Goal: Information Seeking & Learning: Learn about a topic

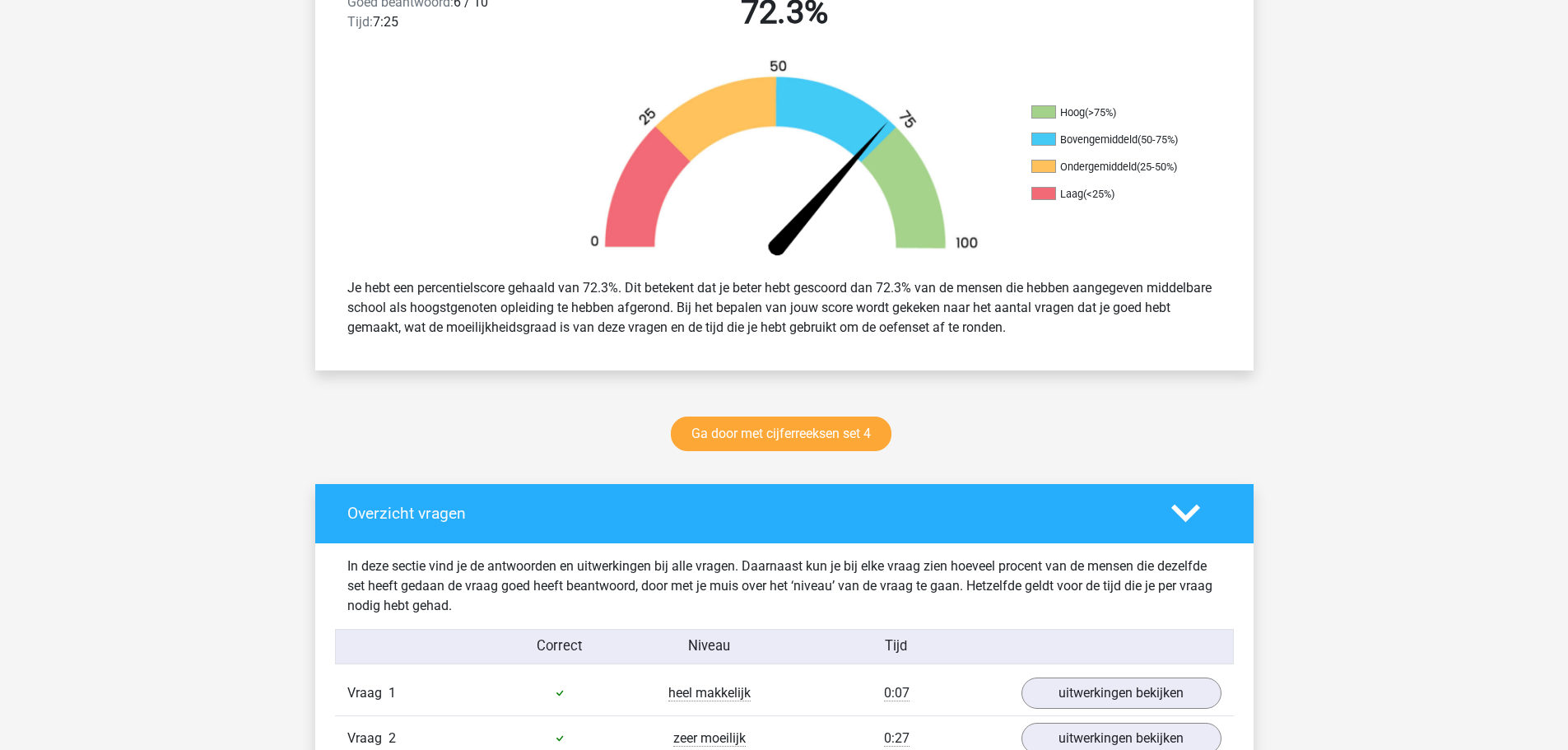
scroll to position [494, 0]
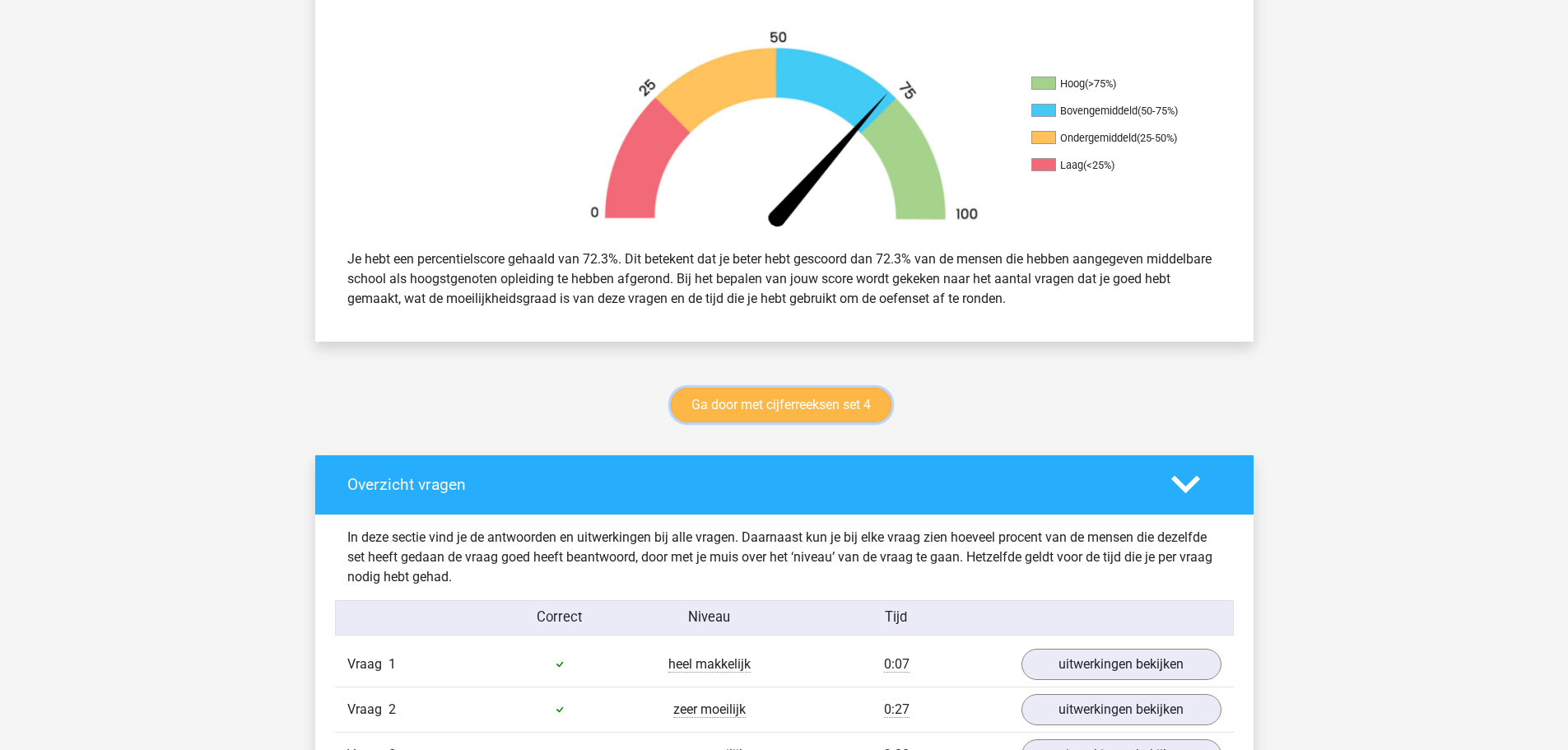
click at [761, 412] on link "Ga door met cijferreeksen set 4" at bounding box center [781, 405] width 220 height 34
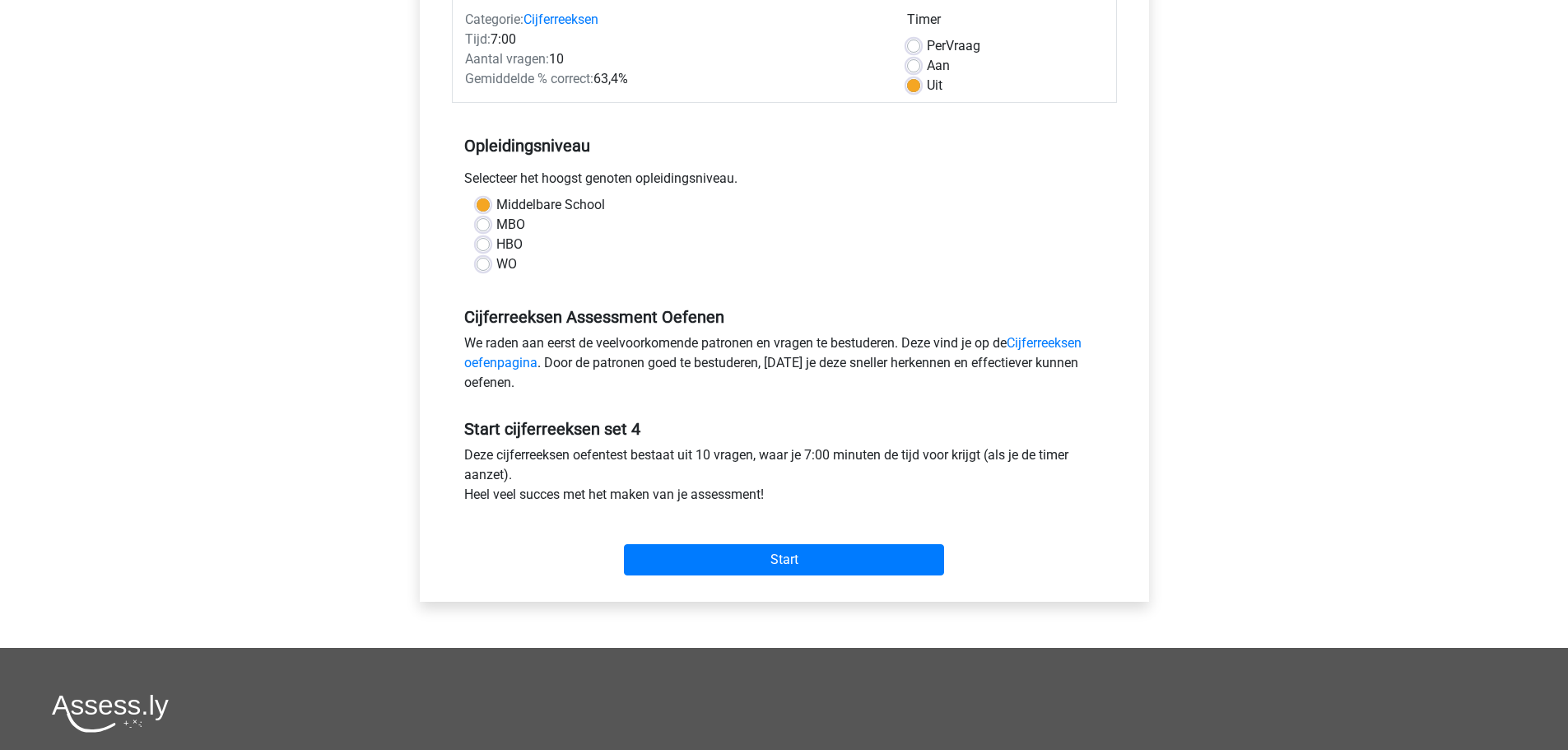
scroll to position [247, 0]
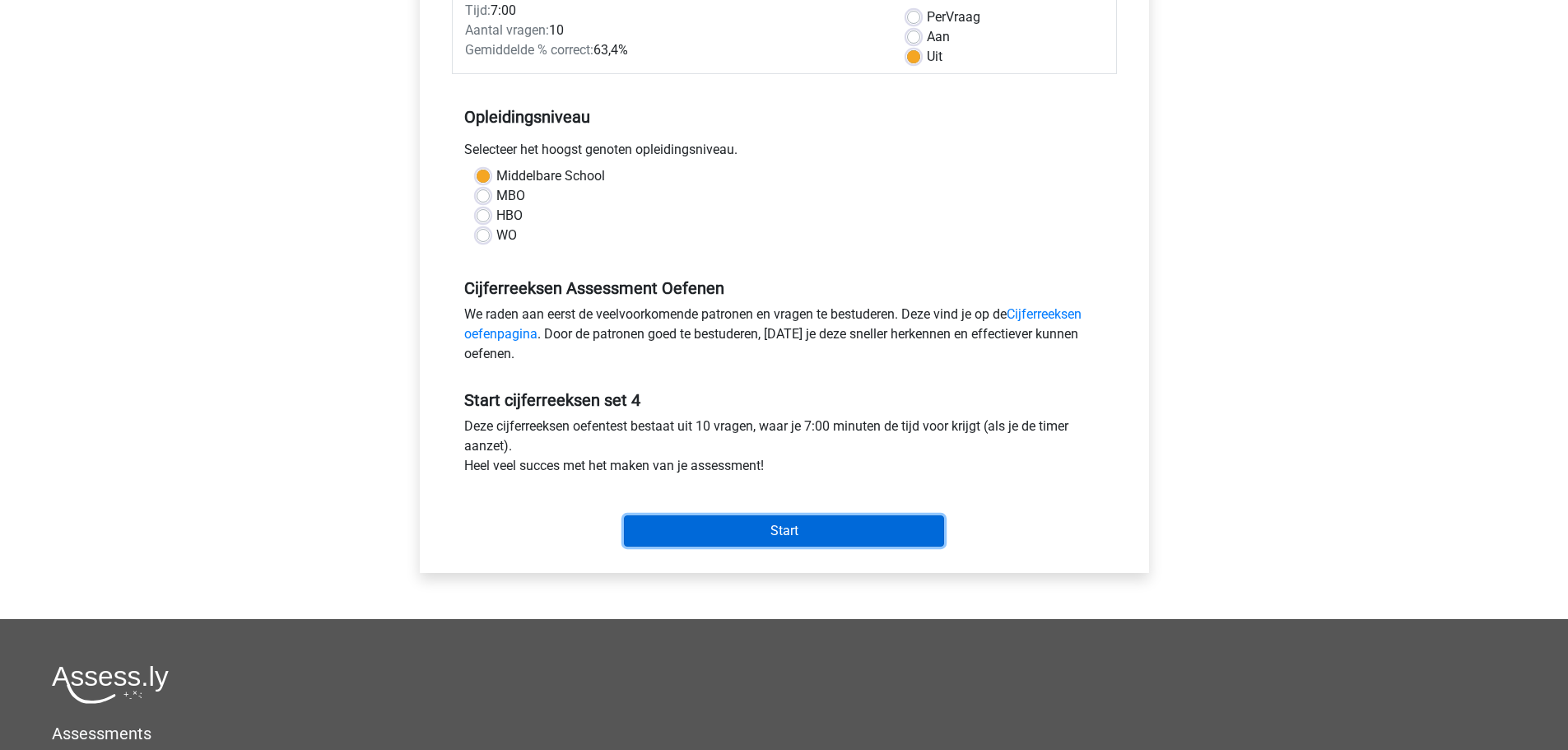
click at [787, 528] on input "Start" at bounding box center [784, 532] width 320 height 31
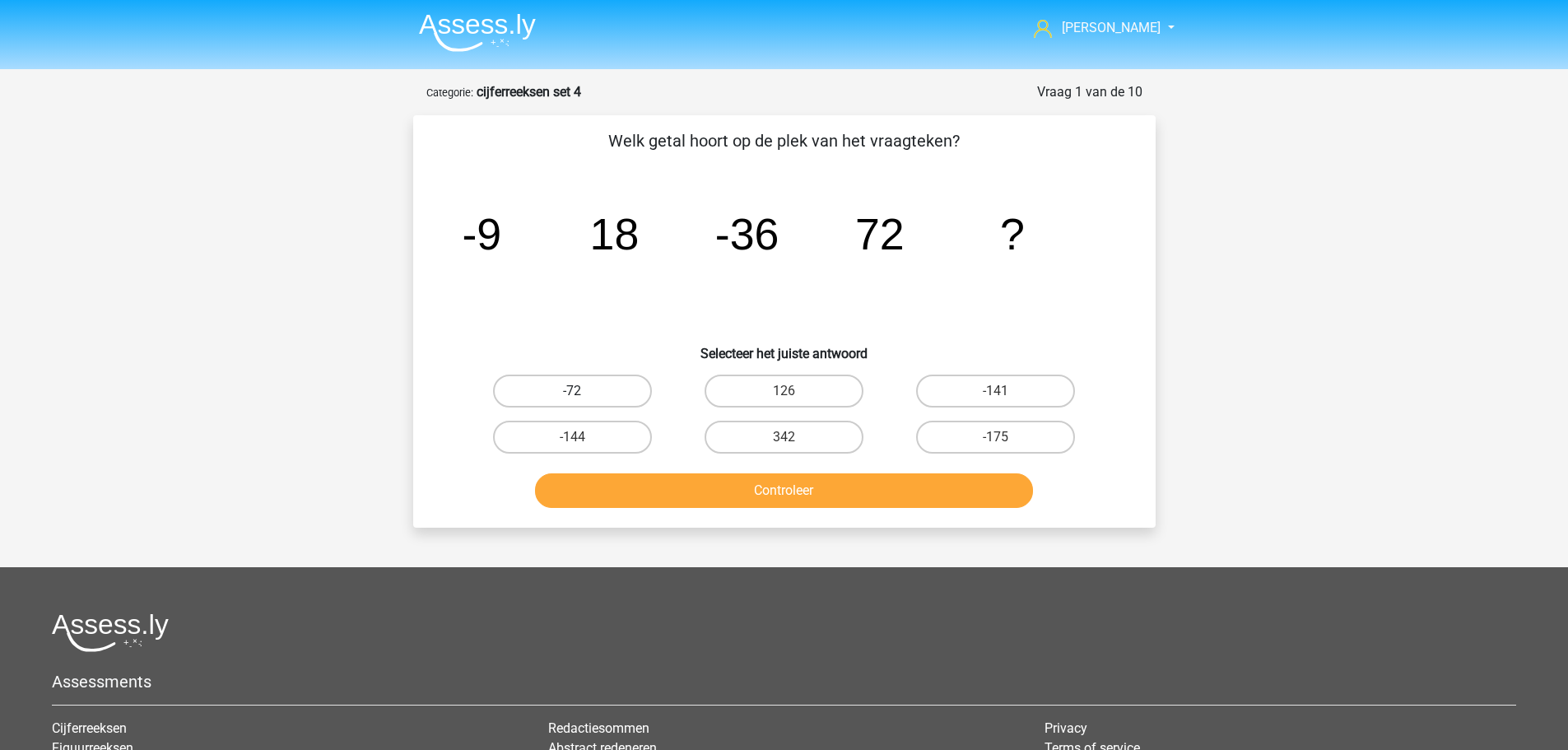
click at [621, 391] on label "-72" at bounding box center [572, 391] width 159 height 33
click at [583, 391] on input "-72" at bounding box center [577, 396] width 11 height 11
radio input "true"
click at [782, 502] on button "Controleer" at bounding box center [784, 490] width 498 height 34
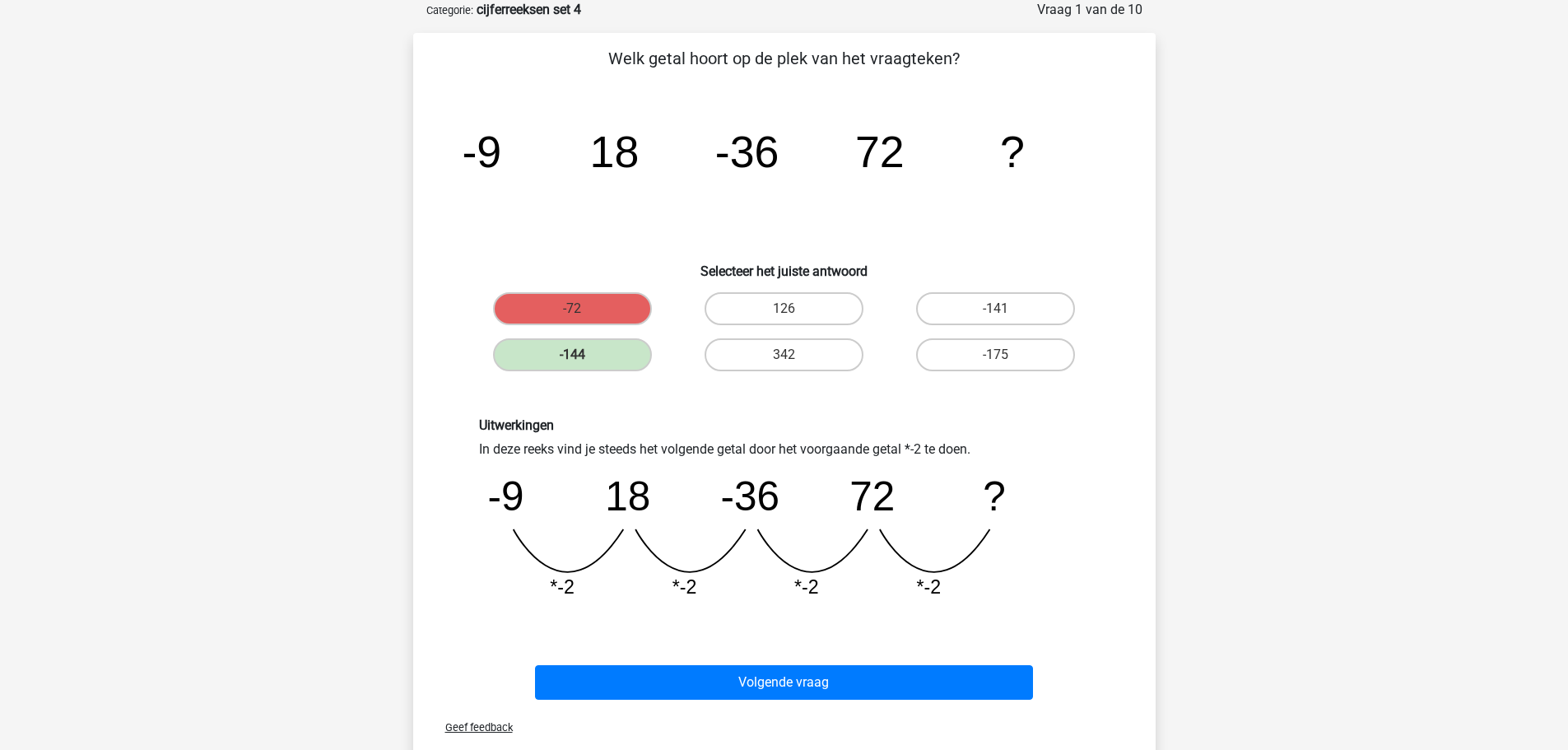
scroll to position [165, 0]
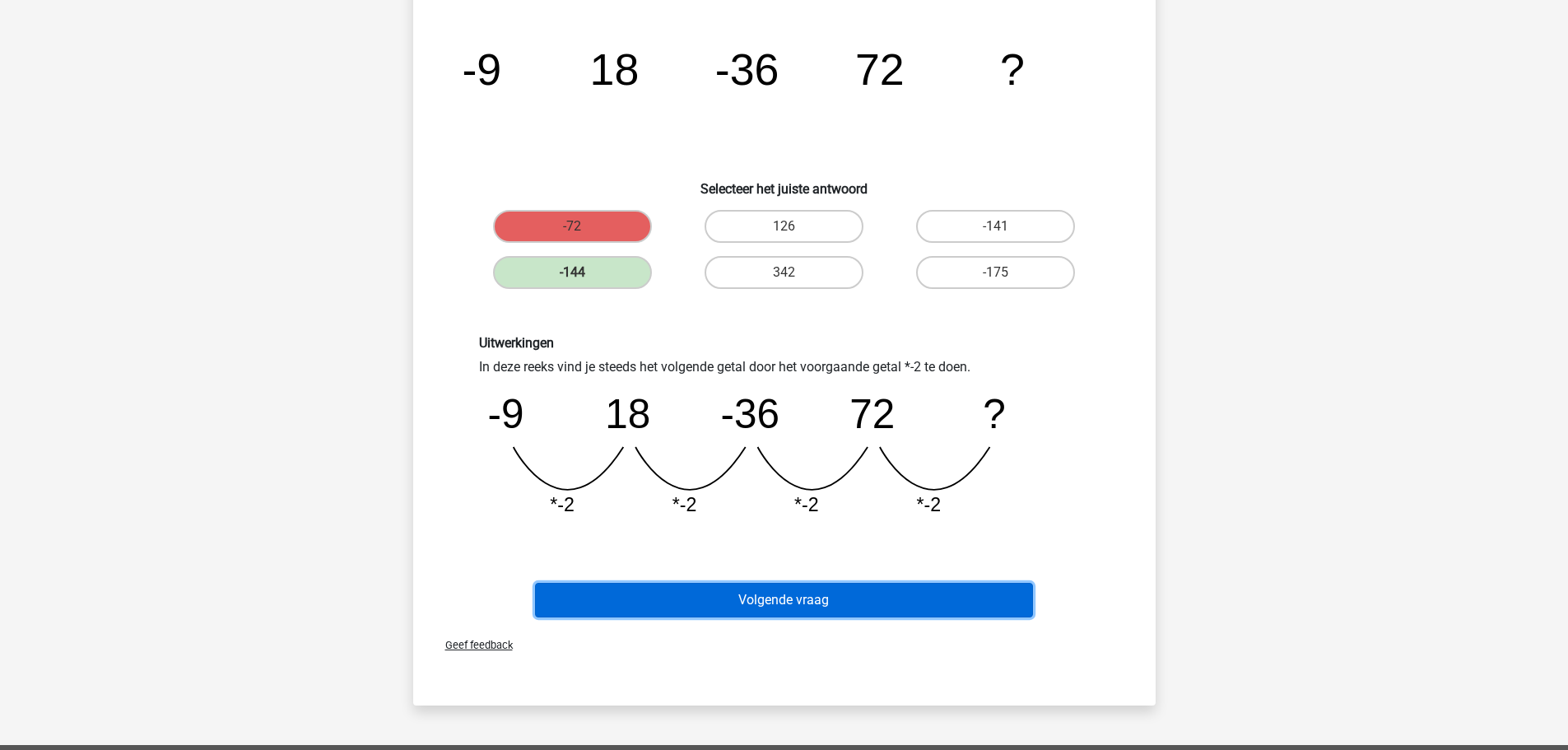
click at [742, 599] on button "Volgende vraag" at bounding box center [784, 600] width 498 height 34
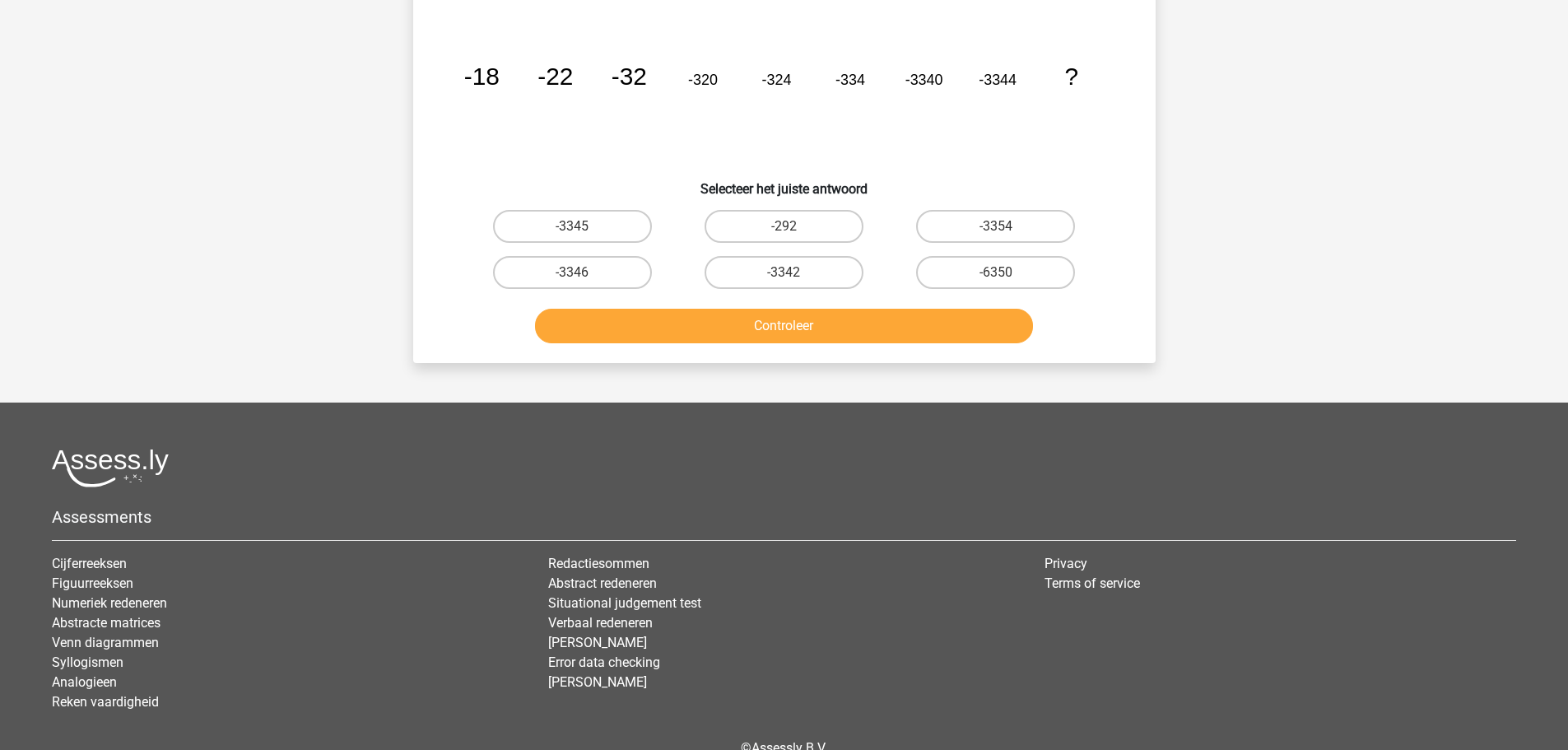
scroll to position [82, 0]
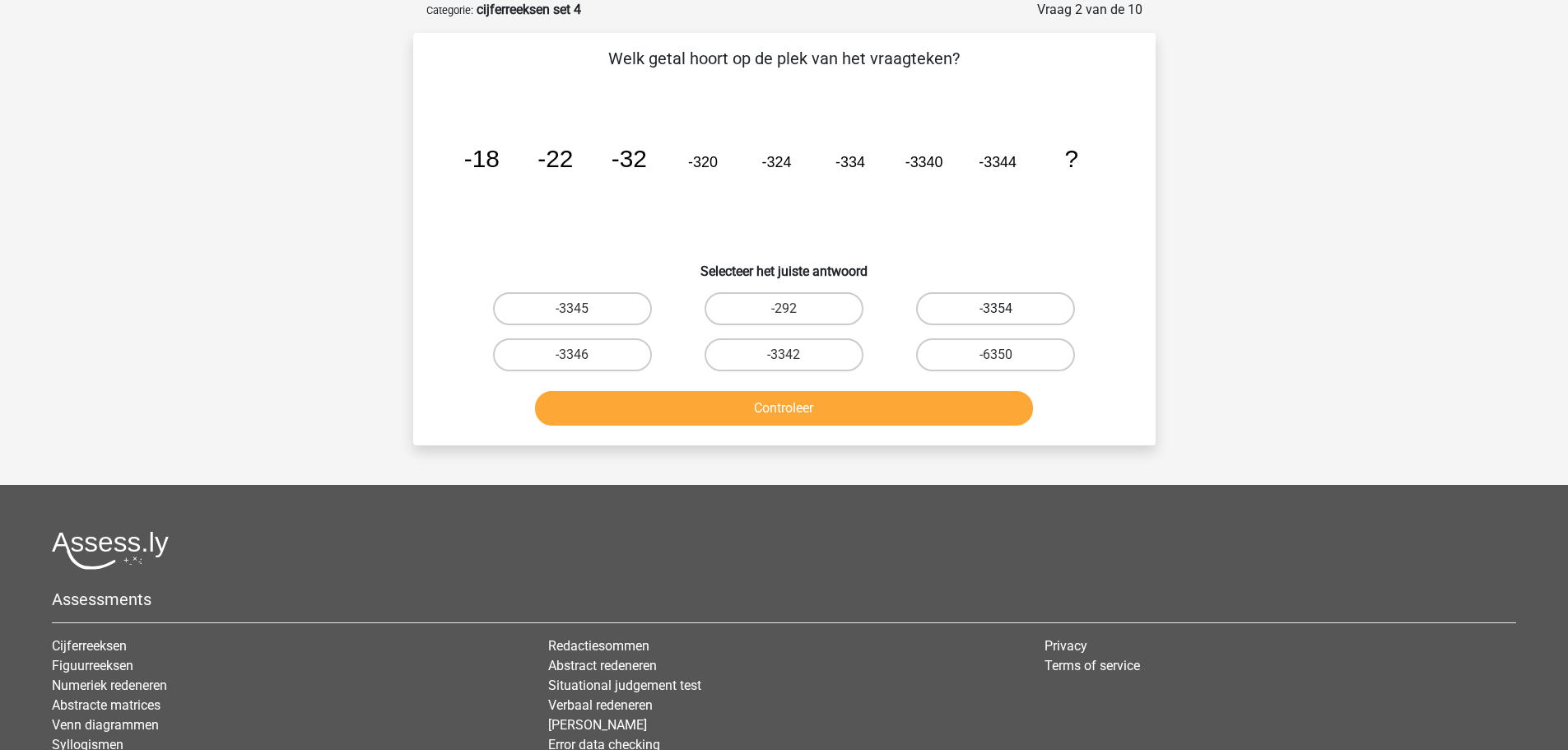
click at [962, 305] on label "-3354" at bounding box center [996, 309] width 159 height 33
click at [997, 309] on input "-3354" at bounding box center [1001, 314] width 11 height 11
radio input "true"
click at [796, 406] on button "Controleer" at bounding box center [784, 408] width 498 height 34
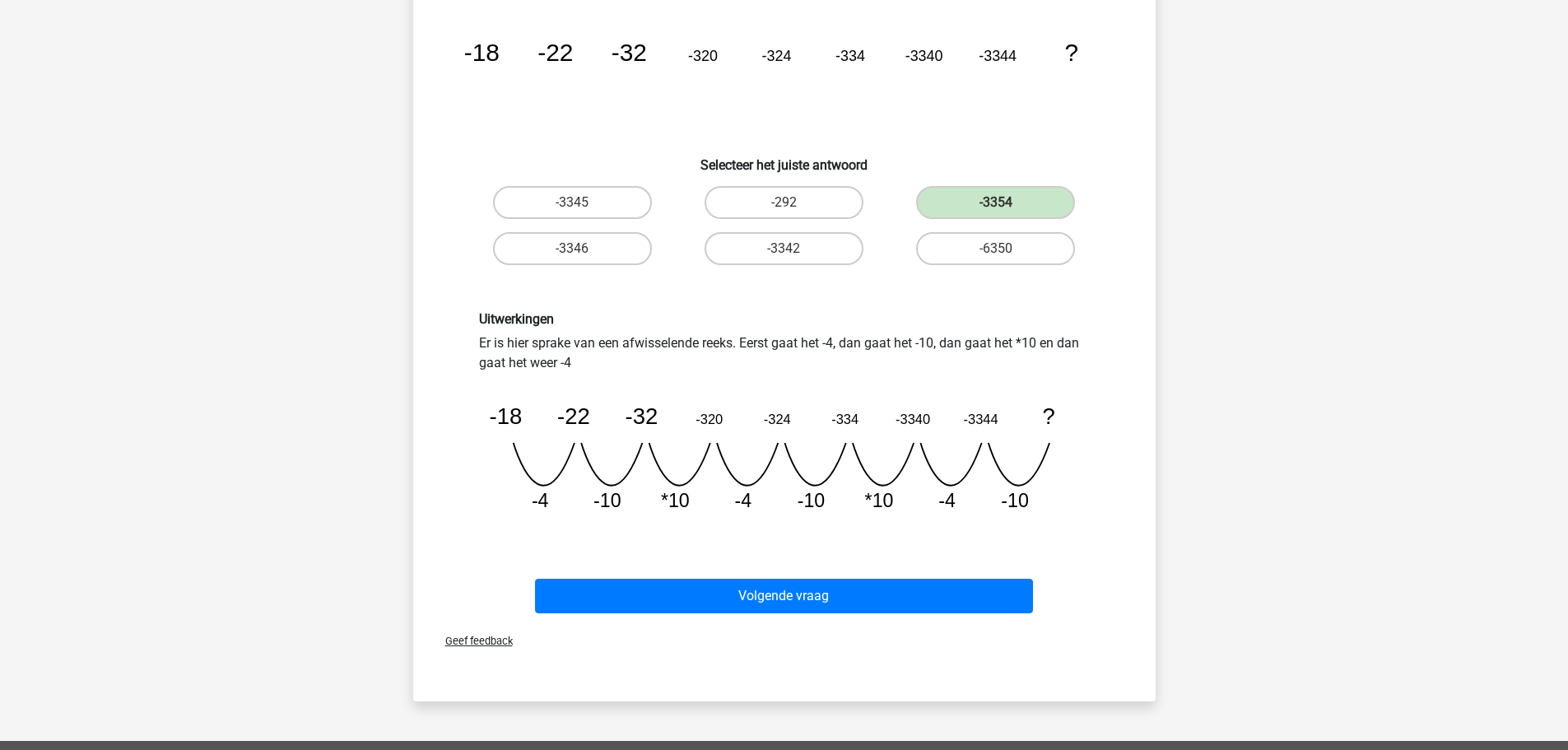
scroll to position [247, 0]
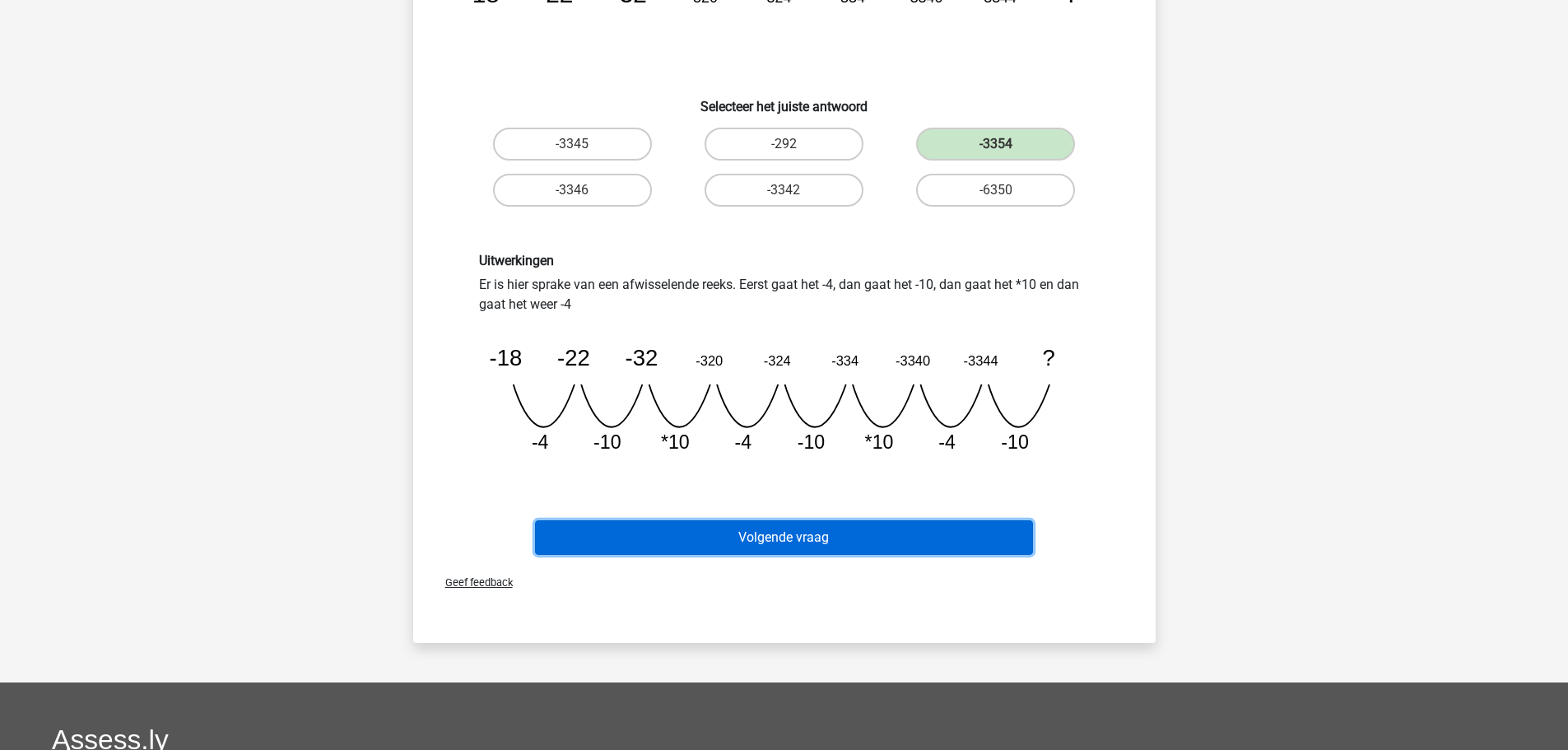
click at [785, 537] on button "Volgende vraag" at bounding box center [784, 537] width 498 height 34
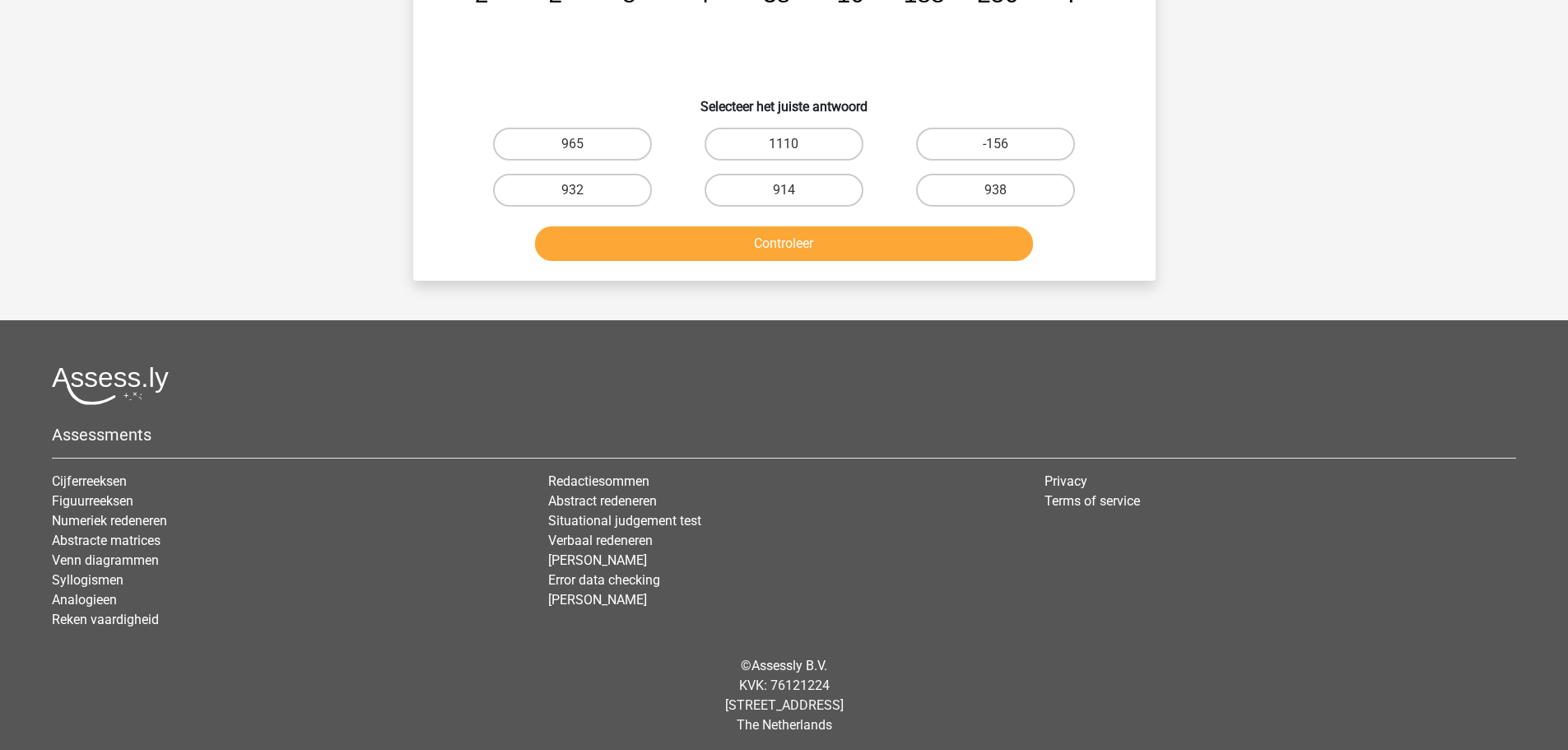
scroll to position [82, 0]
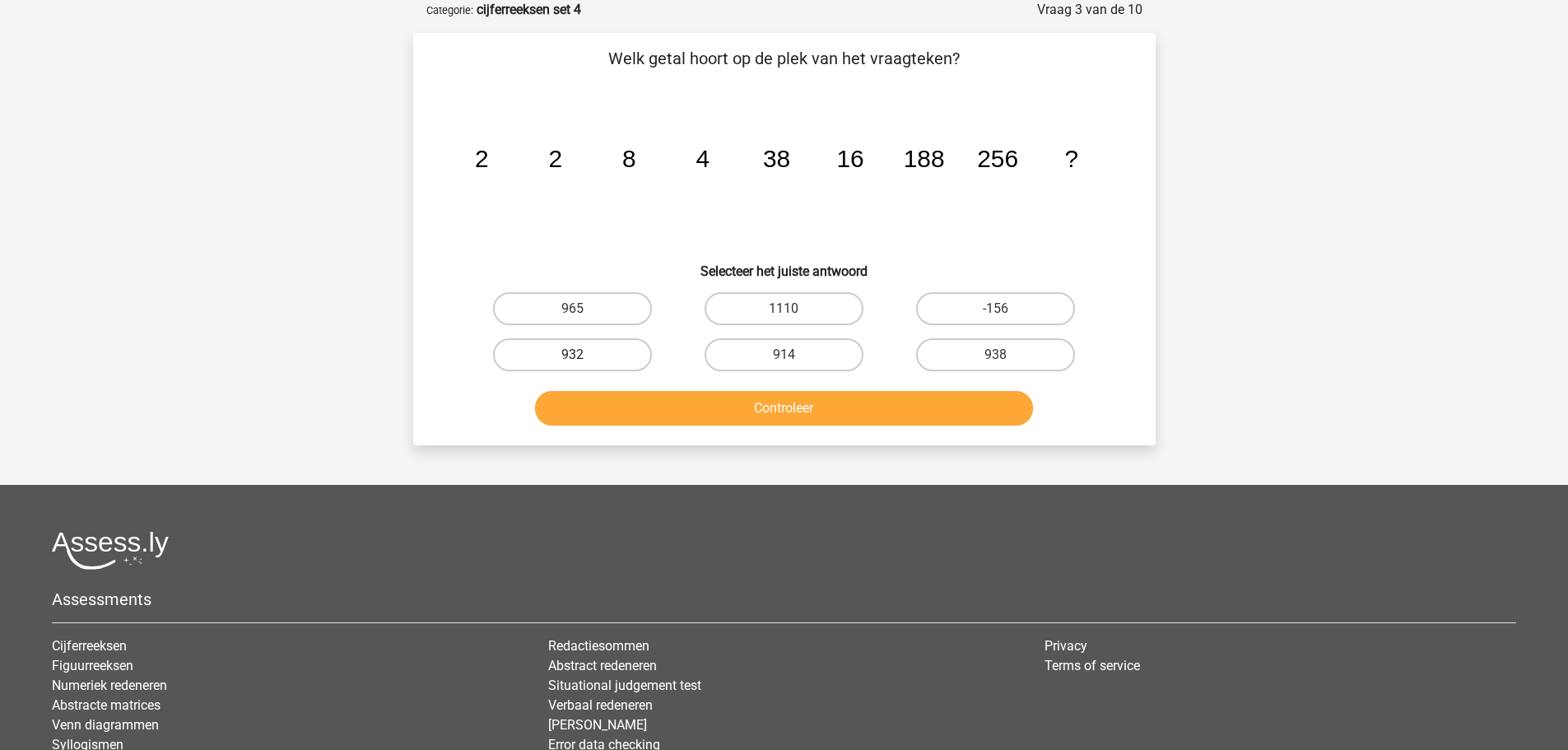
click at [590, 352] on label "932" at bounding box center [572, 355] width 159 height 33
click at [583, 355] on input "932" at bounding box center [577, 360] width 11 height 11
radio input "true"
click at [679, 404] on button "Controleer" at bounding box center [784, 408] width 498 height 34
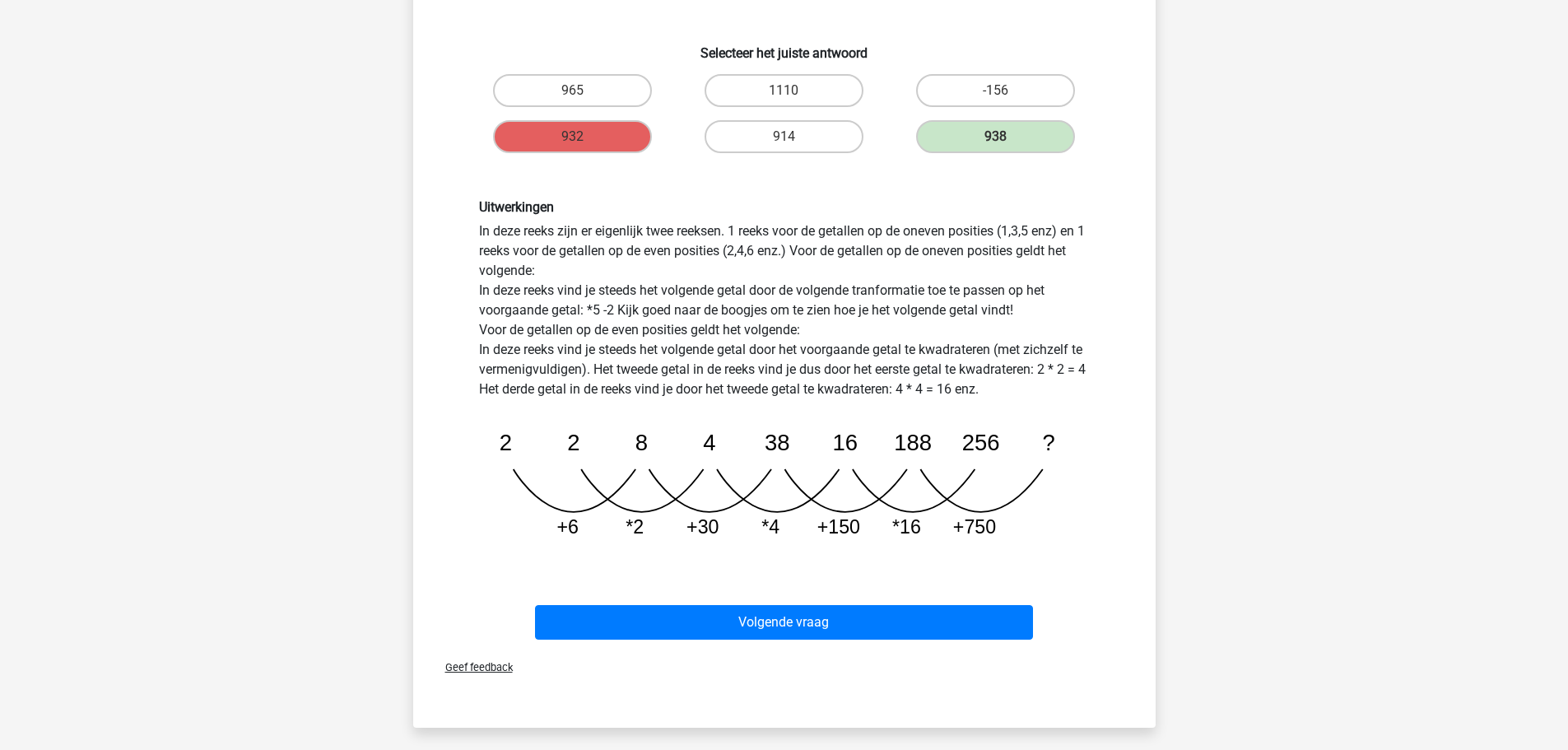
scroll to position [330, 0]
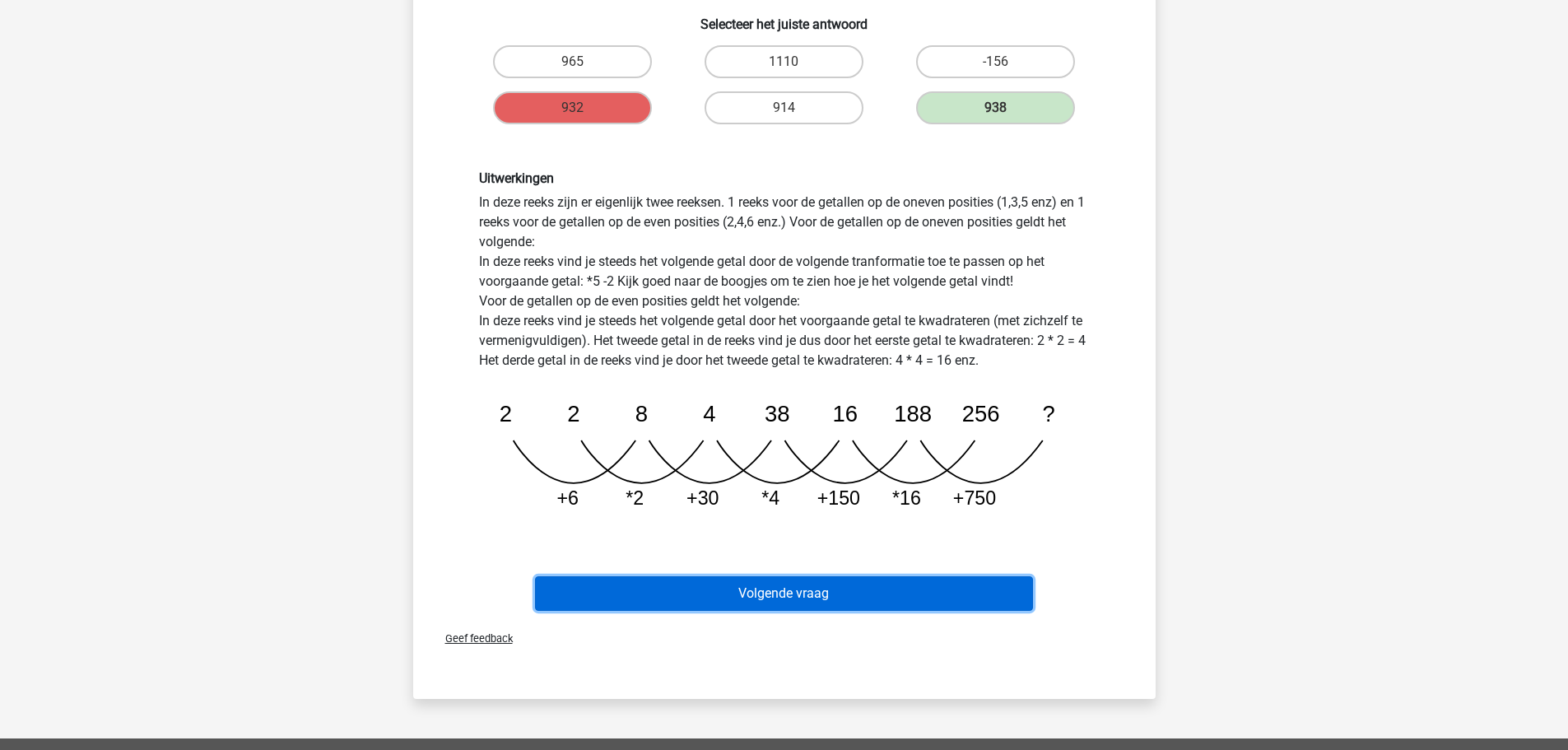
click at [736, 590] on button "Volgende vraag" at bounding box center [784, 593] width 498 height 34
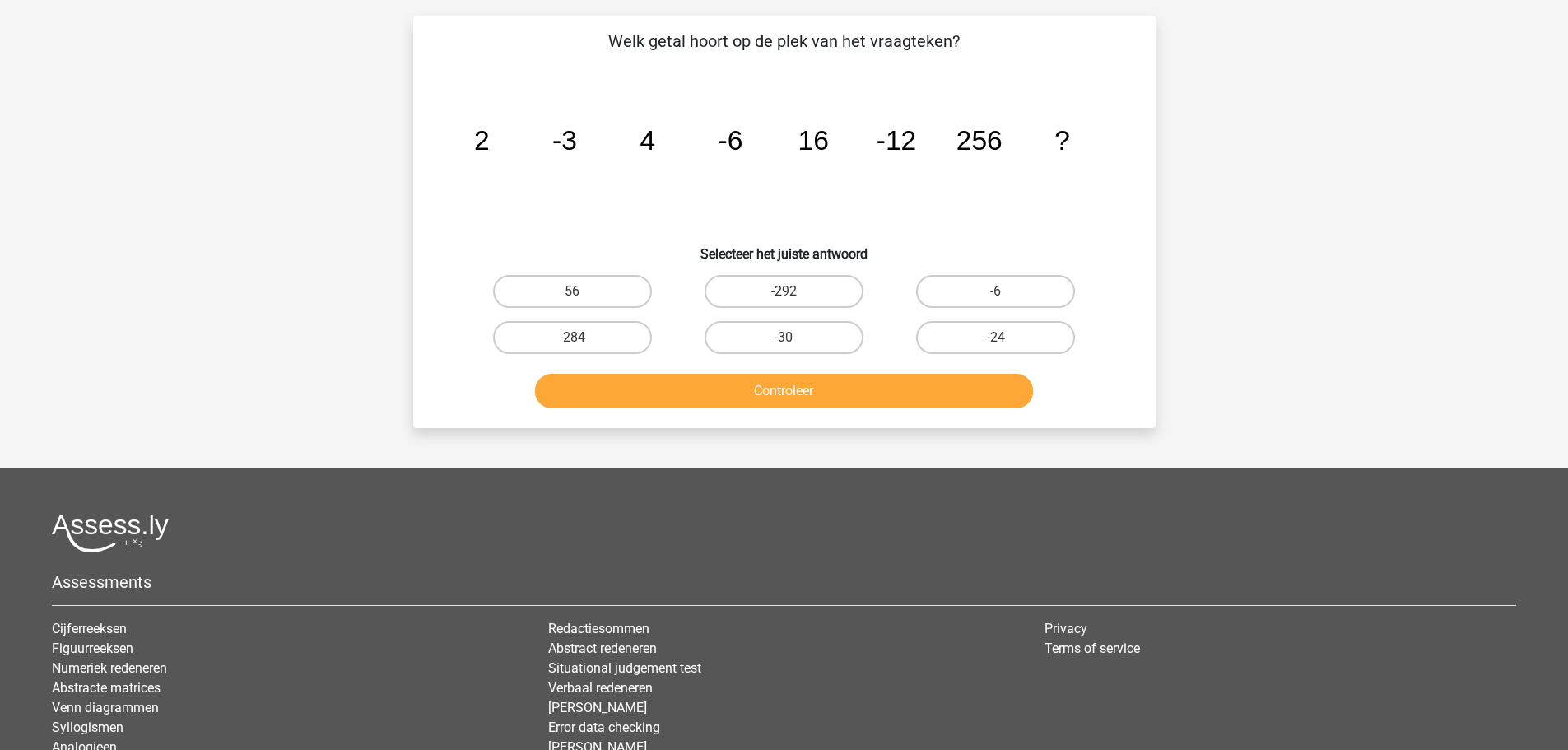
scroll to position [82, 0]
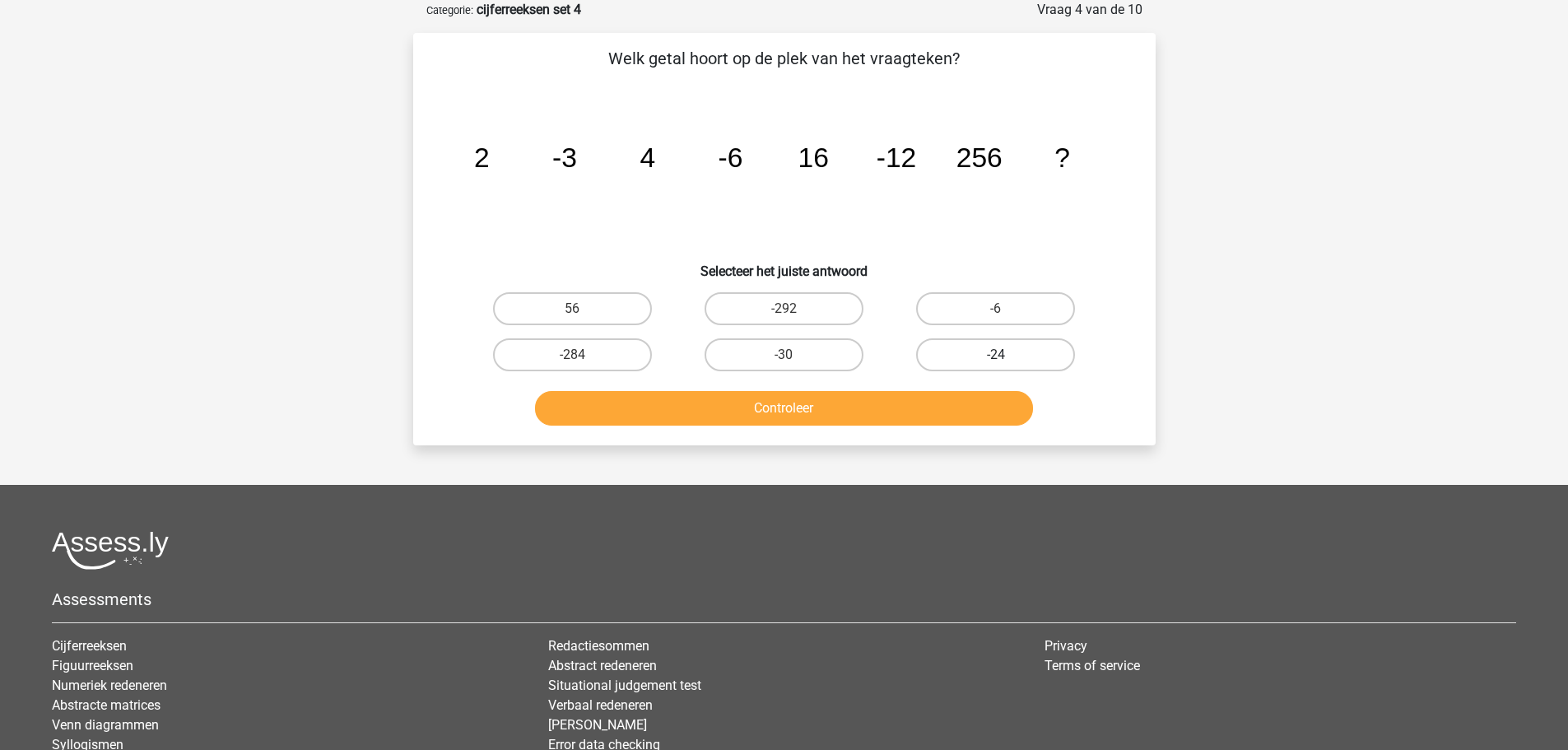
click at [984, 343] on label "-24" at bounding box center [996, 355] width 159 height 33
click at [997, 355] on input "-24" at bounding box center [1001, 360] width 11 height 11
radio input "true"
click at [771, 410] on button "Controleer" at bounding box center [784, 408] width 498 height 34
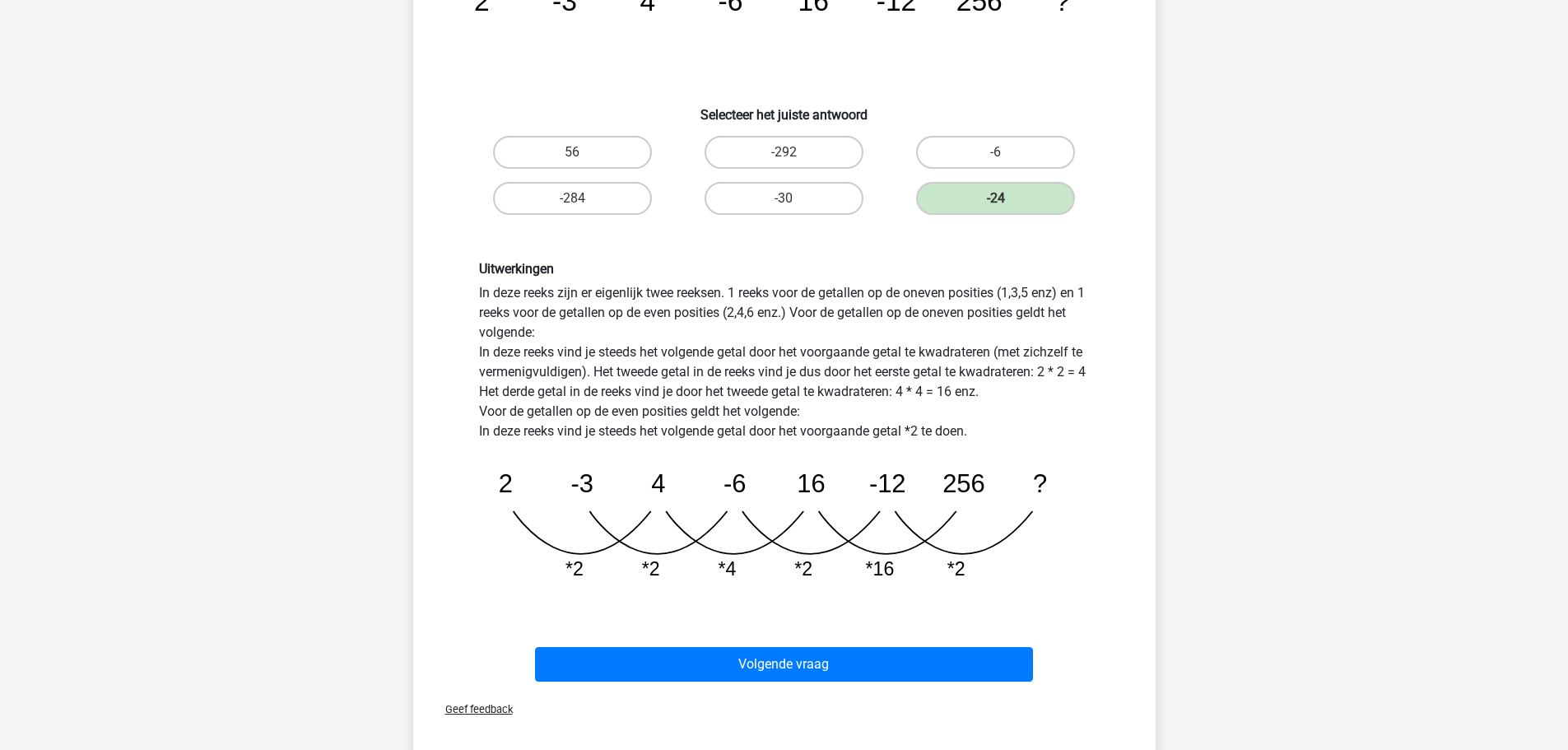
scroll to position [247, 0]
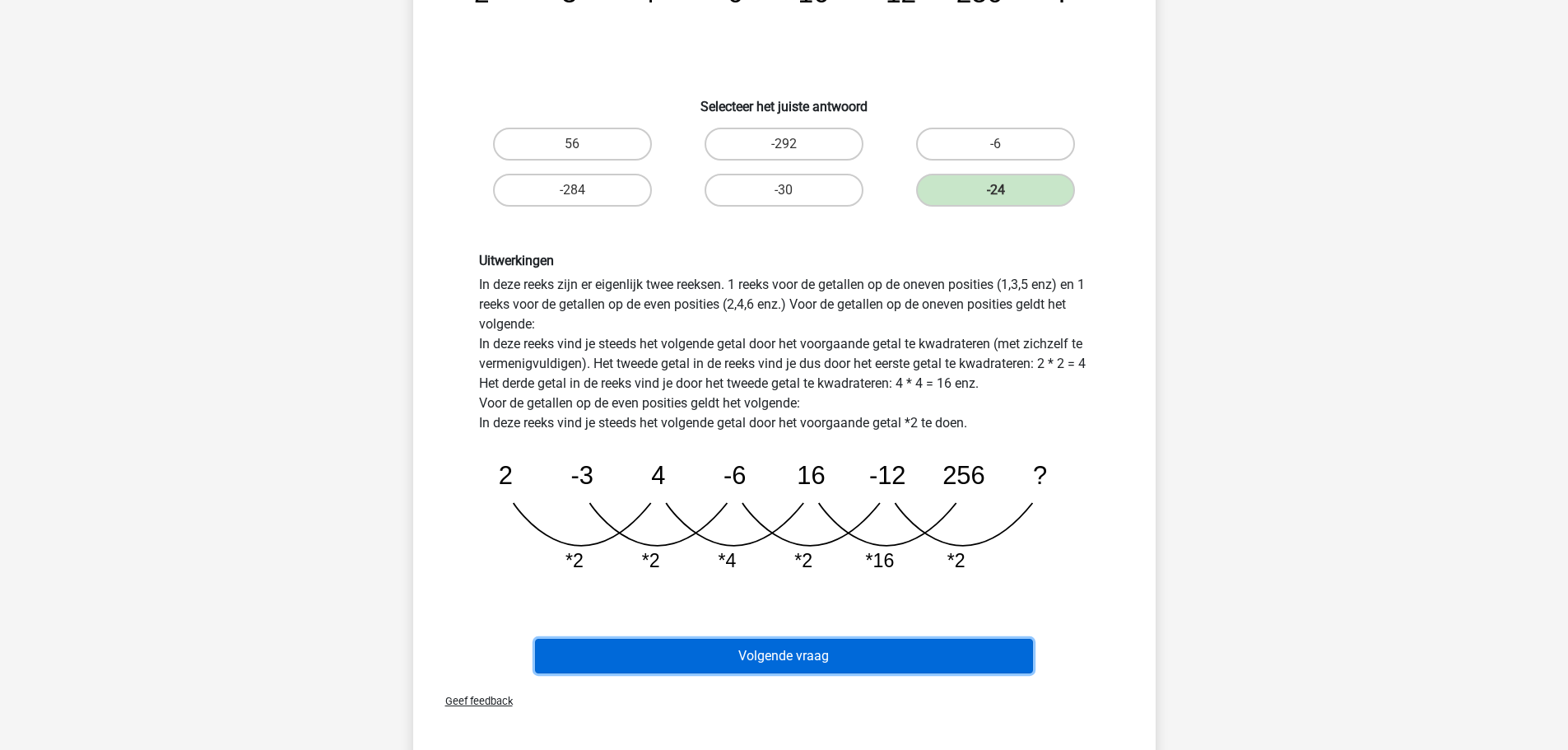
click at [784, 659] on button "Volgende vraag" at bounding box center [784, 655] width 498 height 34
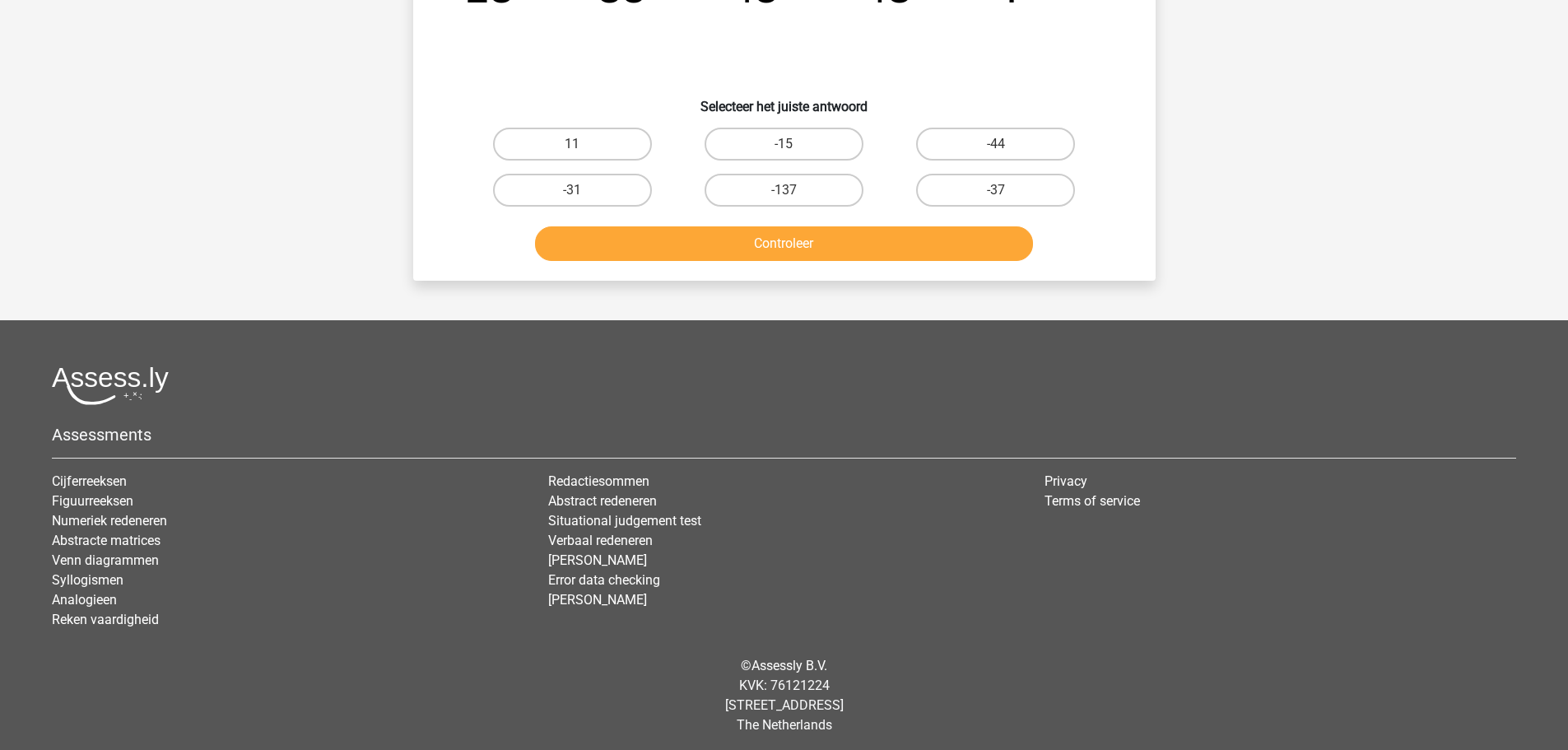
scroll to position [82, 0]
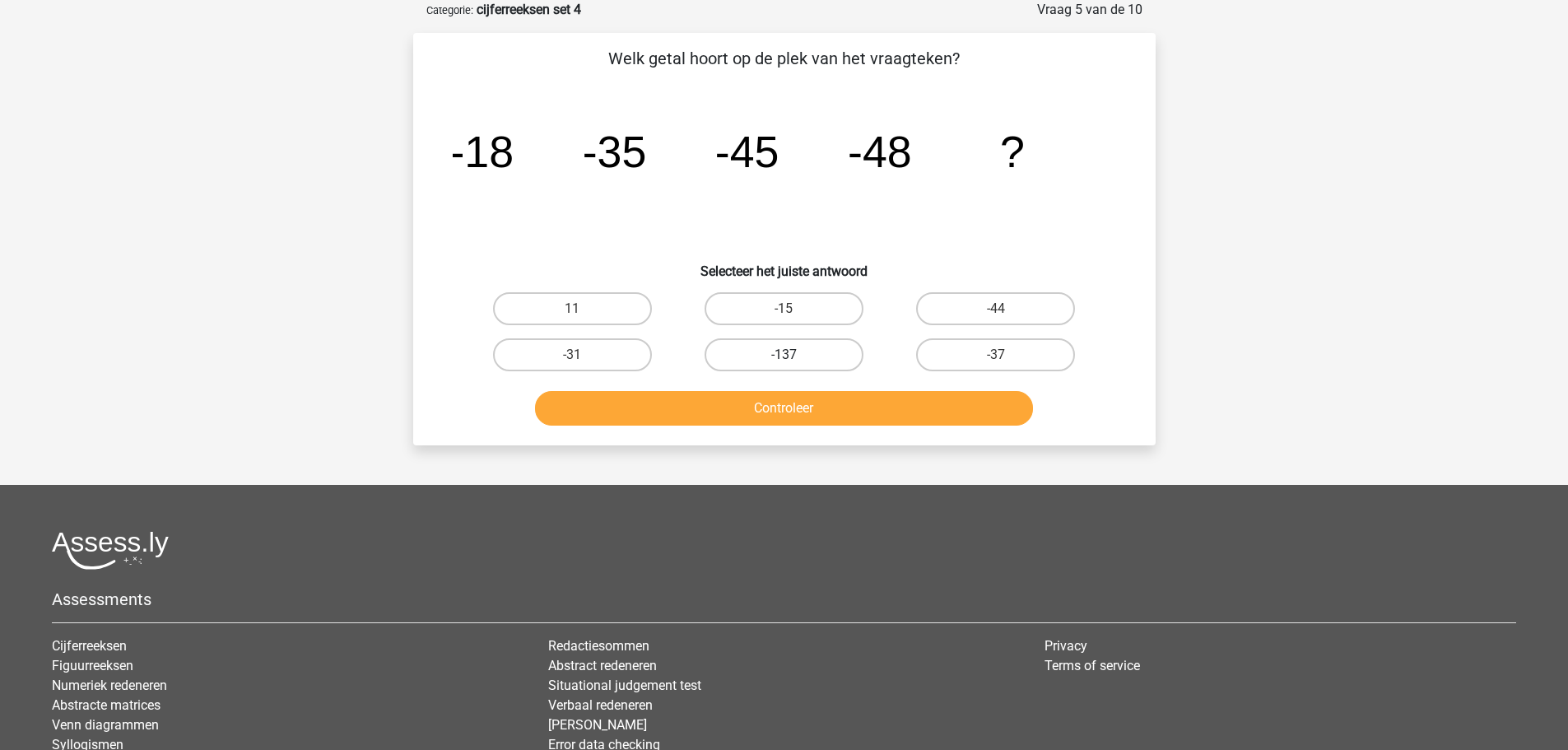
click at [749, 358] on label "-137" at bounding box center [784, 355] width 159 height 33
click at [784, 358] on input "-137" at bounding box center [789, 360] width 11 height 11
radio input "true"
click at [767, 418] on button "Controleer" at bounding box center [784, 408] width 498 height 34
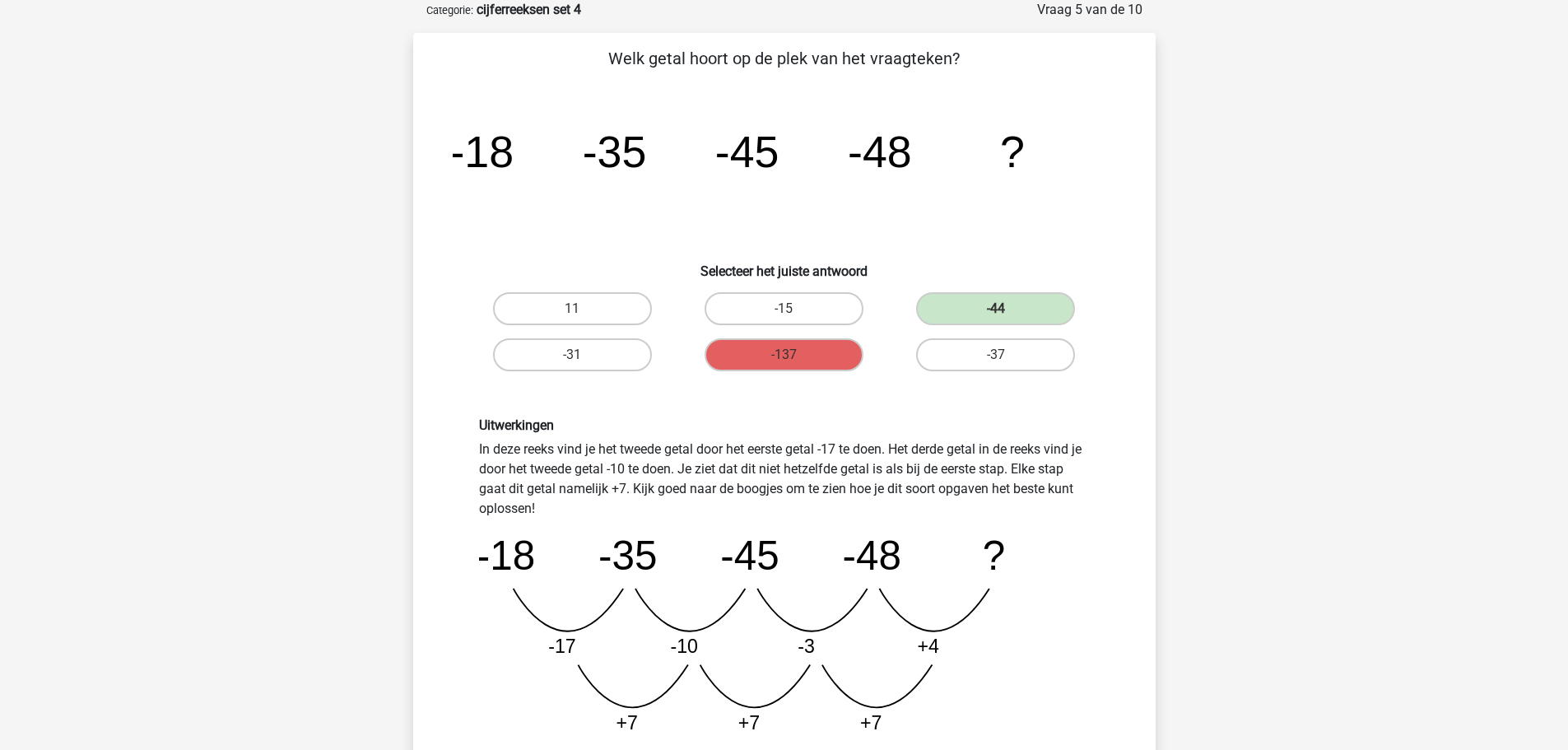
scroll to position [165, 0]
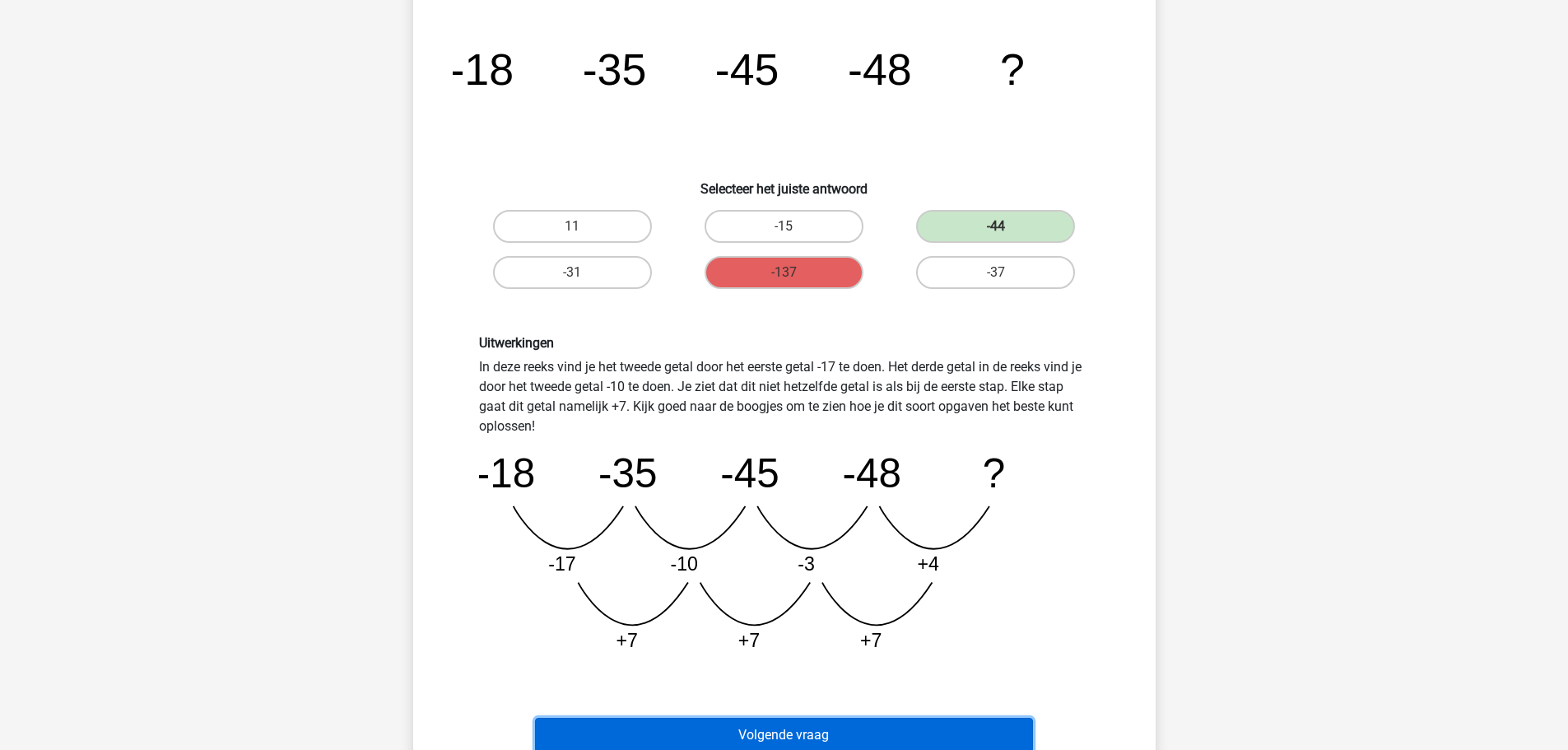
click at [794, 728] on button "Volgende vraag" at bounding box center [784, 734] width 498 height 34
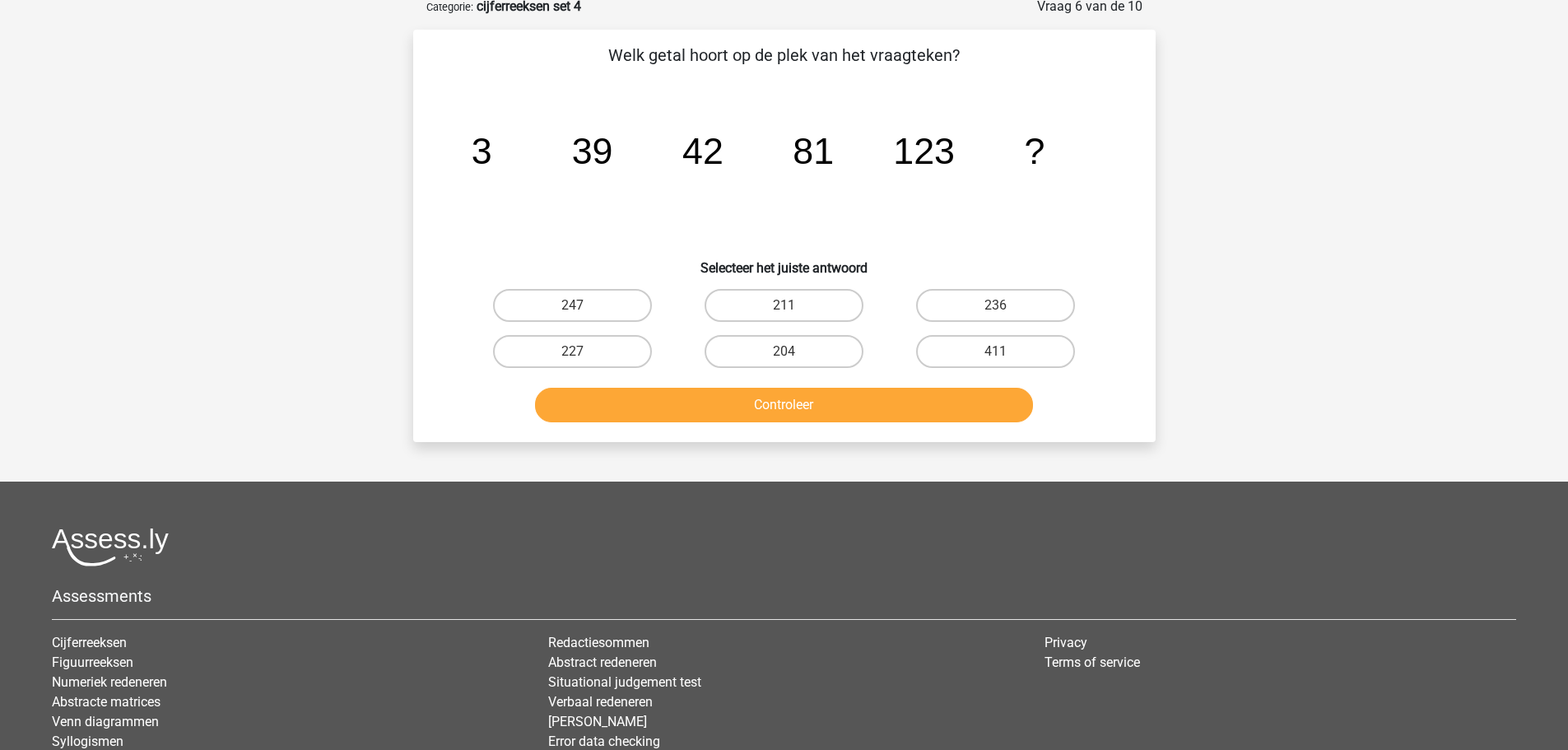
scroll to position [82, 0]
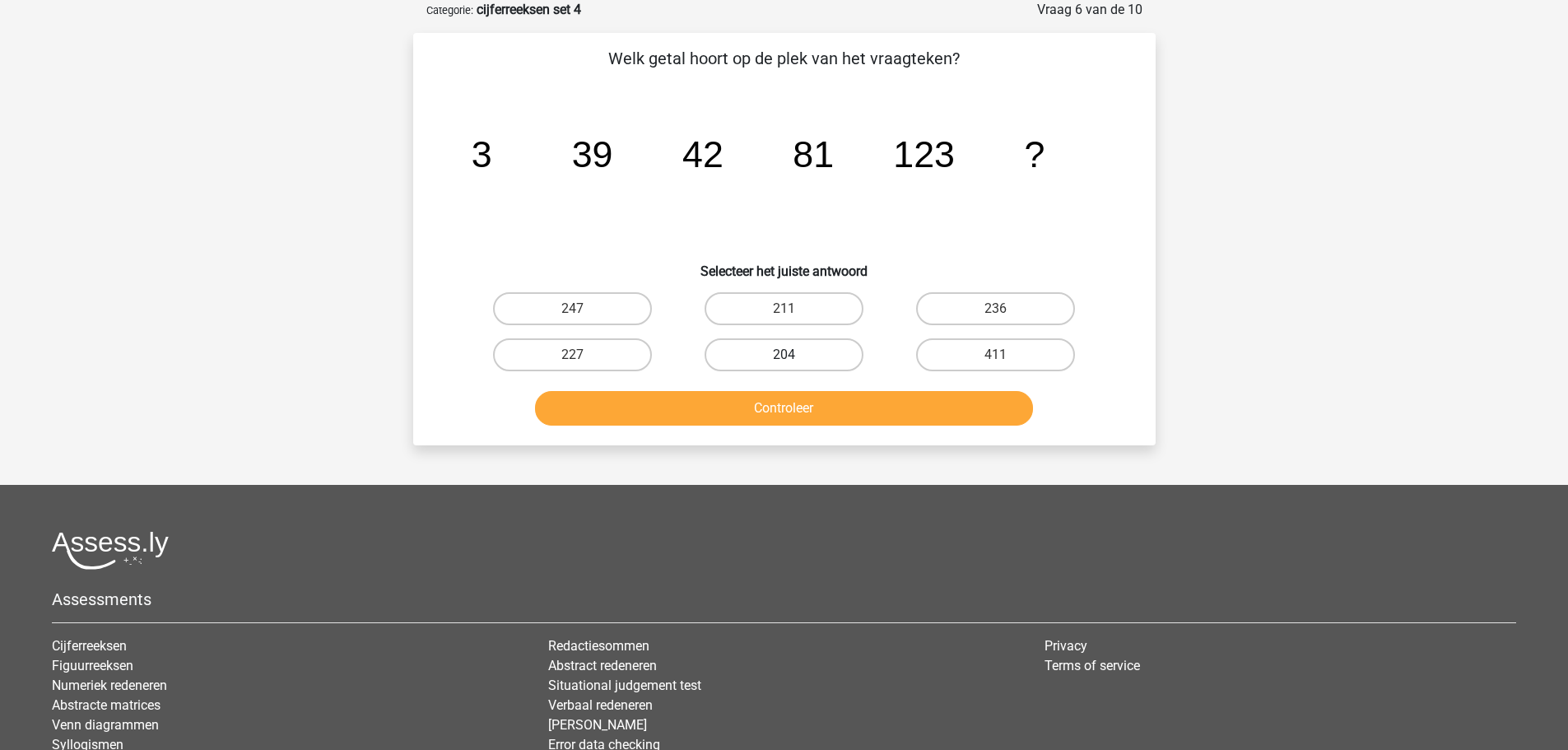
click at [776, 364] on label "204" at bounding box center [784, 355] width 159 height 33
click at [784, 364] on input "204" at bounding box center [789, 360] width 11 height 11
radio input "true"
click at [798, 400] on button "Controleer" at bounding box center [784, 408] width 498 height 34
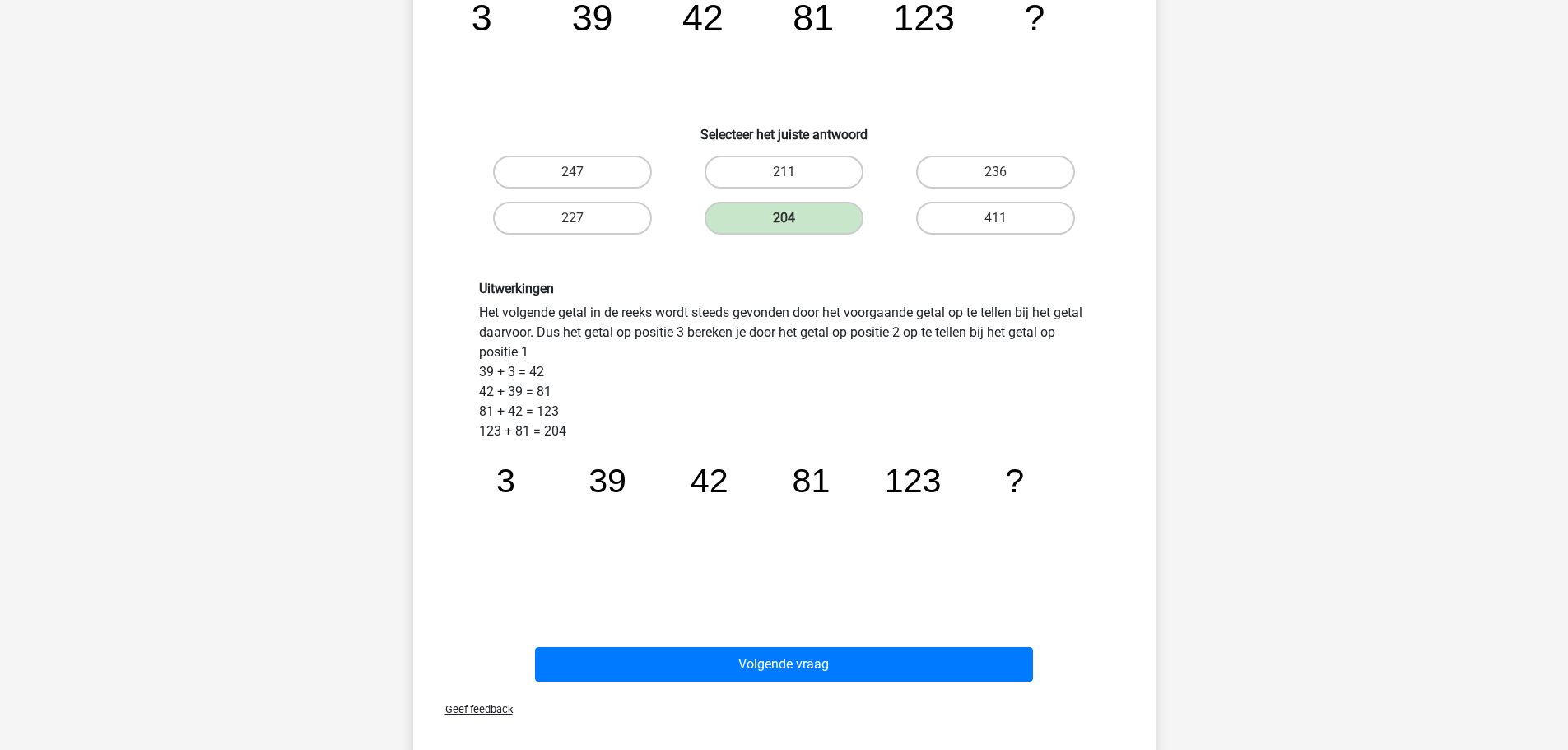
scroll to position [247, 0]
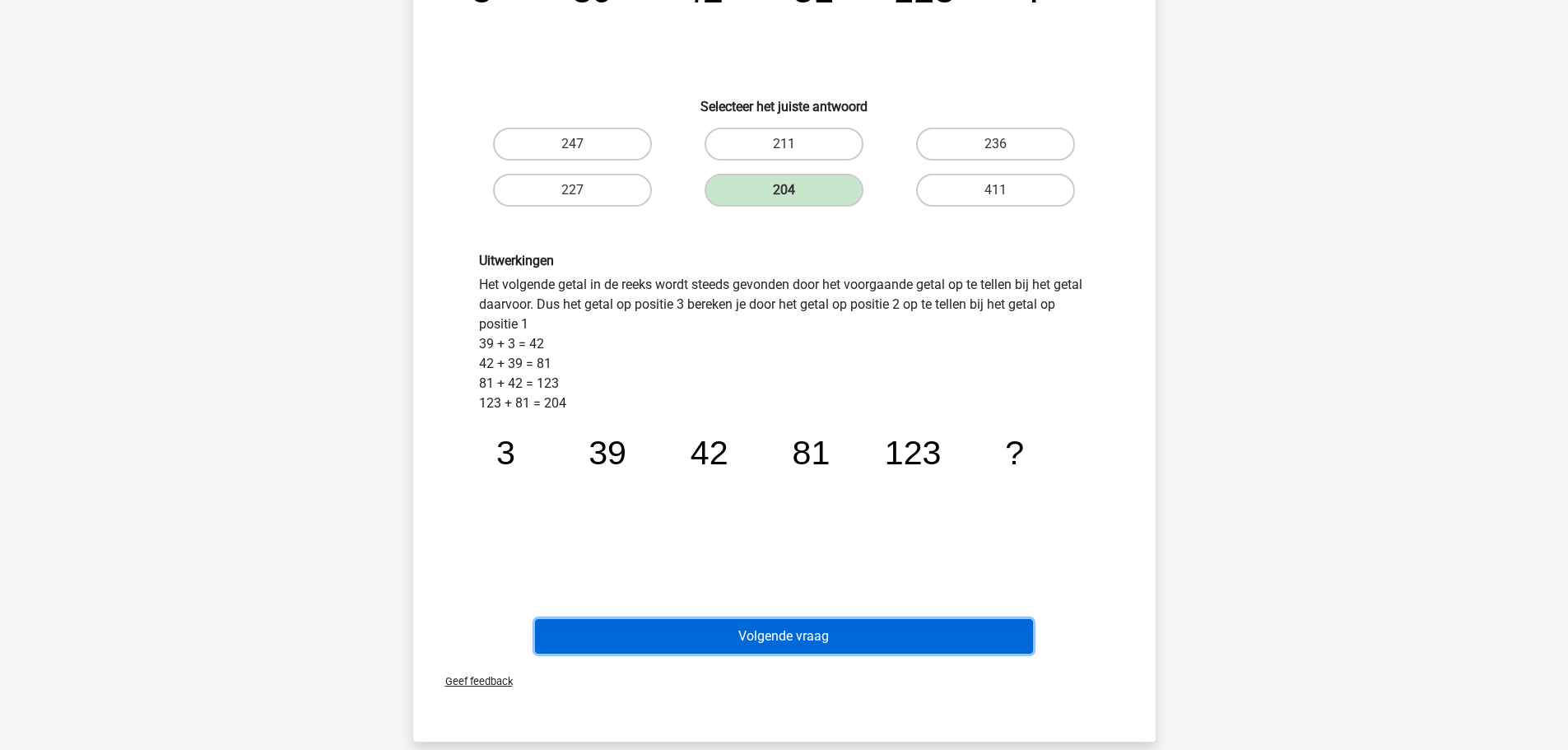
click at [742, 634] on button "Volgende vraag" at bounding box center [784, 636] width 498 height 34
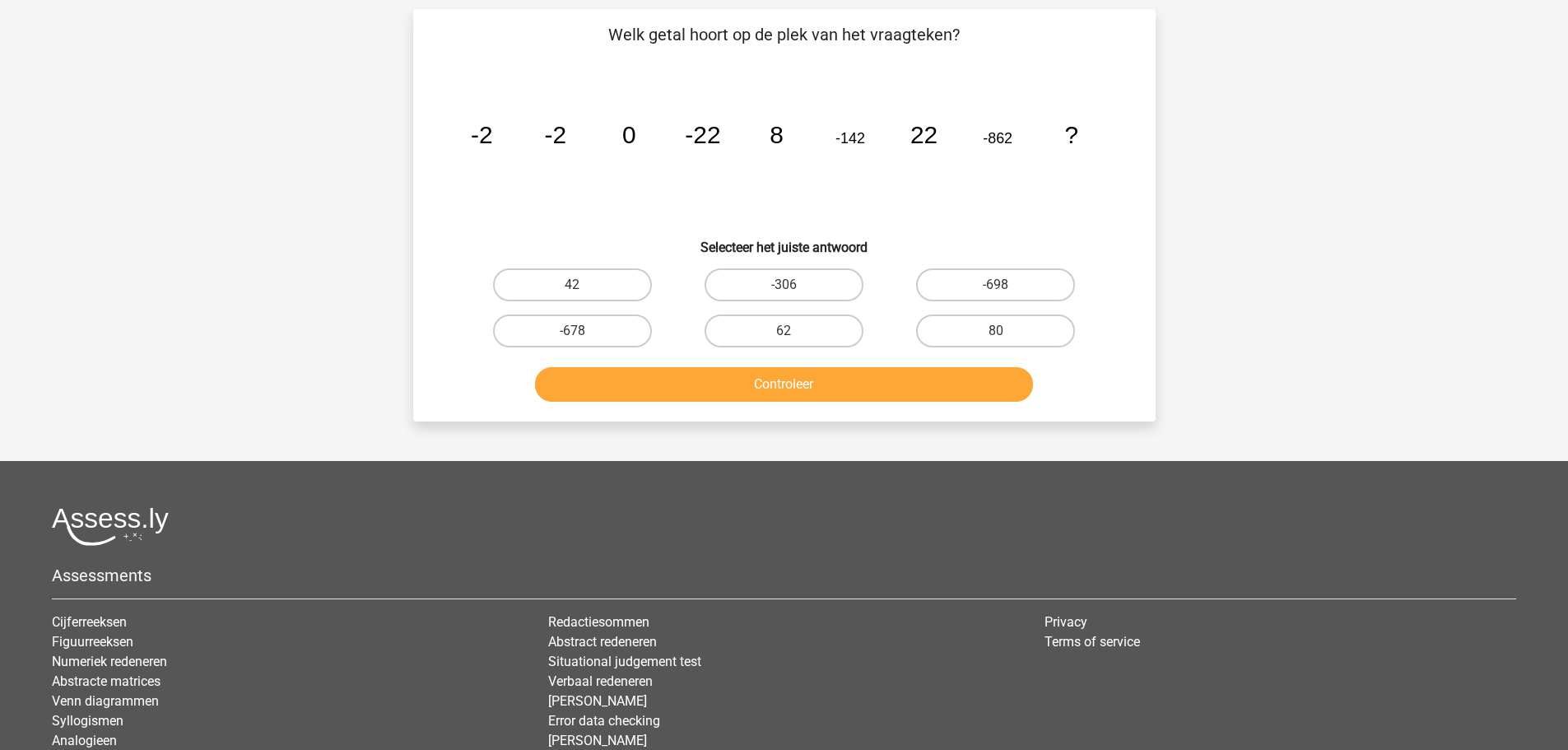
scroll to position [82, 0]
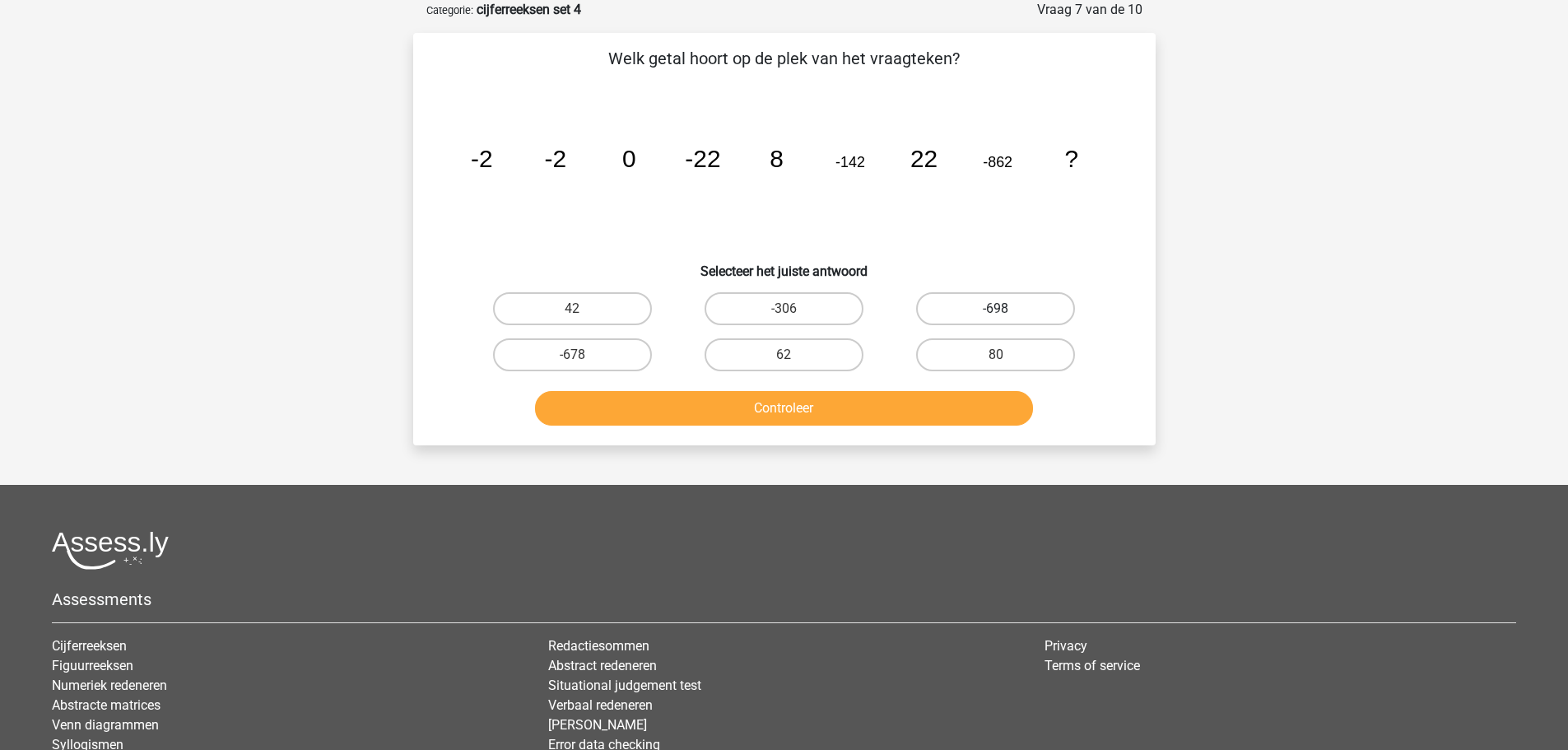
click at [965, 304] on label "-698" at bounding box center [996, 309] width 159 height 33
click at [997, 309] on input "-698" at bounding box center [1001, 314] width 11 height 11
radio input "true"
click at [584, 317] on label "42" at bounding box center [572, 309] width 159 height 33
click at [583, 317] on input "42" at bounding box center [577, 314] width 11 height 11
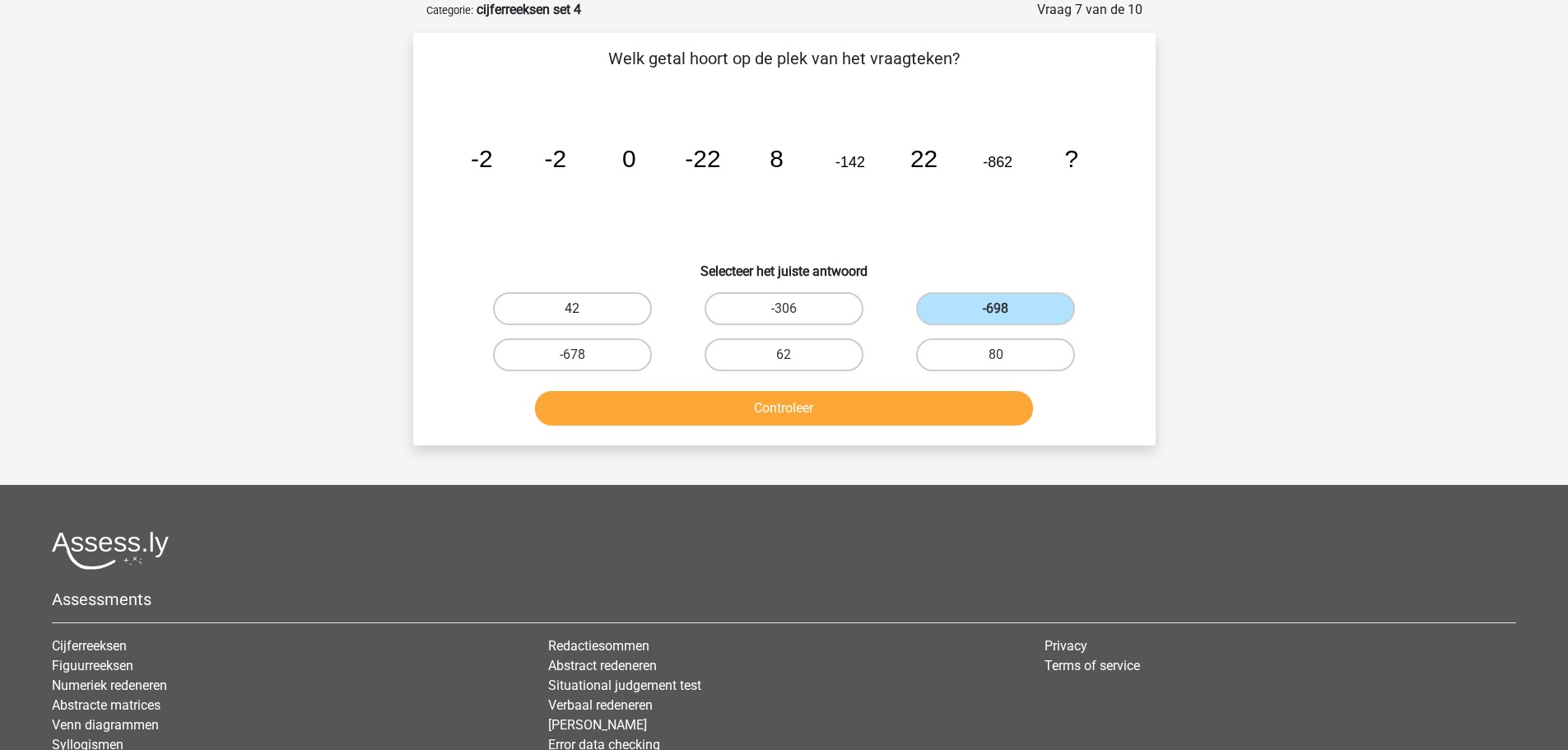
radio input "true"
click at [763, 404] on button "Controleer" at bounding box center [784, 408] width 498 height 34
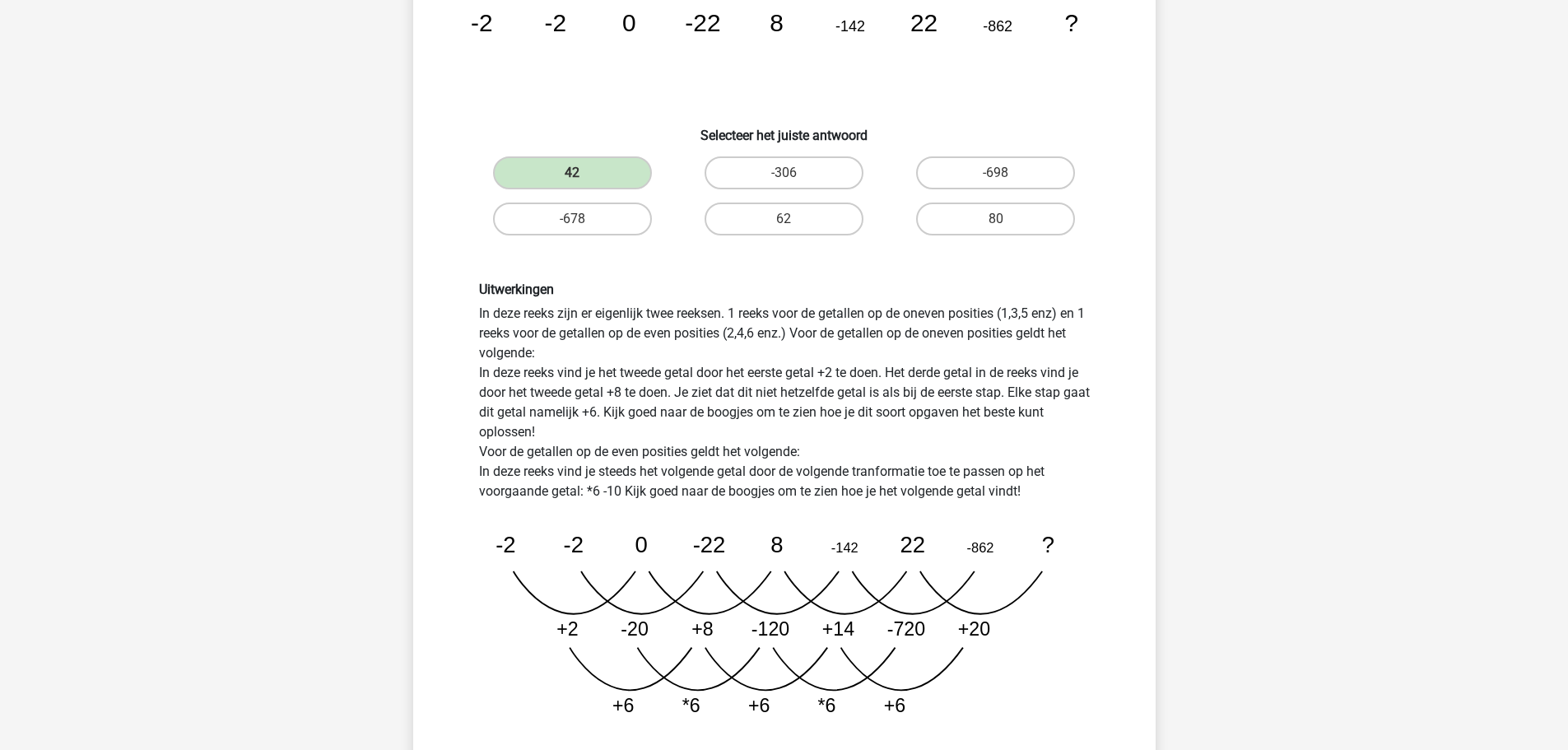
scroll to position [247, 0]
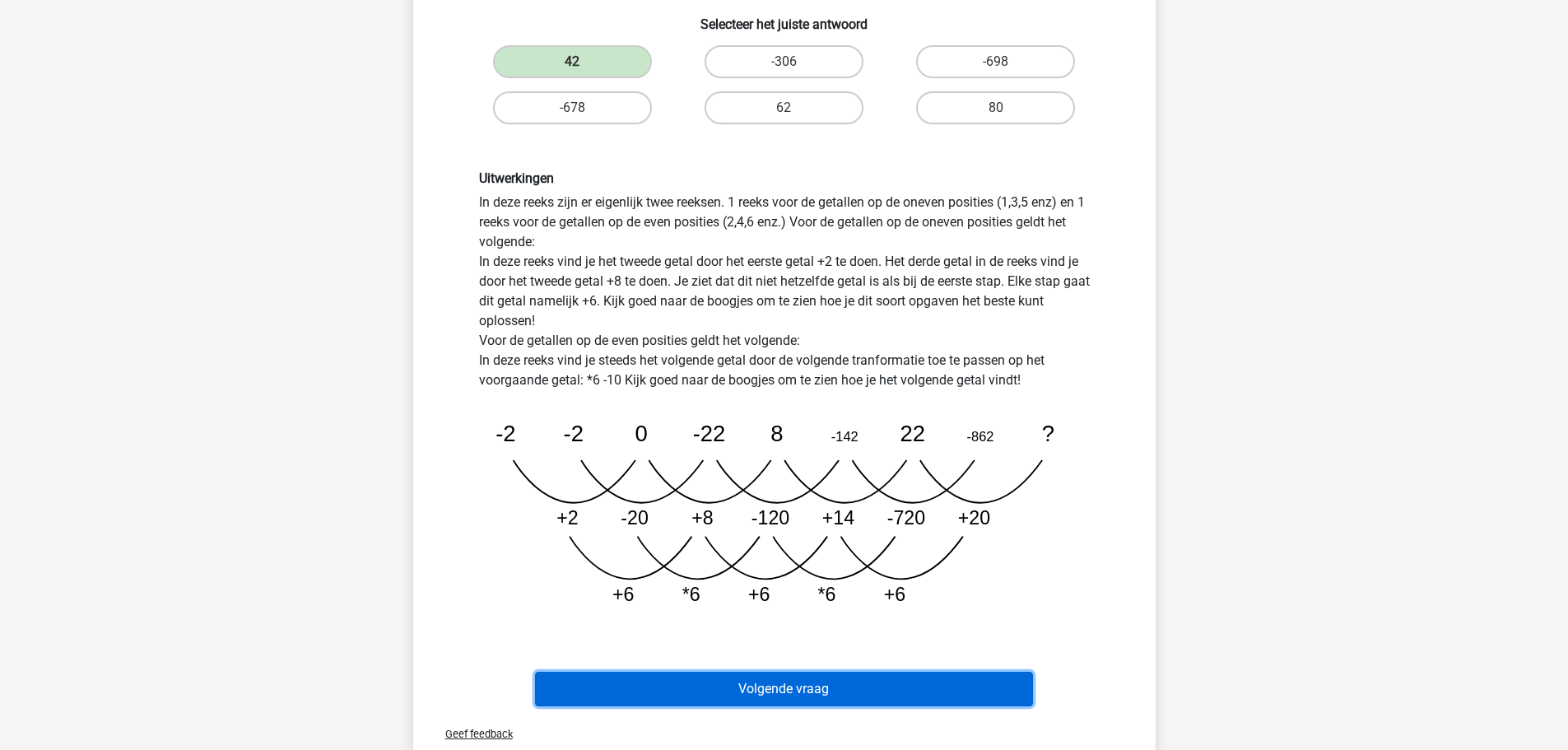
click at [841, 685] on button "Volgende vraag" at bounding box center [784, 689] width 498 height 34
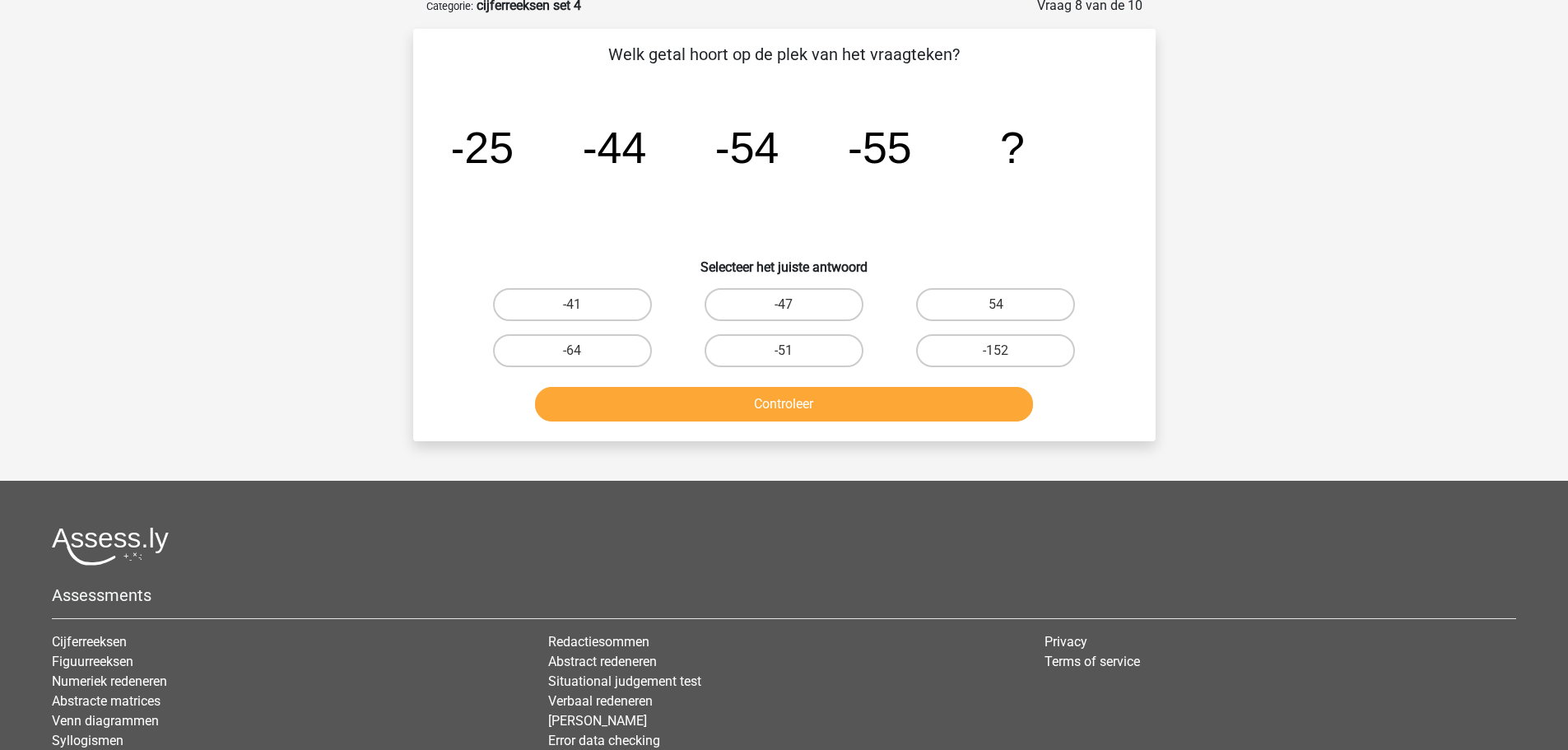
scroll to position [82, 0]
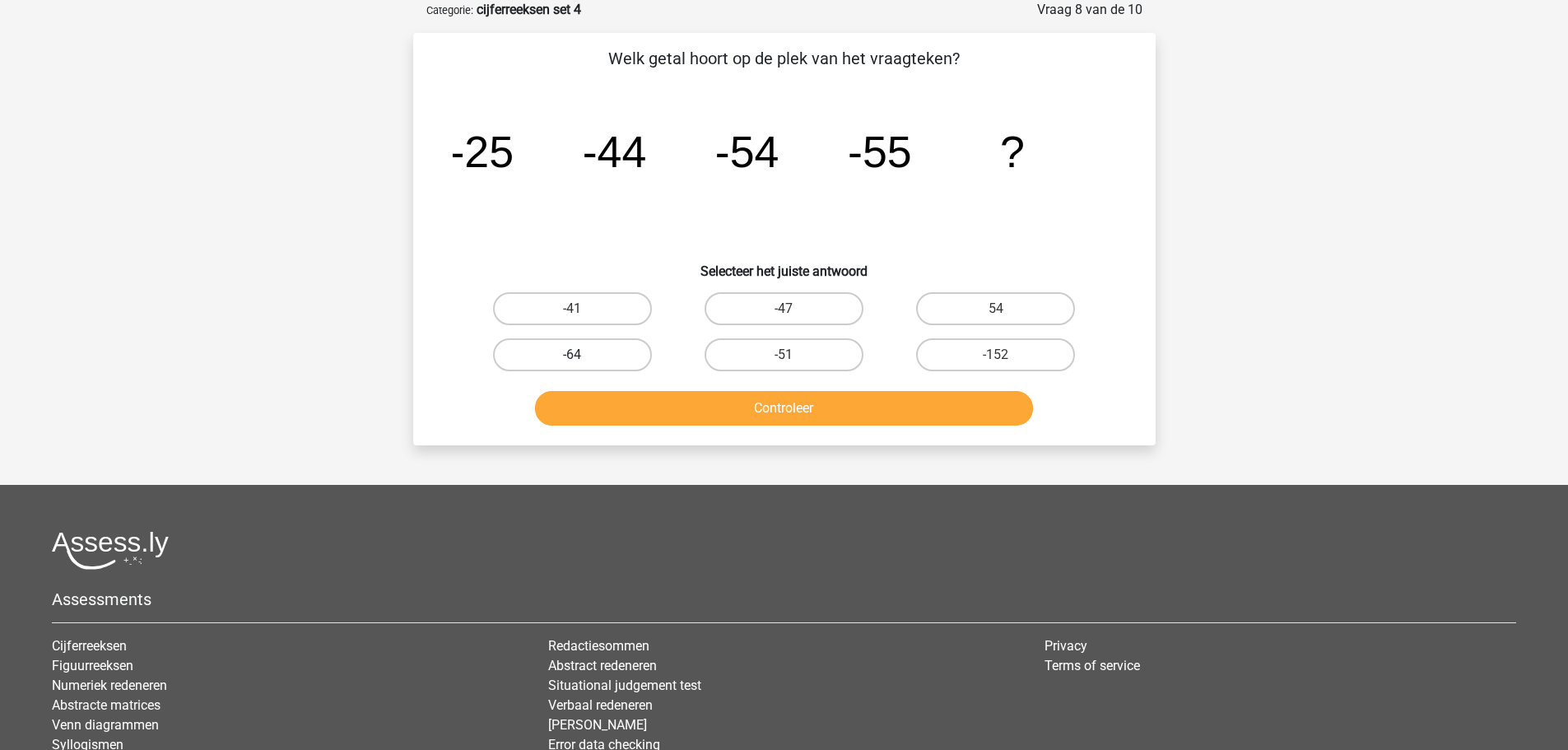
click at [552, 349] on label "-64" at bounding box center [572, 355] width 159 height 33
click at [572, 355] on input "-64" at bounding box center [577, 360] width 11 height 11
radio input "true"
click at [727, 416] on button "Controleer" at bounding box center [784, 408] width 498 height 34
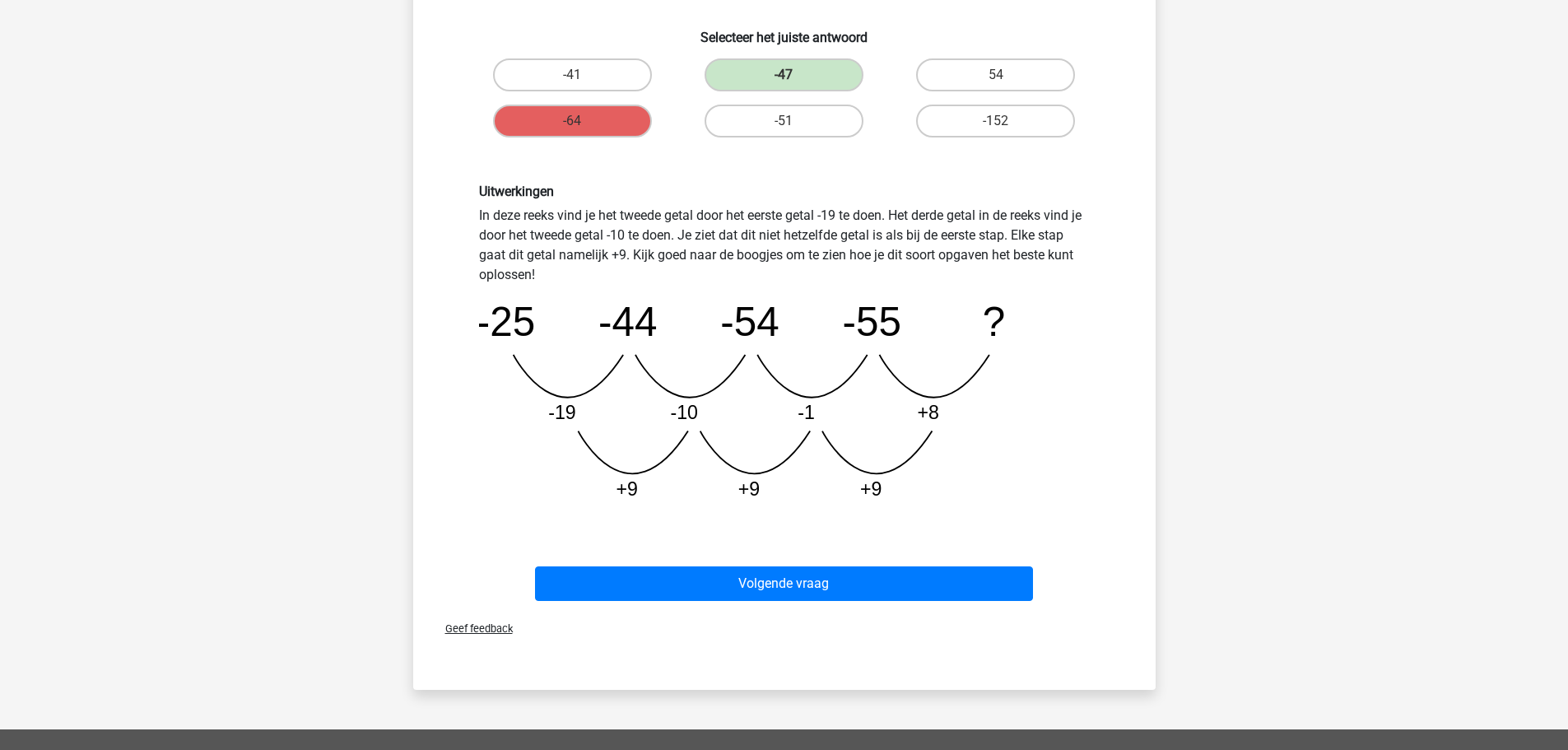
scroll to position [330, 0]
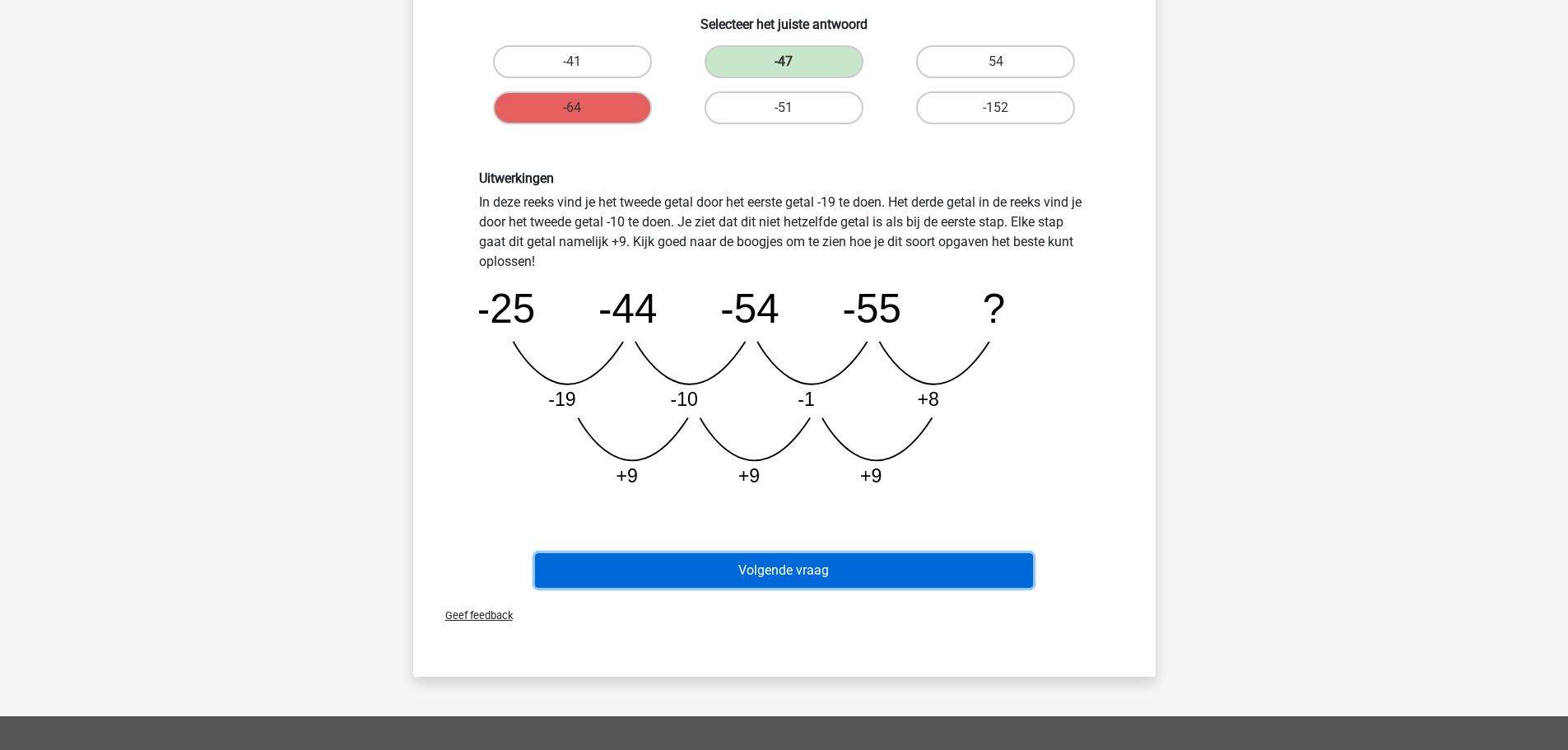
click at [738, 566] on button "Volgende vraag" at bounding box center [784, 570] width 498 height 34
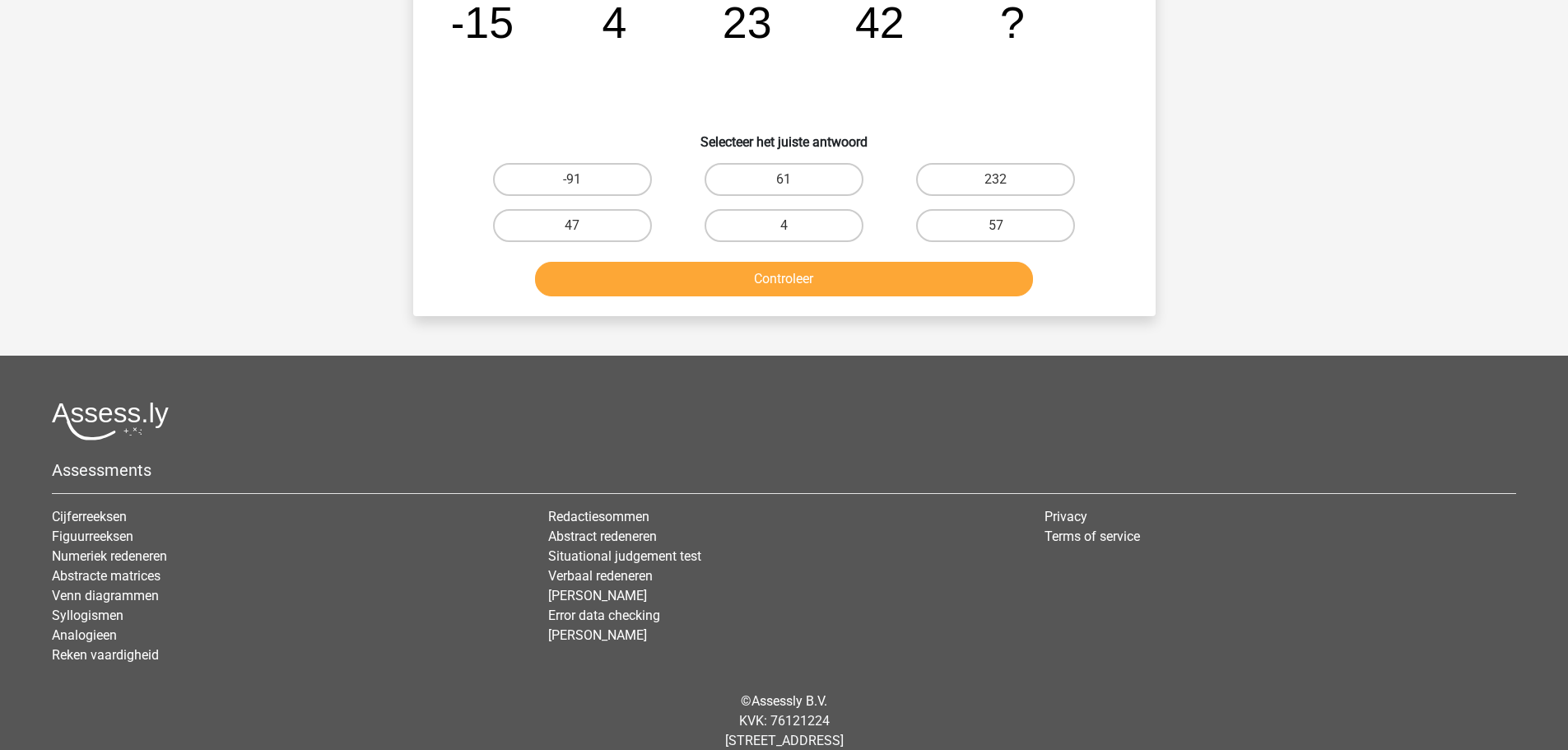
scroll to position [82, 0]
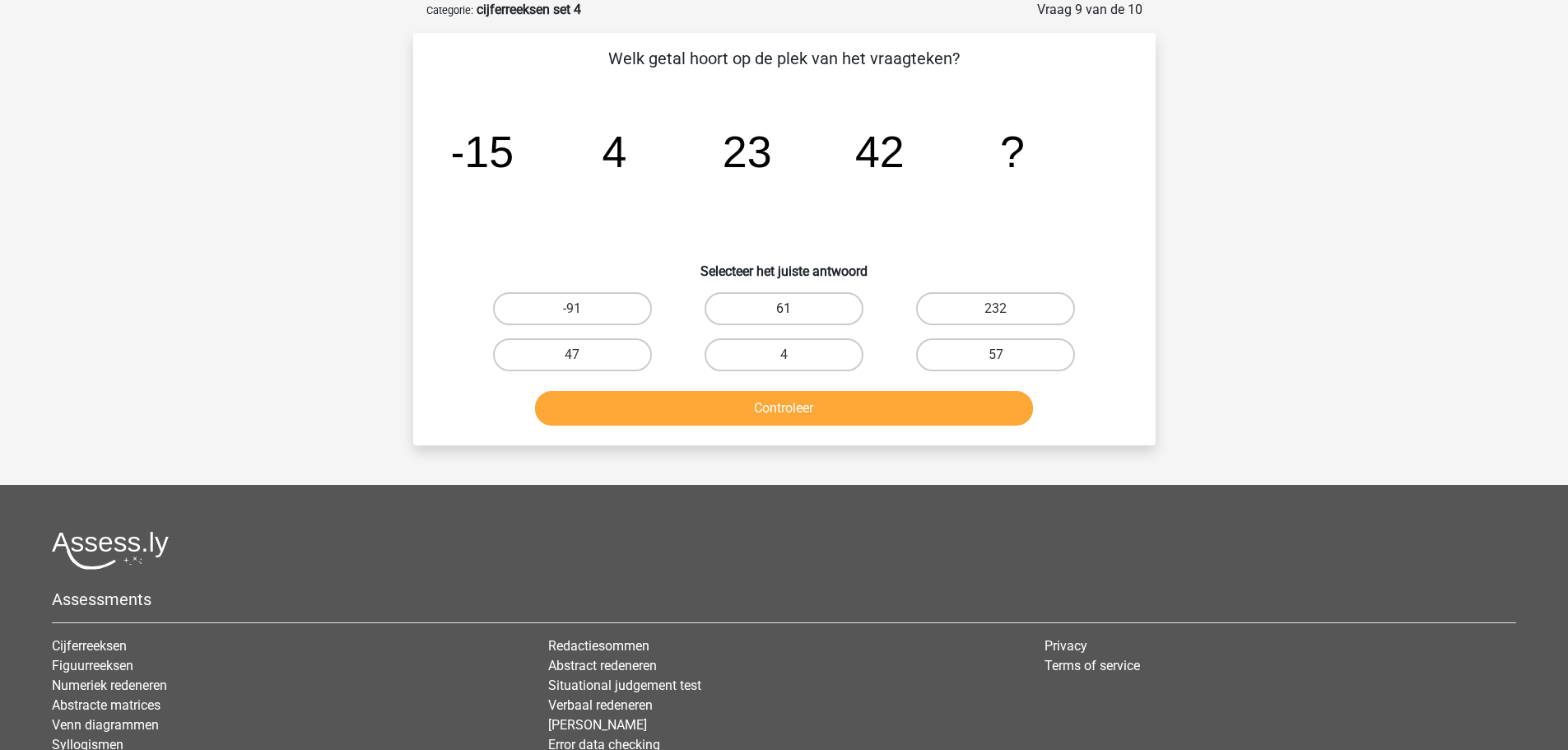
click at [757, 309] on label "61" at bounding box center [784, 309] width 159 height 33
click at [784, 309] on input "61" at bounding box center [789, 314] width 11 height 11
radio input "true"
click at [786, 419] on button "Controleer" at bounding box center [784, 408] width 498 height 34
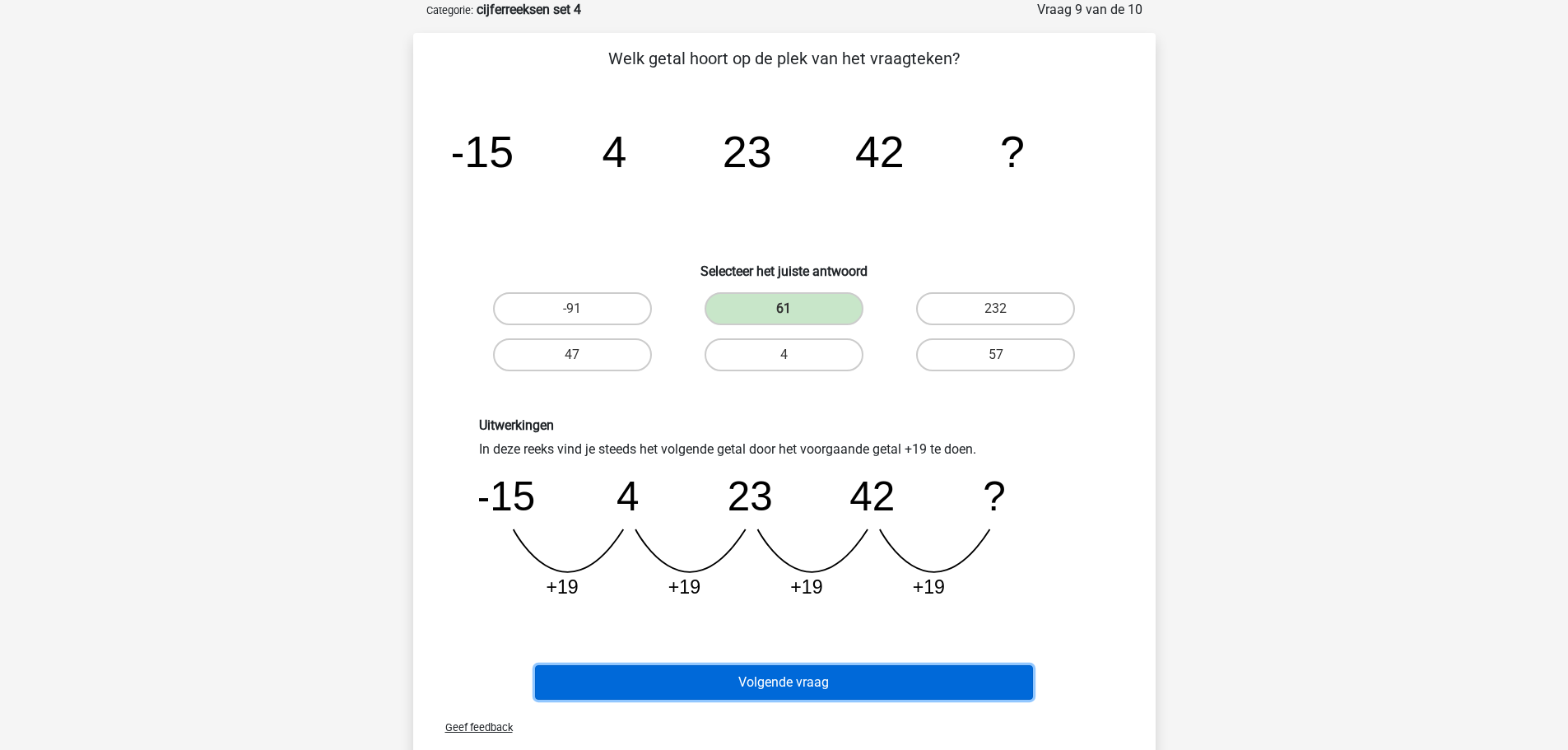
click at [804, 680] on button "Volgende vraag" at bounding box center [784, 682] width 498 height 34
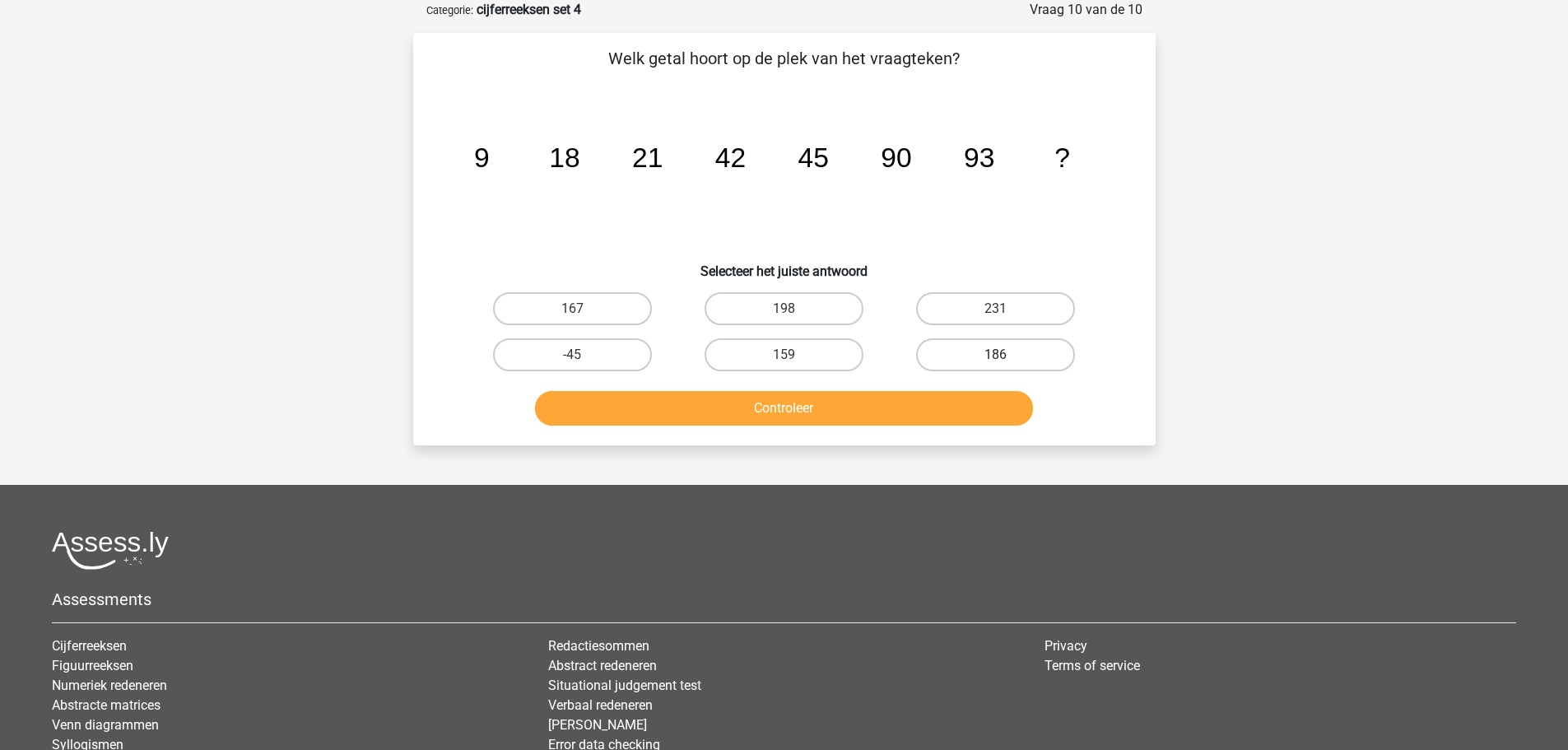
click at [959, 358] on label "186" at bounding box center [996, 355] width 159 height 33
click at [997, 358] on input "186" at bounding box center [1001, 360] width 11 height 11
radio input "true"
click at [837, 413] on button "Controleer" at bounding box center [784, 408] width 498 height 34
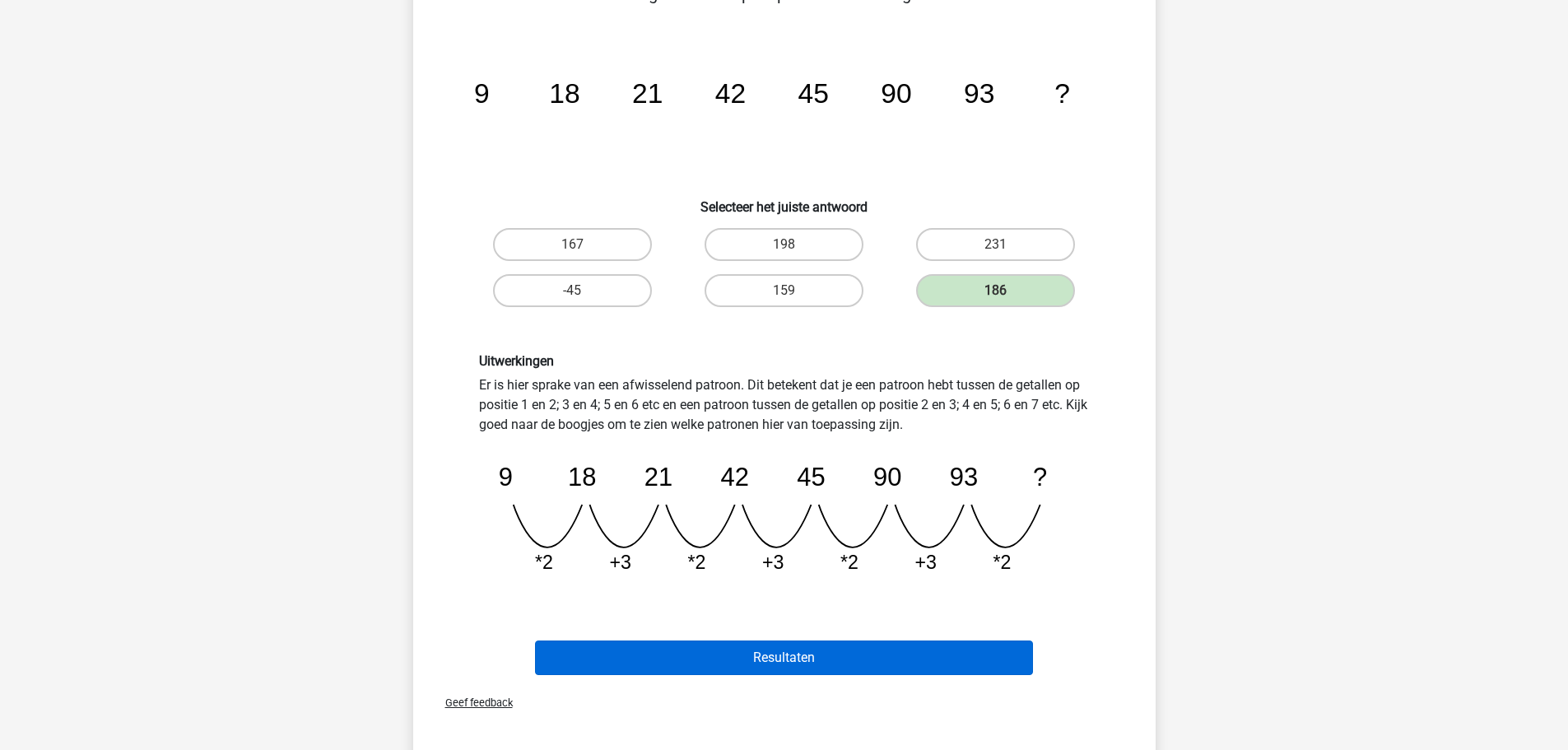
scroll to position [165, 0]
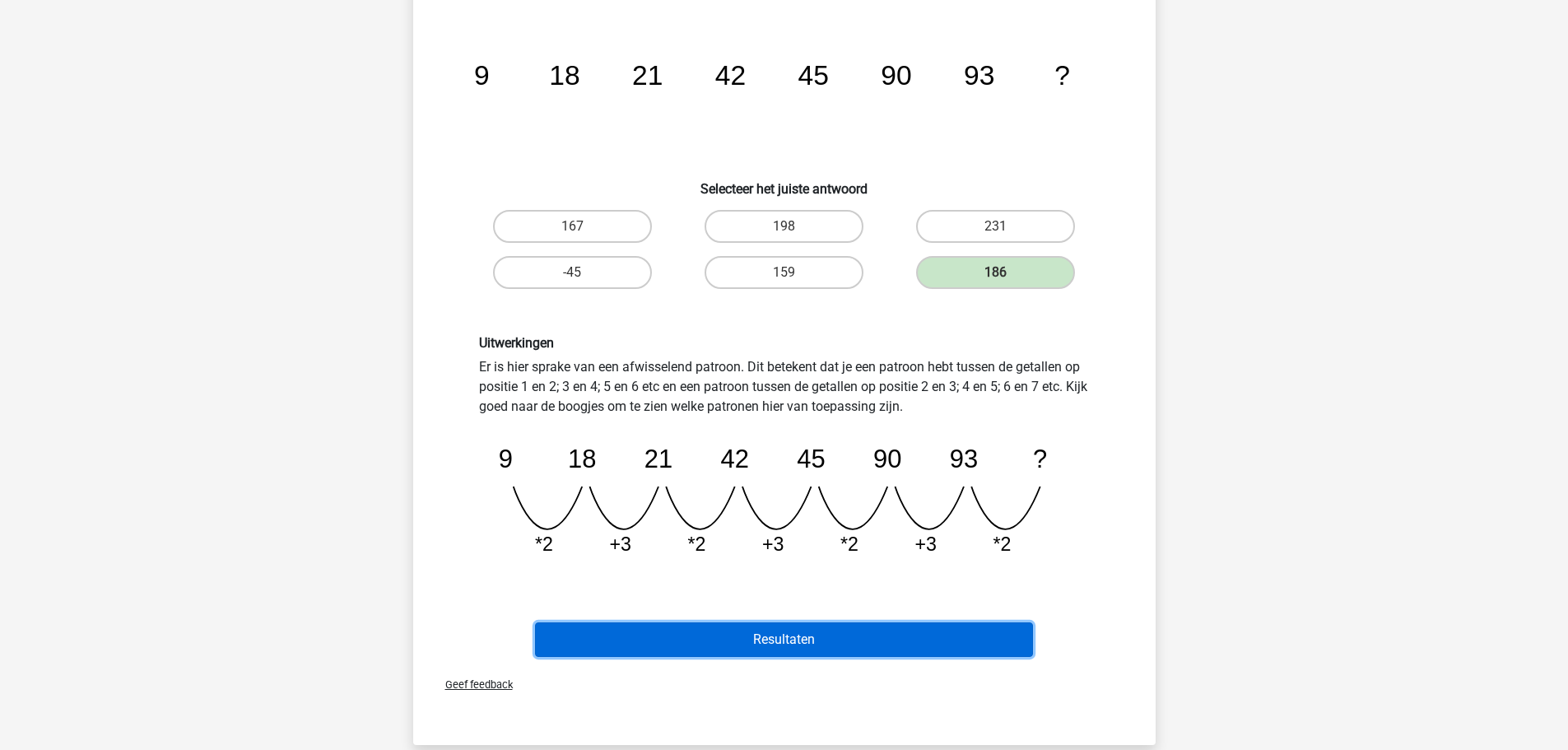
click at [798, 648] on button "Resultaten" at bounding box center [784, 639] width 498 height 34
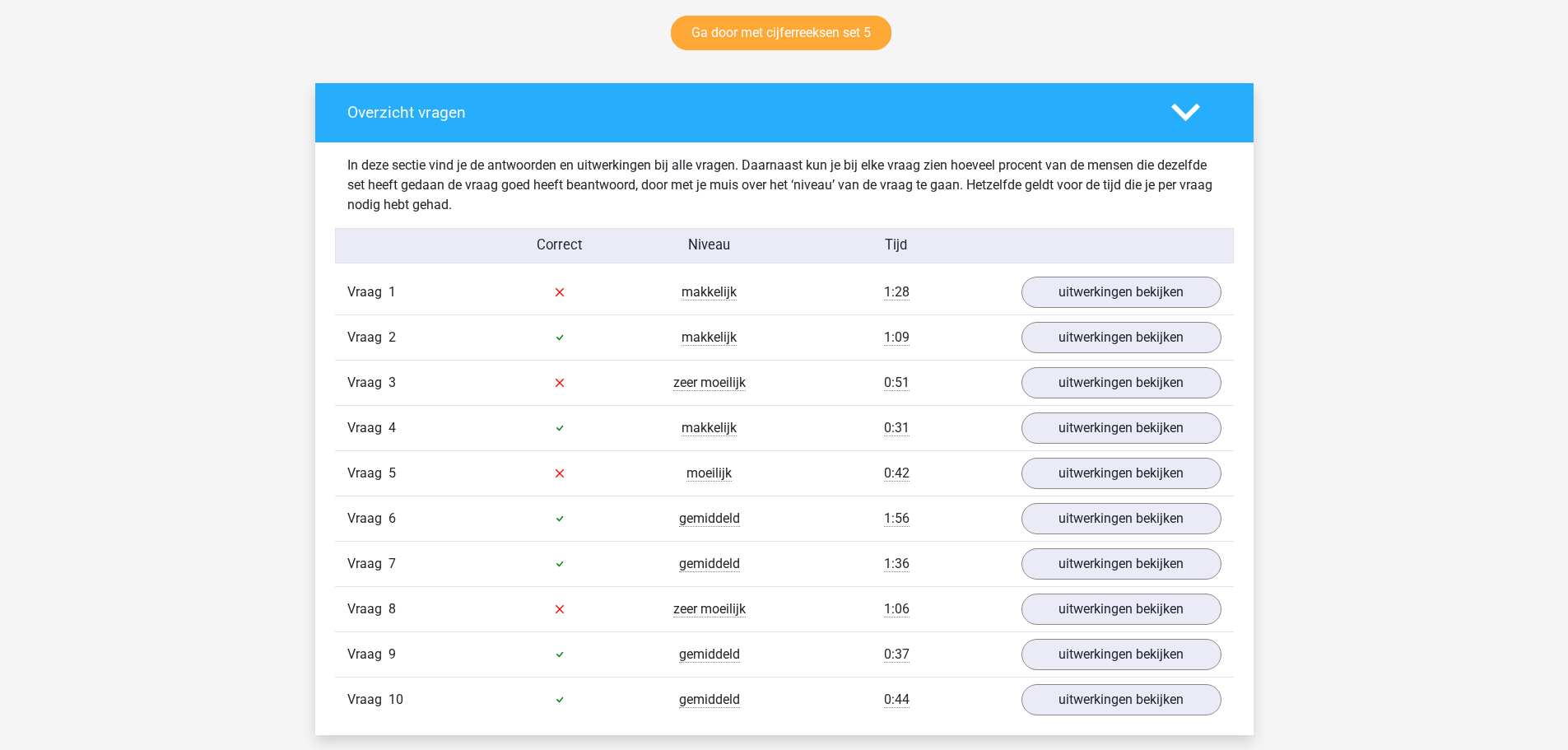
scroll to position [906, 0]
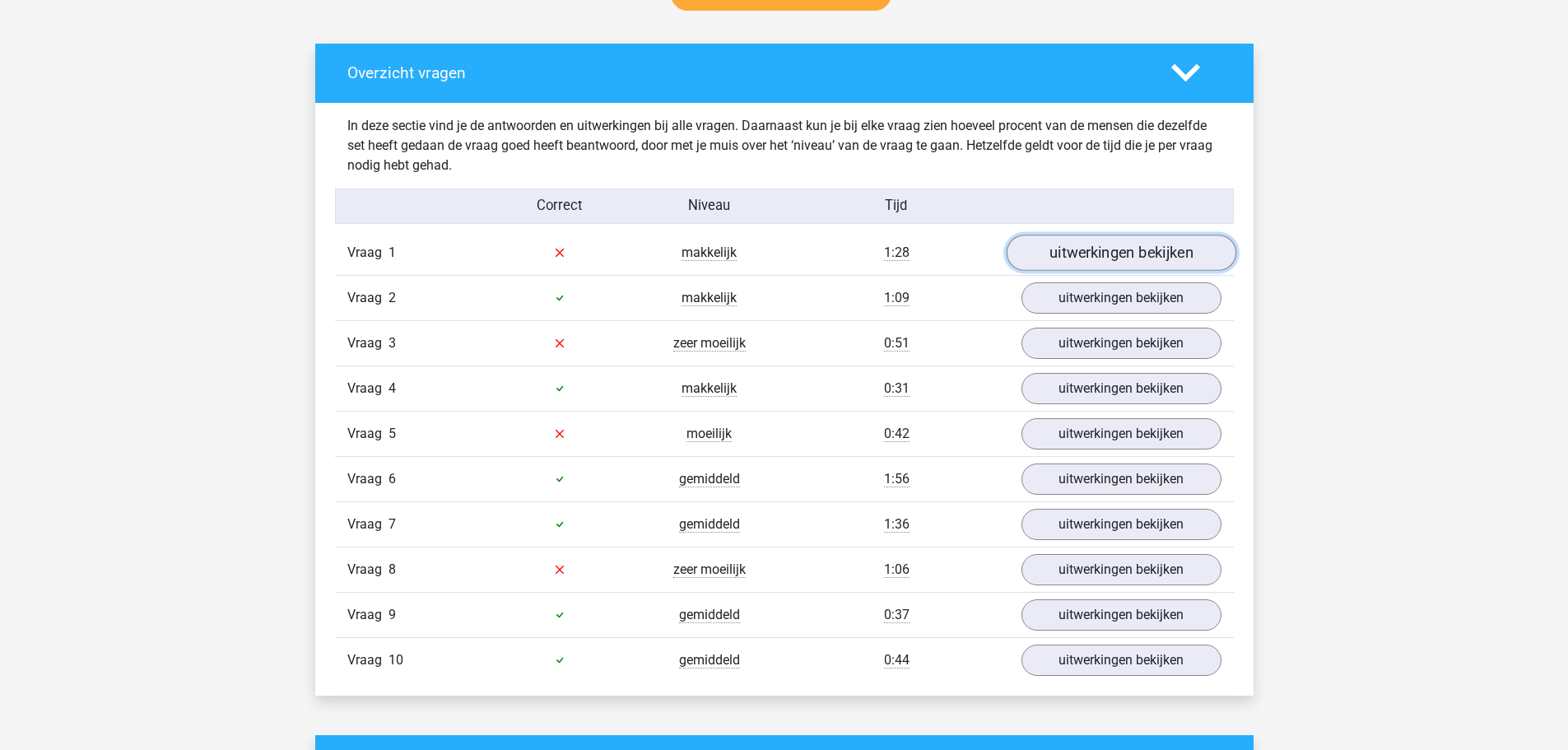
click at [1101, 255] on link "uitwerkingen bekijken" at bounding box center [1121, 253] width 230 height 36
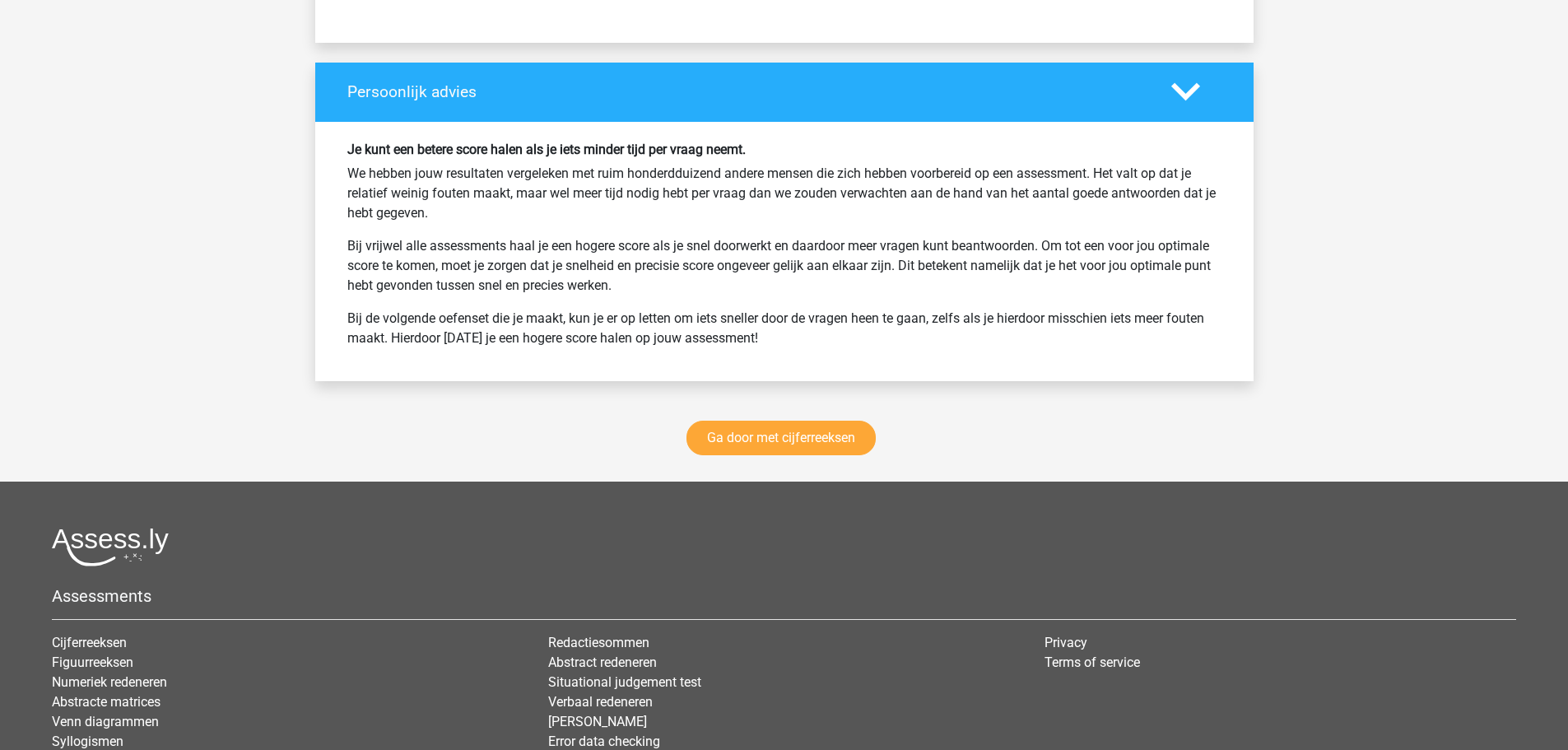
scroll to position [2882, 0]
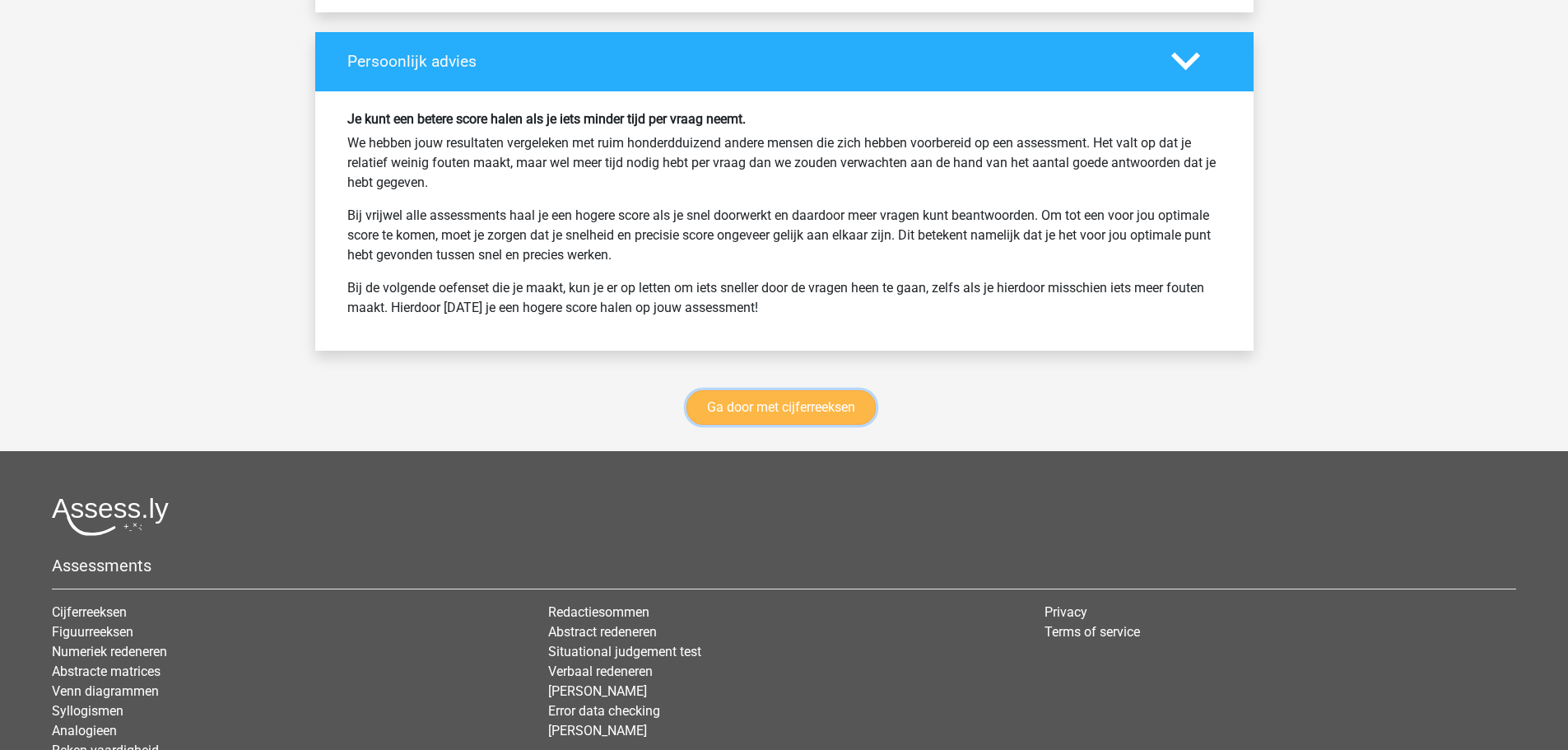
click at [760, 415] on link "Ga door met cijferreeksen" at bounding box center [781, 407] width 189 height 34
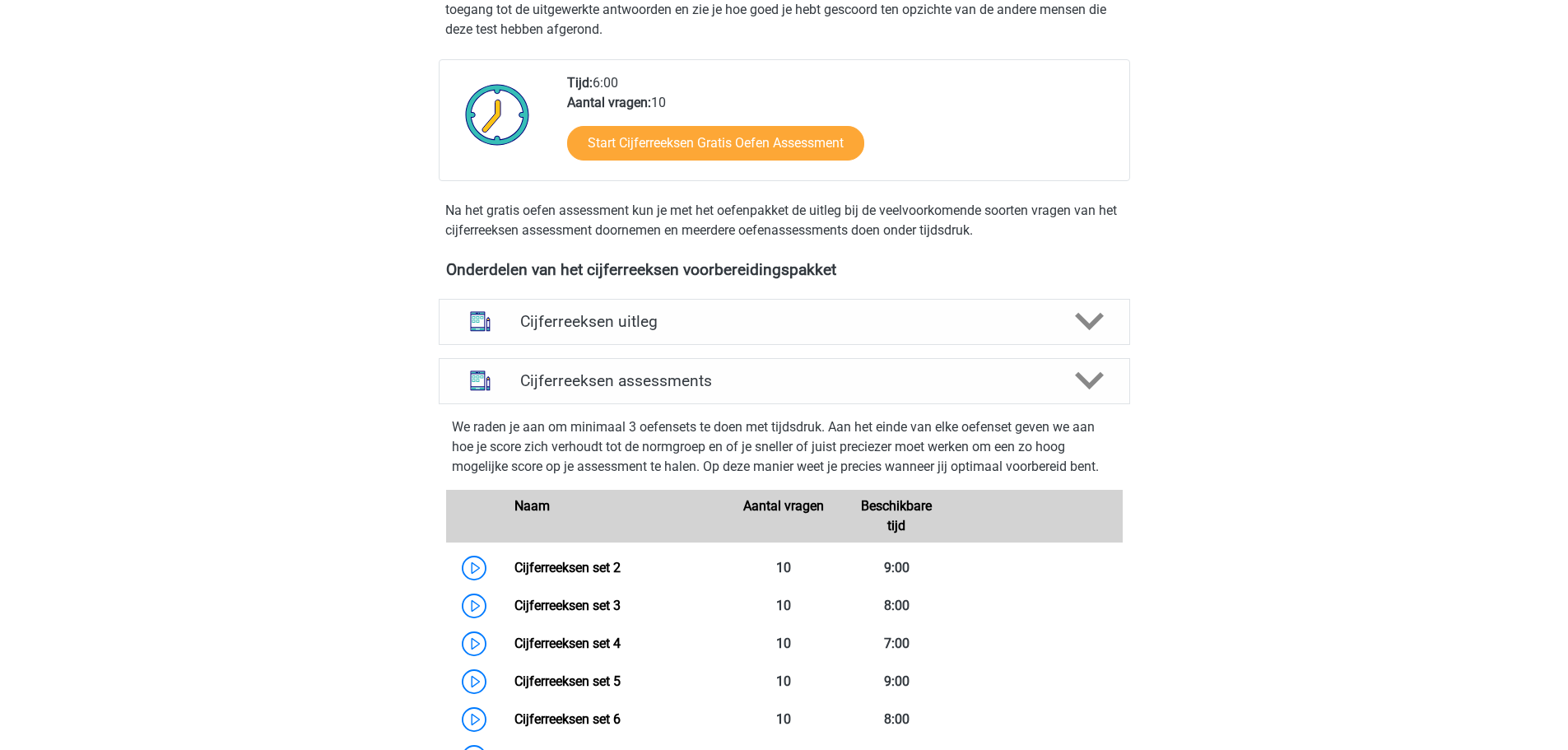
scroll to position [571, 0]
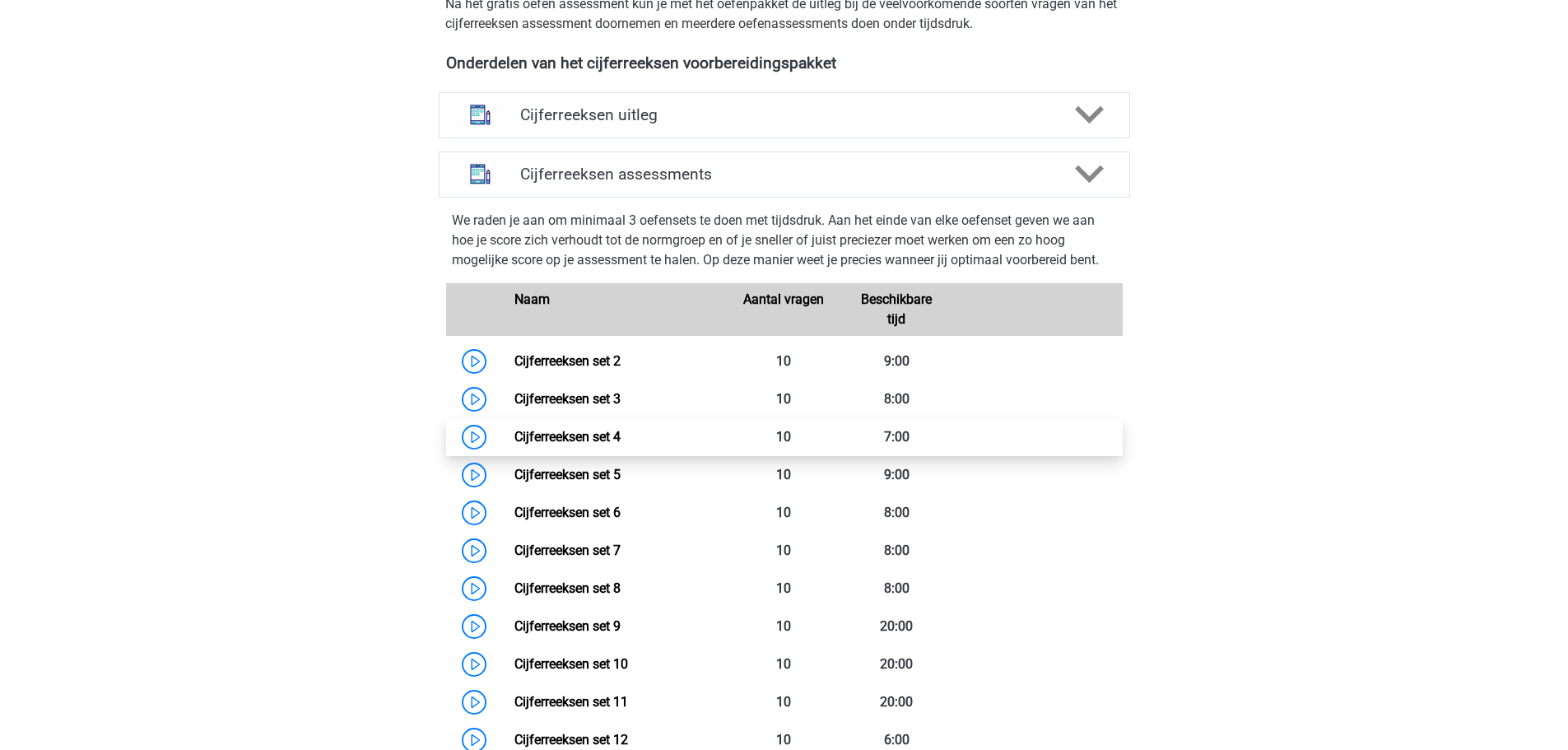
click at [595, 445] on link "Cijferreeksen set 4" at bounding box center [568, 437] width 106 height 16
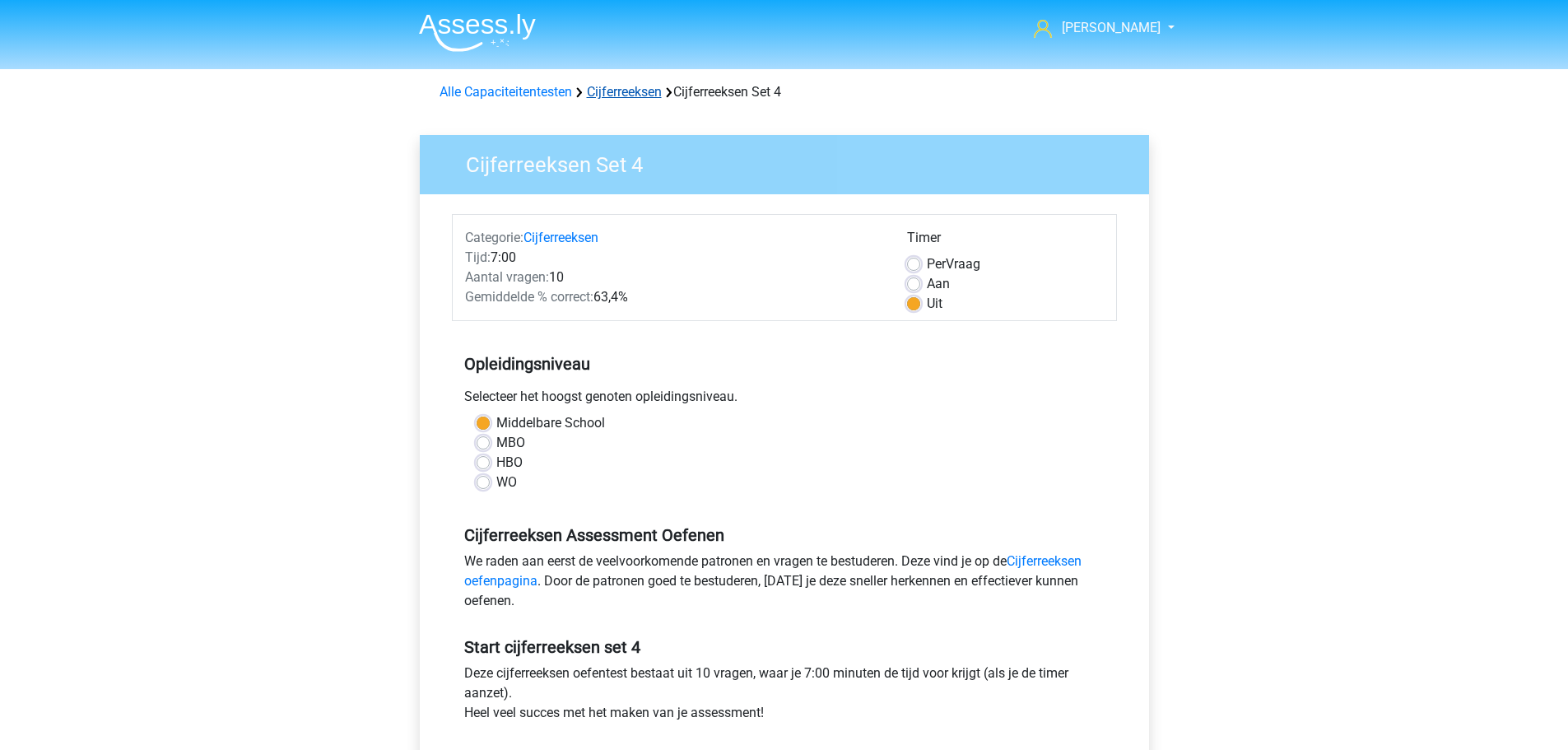
click at [639, 92] on link "Cijferreeksen" at bounding box center [624, 92] width 75 height 16
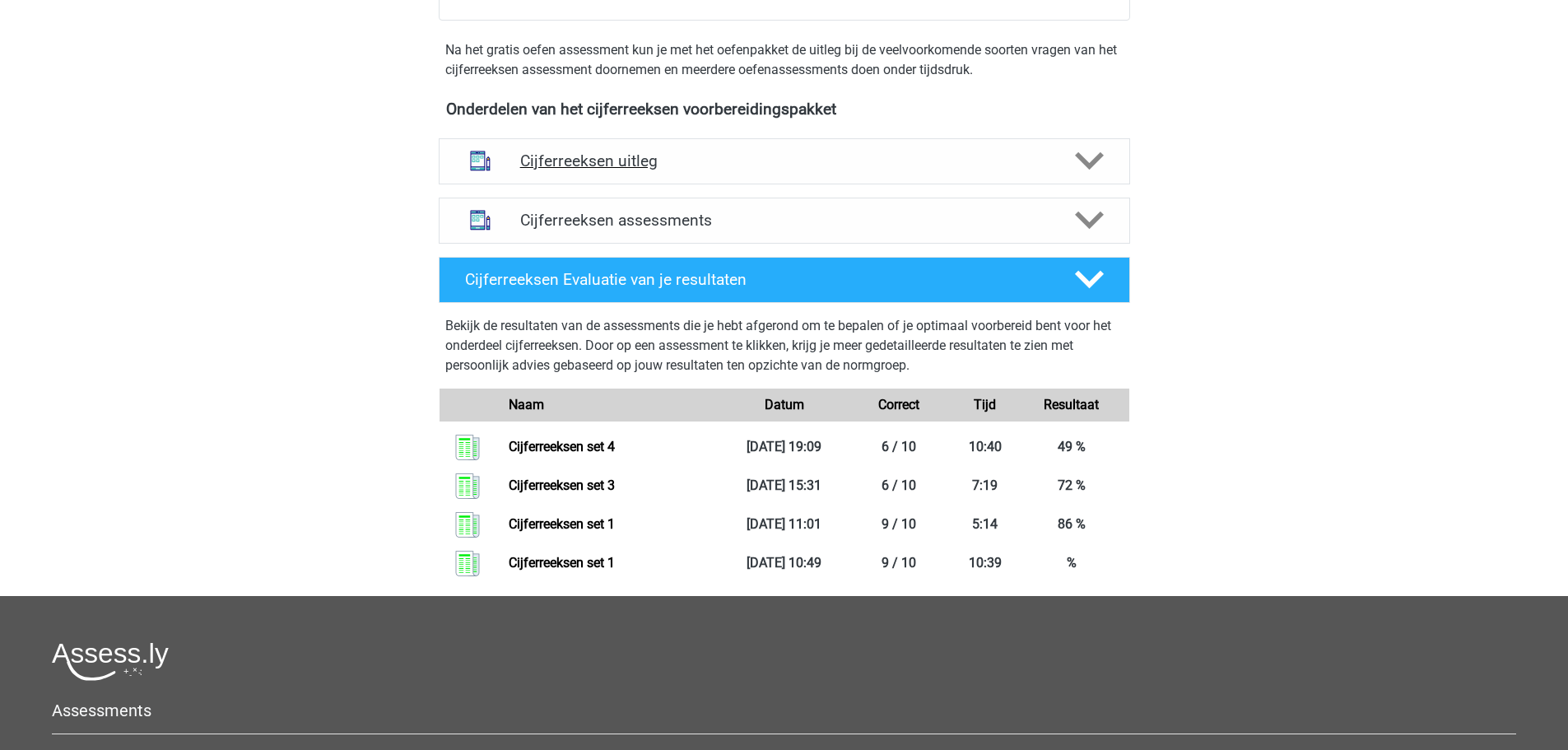
scroll to position [494, 0]
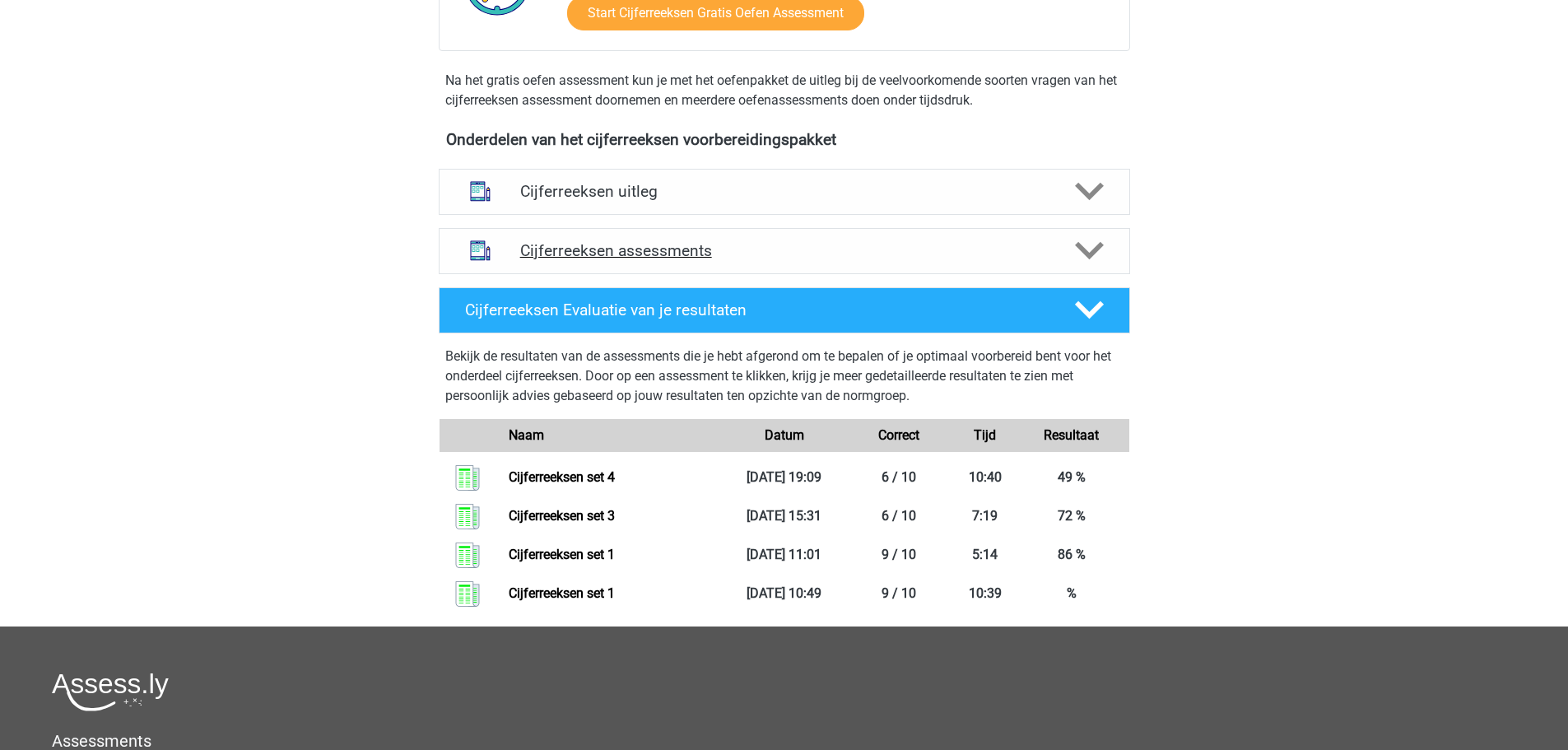
click at [712, 260] on h4 "Cijferreeksen assessments" at bounding box center [785, 250] width 529 height 19
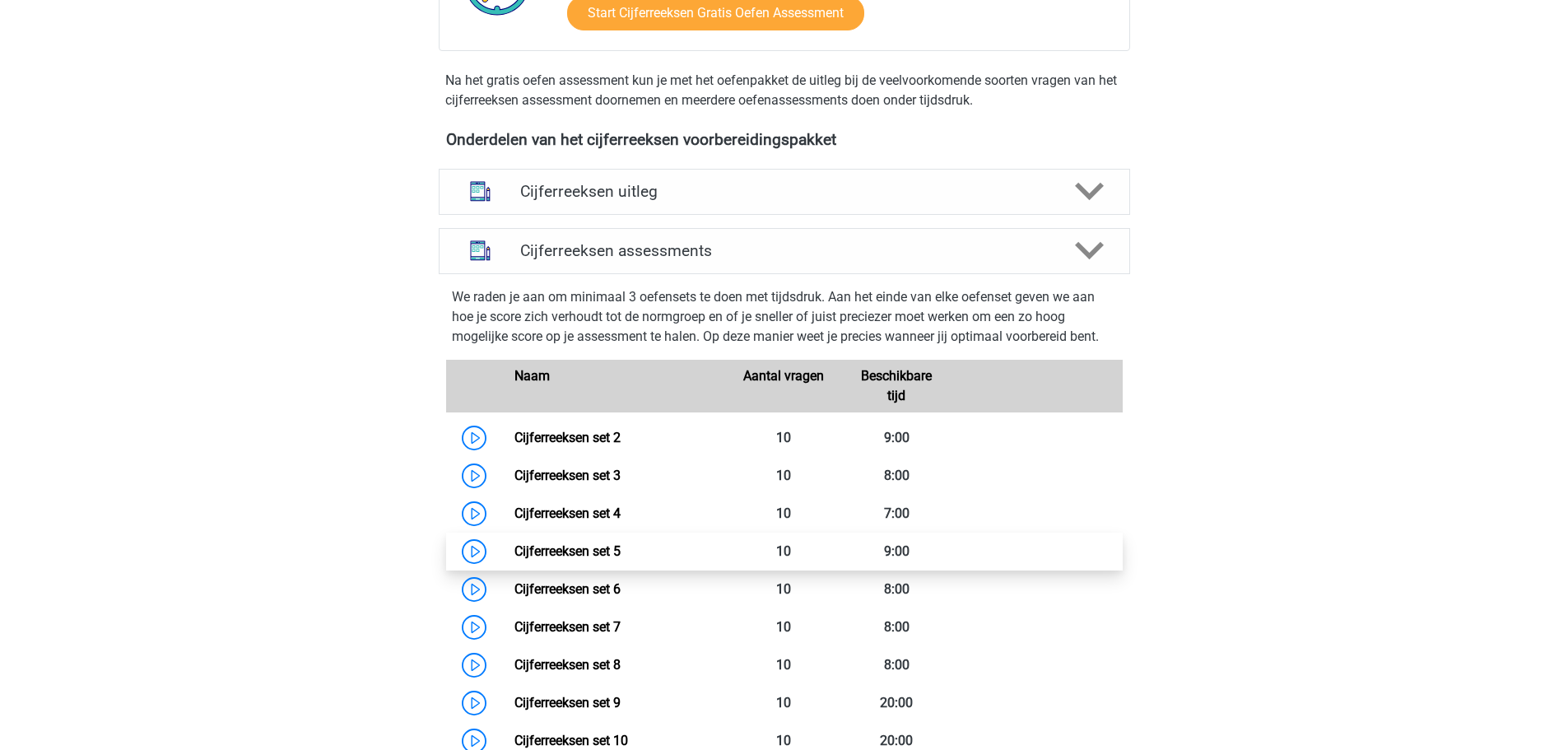
click at [599, 559] on link "Cijferreeksen set 5" at bounding box center [568, 551] width 106 height 16
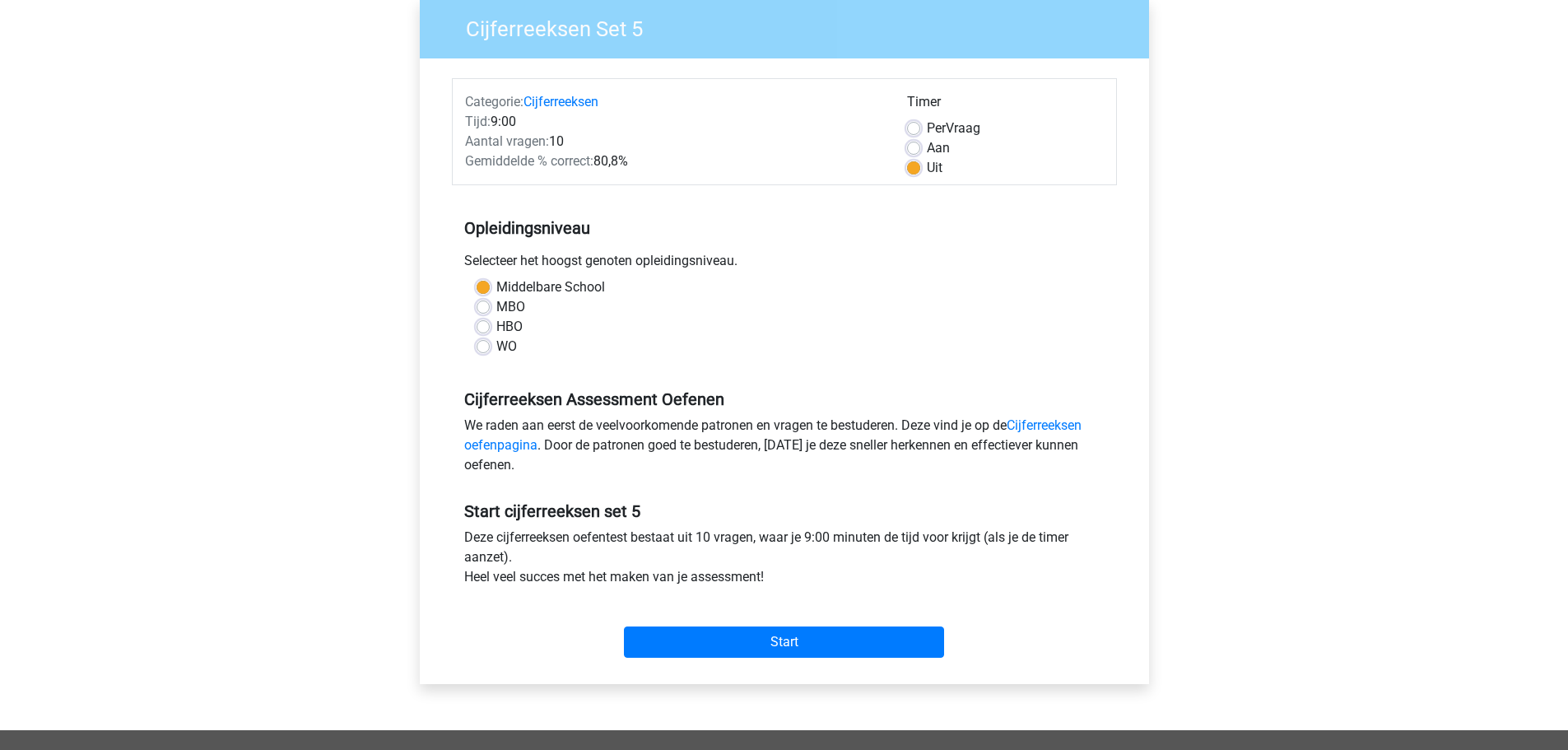
scroll to position [247, 0]
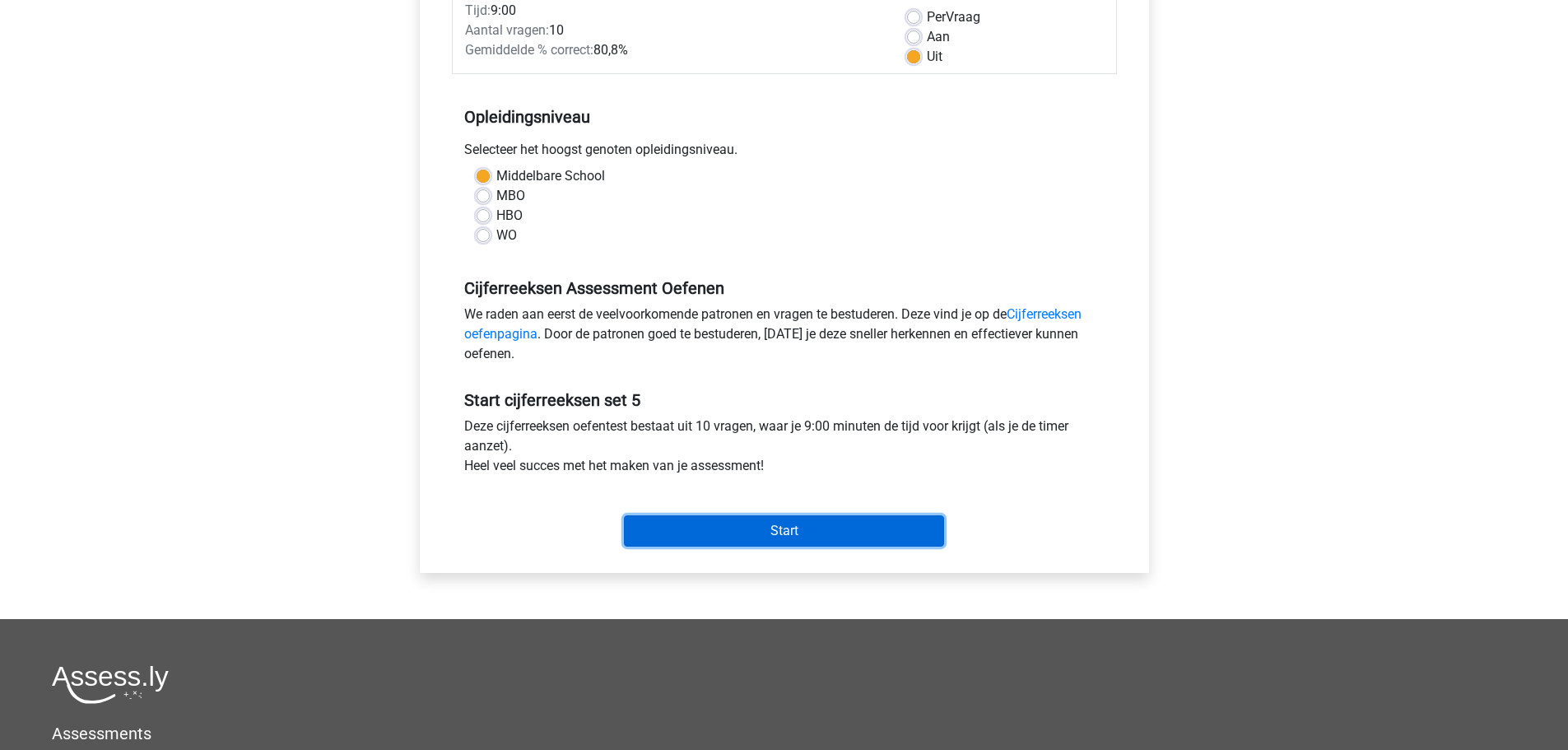
click at [763, 528] on input "Start" at bounding box center [784, 532] width 320 height 31
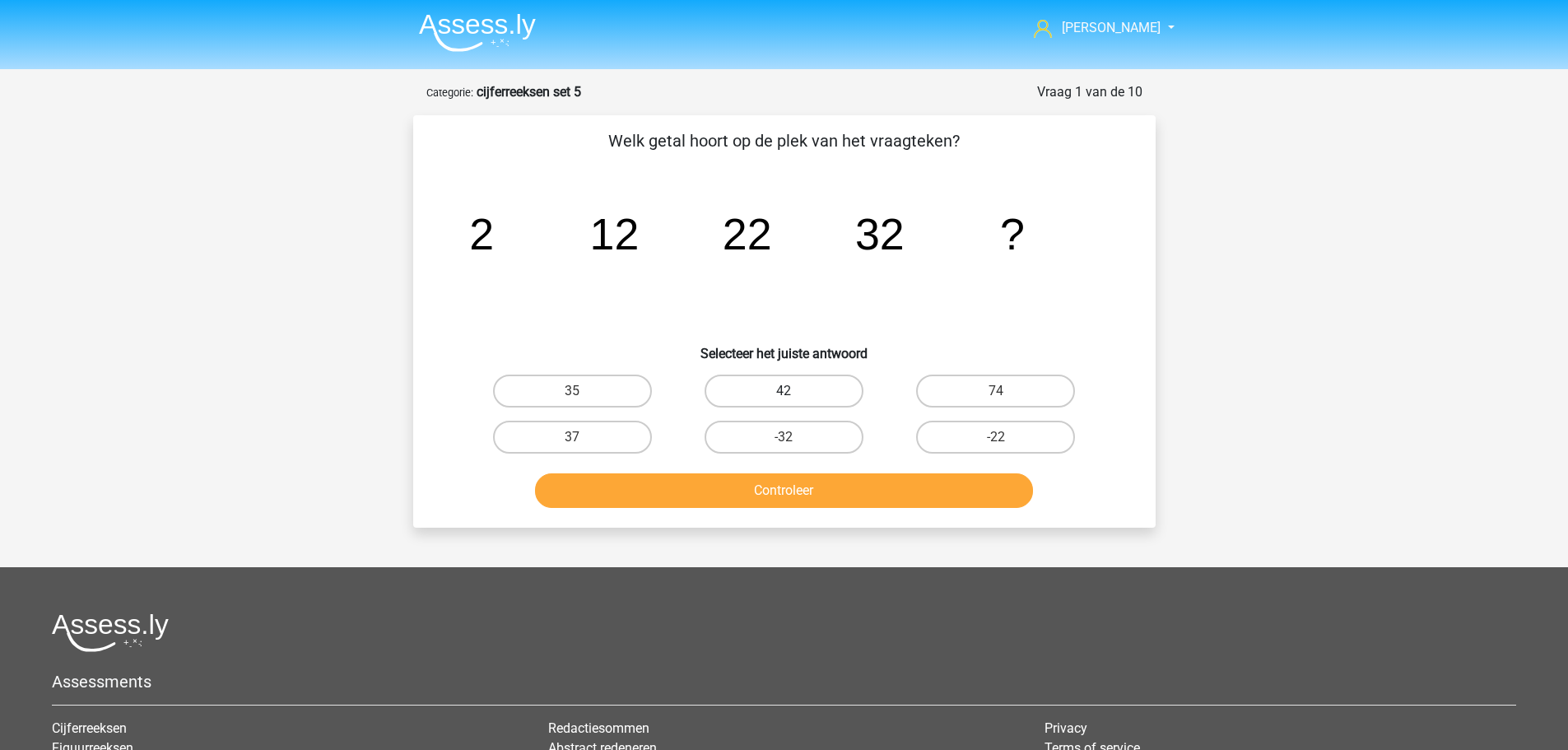
click at [799, 395] on label "42" at bounding box center [784, 391] width 159 height 33
click at [795, 395] on input "42" at bounding box center [789, 396] width 11 height 11
radio input "true"
click at [825, 494] on button "Controleer" at bounding box center [784, 490] width 498 height 34
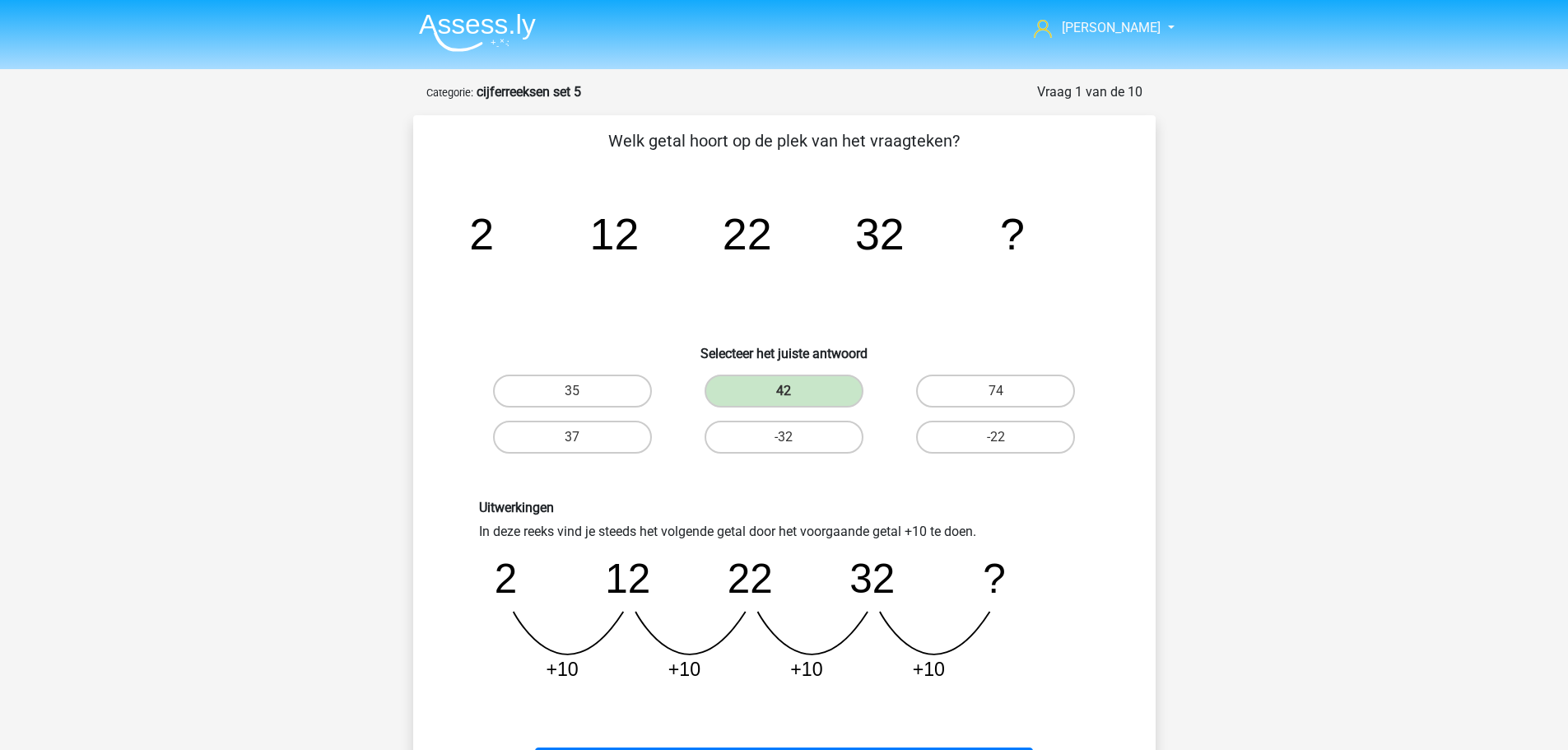
scroll to position [82, 0]
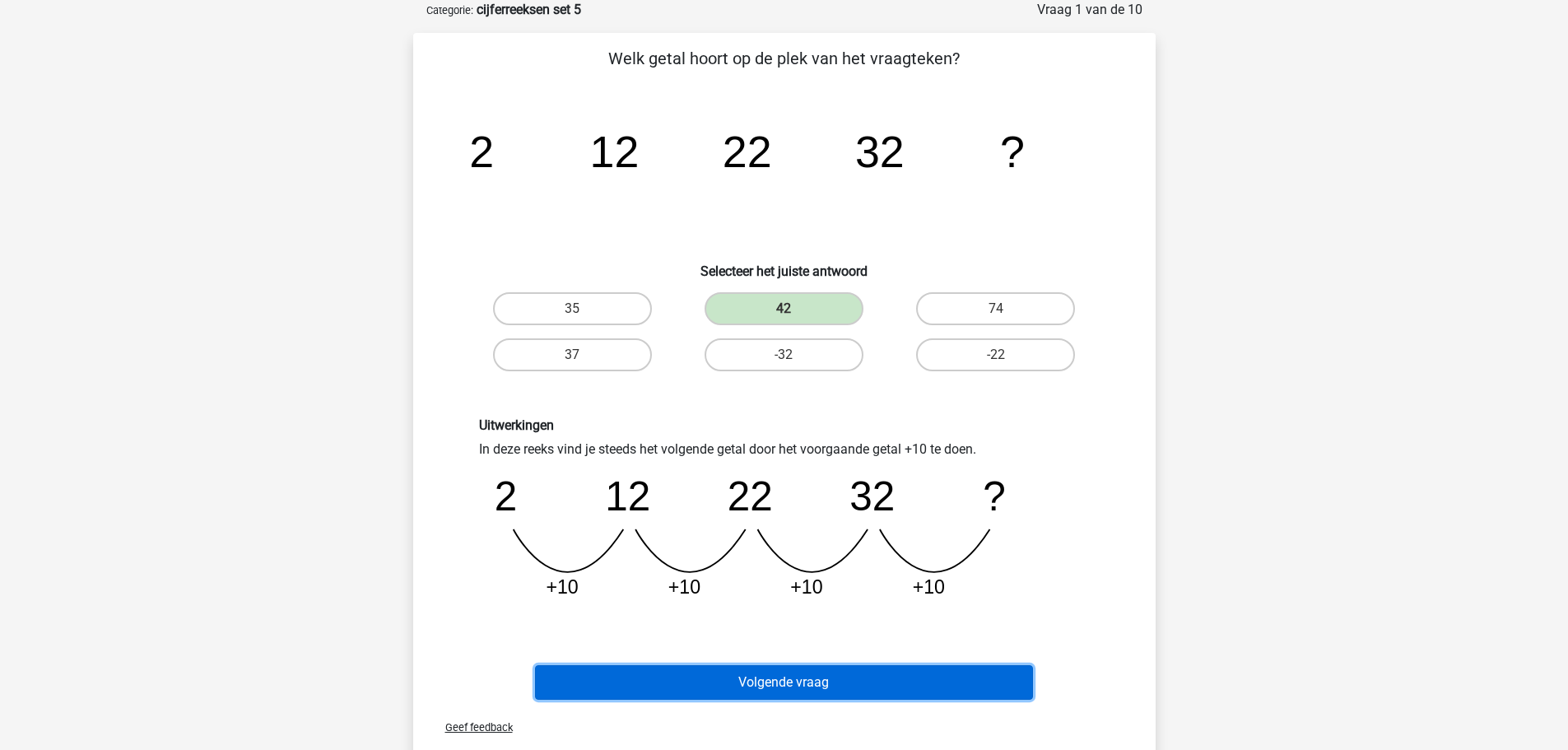
click at [796, 677] on button "Volgende vraag" at bounding box center [784, 682] width 498 height 34
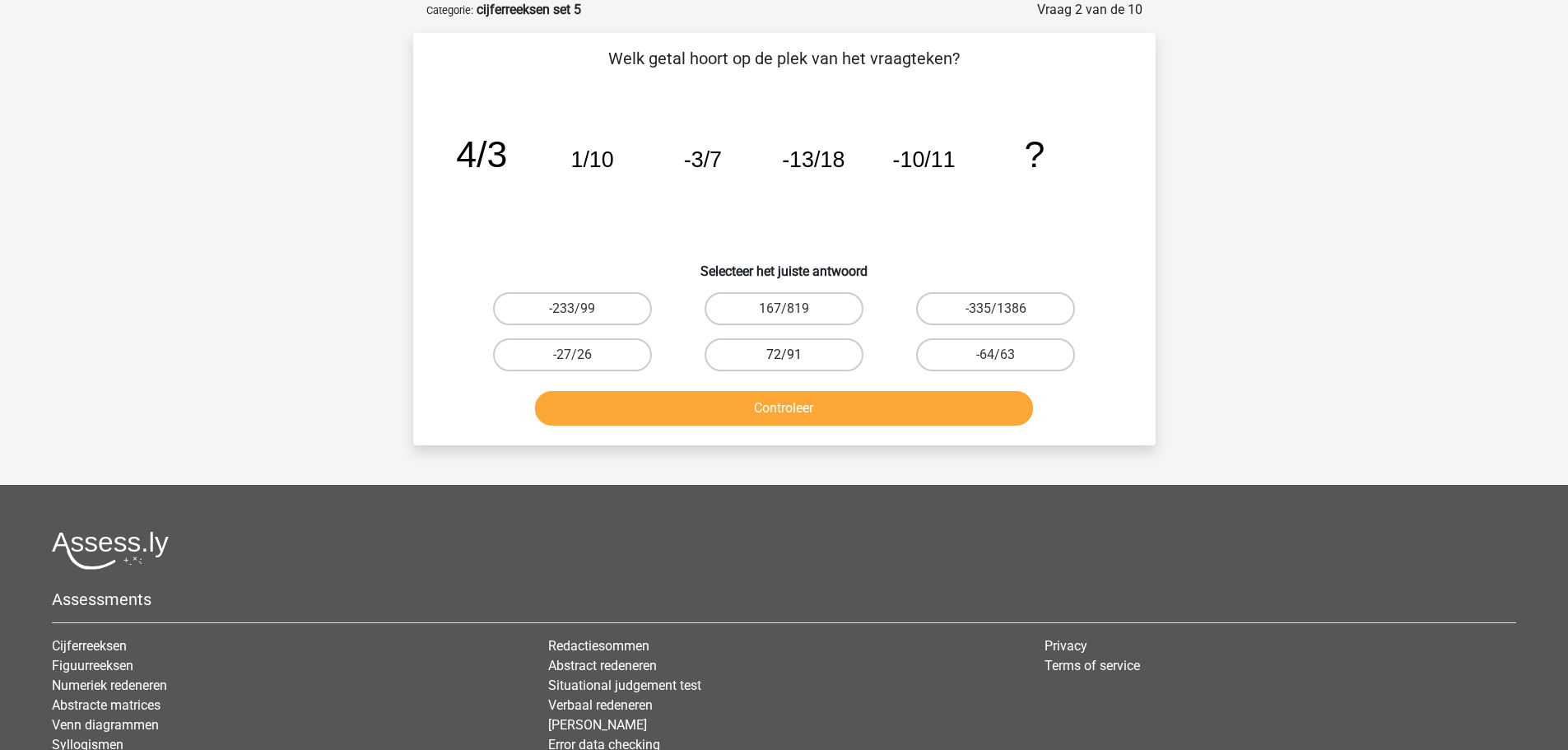
click at [769, 363] on label "72/91" at bounding box center [784, 355] width 159 height 33
click at [784, 363] on input "72/91" at bounding box center [789, 360] width 11 height 11
radio input "true"
click at [779, 391] on button "Controleer" at bounding box center [784, 408] width 498 height 34
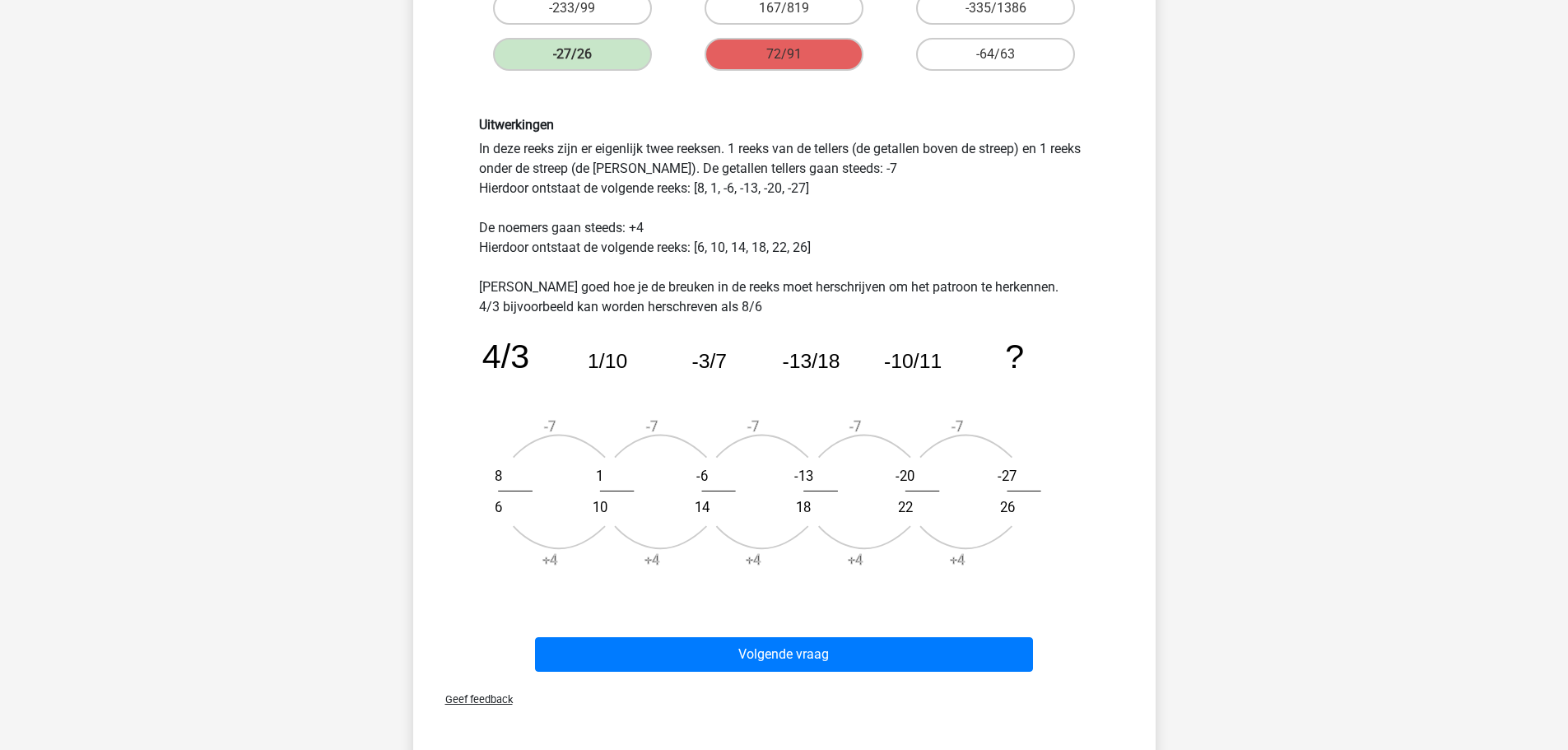
scroll to position [412, 0]
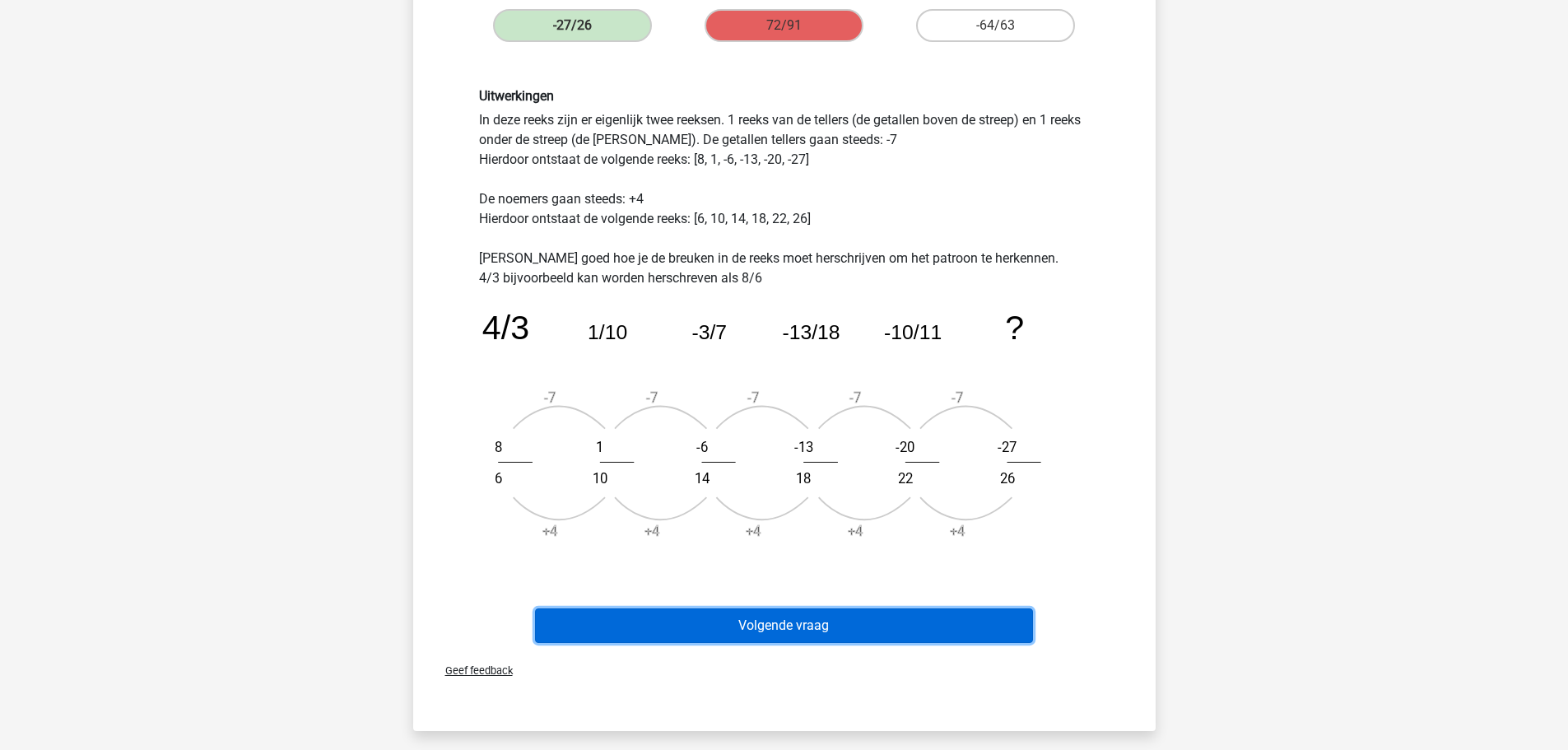
click at [802, 633] on button "Volgende vraag" at bounding box center [784, 625] width 498 height 34
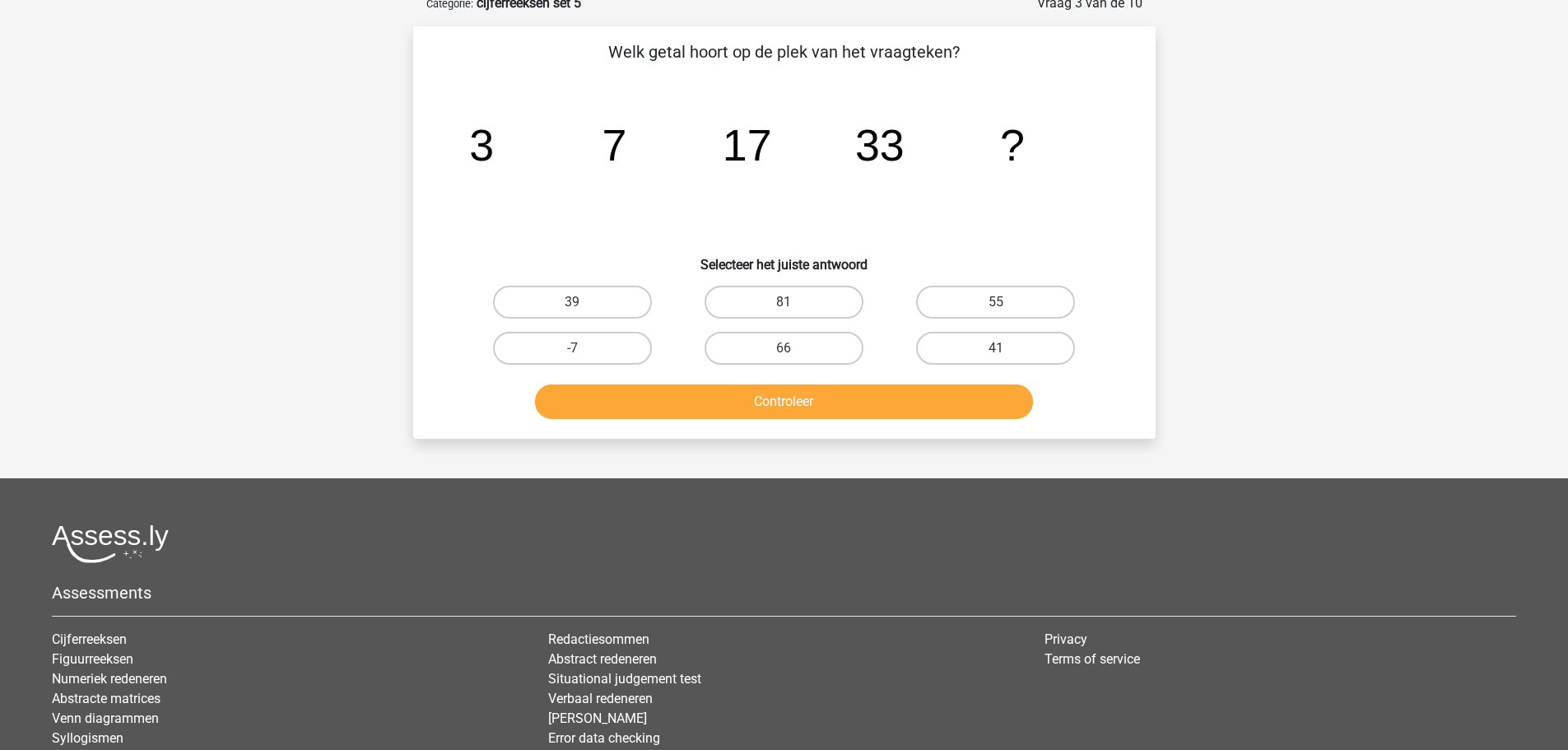
scroll to position [82, 0]
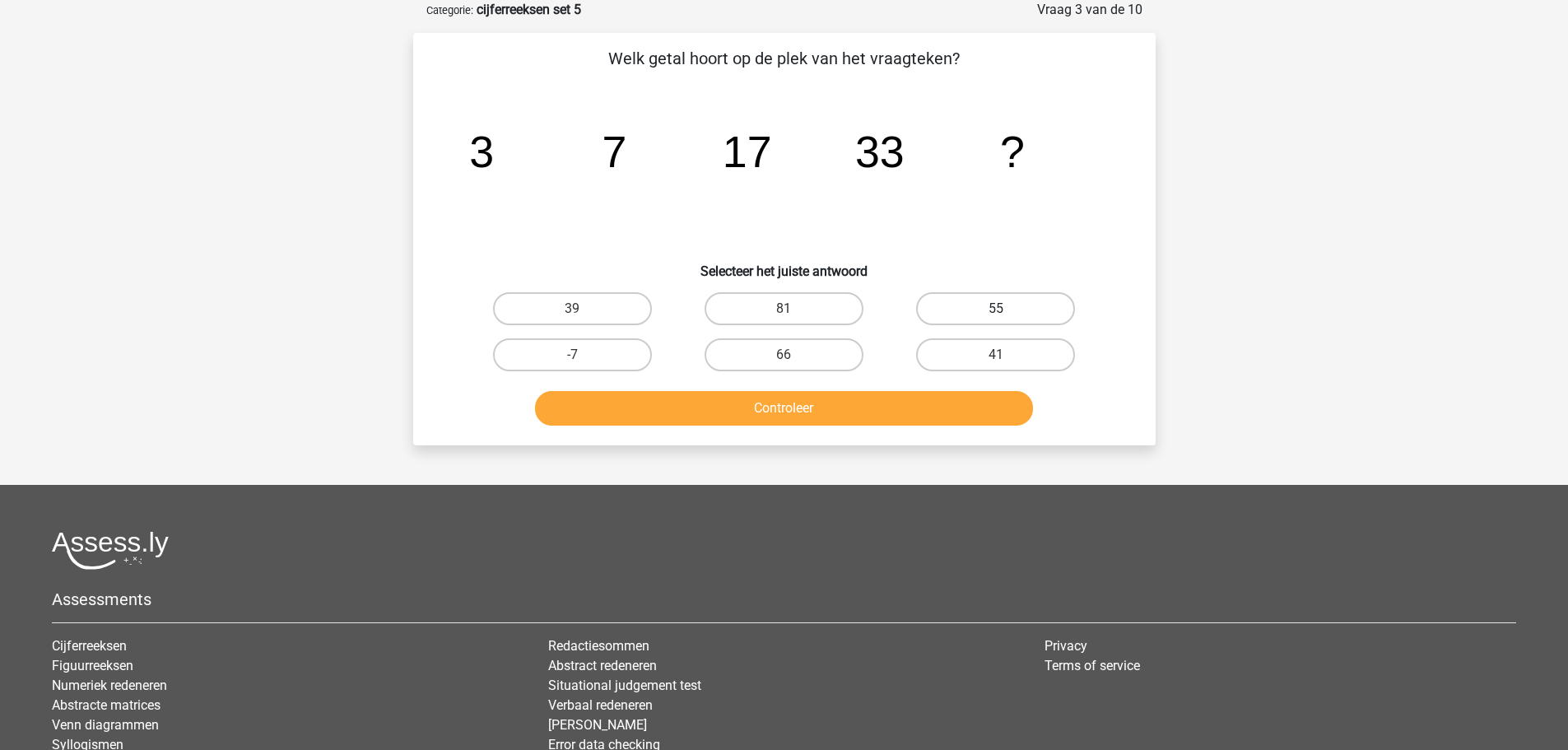
click at [955, 308] on label "55" at bounding box center [996, 309] width 159 height 33
click at [997, 309] on input "55" at bounding box center [1001, 314] width 11 height 11
radio input "true"
click at [846, 416] on button "Controleer" at bounding box center [784, 408] width 498 height 34
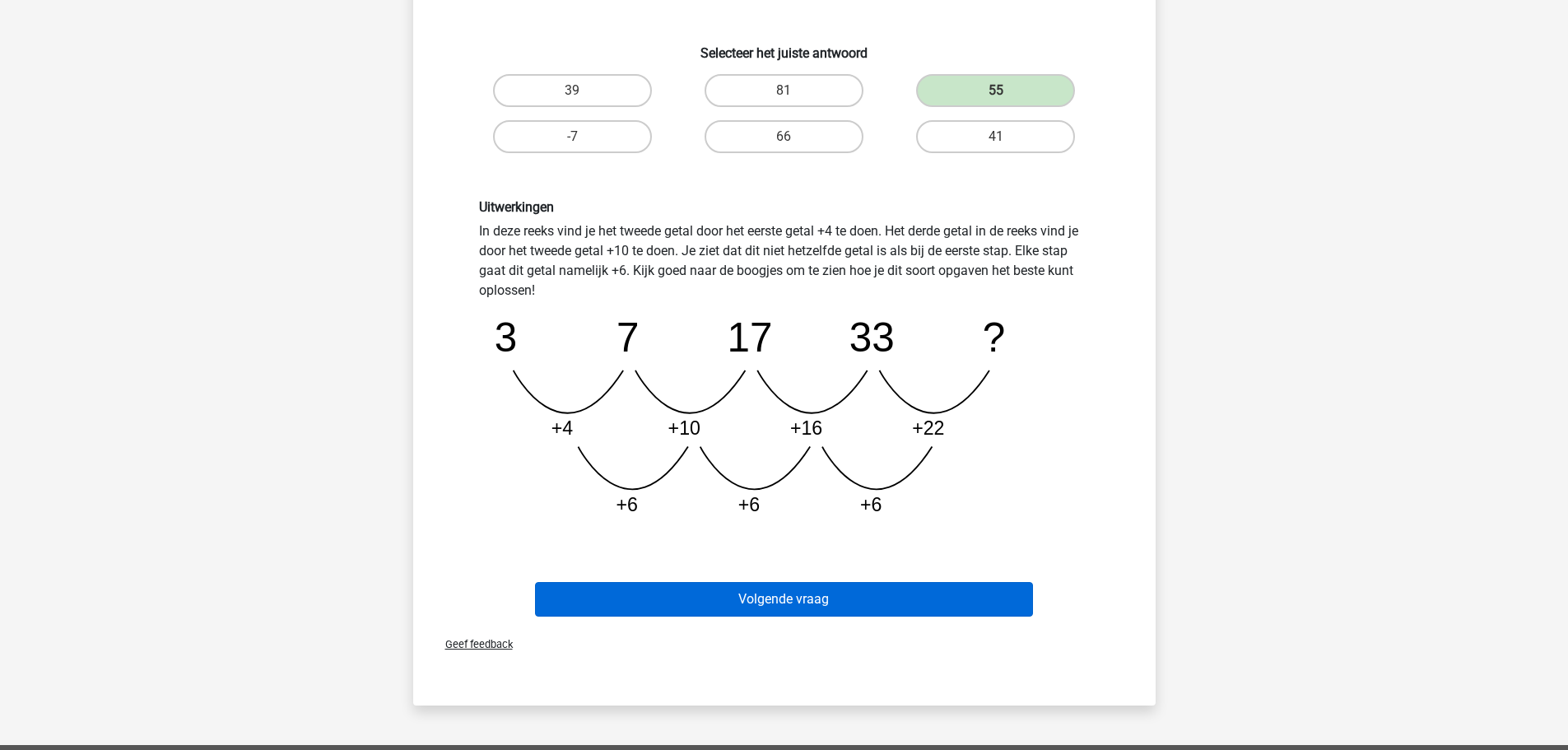
scroll to position [330, 0]
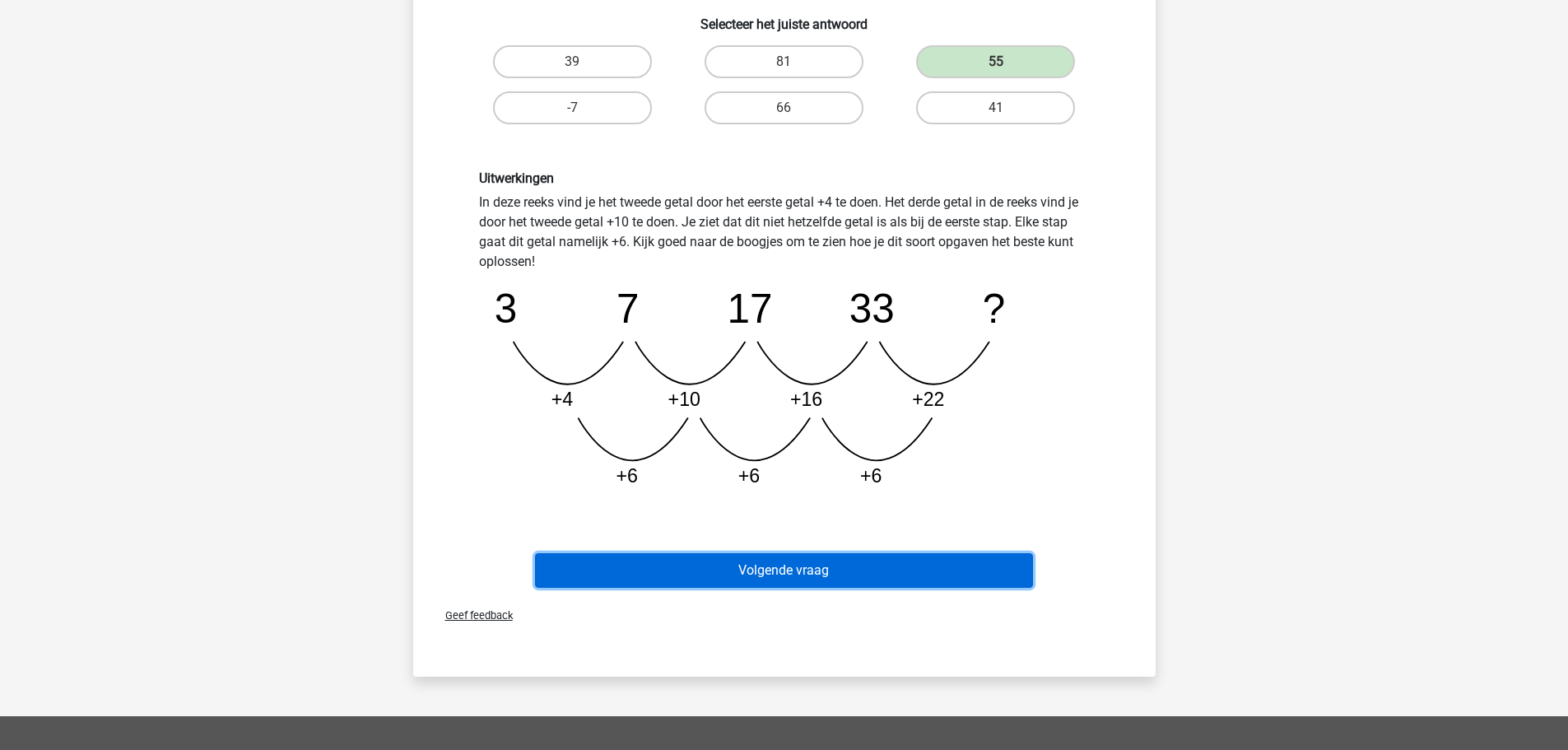
click at [773, 572] on button "Volgende vraag" at bounding box center [784, 570] width 498 height 34
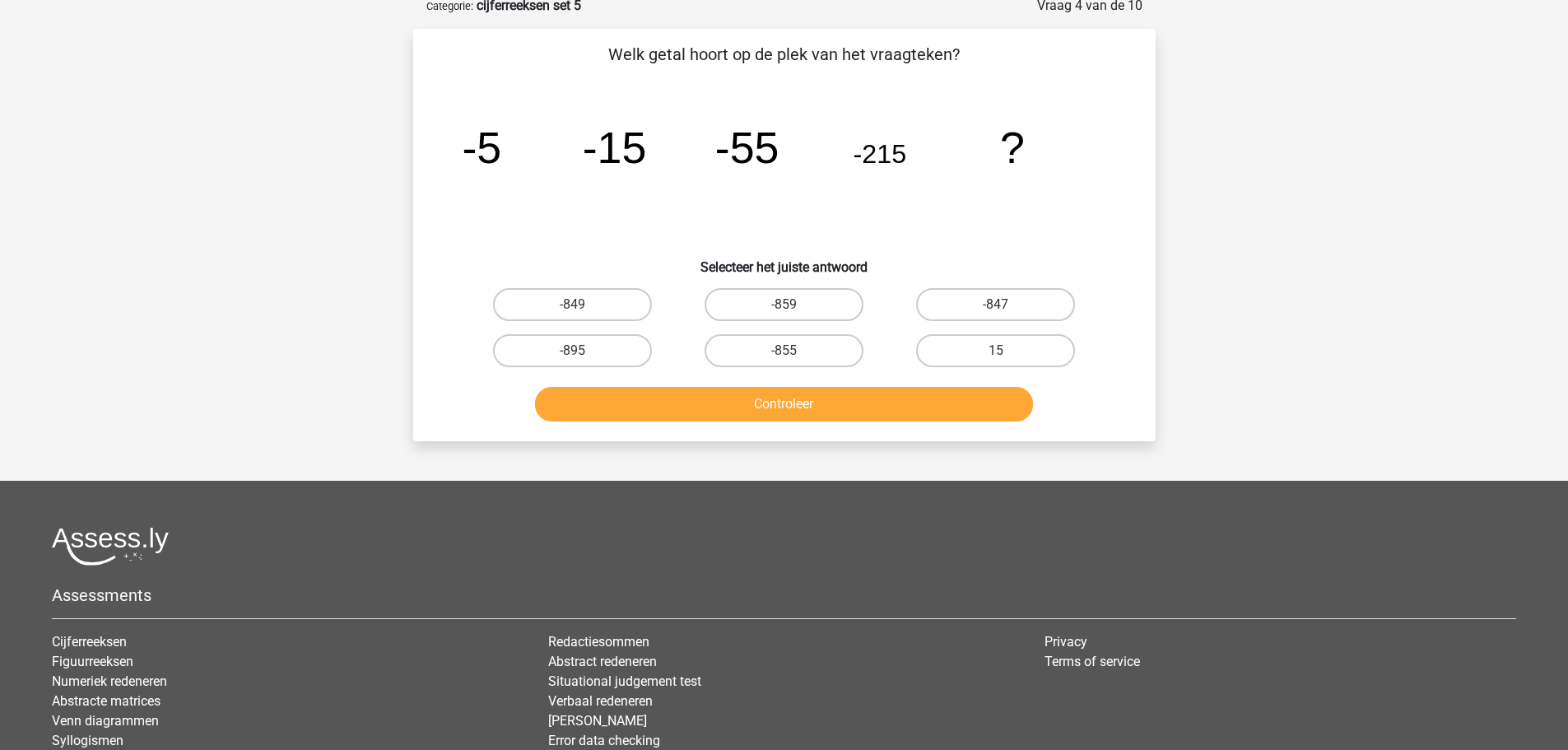
scroll to position [82, 0]
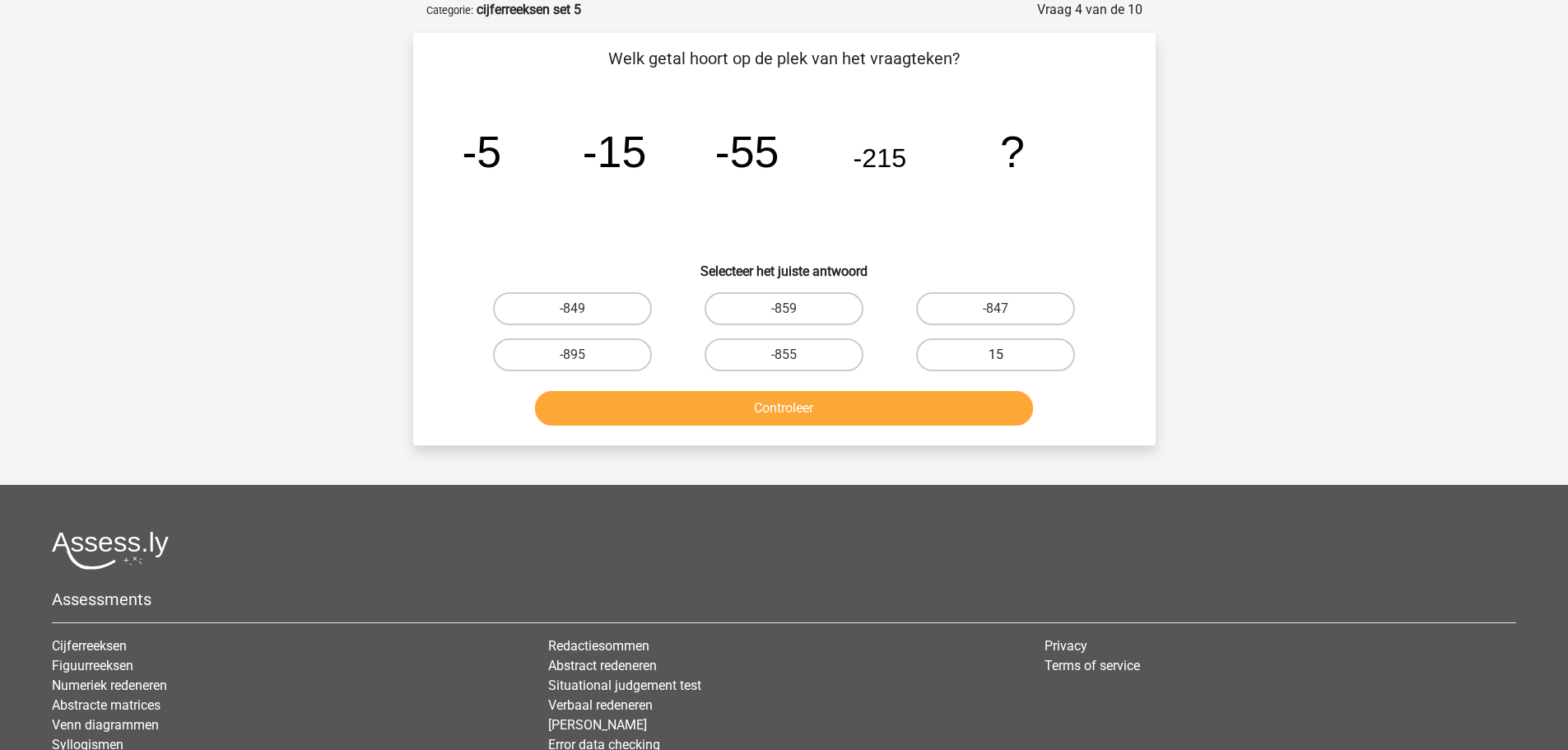
click at [964, 350] on label "15" at bounding box center [996, 355] width 159 height 33
click at [997, 355] on input "15" at bounding box center [1001, 360] width 11 height 11
radio input "true"
click at [804, 406] on button "Controleer" at bounding box center [784, 408] width 498 height 34
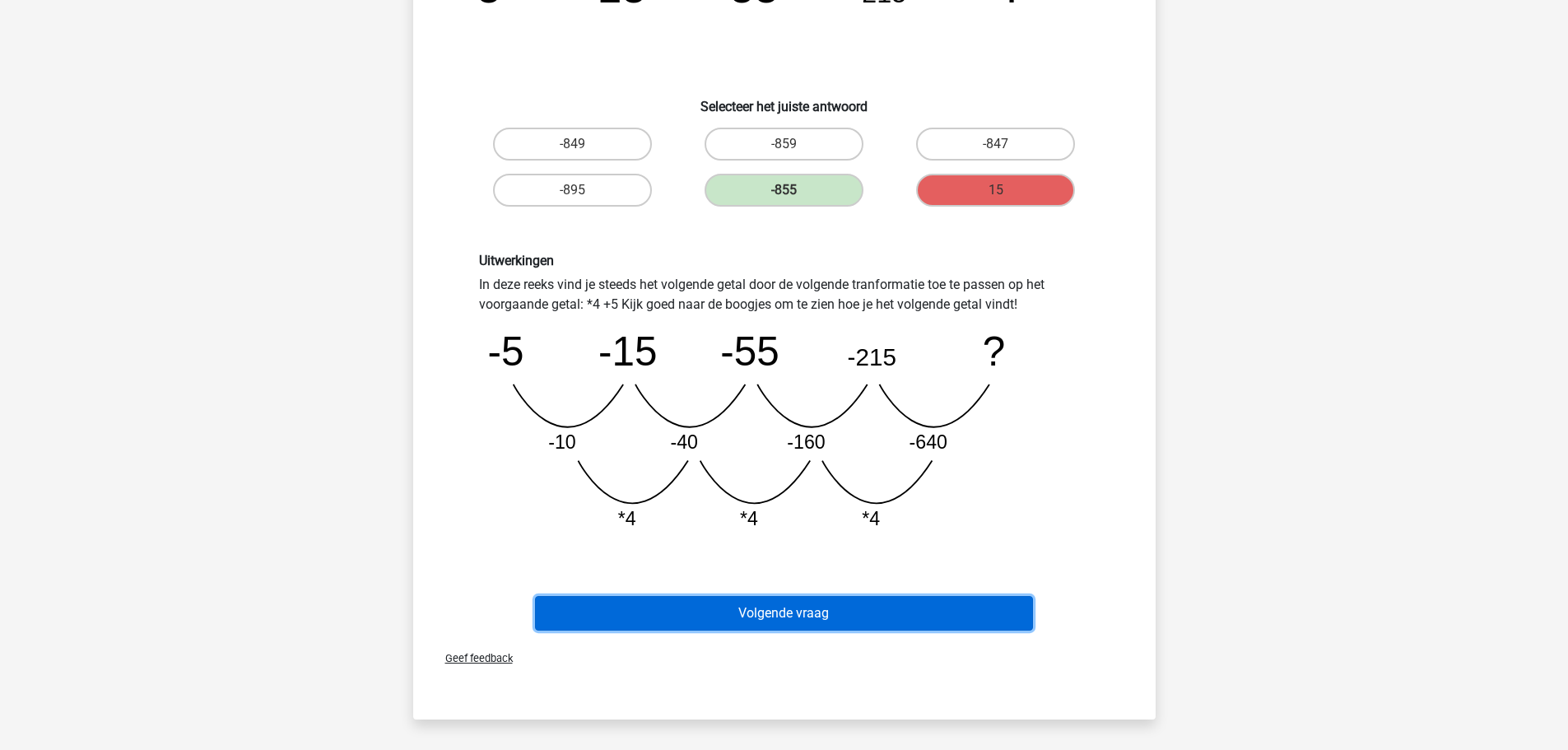
click at [798, 615] on button "Volgende vraag" at bounding box center [784, 612] width 498 height 34
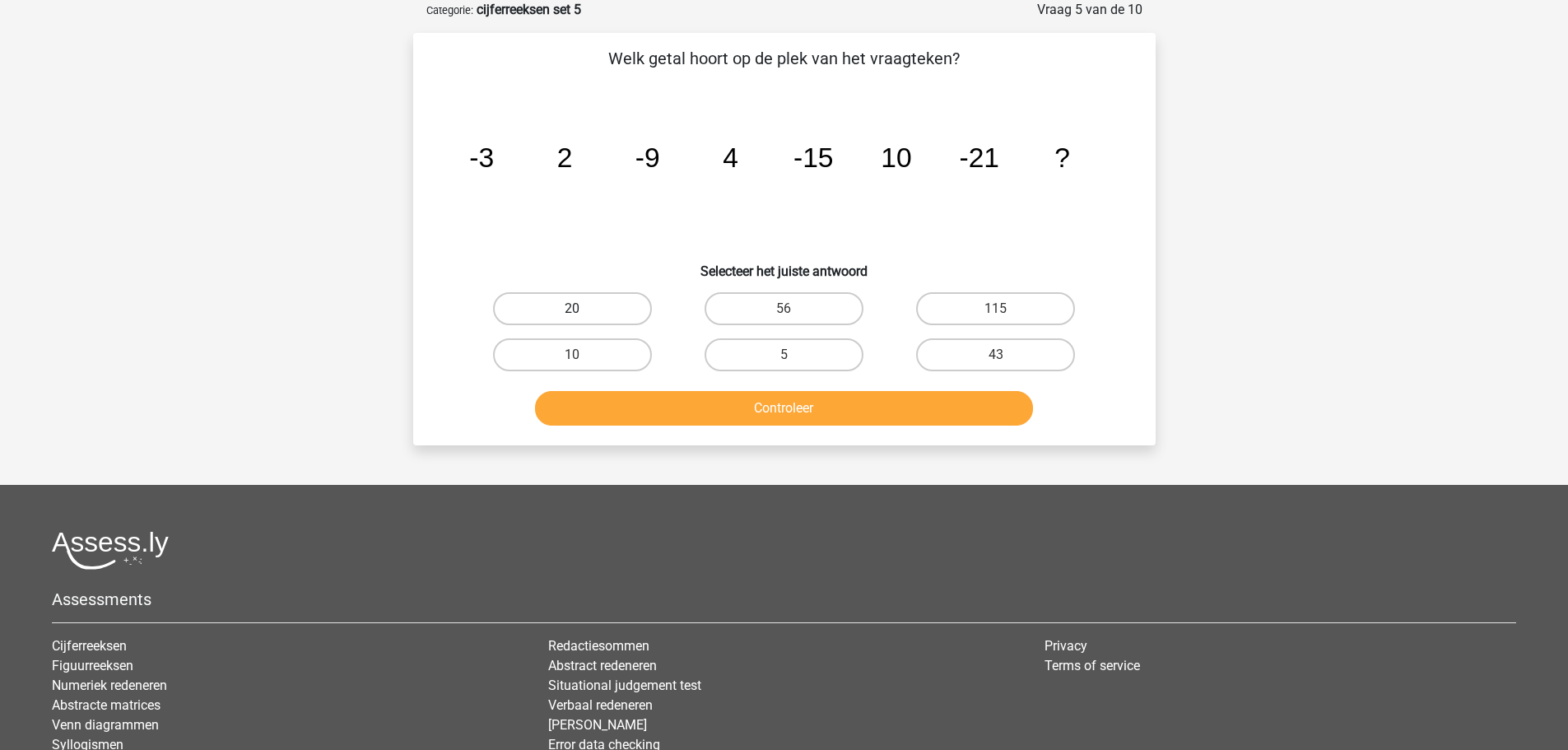
click at [608, 304] on label "20" at bounding box center [572, 309] width 159 height 33
click at [583, 309] on input "20" at bounding box center [577, 314] width 11 height 11
radio input "true"
click at [739, 417] on button "Controleer" at bounding box center [784, 408] width 498 height 34
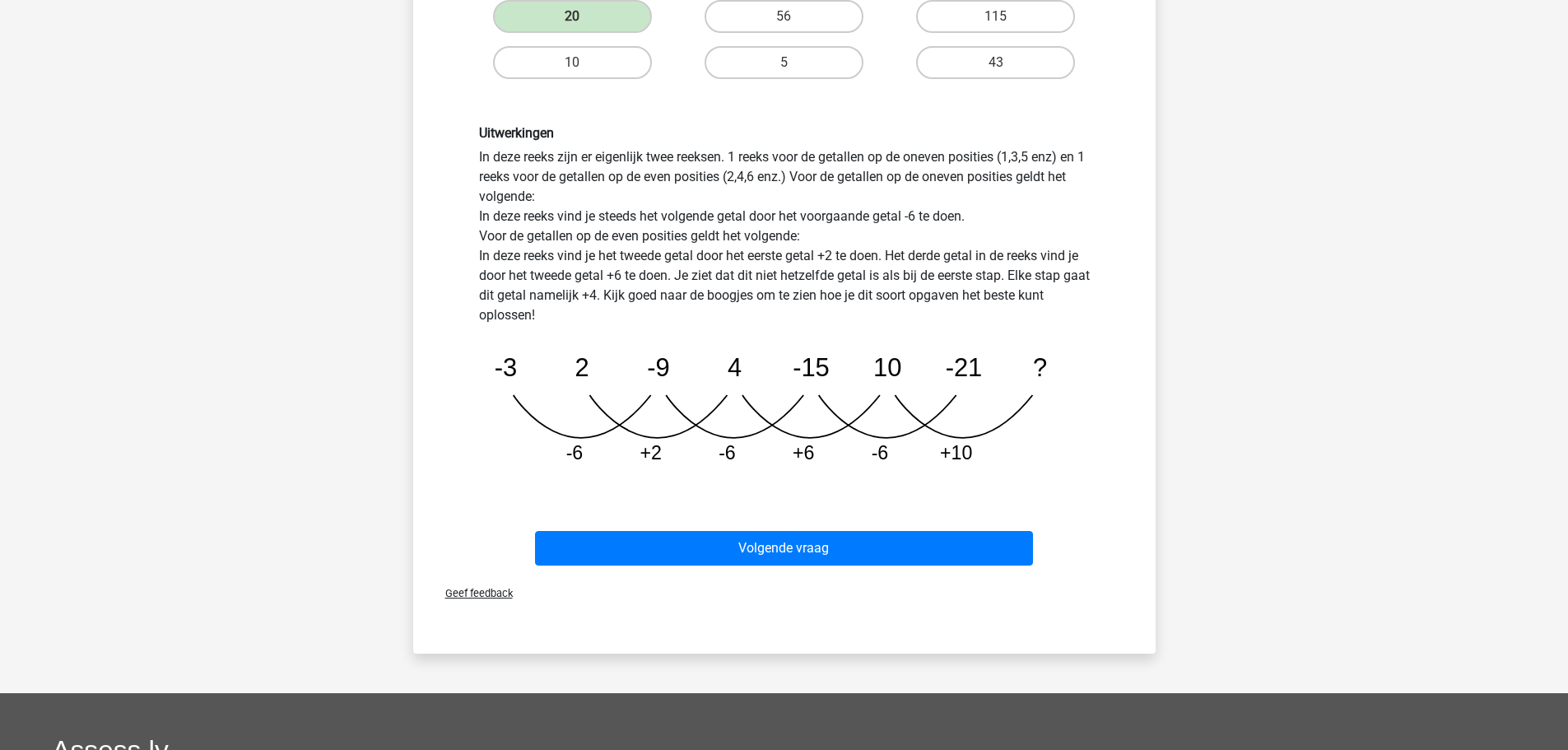
scroll to position [412, 0]
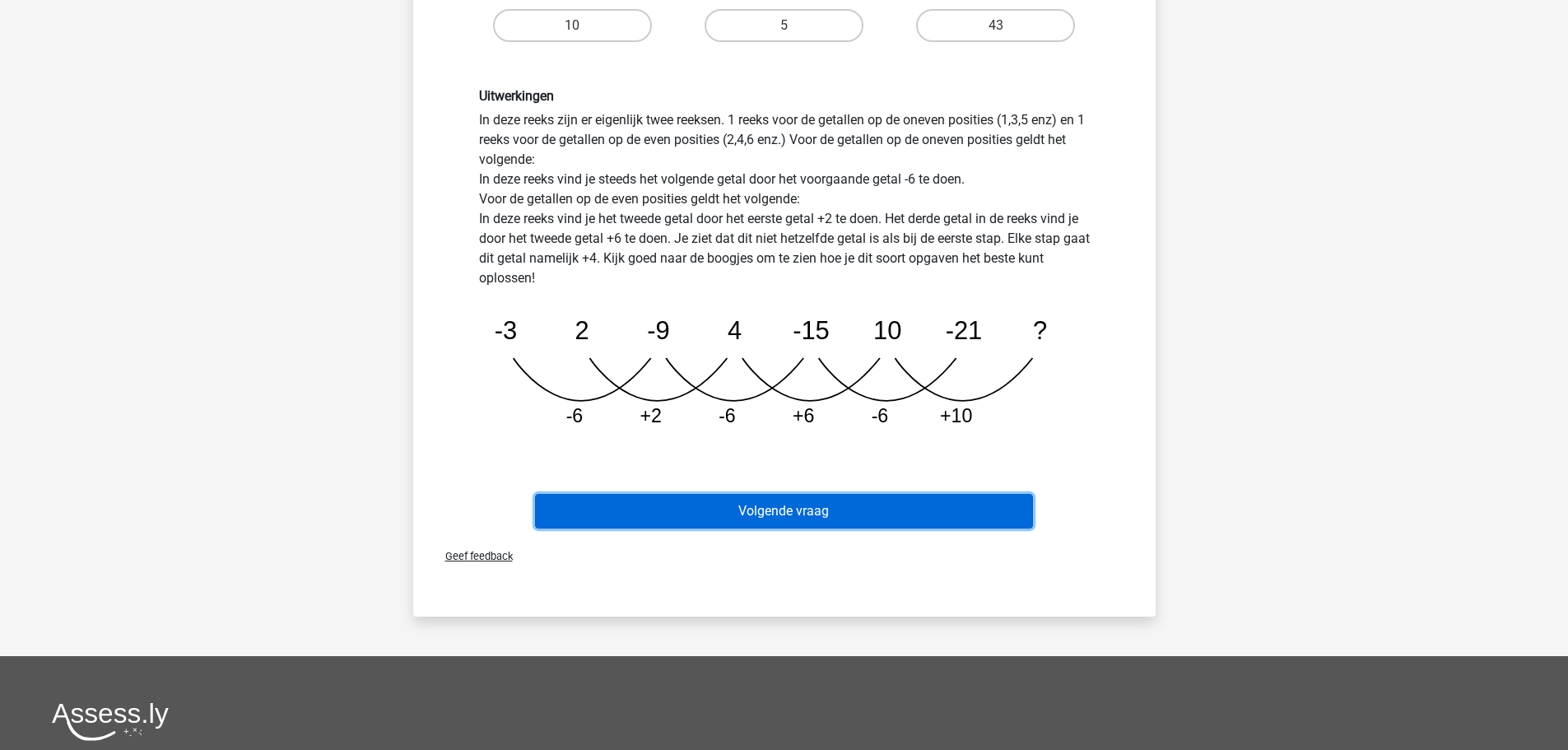
click at [782, 502] on button "Volgende vraag" at bounding box center [784, 511] width 498 height 34
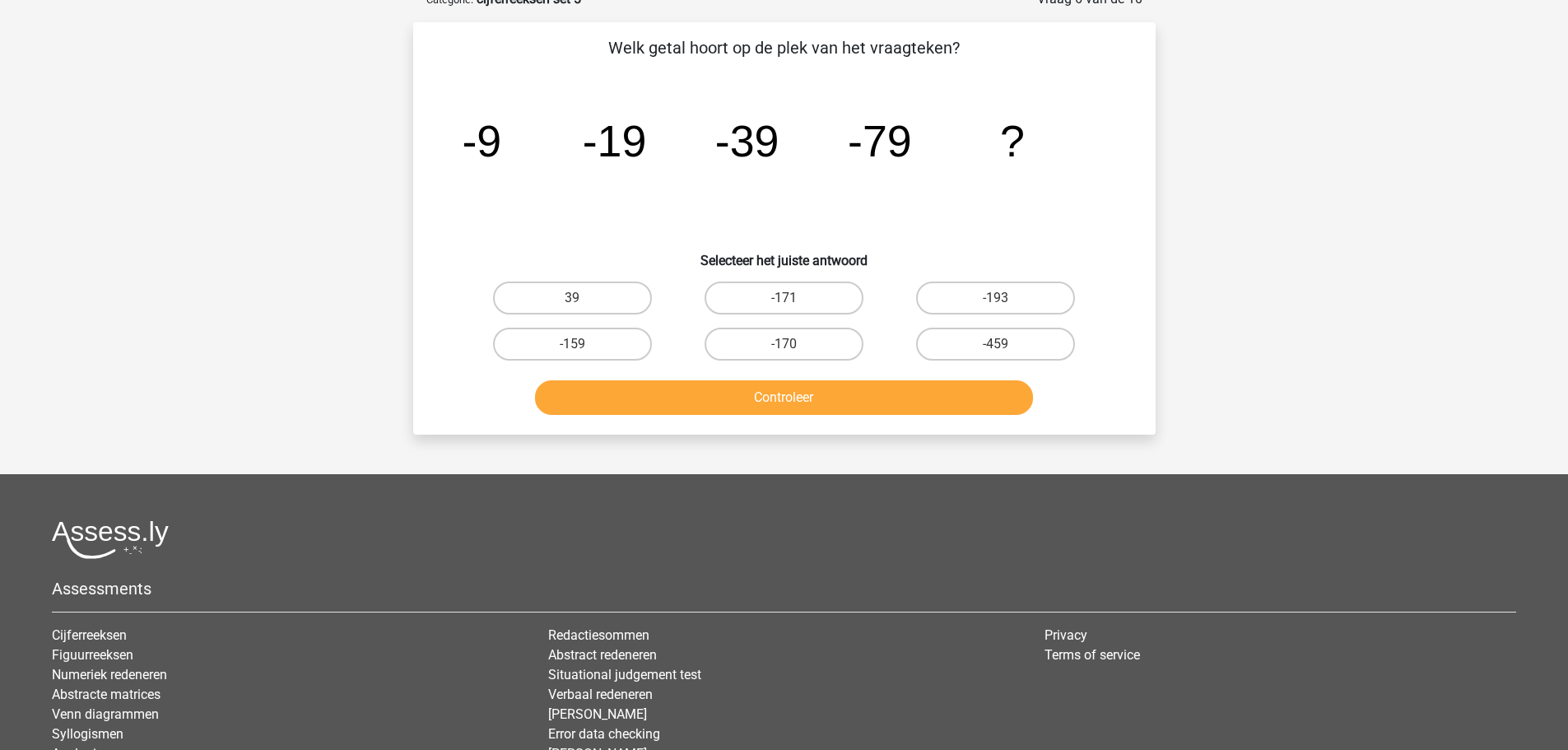
scroll to position [82, 0]
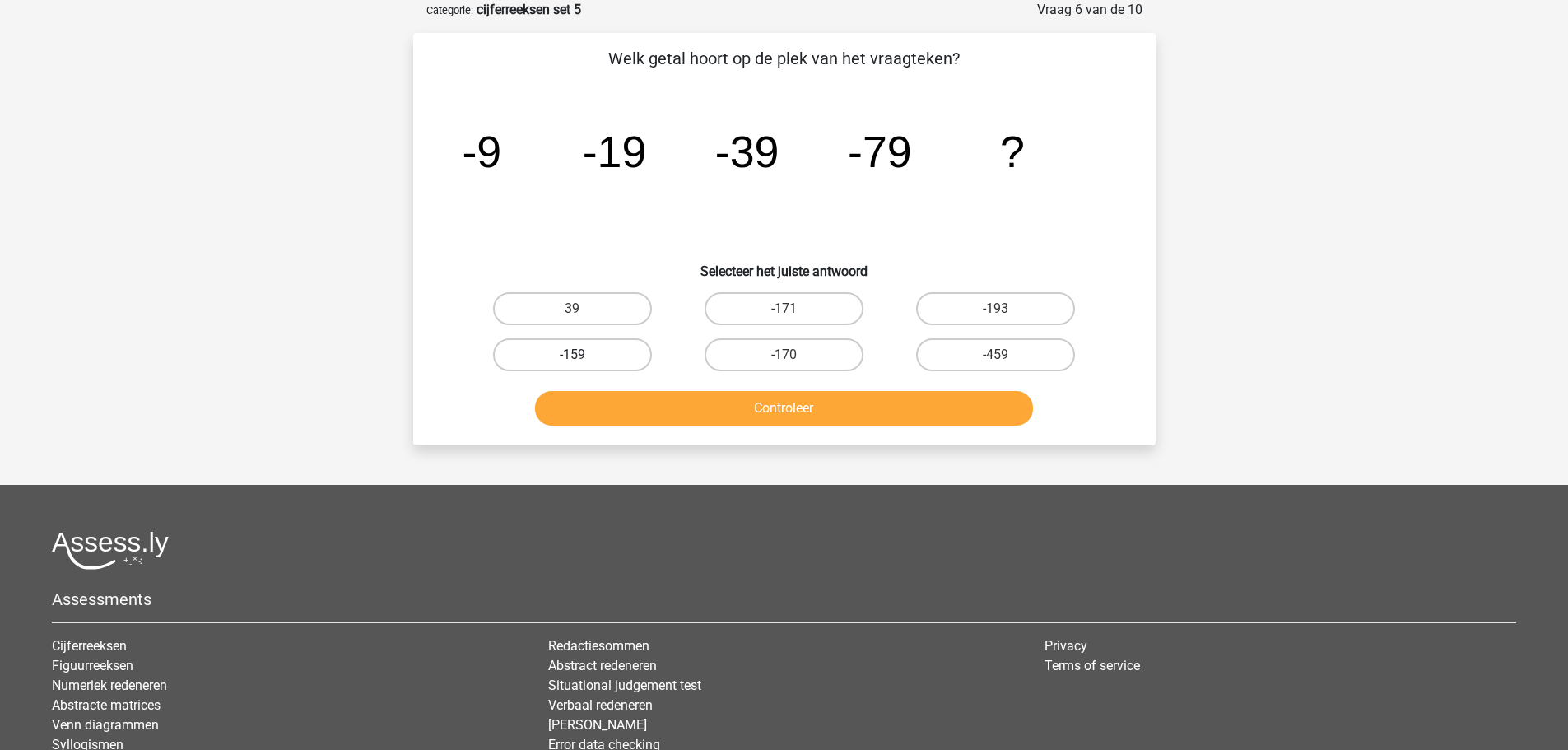
click at [596, 356] on label "-159" at bounding box center [572, 355] width 159 height 33
click at [583, 356] on input "-159" at bounding box center [577, 360] width 11 height 11
radio input "true"
click at [767, 412] on button "Controleer" at bounding box center [784, 408] width 498 height 34
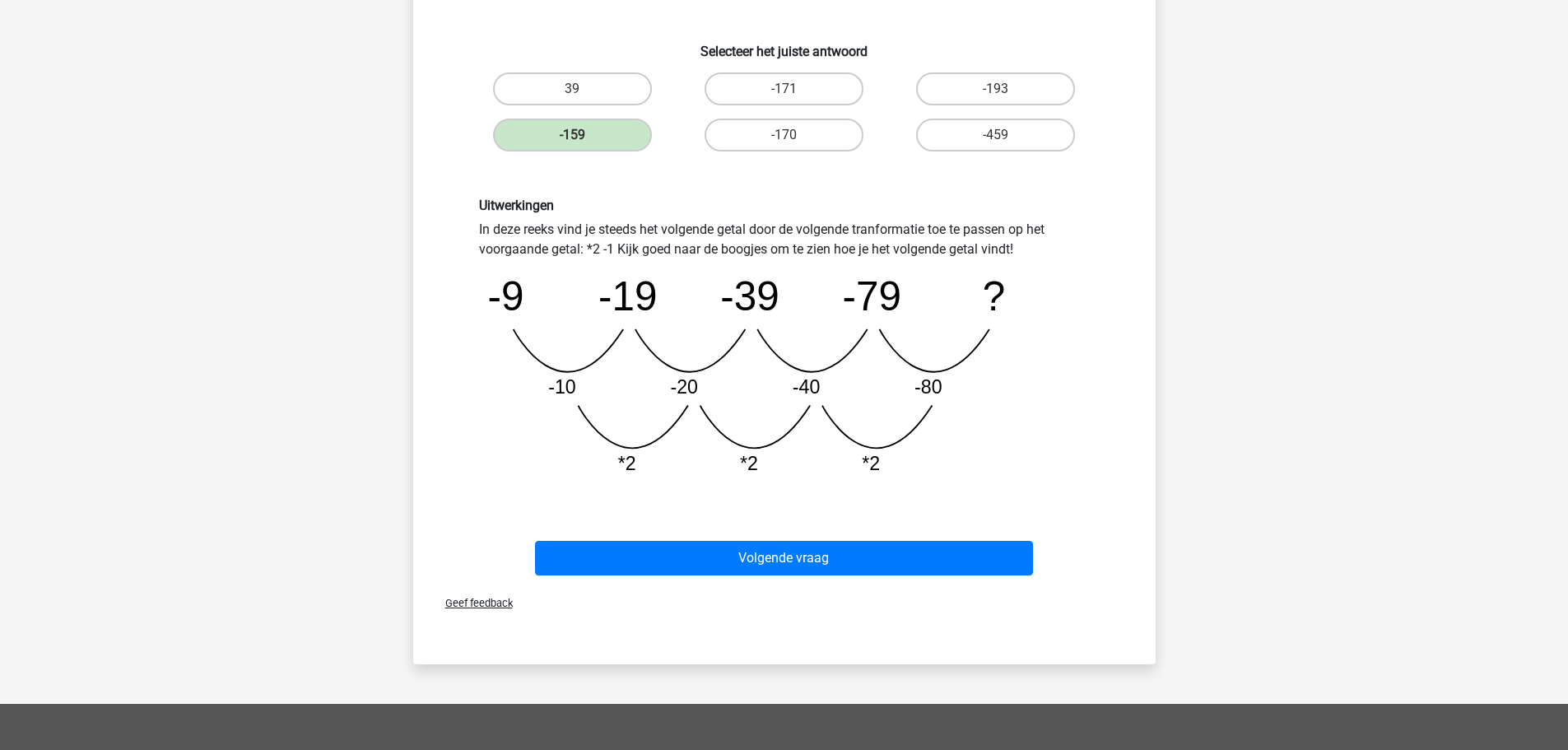
scroll to position [330, 0]
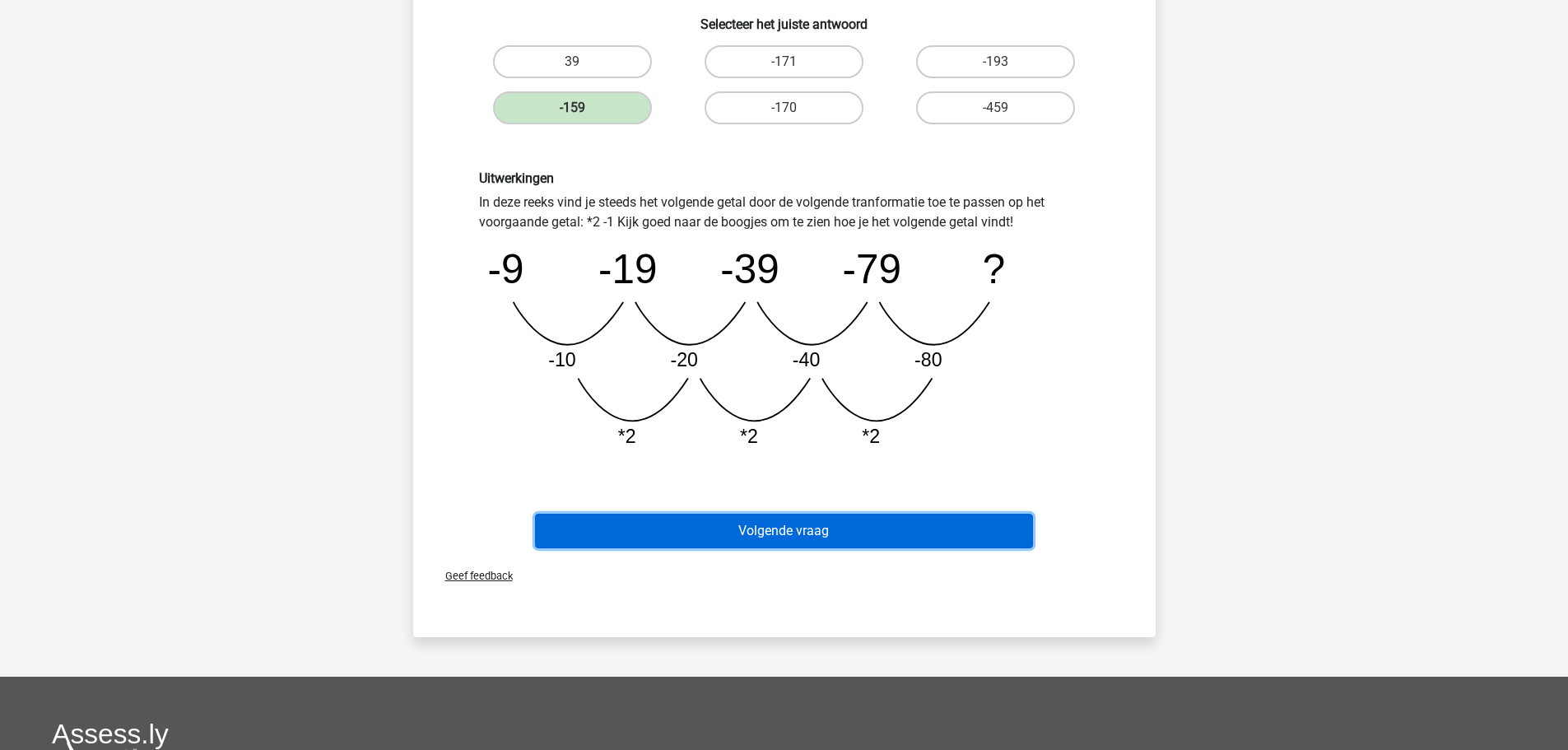
click at [775, 529] on button "Volgende vraag" at bounding box center [784, 531] width 498 height 34
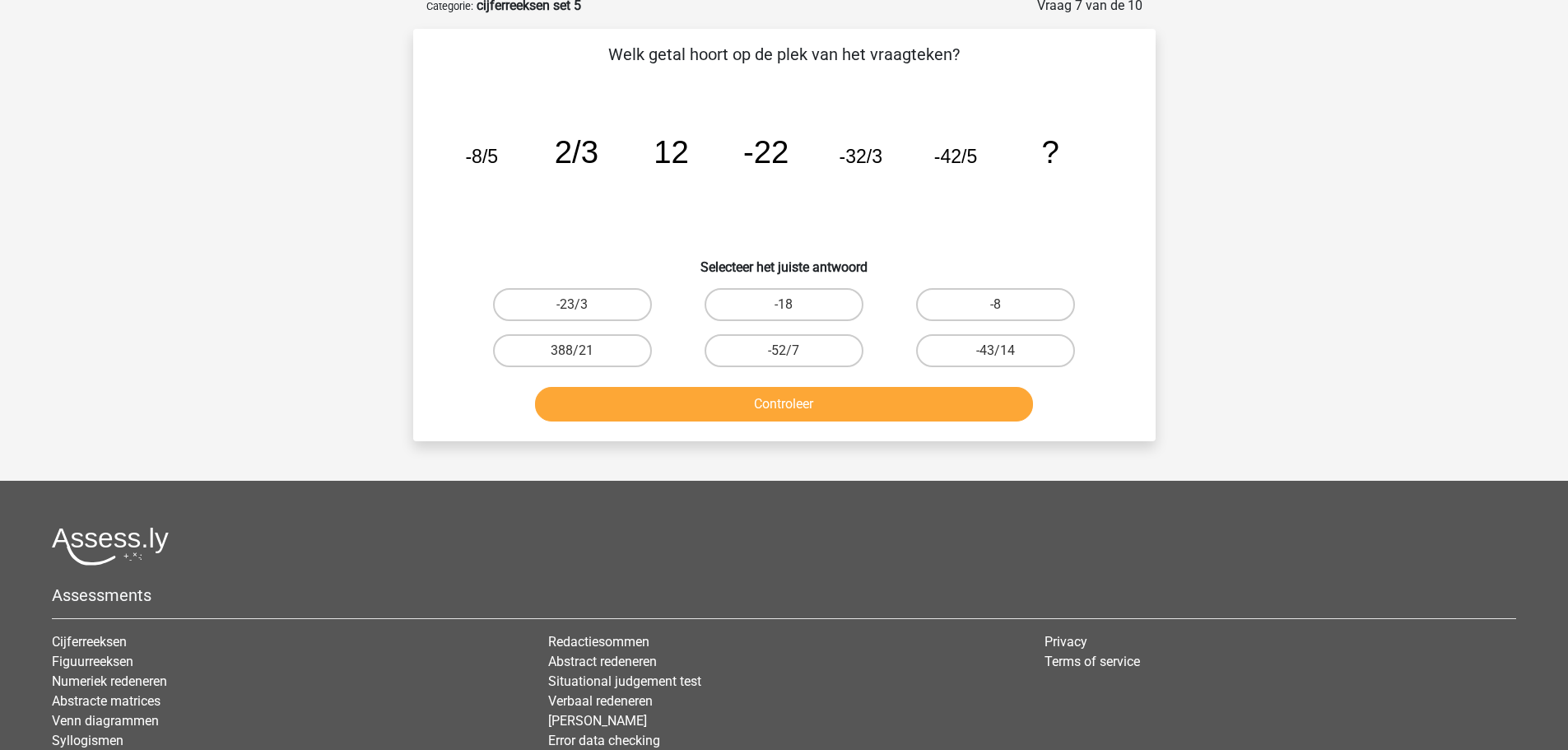
scroll to position [82, 0]
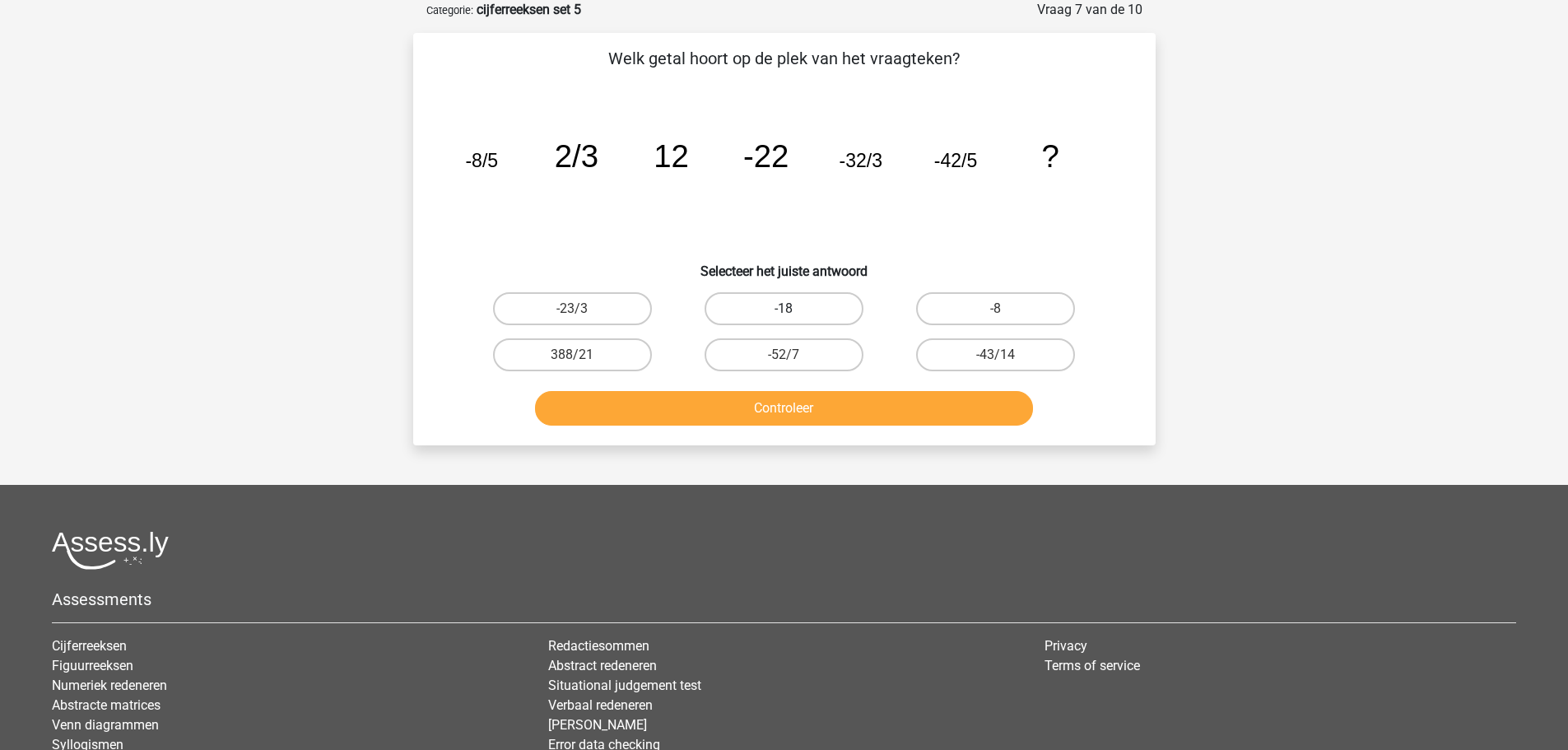
click at [780, 314] on label "-18" at bounding box center [784, 309] width 159 height 33
click at [784, 314] on input "-18" at bounding box center [789, 314] width 11 height 11
radio input "true"
click at [766, 409] on button "Controleer" at bounding box center [784, 408] width 498 height 34
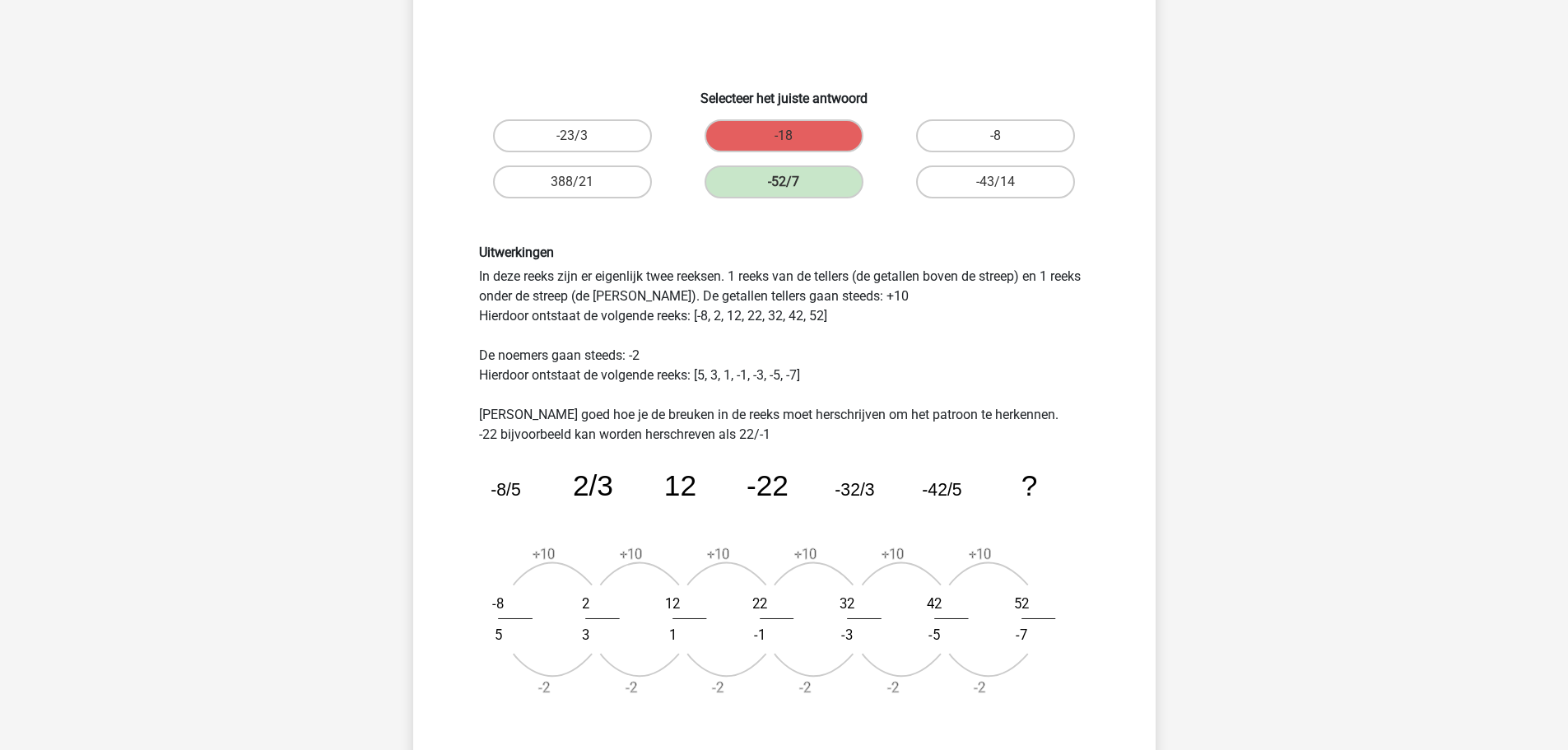
scroll to position [330, 0]
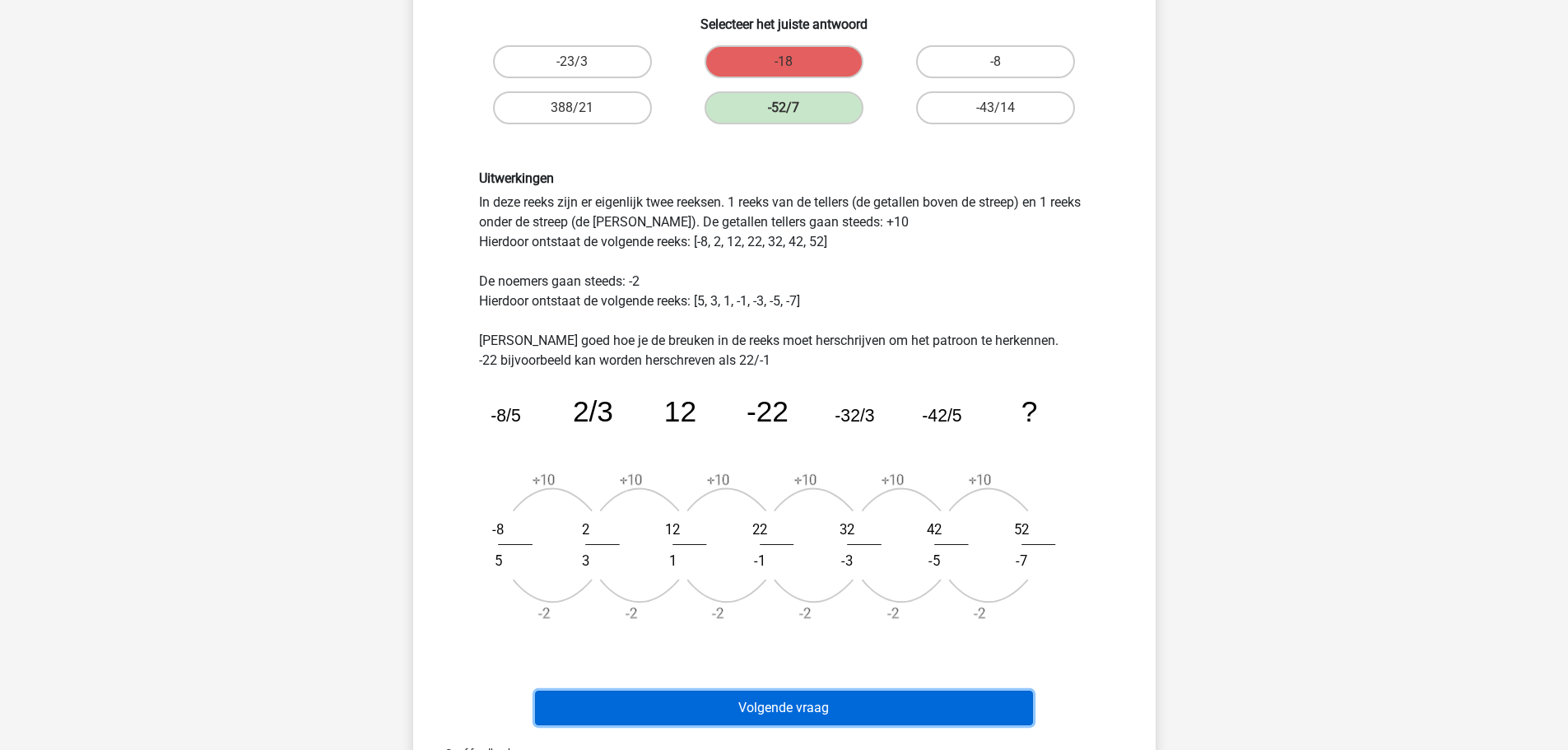
click at [772, 696] on button "Volgende vraag" at bounding box center [784, 707] width 498 height 34
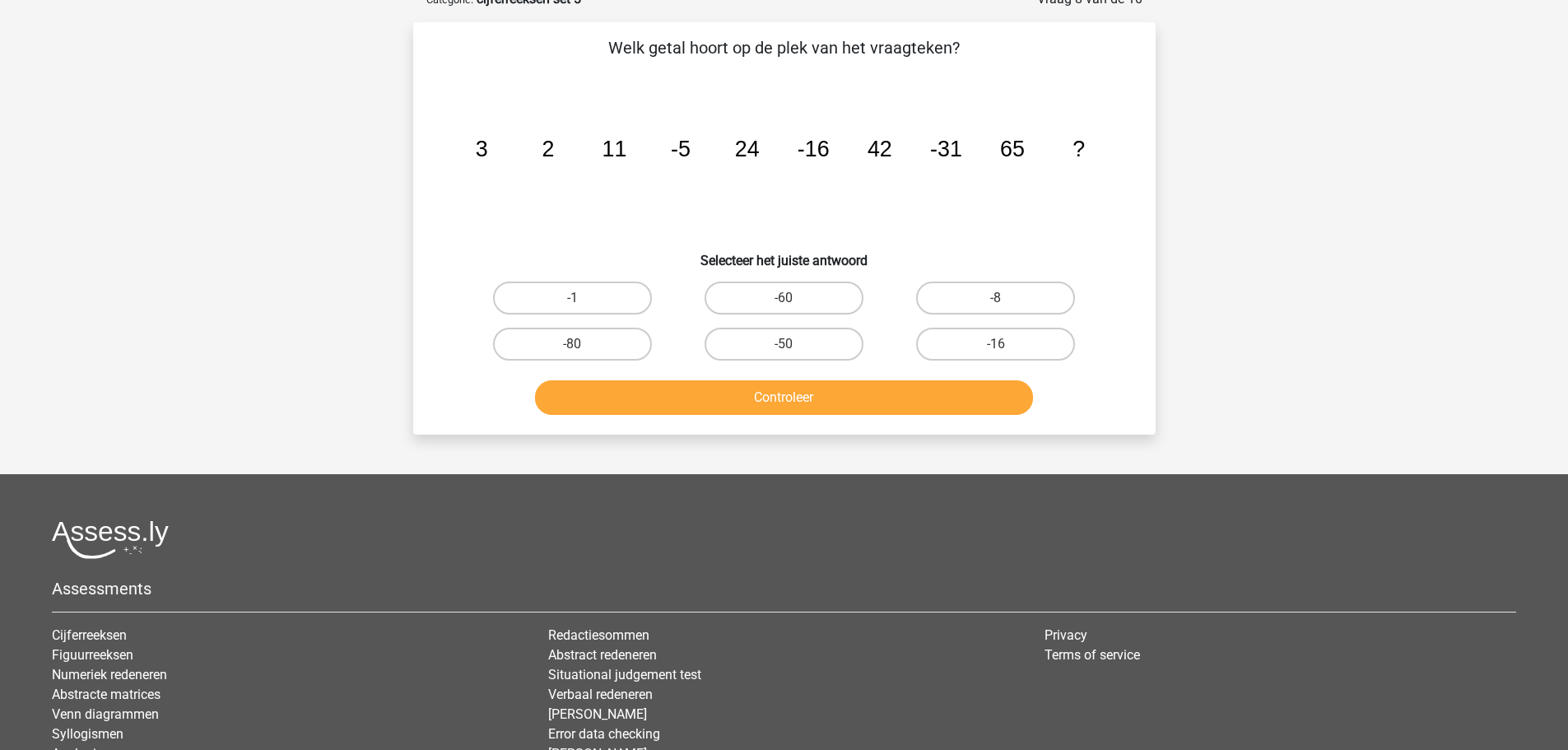
scroll to position [82, 0]
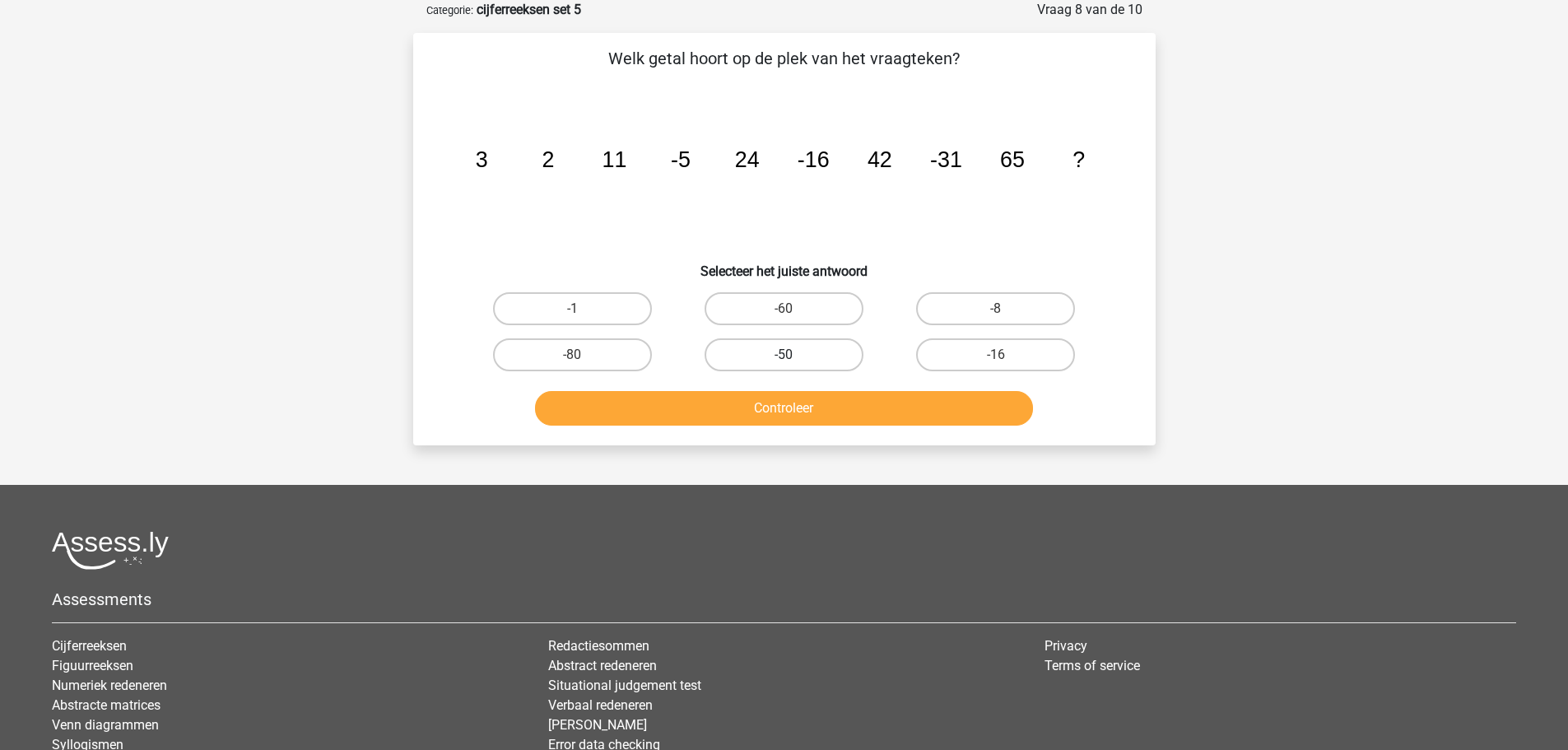
click at [789, 349] on label "-50" at bounding box center [784, 355] width 159 height 33
click at [789, 355] on input "-50" at bounding box center [789, 360] width 11 height 11
radio input "true"
click at [793, 416] on button "Controleer" at bounding box center [784, 408] width 498 height 34
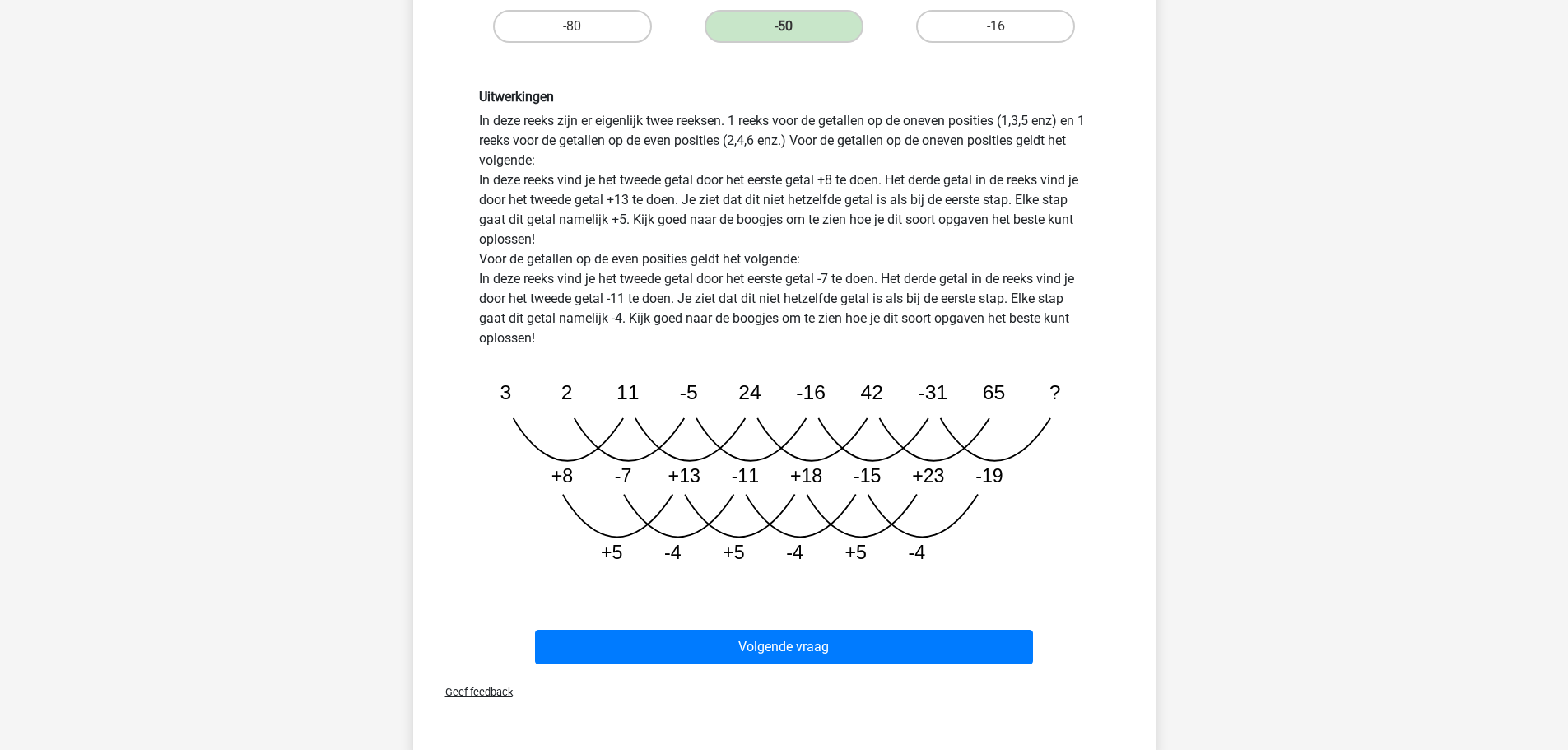
scroll to position [412, 0]
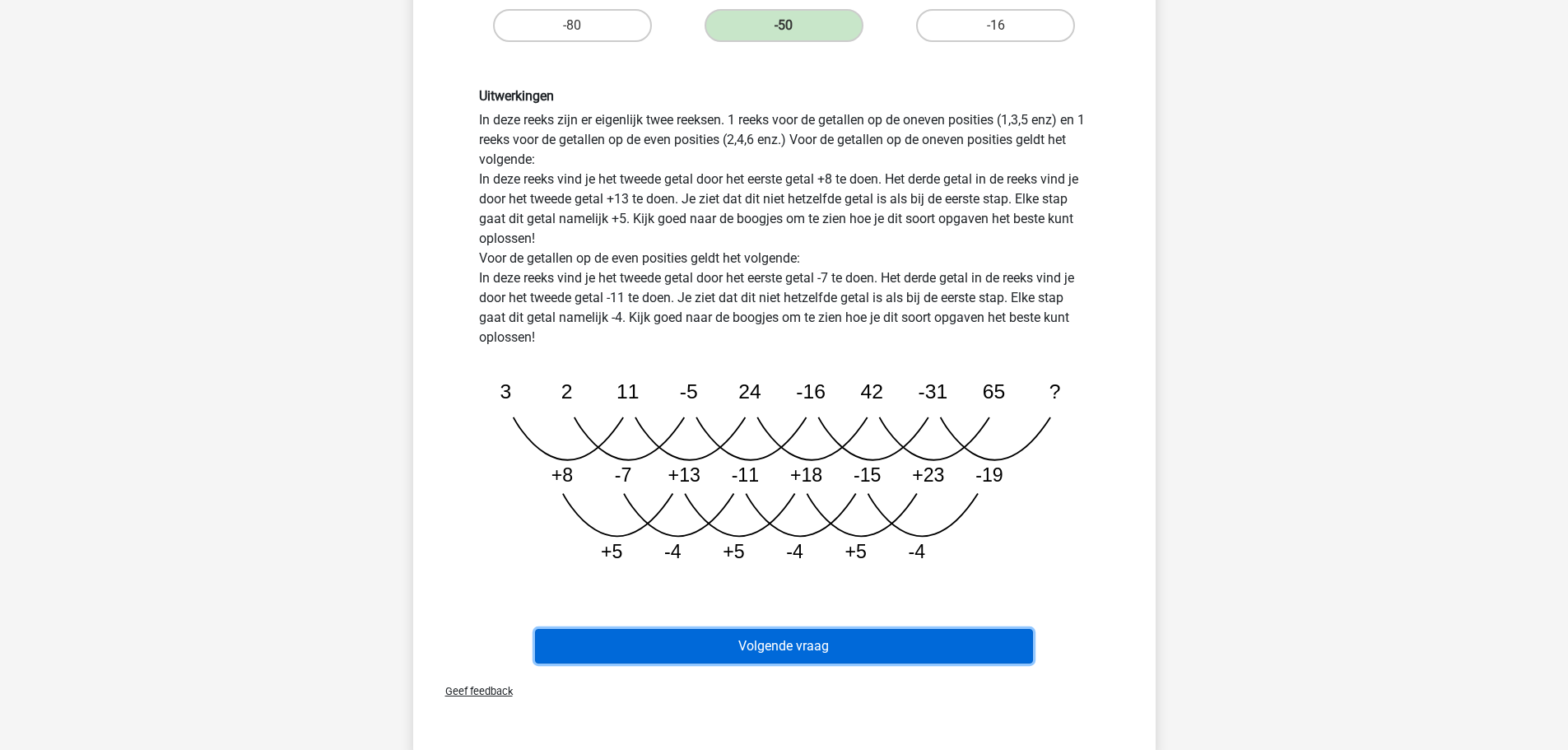
click at [774, 641] on button "Volgende vraag" at bounding box center [784, 646] width 498 height 34
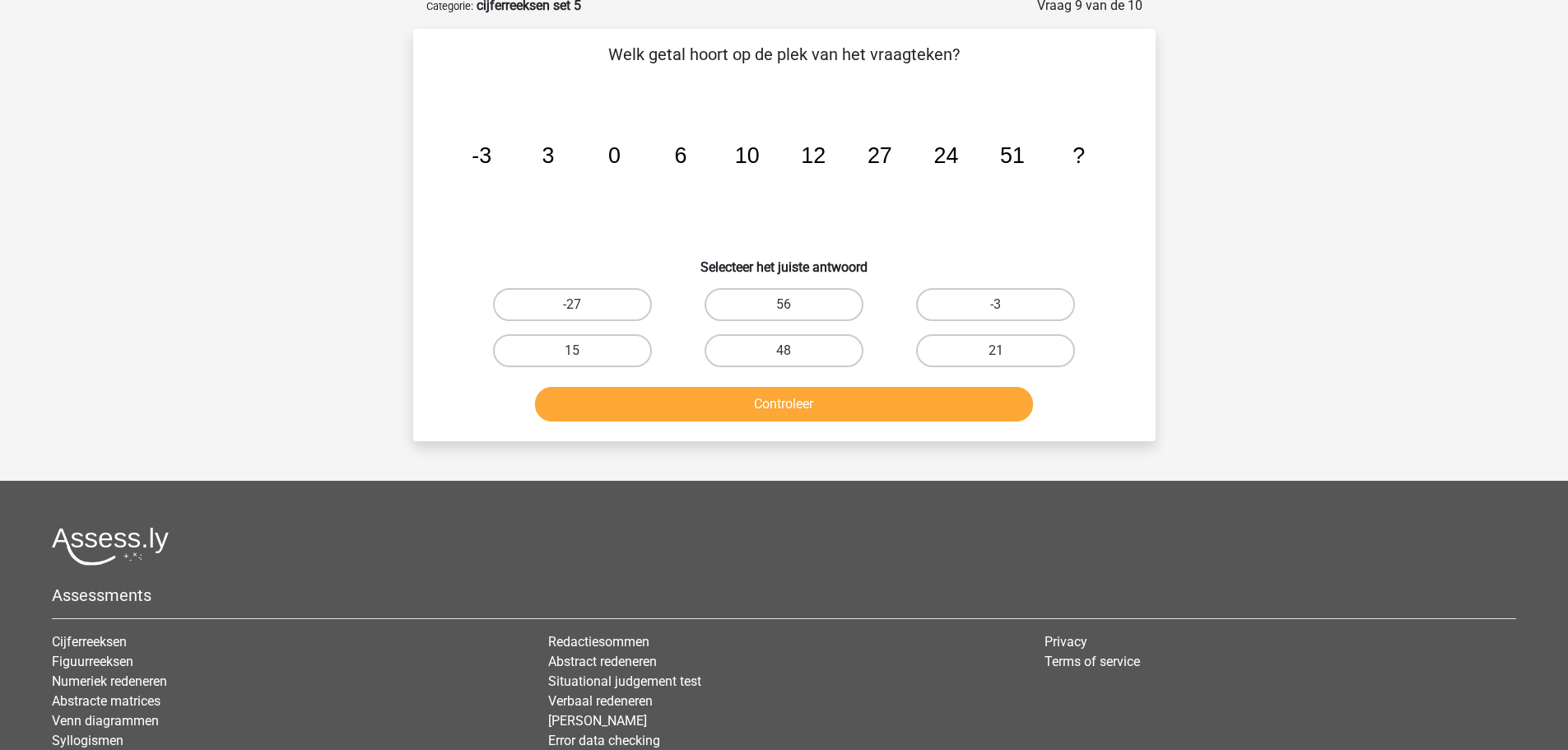
scroll to position [82, 0]
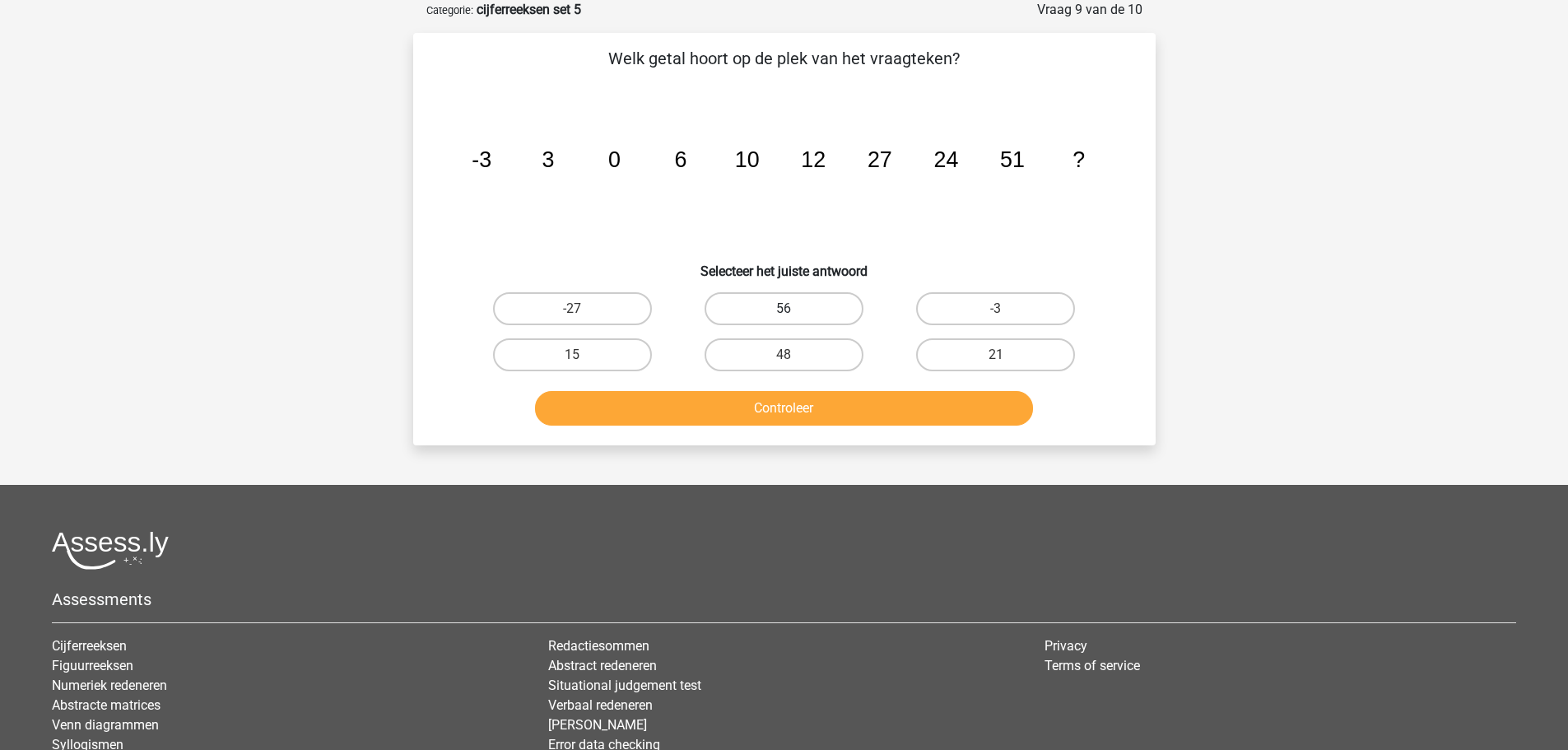
click at [804, 298] on label "56" at bounding box center [784, 309] width 159 height 33
click at [795, 309] on input "56" at bounding box center [789, 314] width 11 height 11
radio input "true"
click at [809, 409] on button "Controleer" at bounding box center [784, 408] width 498 height 34
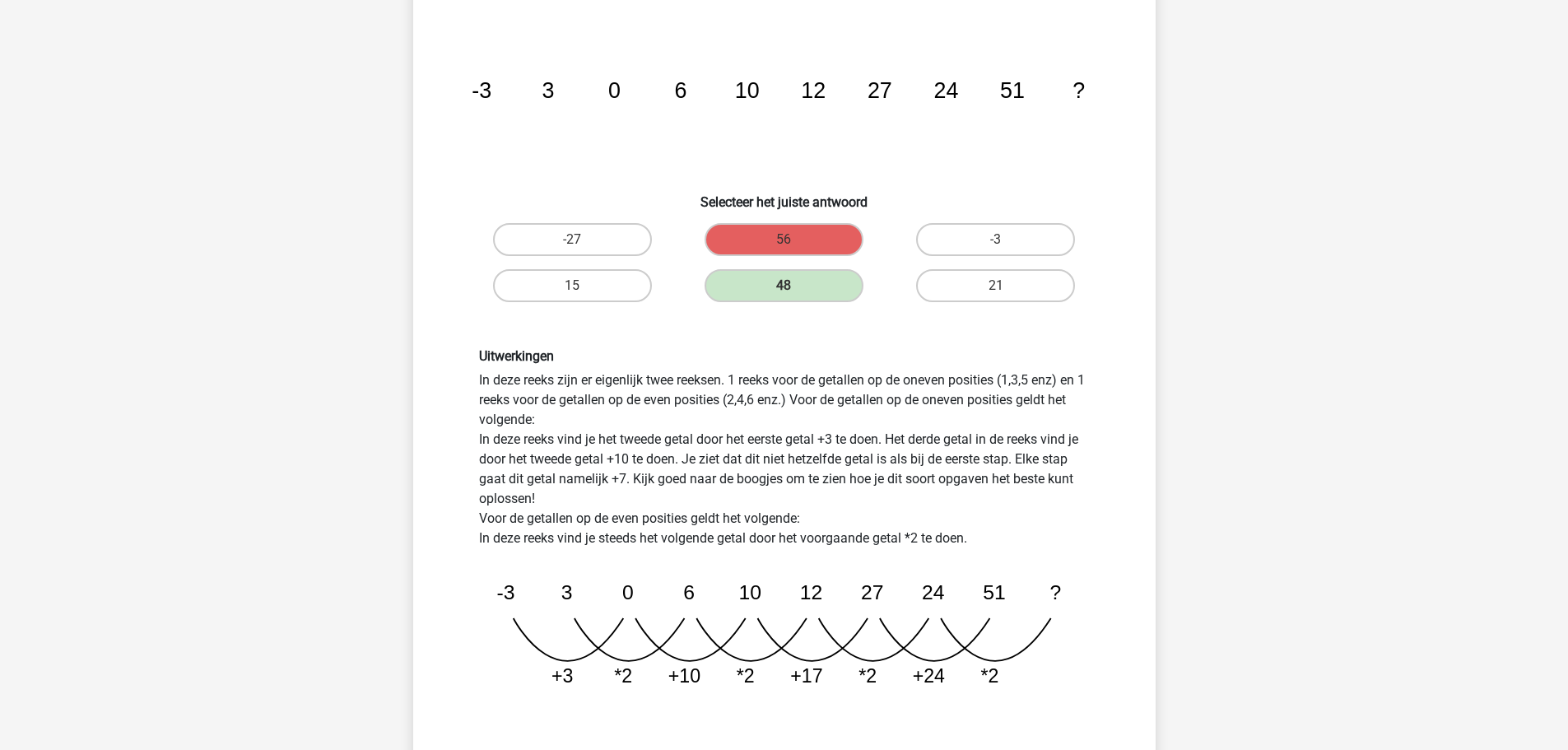
scroll to position [330, 0]
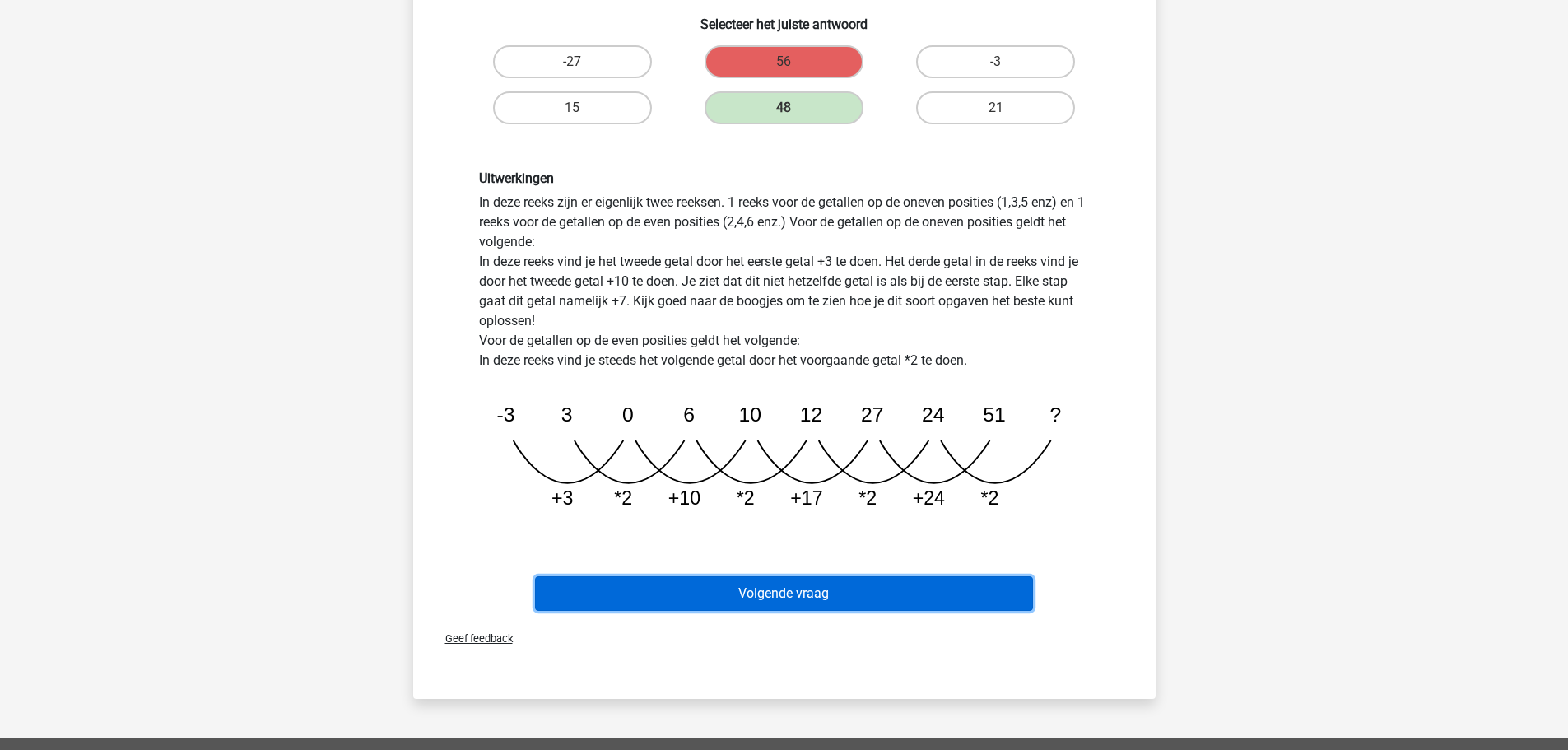
click at [809, 605] on button "Volgende vraag" at bounding box center [784, 593] width 498 height 34
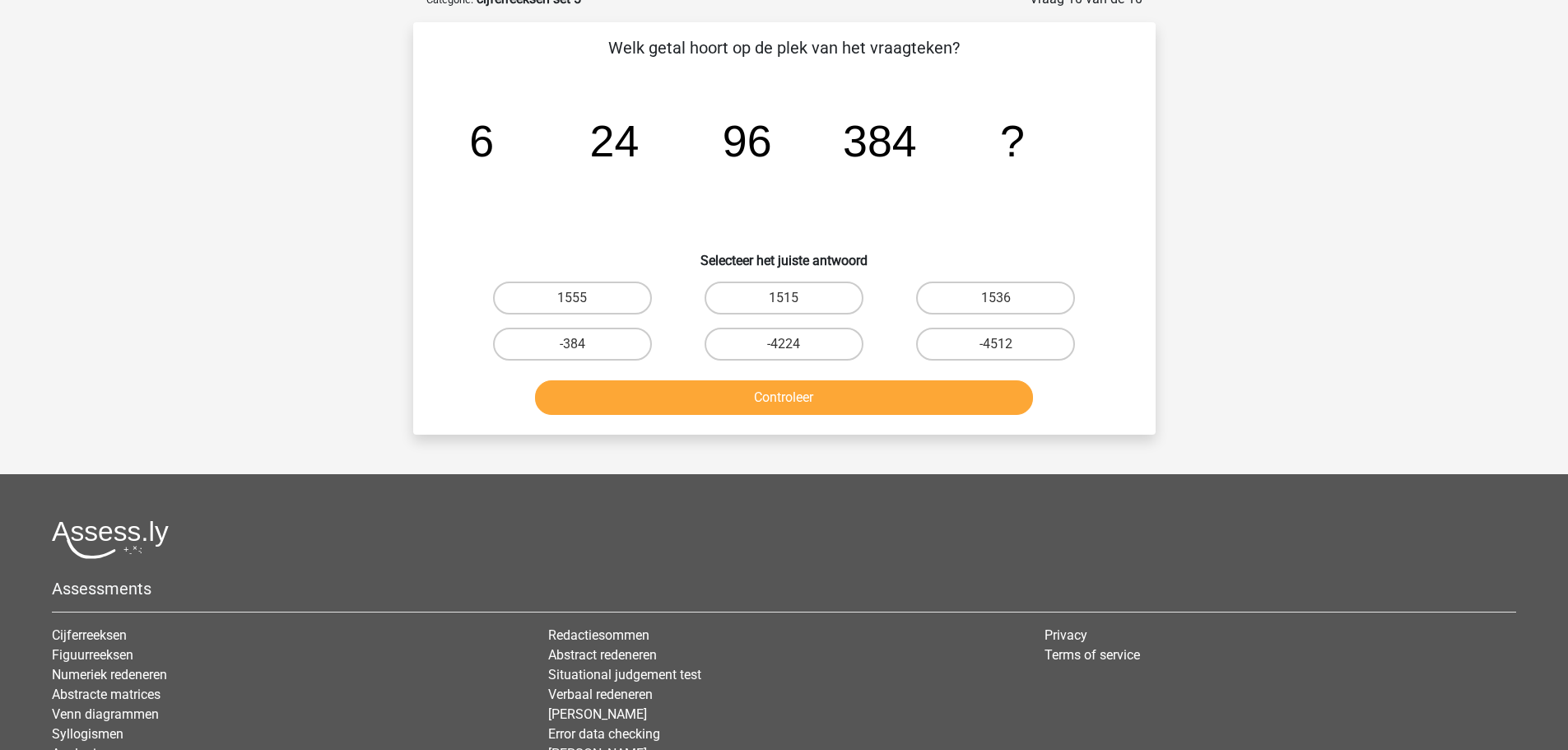
scroll to position [82, 0]
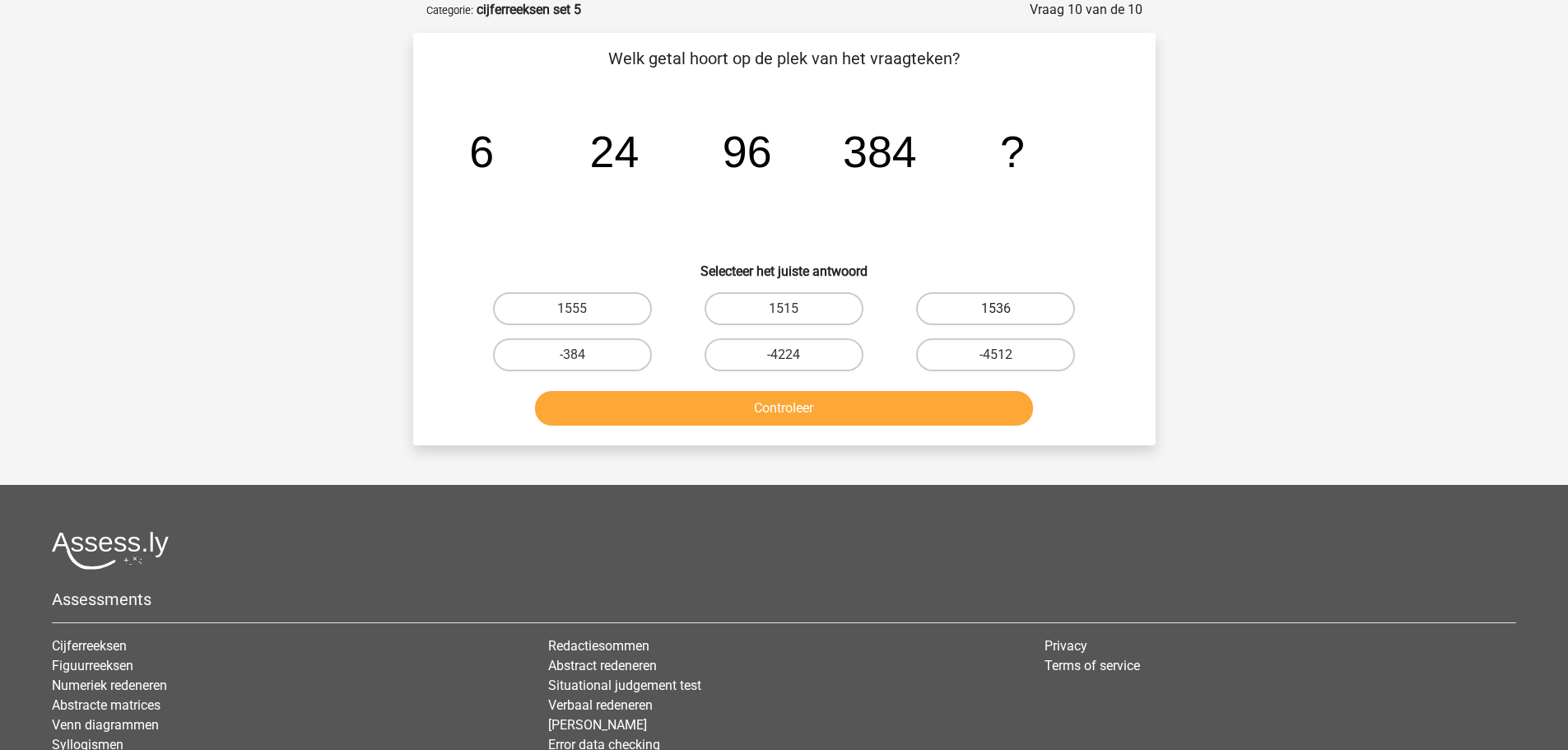
click at [980, 312] on label "1536" at bounding box center [996, 309] width 159 height 33
click at [997, 312] on input "1536" at bounding box center [1001, 314] width 11 height 11
radio input "true"
click at [785, 413] on button "Controleer" at bounding box center [784, 408] width 498 height 34
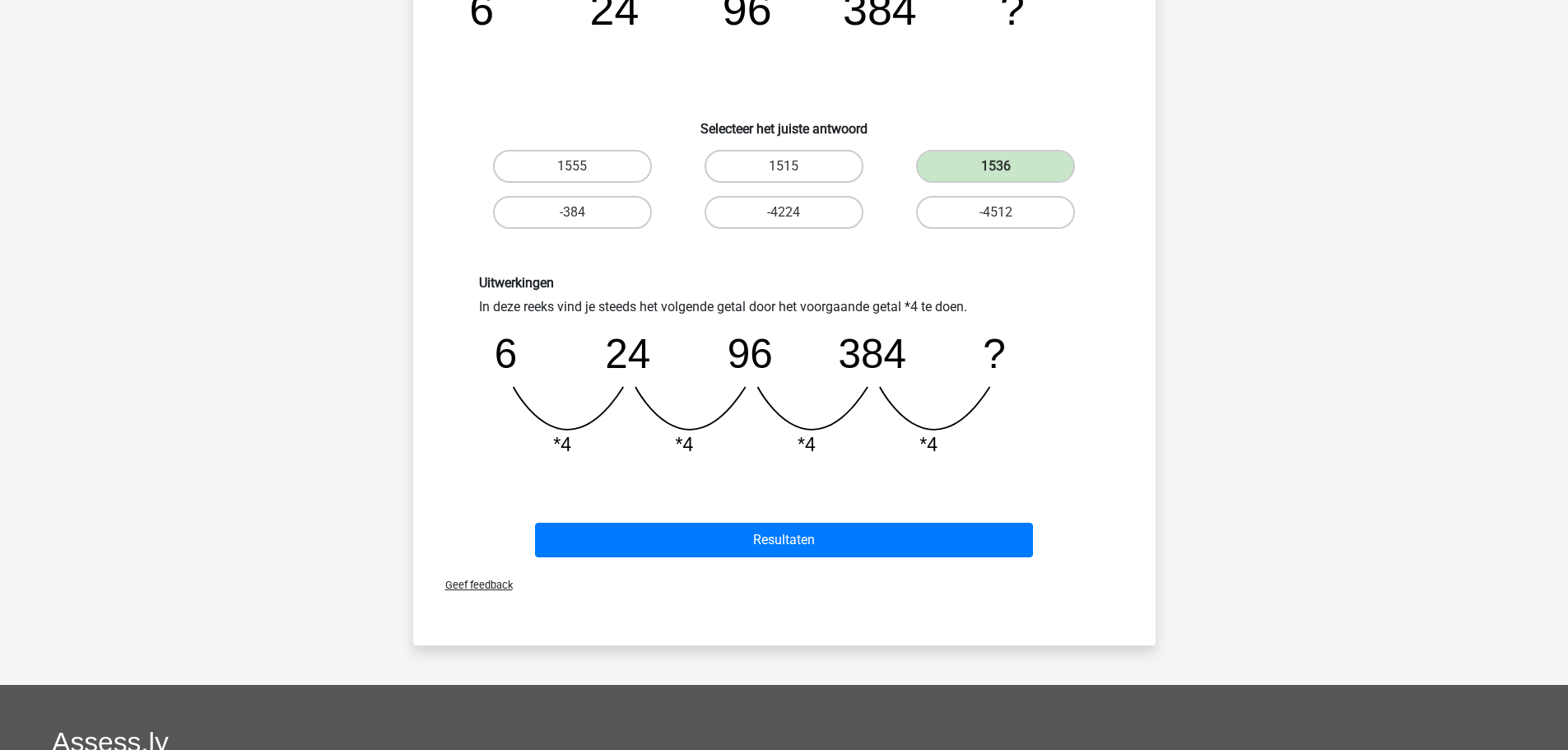
scroll to position [247, 0]
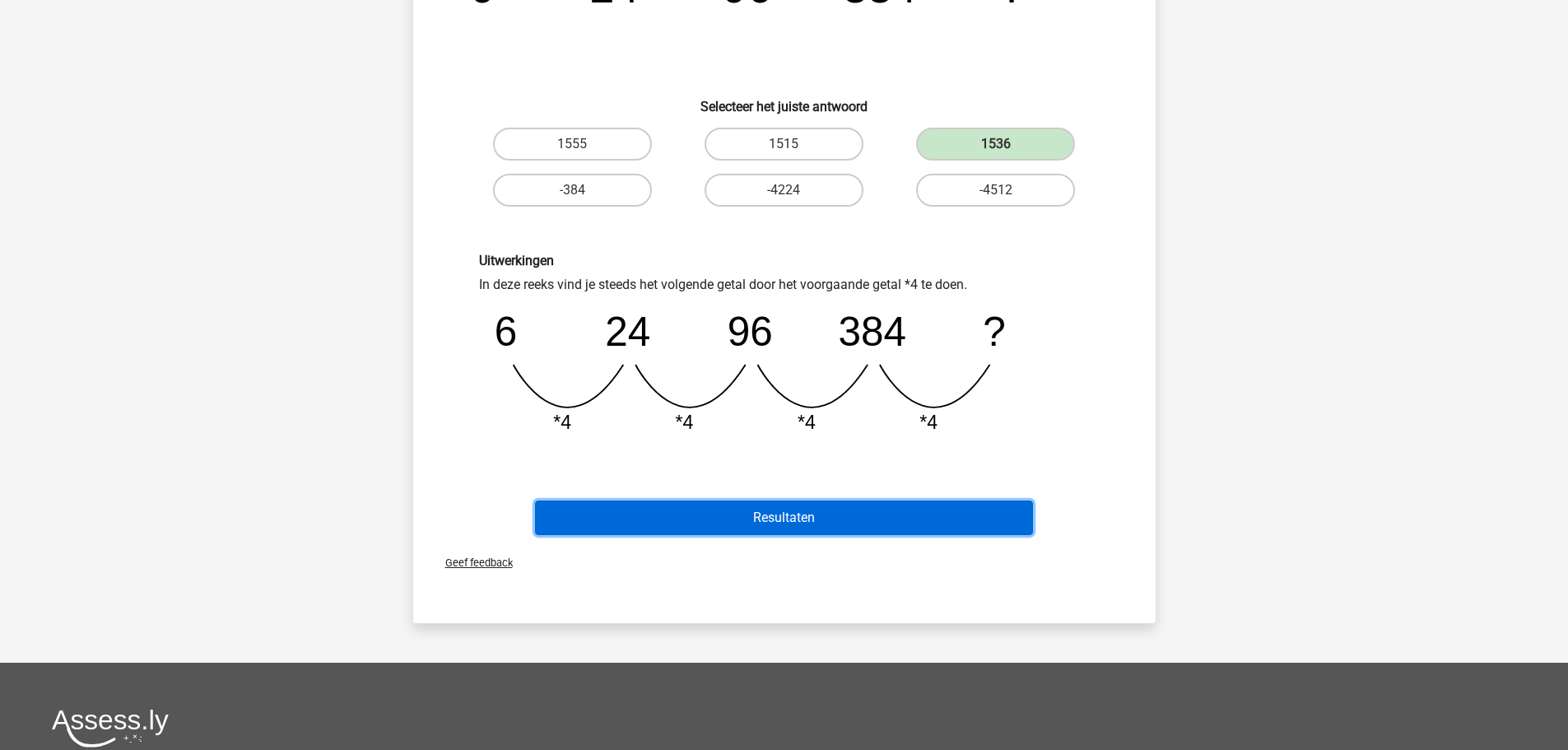
click at [780, 521] on button "Resultaten" at bounding box center [784, 517] width 498 height 34
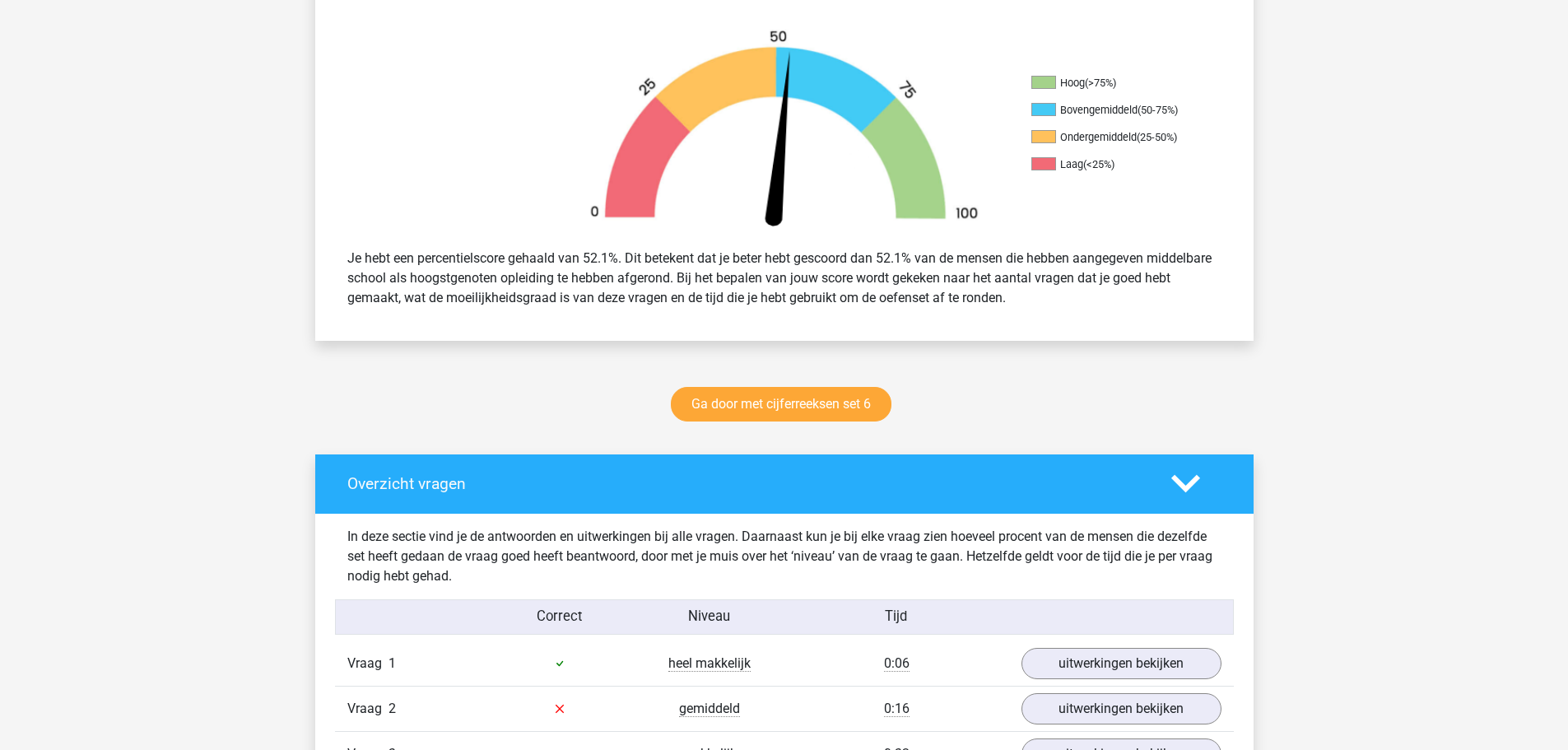
scroll to position [494, 0]
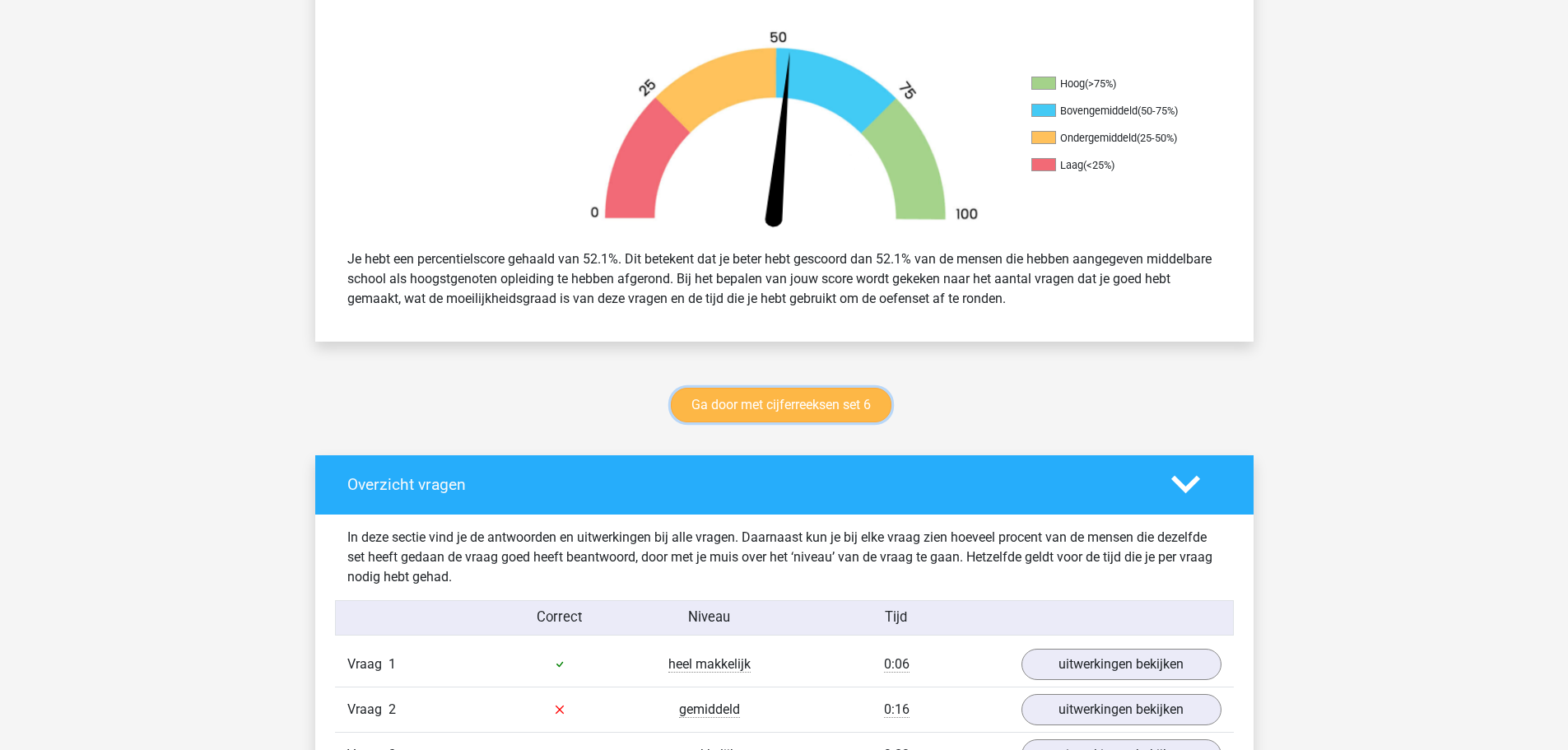
click at [796, 405] on link "Ga door met cijferreeksen set 6" at bounding box center [781, 405] width 220 height 34
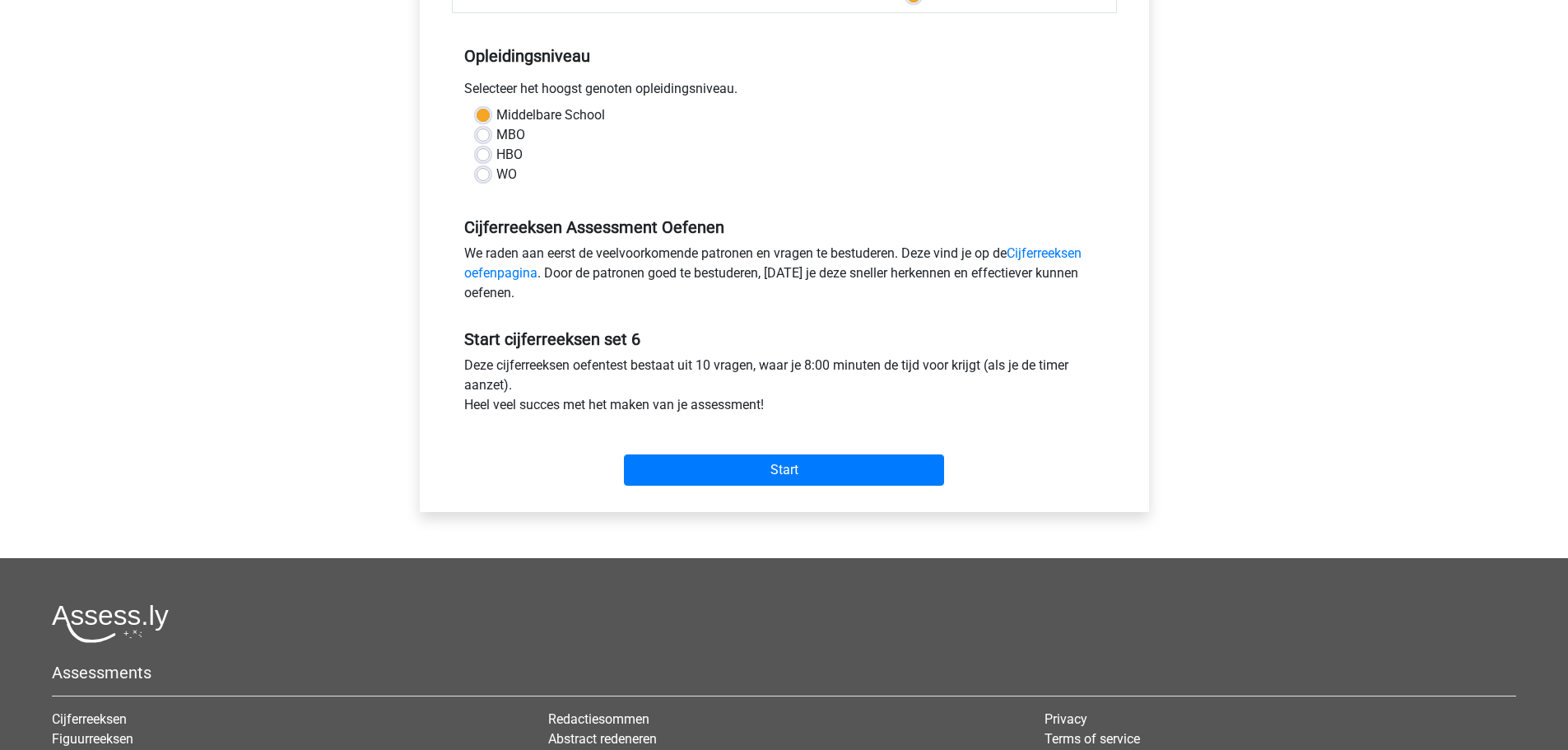
scroll to position [330, 0]
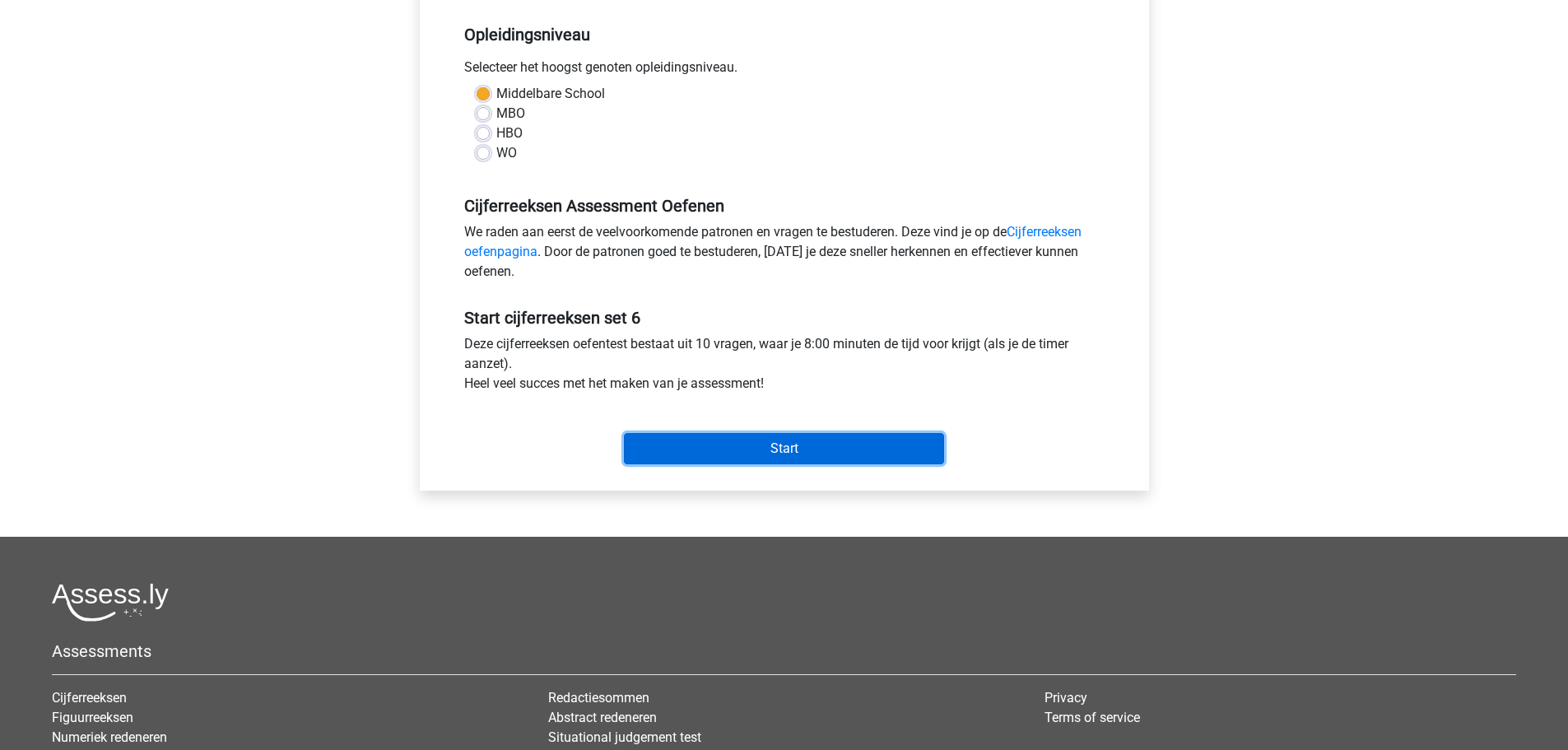
click at [776, 453] on input "Start" at bounding box center [784, 449] width 320 height 31
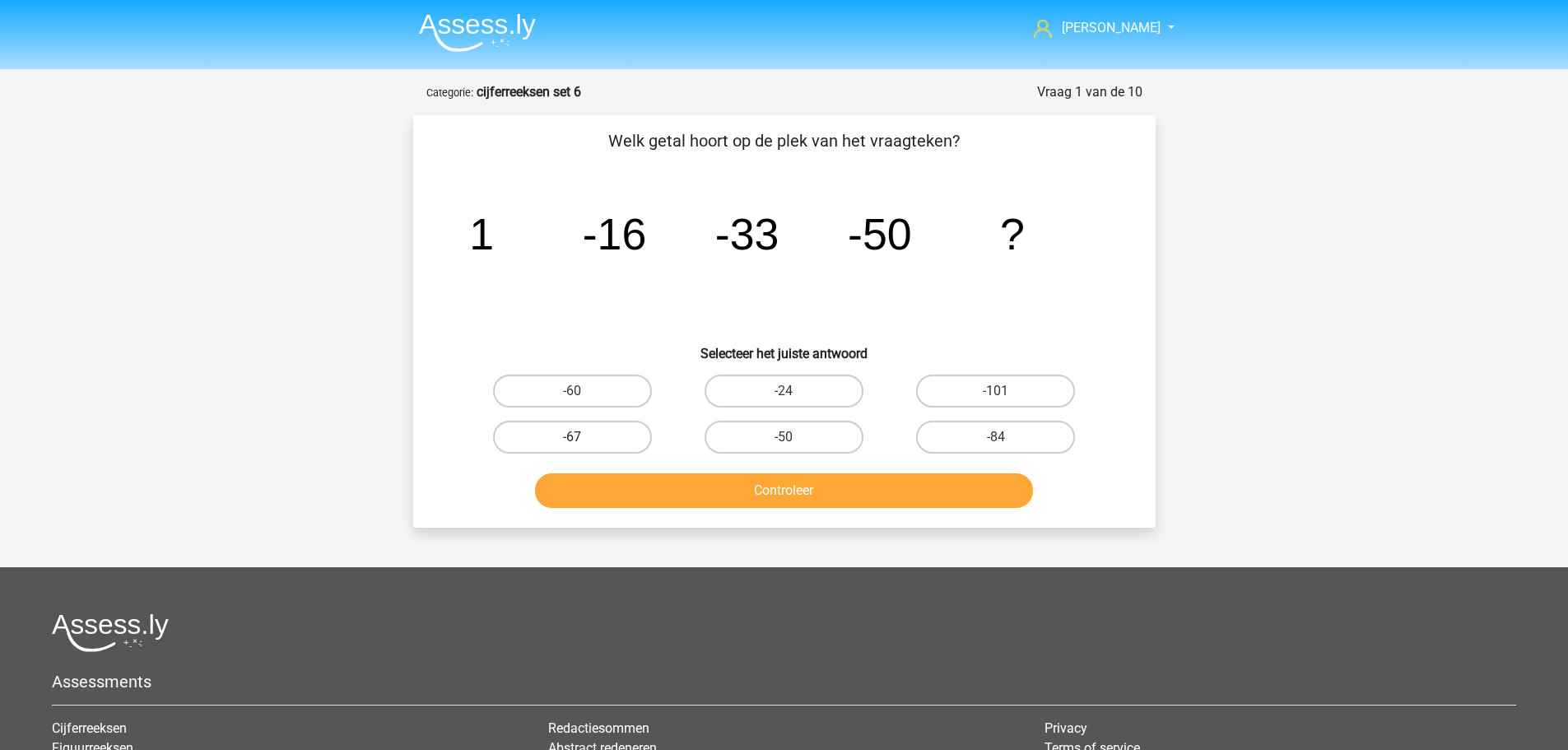
click at [628, 431] on label "-67" at bounding box center [572, 437] width 159 height 33
click at [583, 437] on input "-67" at bounding box center [577, 442] width 11 height 11
radio input "true"
click at [733, 499] on button "Controleer" at bounding box center [784, 490] width 498 height 34
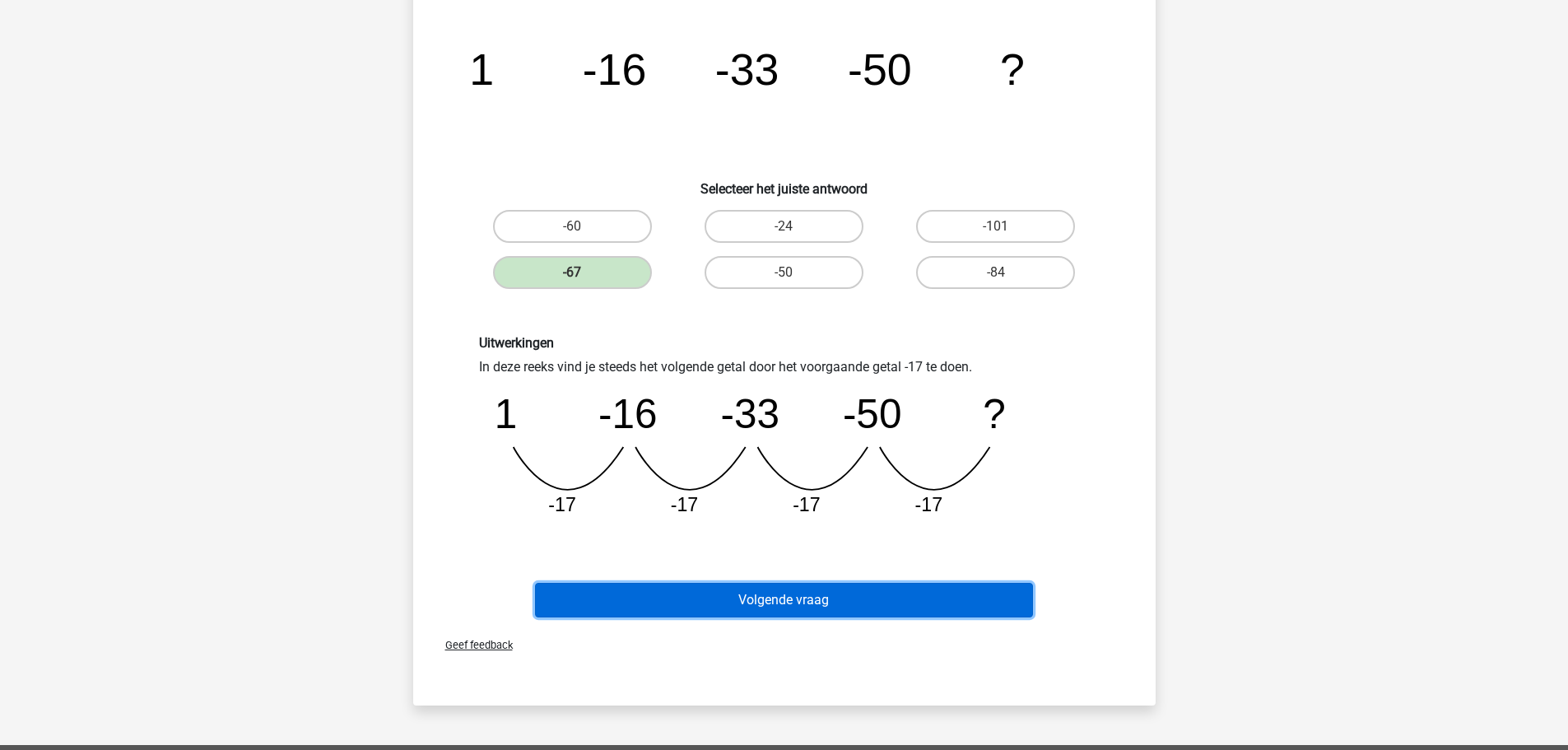
click at [764, 597] on button "Volgende vraag" at bounding box center [784, 600] width 498 height 34
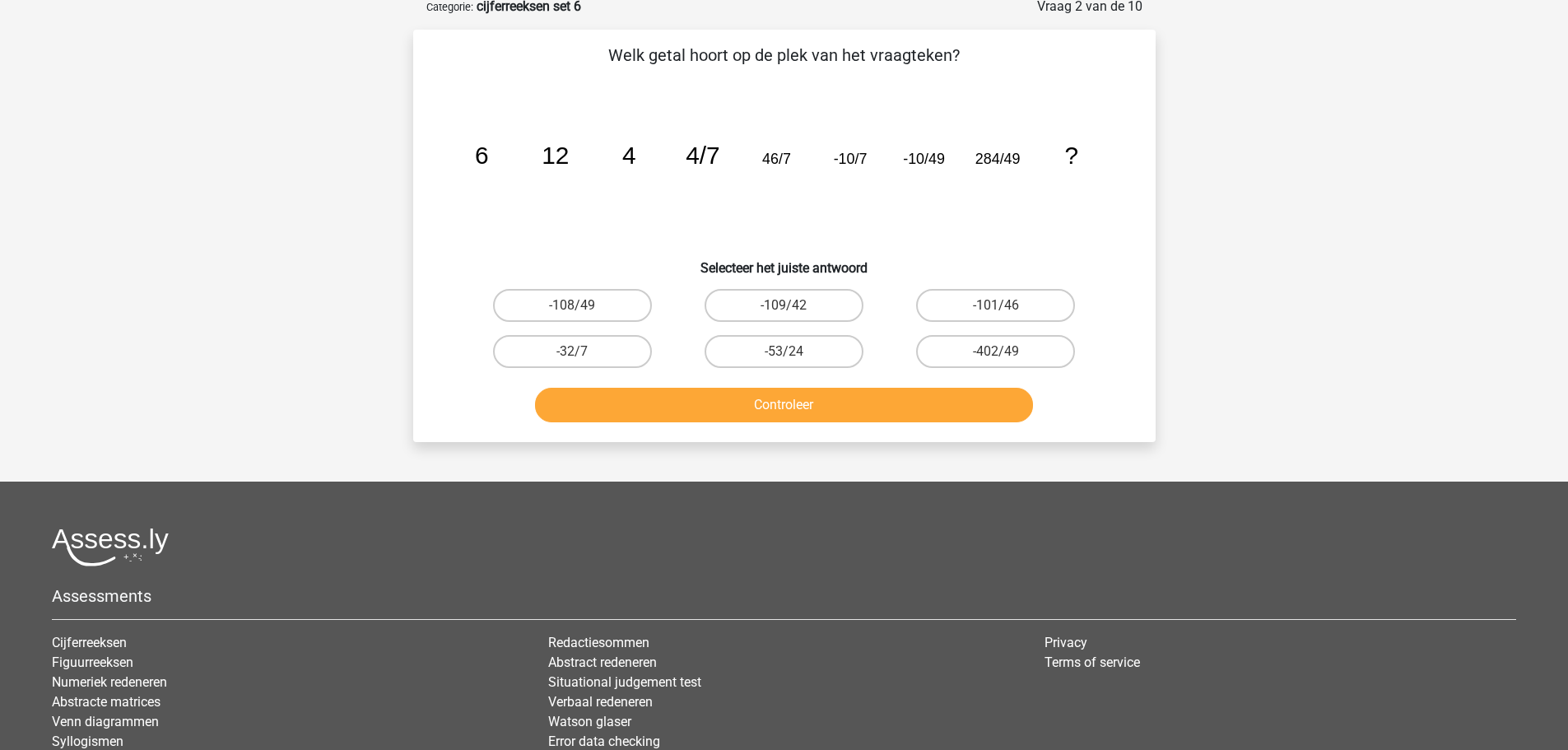
scroll to position [82, 0]
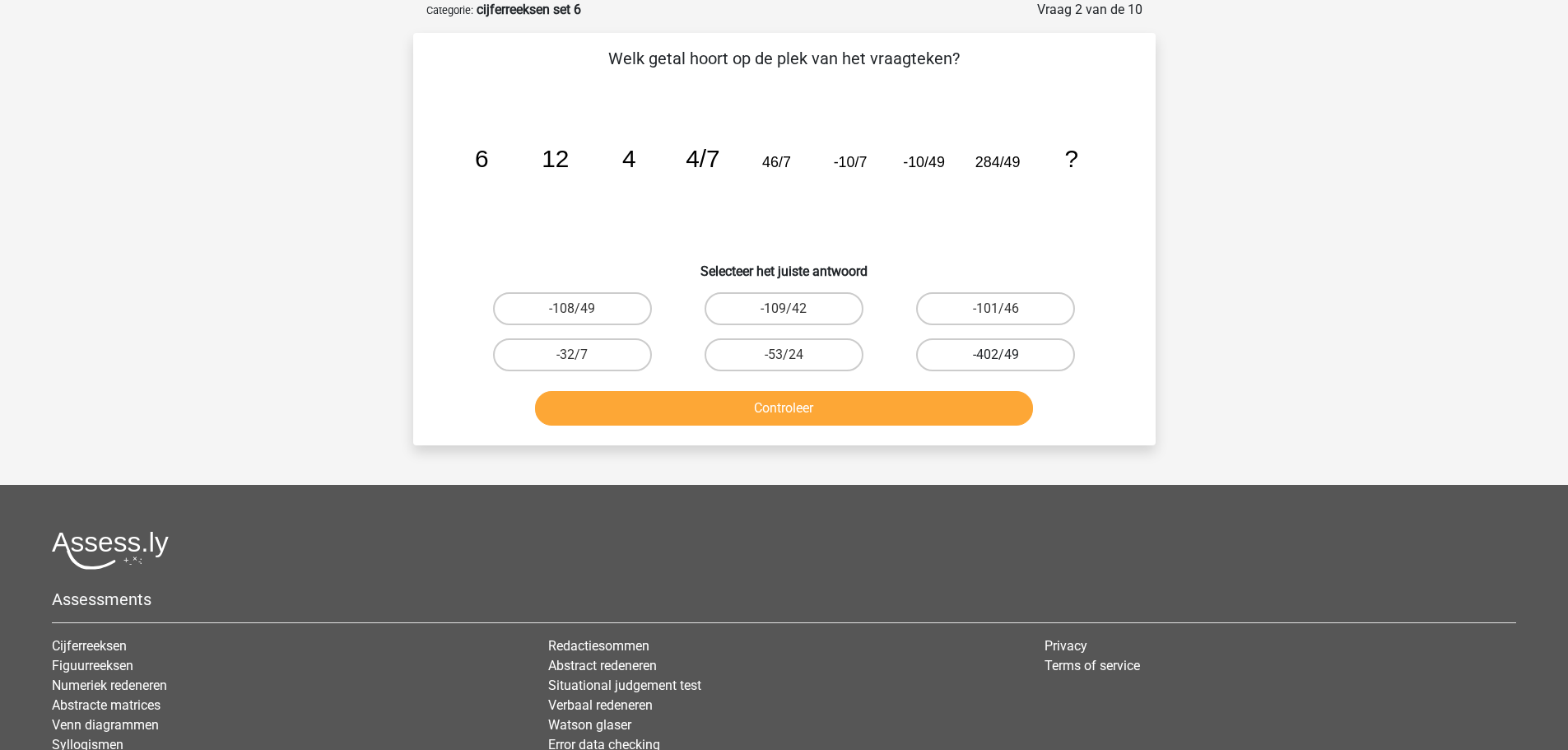
click at [965, 355] on label "-402/49" at bounding box center [996, 355] width 159 height 33
click at [997, 355] on input "-402/49" at bounding box center [1001, 360] width 11 height 11
radio input "true"
click at [798, 410] on button "Controleer" at bounding box center [784, 408] width 498 height 34
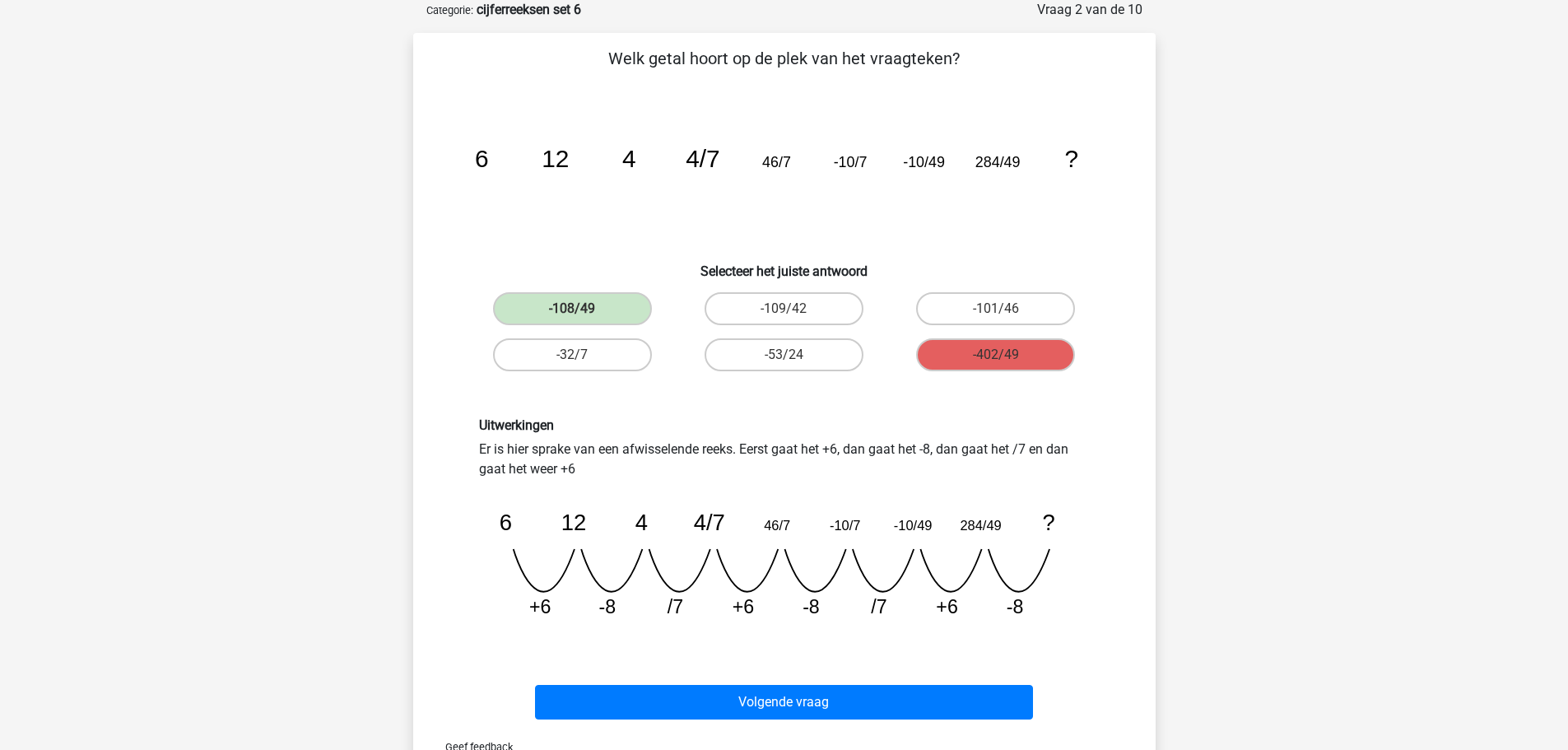
scroll to position [165, 0]
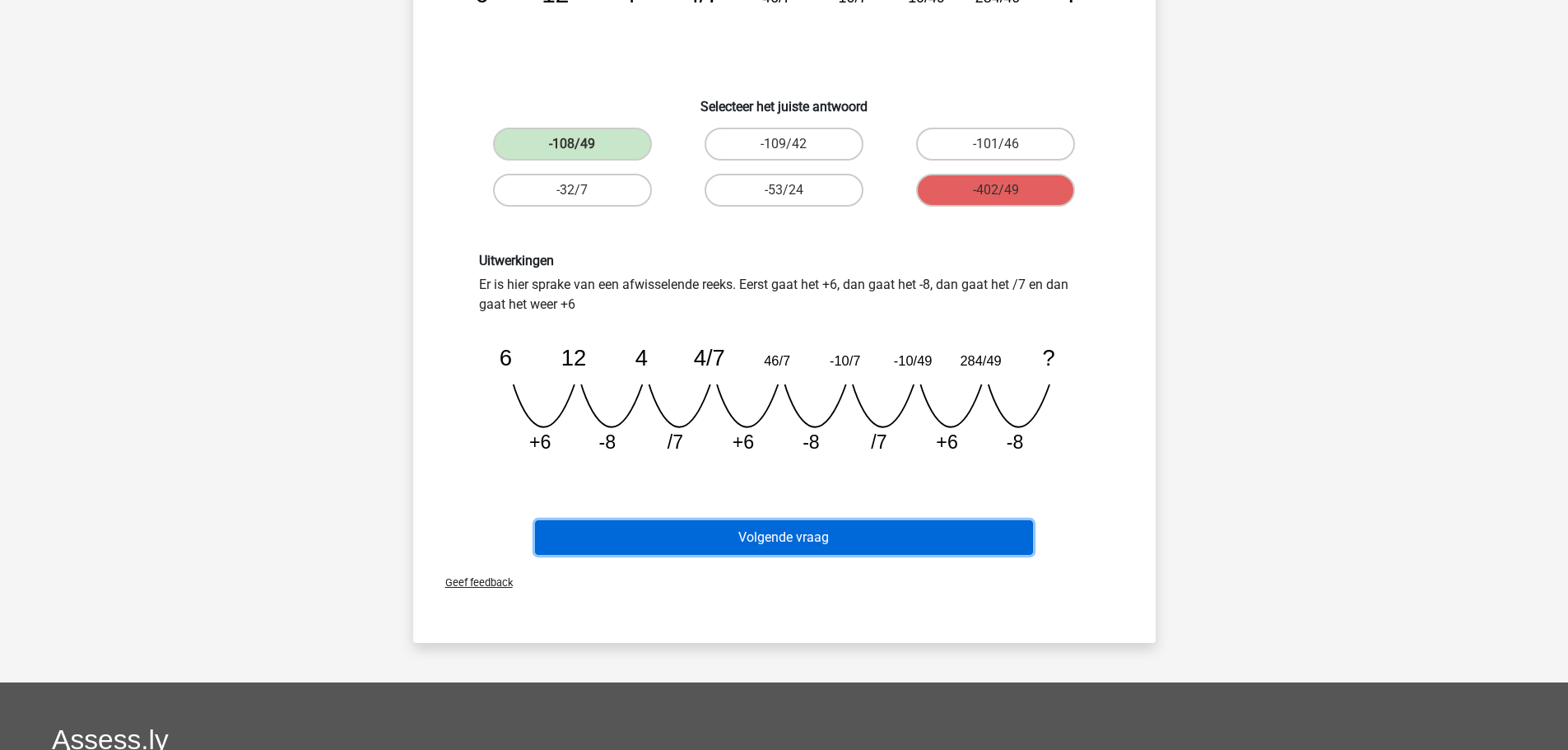
click at [791, 533] on button "Volgende vraag" at bounding box center [784, 537] width 498 height 34
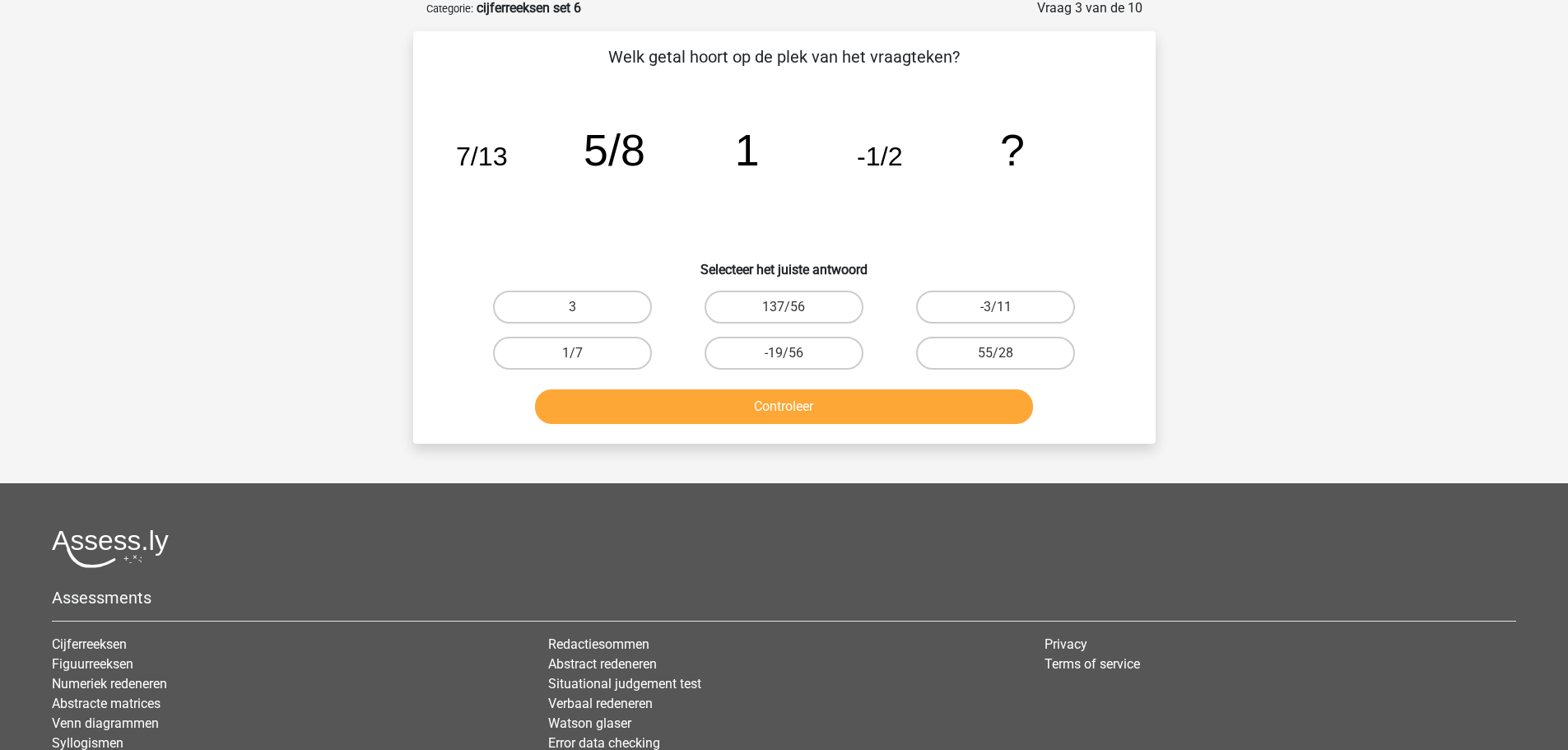
scroll to position [82, 0]
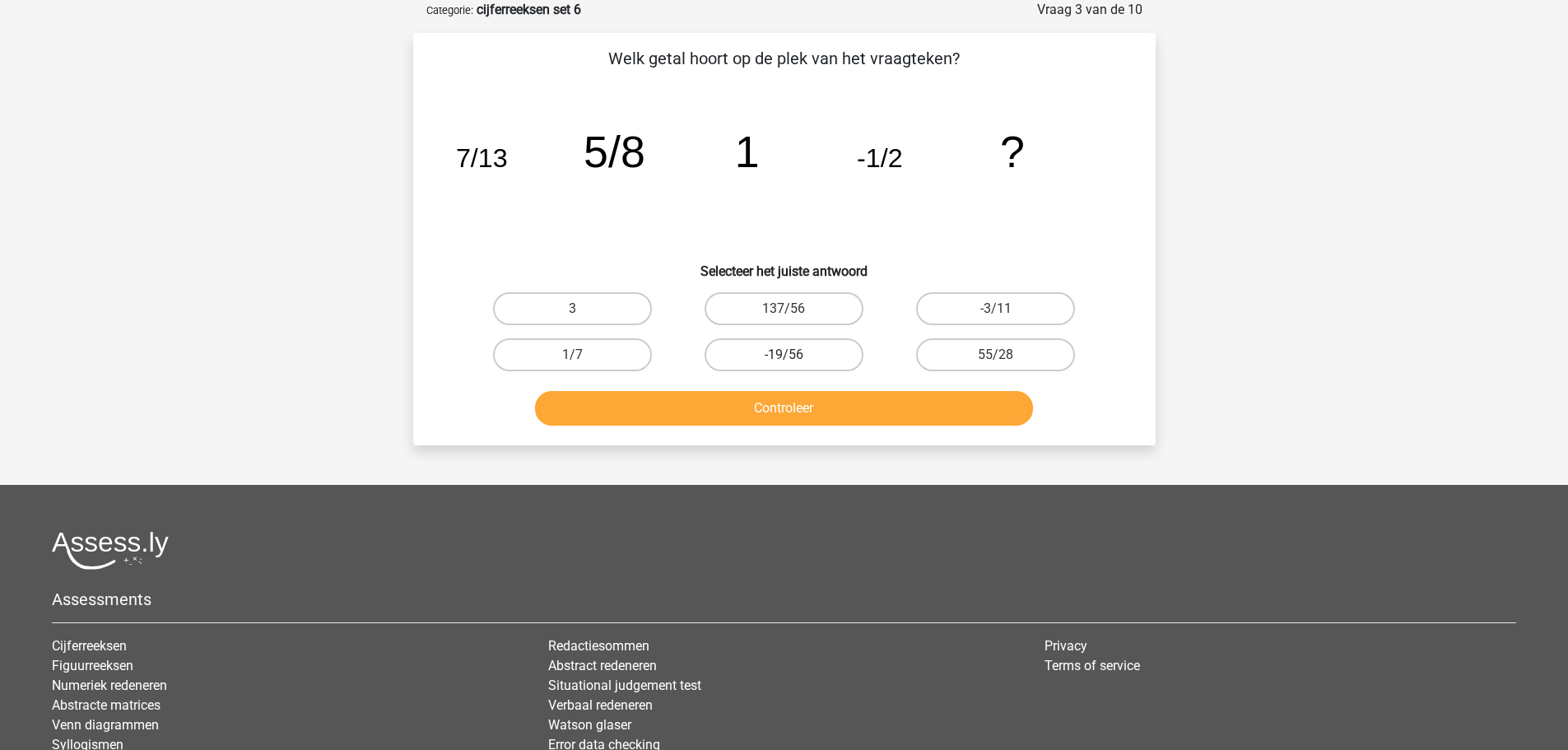
click at [826, 355] on label "-19/56" at bounding box center [784, 355] width 159 height 33
click at [795, 355] on input "-19/56" at bounding box center [789, 360] width 11 height 11
radio input "true"
click at [799, 411] on button "Controleer" at bounding box center [784, 408] width 498 height 34
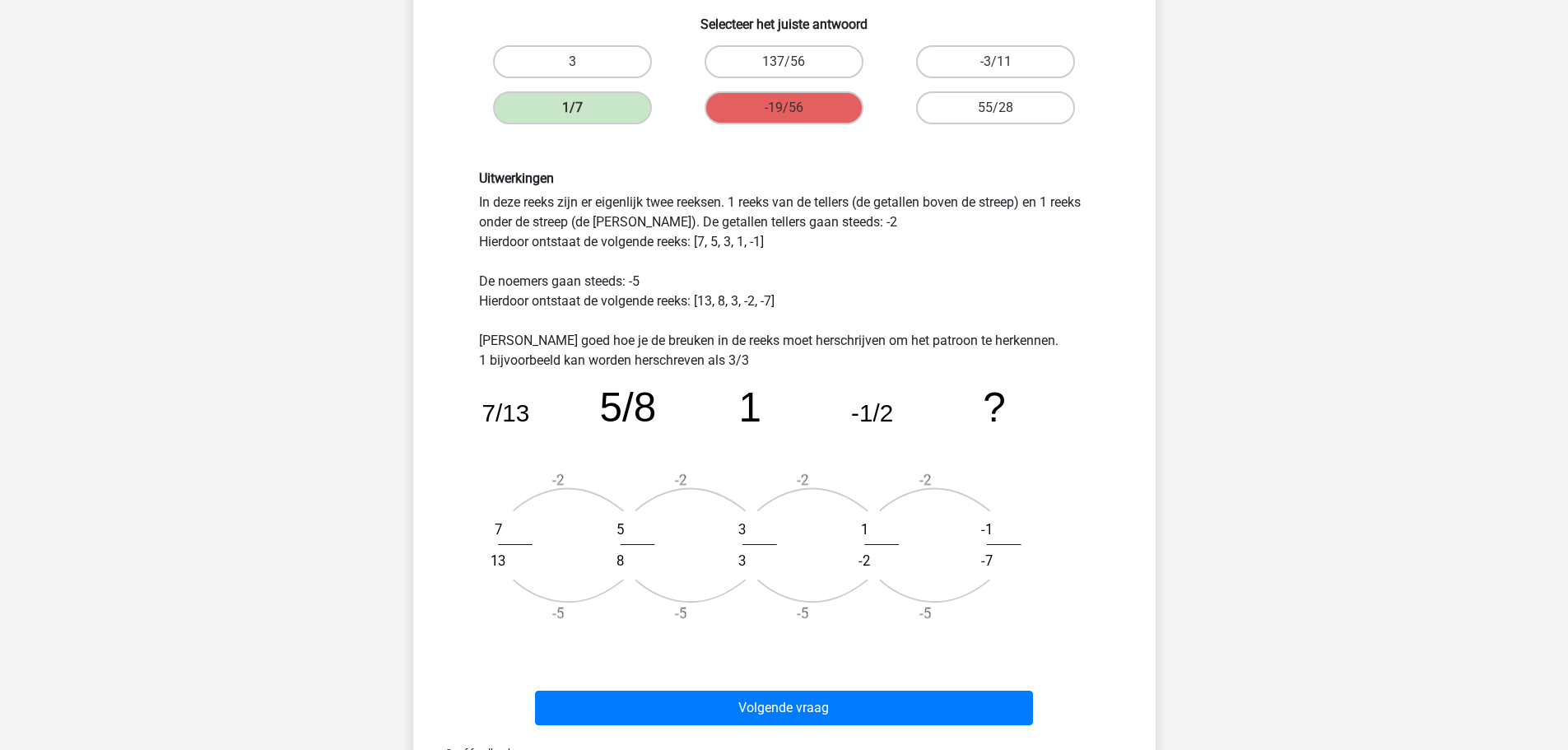
scroll to position [412, 0]
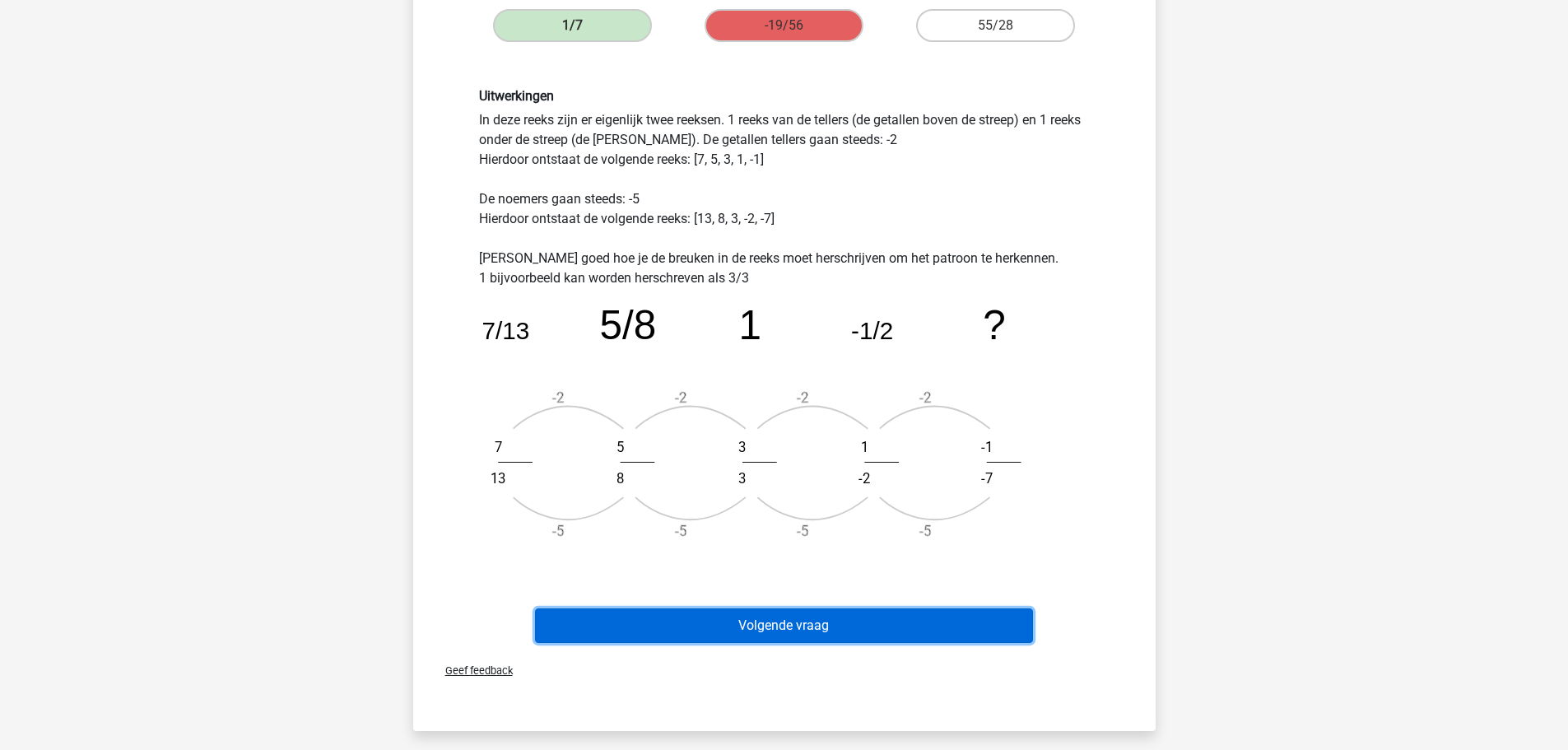
click at [772, 631] on button "Volgende vraag" at bounding box center [784, 625] width 498 height 34
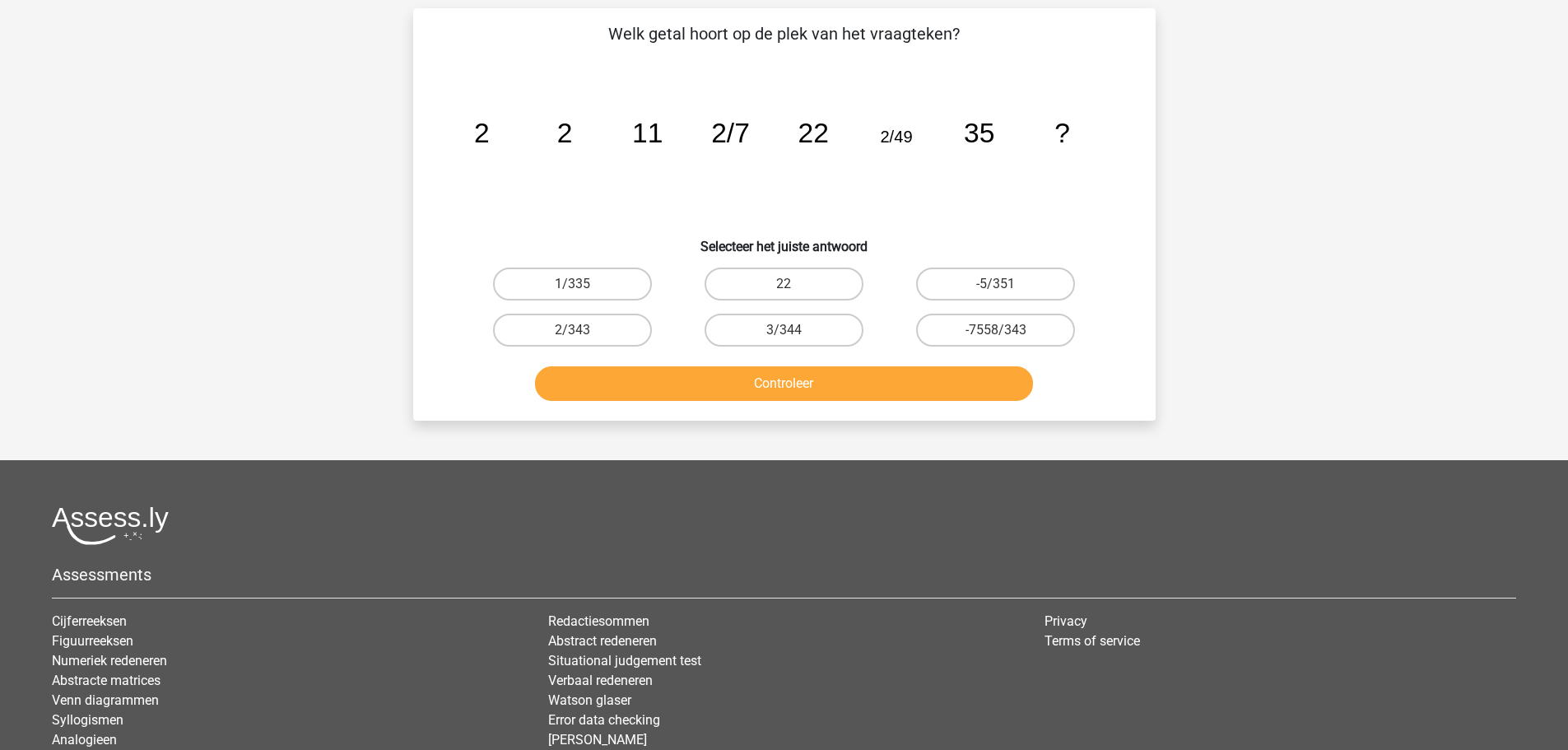
scroll to position [82, 0]
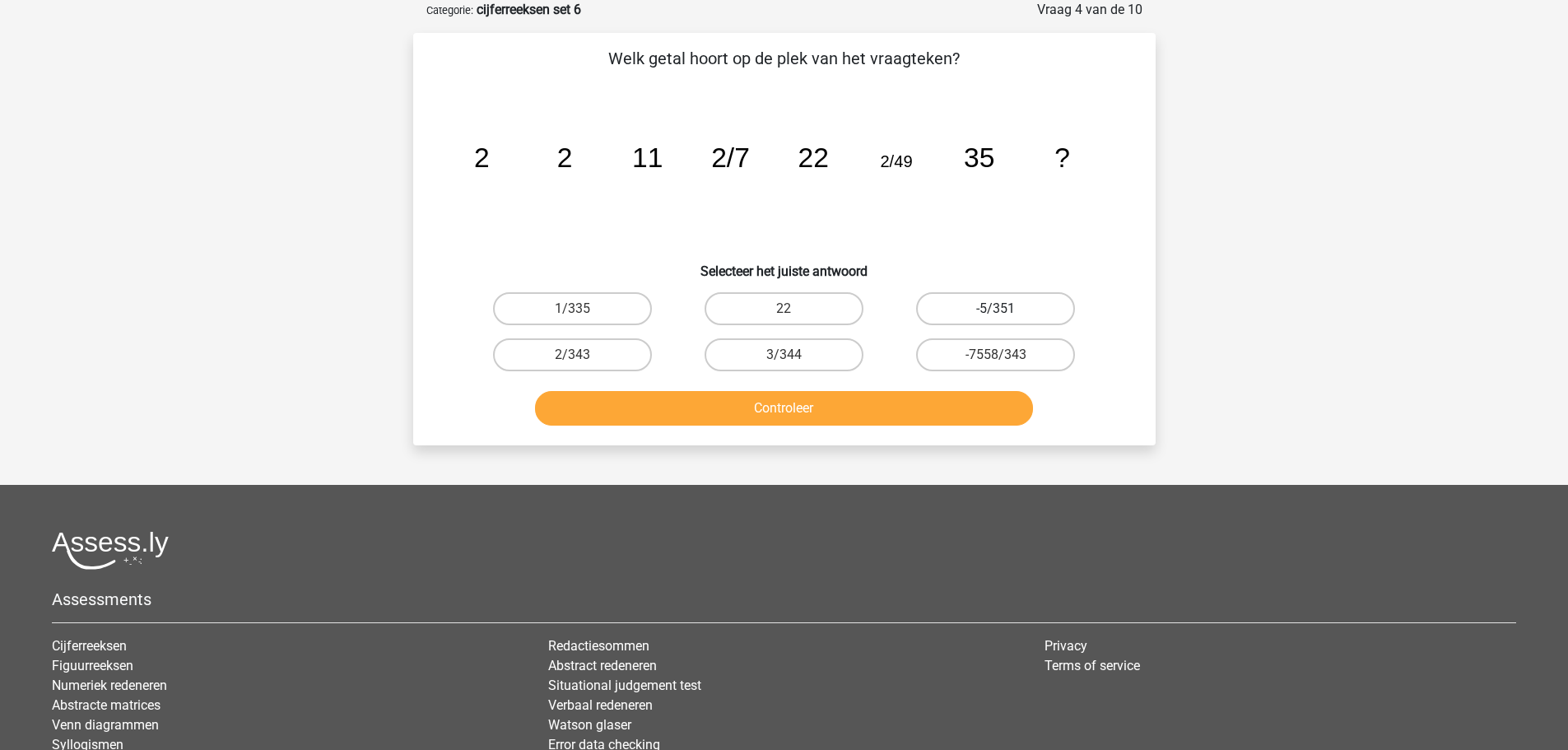
click at [967, 308] on label "-5/351" at bounding box center [996, 309] width 159 height 33
click at [997, 309] on input "-5/351" at bounding box center [1001, 314] width 11 height 11
radio input "true"
click at [849, 397] on button "Controleer" at bounding box center [784, 408] width 498 height 34
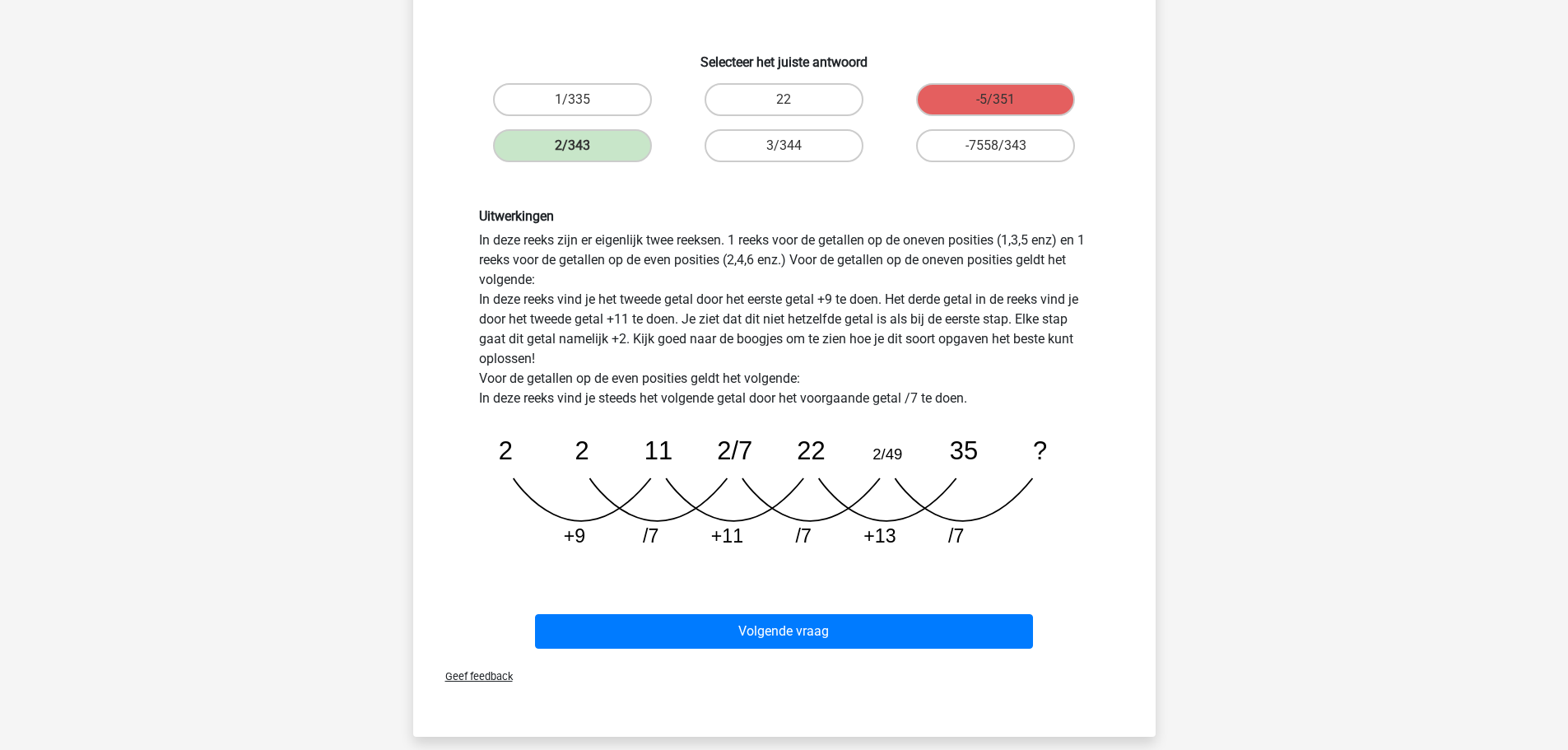
scroll to position [330, 0]
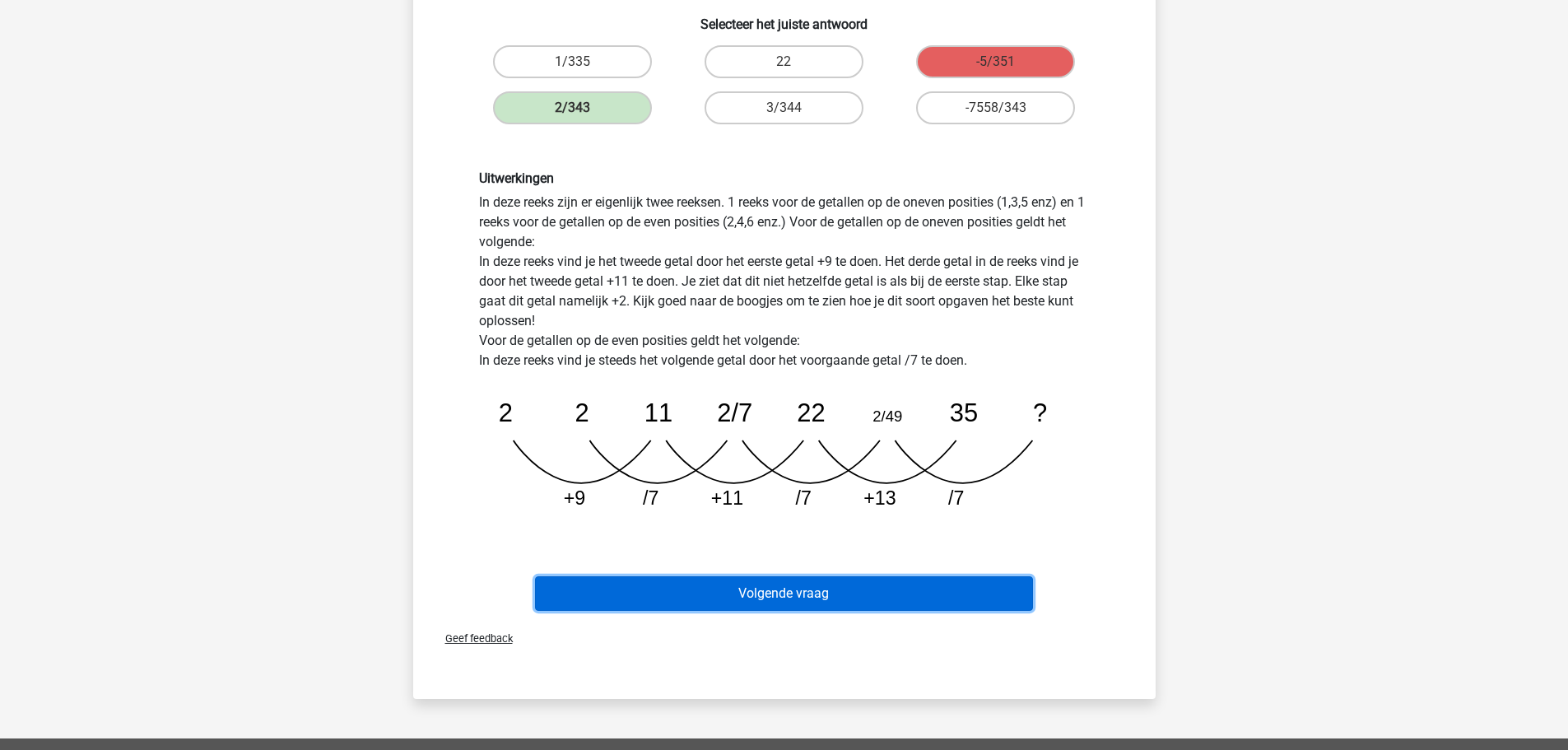
click at [787, 601] on button "Volgende vraag" at bounding box center [784, 593] width 498 height 34
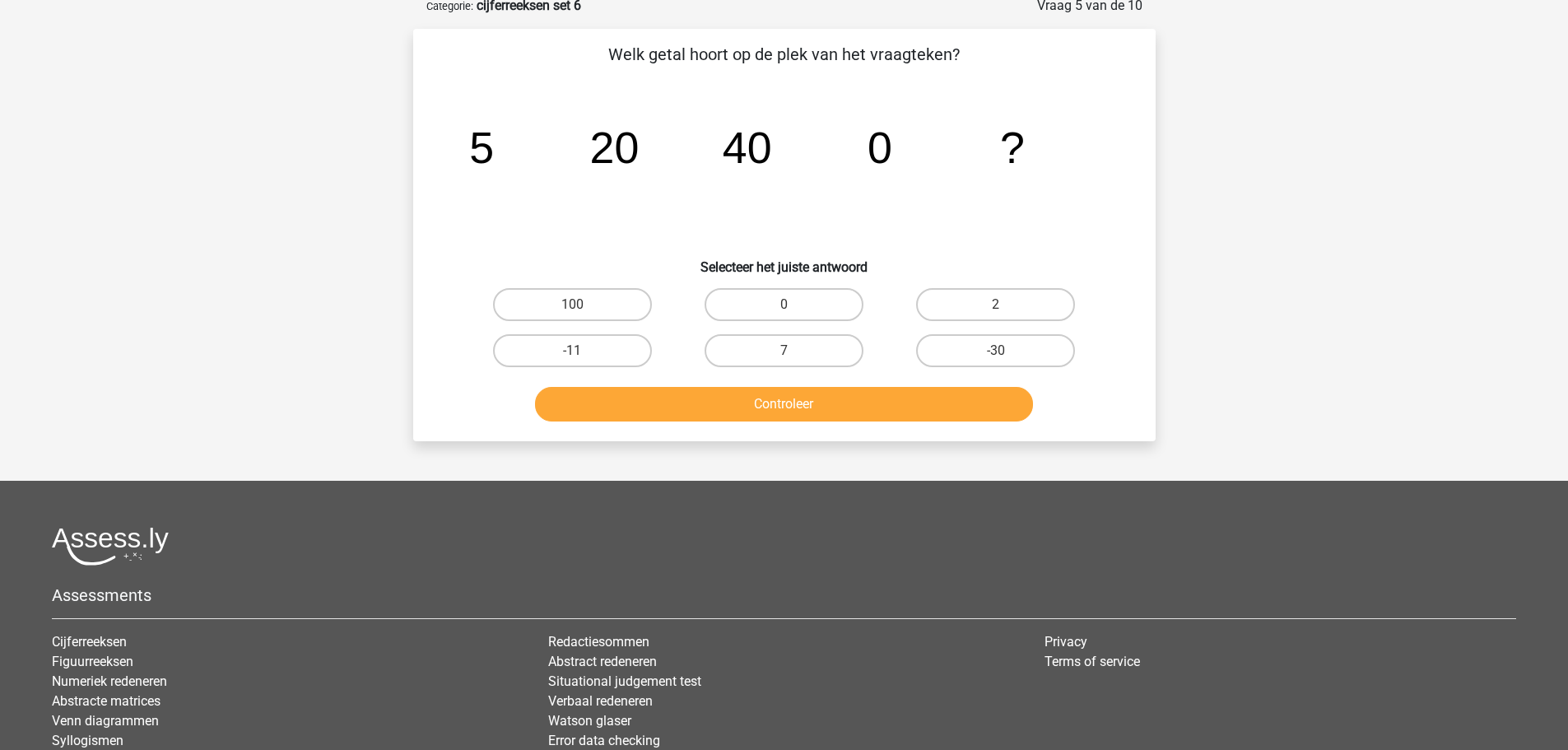
scroll to position [82, 0]
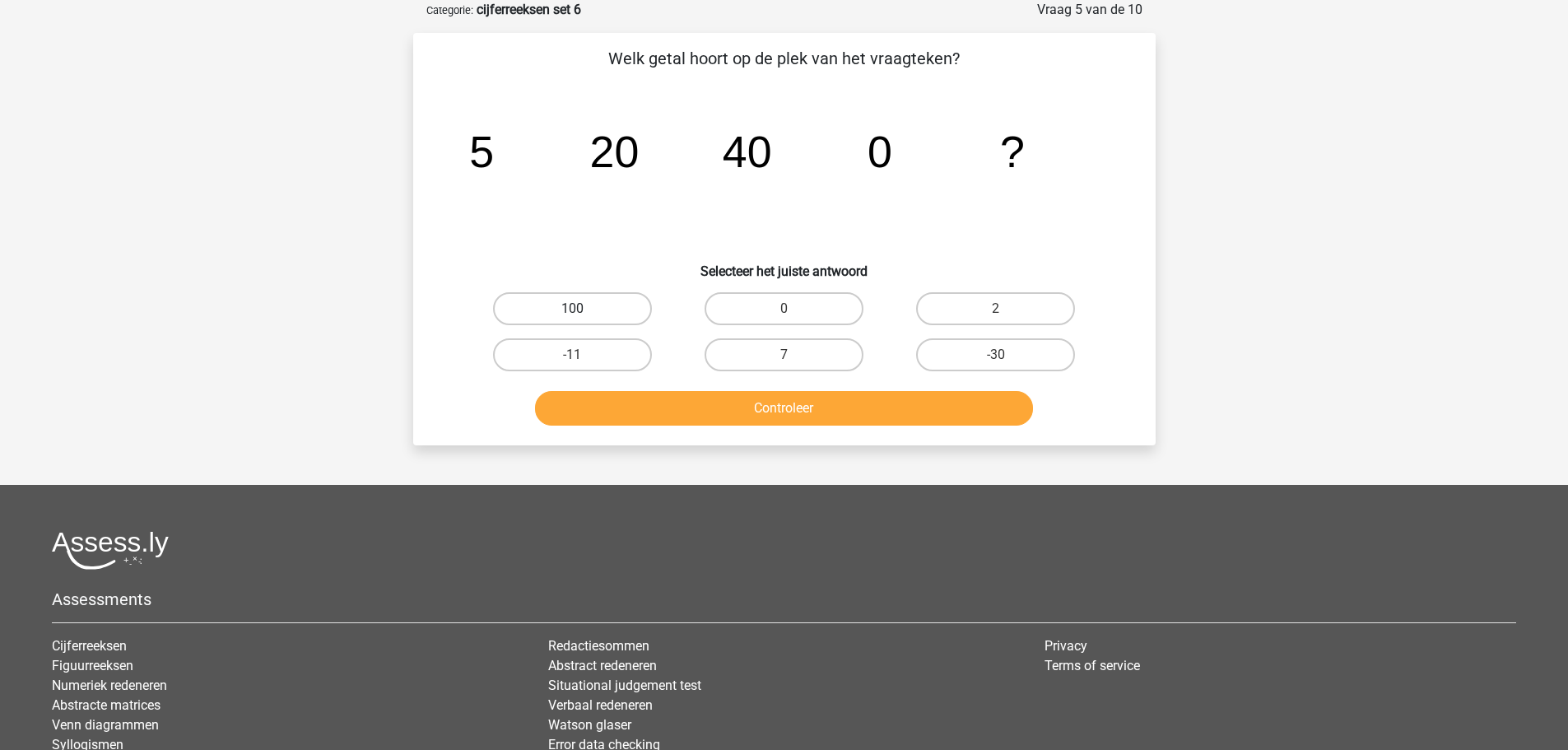
click at [598, 309] on label "100" at bounding box center [572, 309] width 159 height 33
click at [583, 309] on input "100" at bounding box center [577, 314] width 11 height 11
radio input "true"
click at [738, 406] on button "Controleer" at bounding box center [784, 408] width 498 height 34
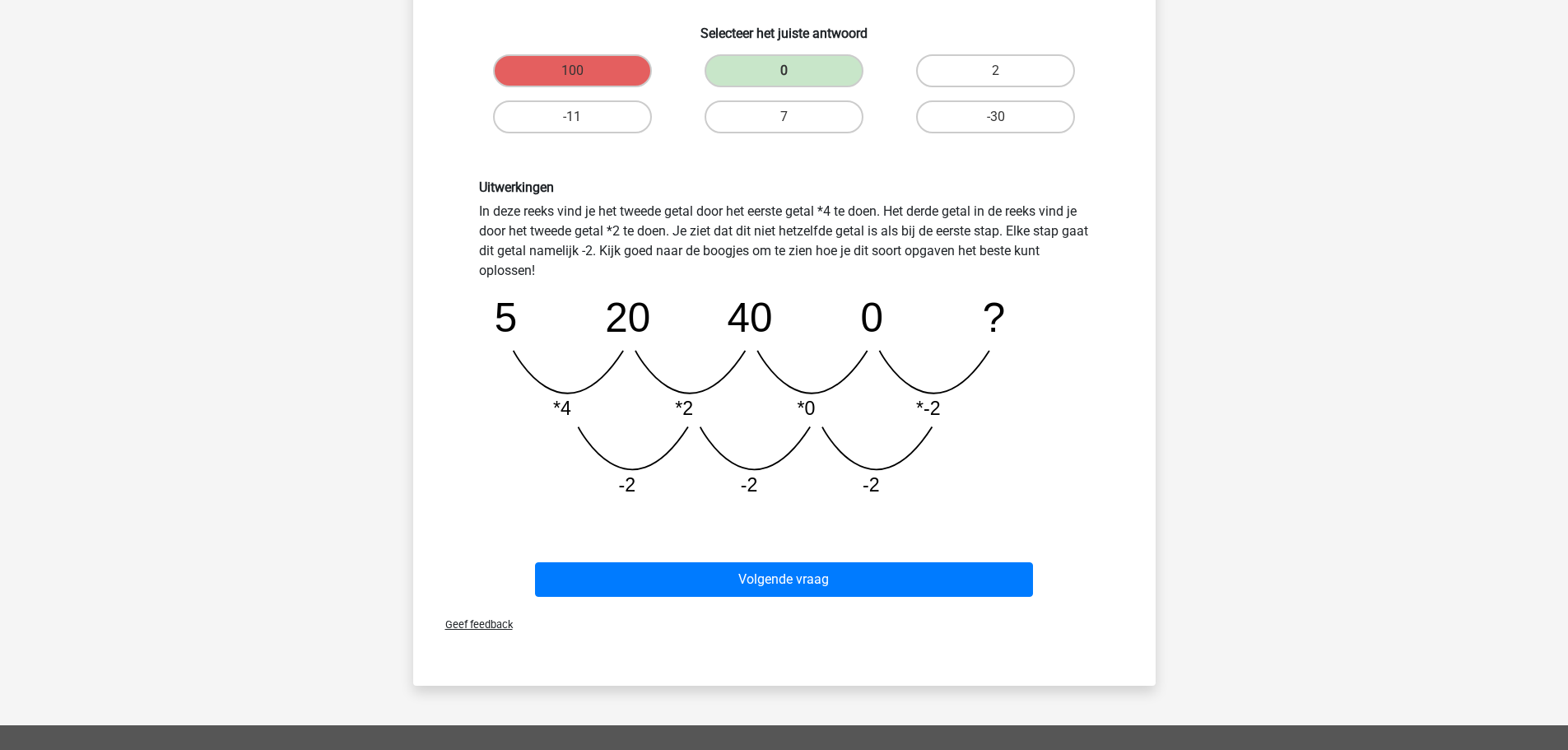
scroll to position [330, 0]
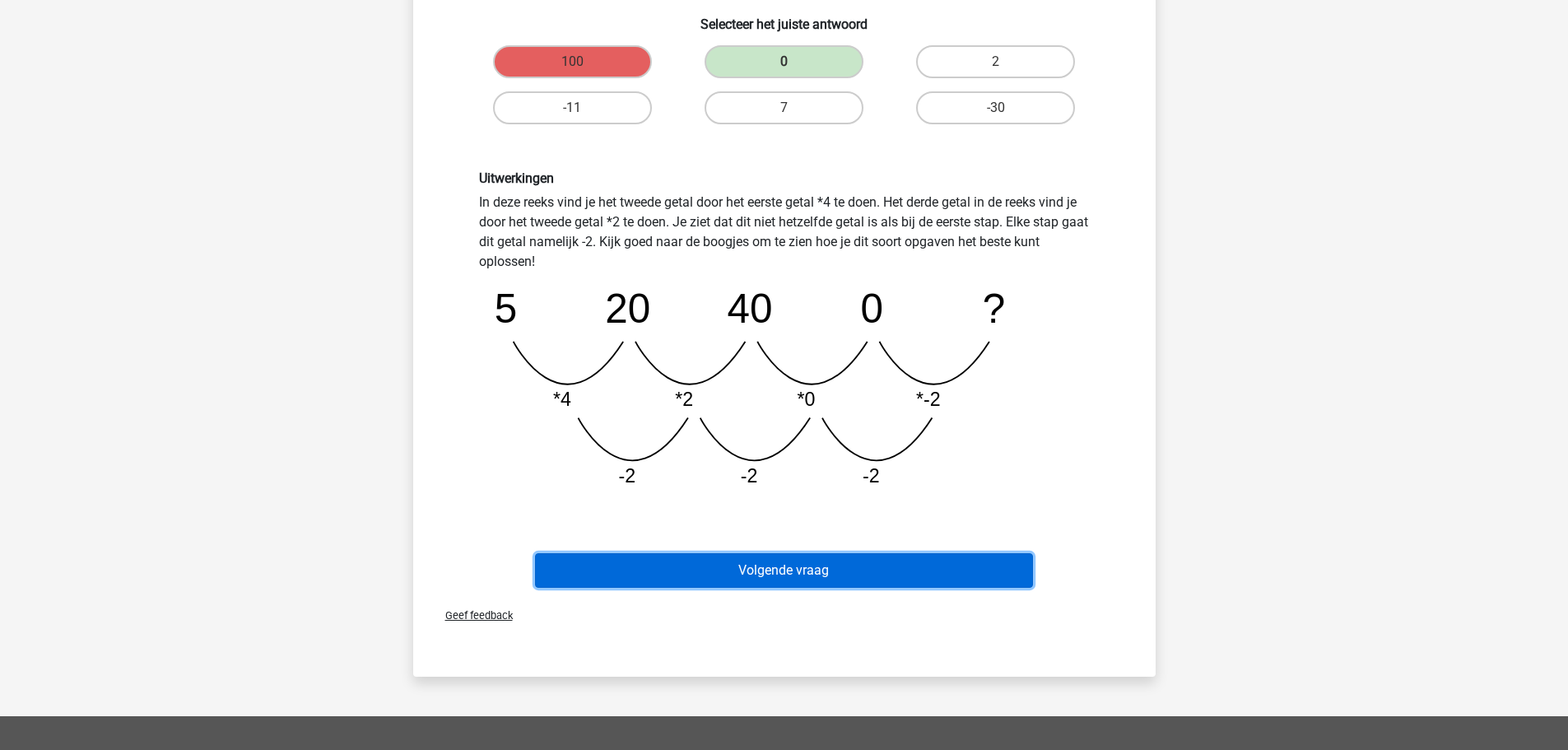
click at [801, 561] on button "Volgende vraag" at bounding box center [784, 570] width 498 height 34
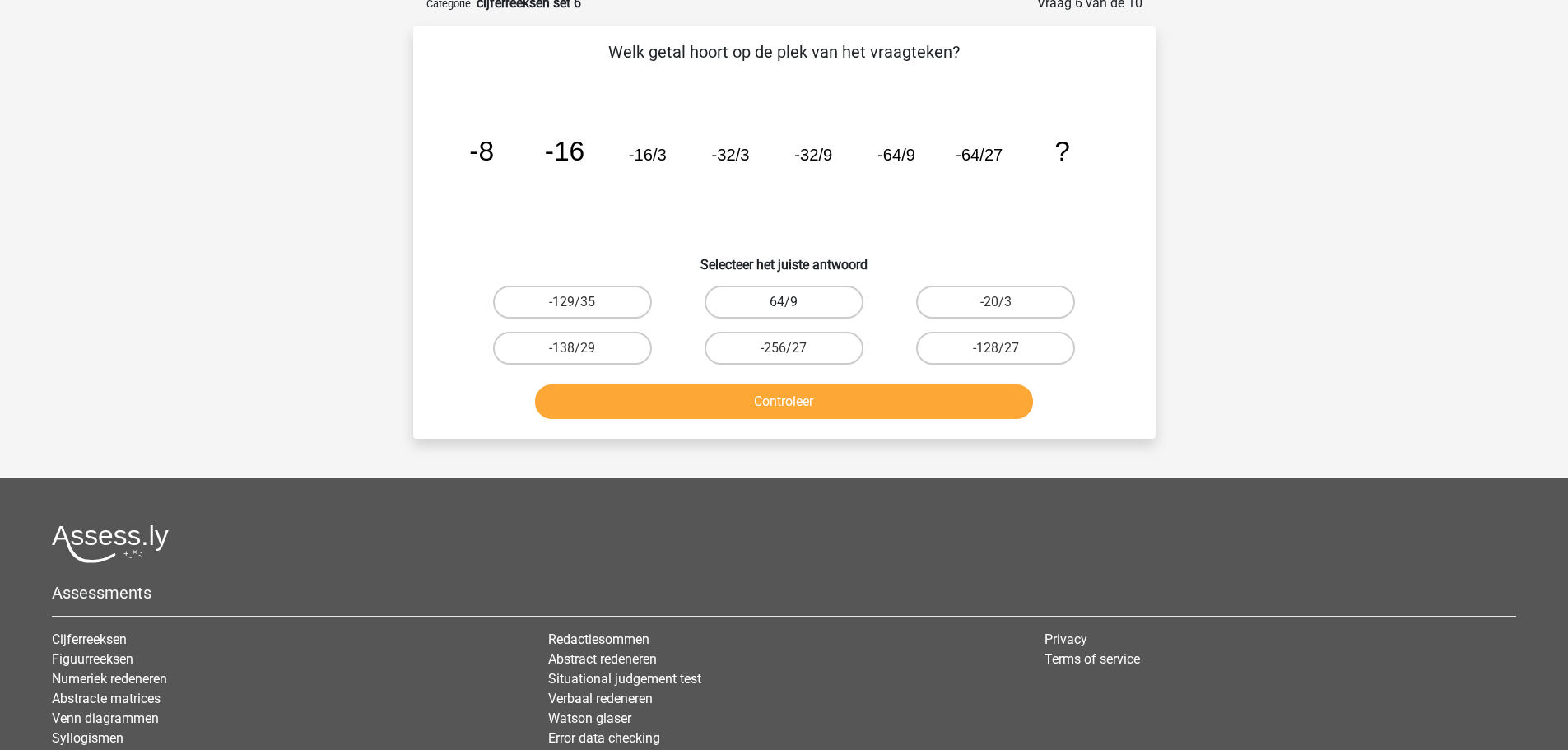
scroll to position [82, 0]
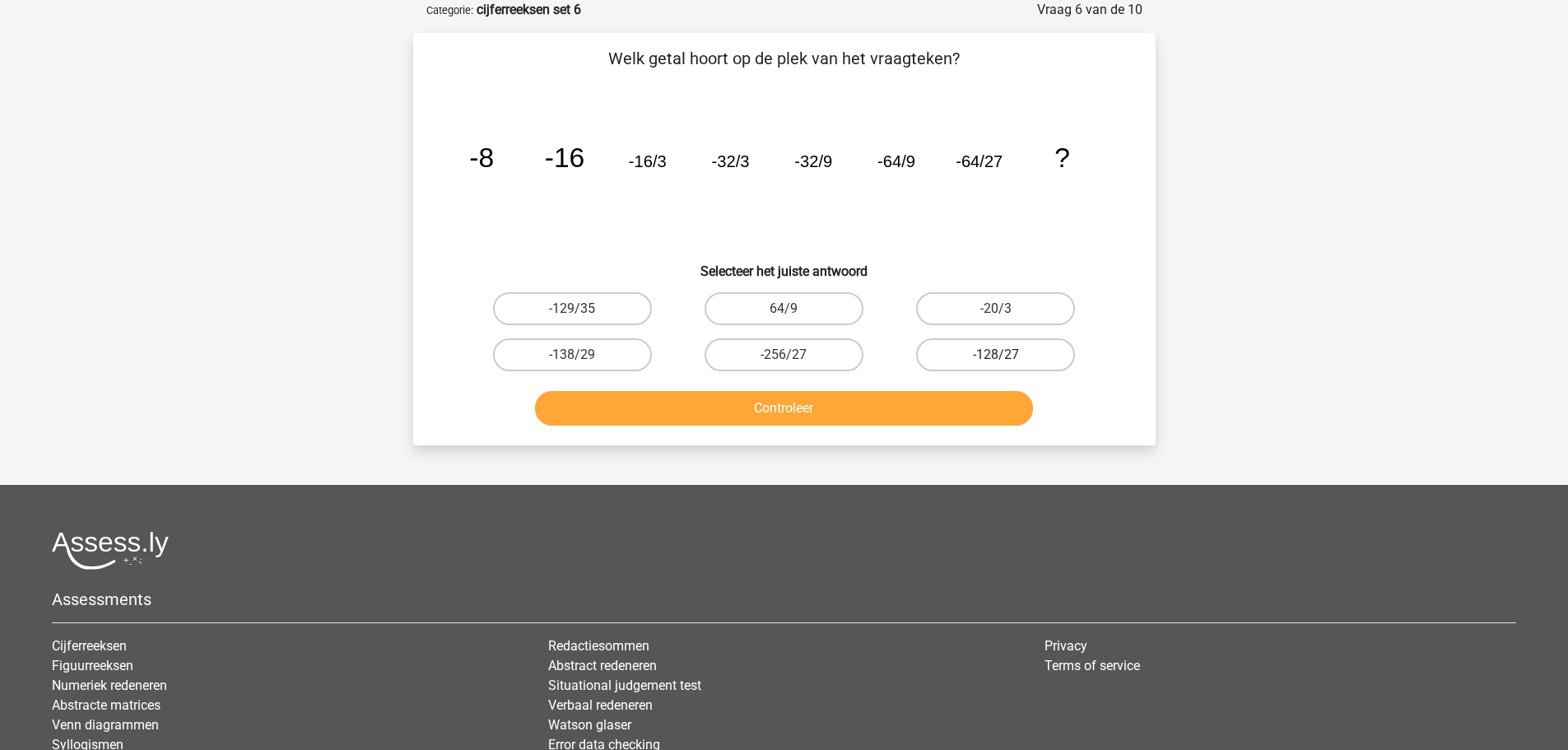
click at [990, 352] on label "-128/27" at bounding box center [996, 355] width 159 height 33
click at [997, 355] on input "-128/27" at bounding box center [1001, 360] width 11 height 11
radio input "true"
click at [856, 409] on button "Controleer" at bounding box center [784, 408] width 498 height 34
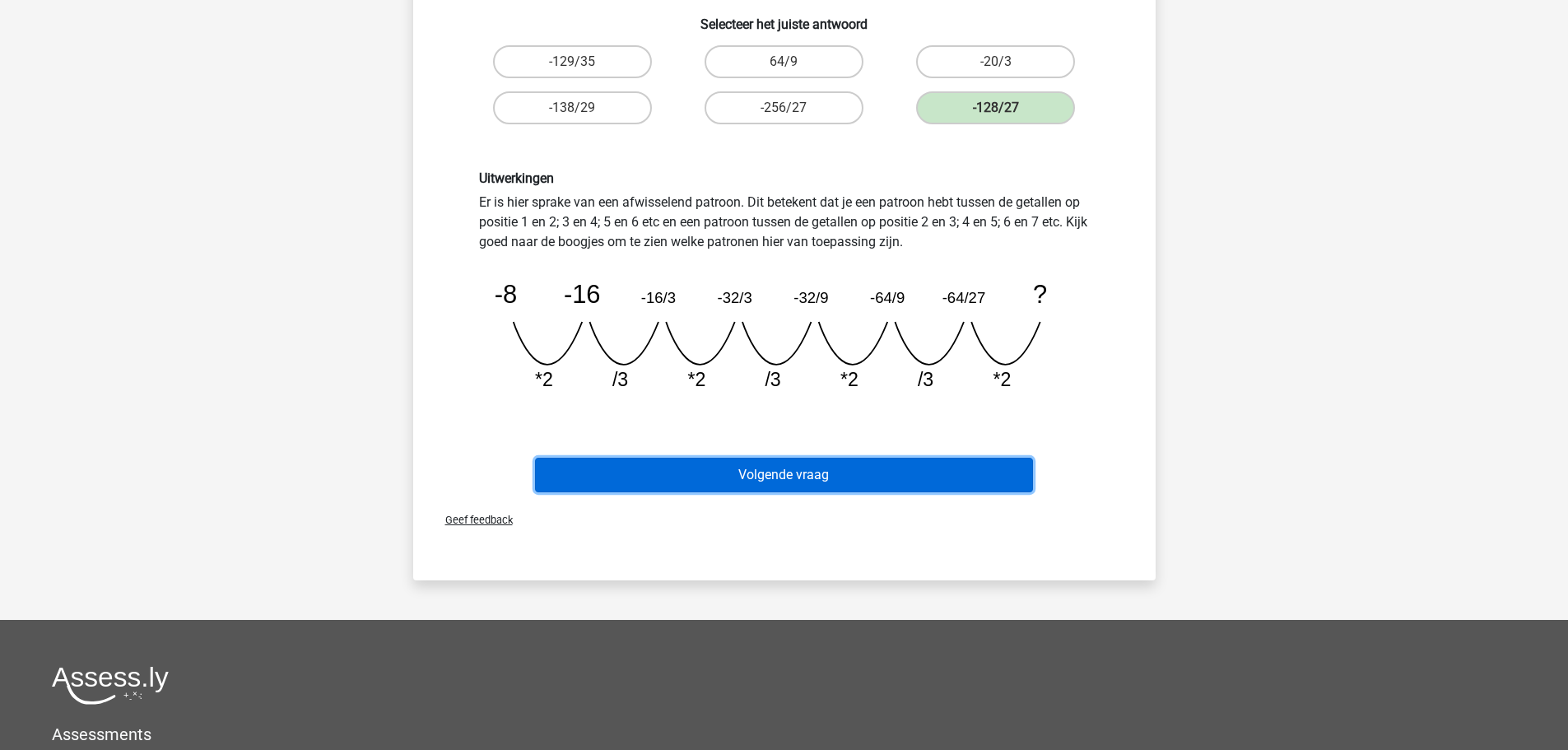
click at [780, 470] on button "Volgende vraag" at bounding box center [784, 474] width 498 height 34
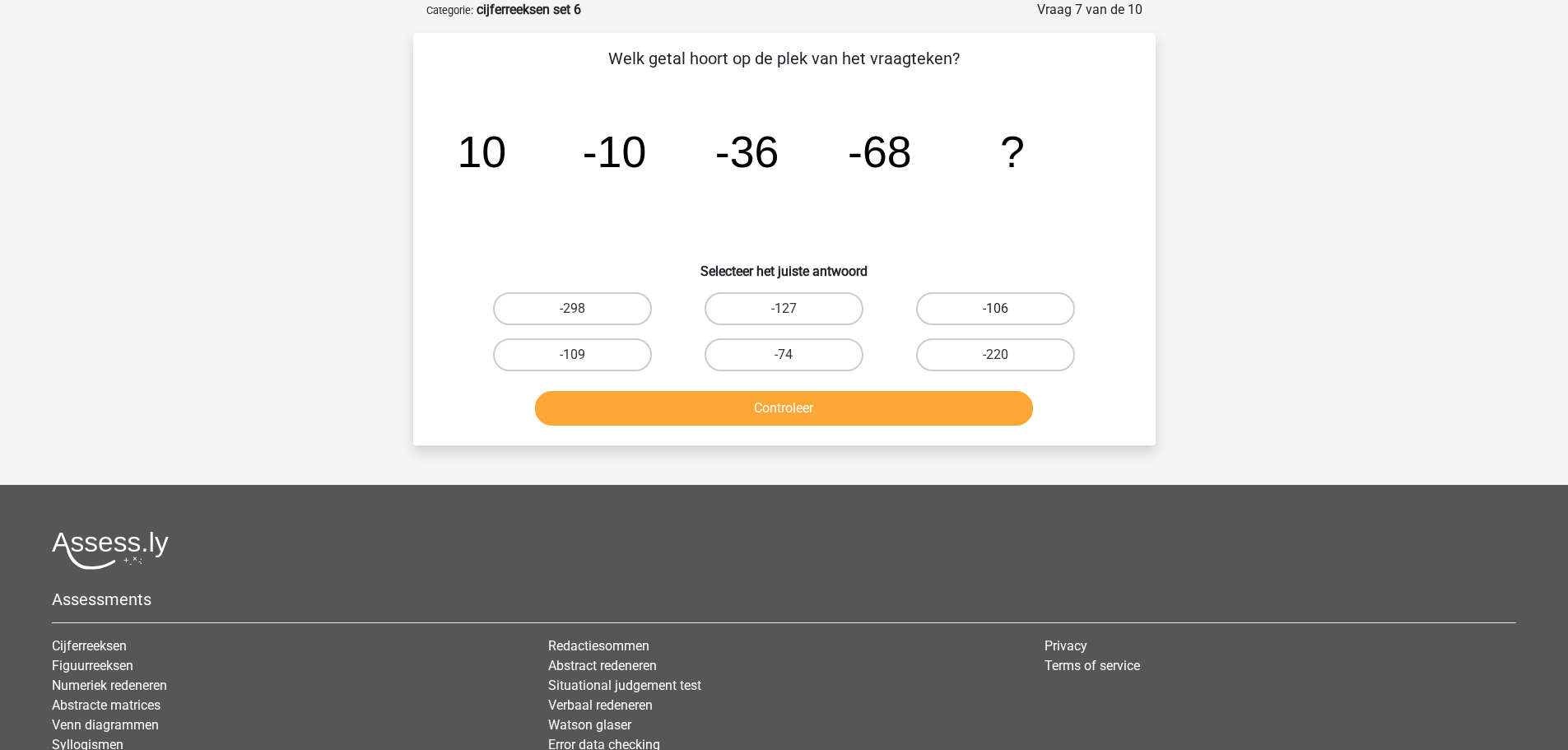
click at [969, 314] on label "-106" at bounding box center [996, 309] width 159 height 33
click at [997, 314] on input "-106" at bounding box center [1001, 314] width 11 height 11
radio input "true"
click at [824, 410] on button "Controleer" at bounding box center [784, 408] width 498 height 34
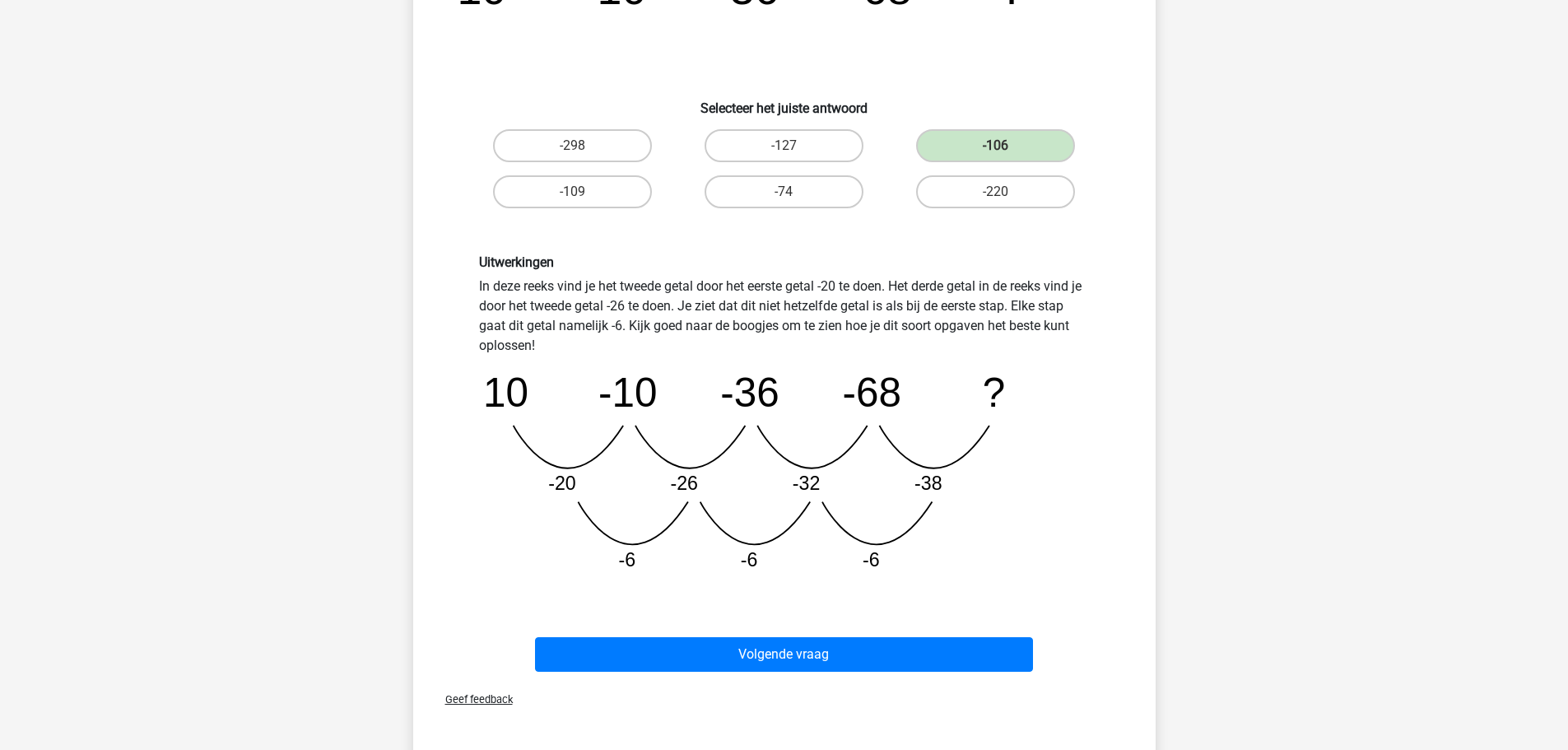
scroll to position [330, 0]
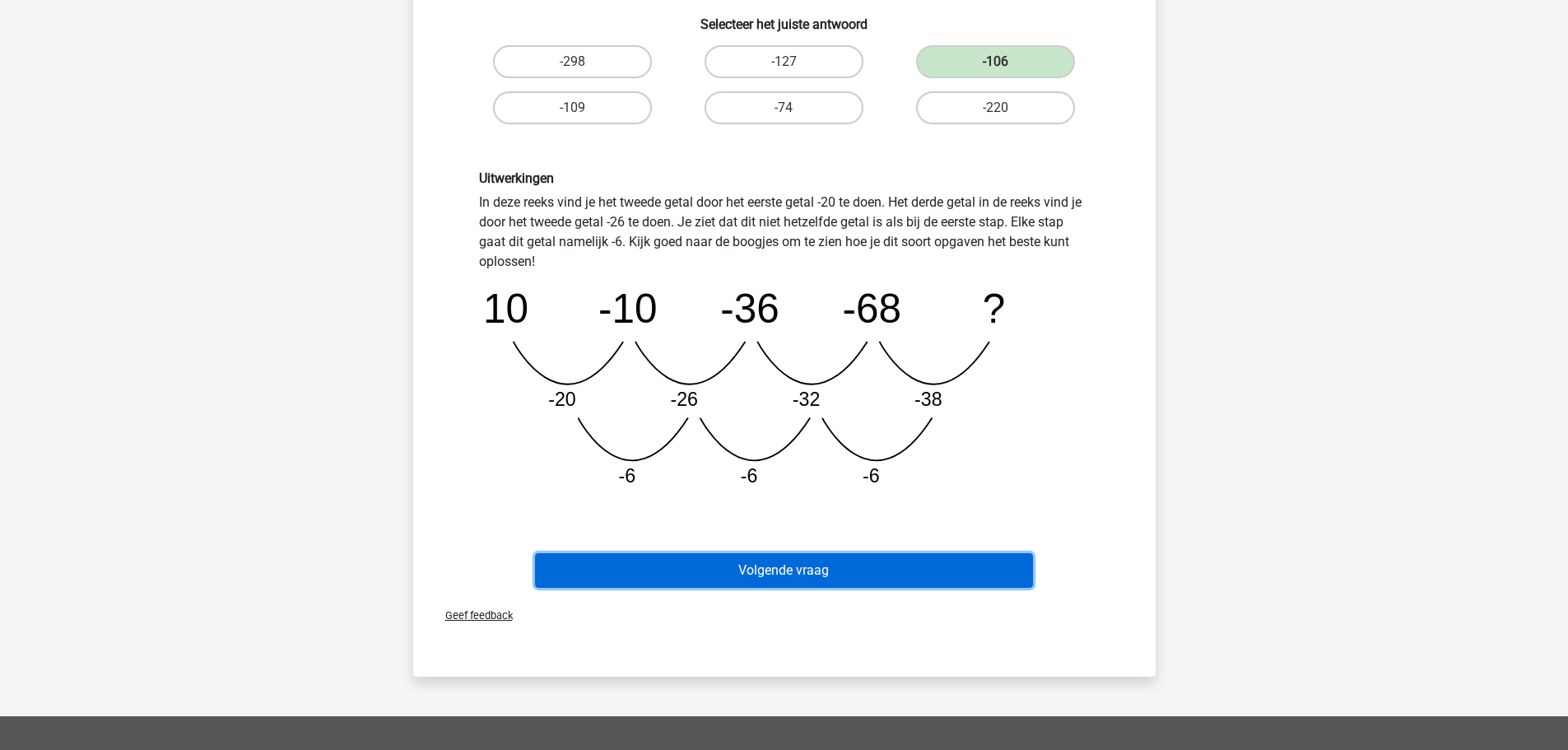
click at [789, 562] on button "Volgende vraag" at bounding box center [784, 570] width 498 height 34
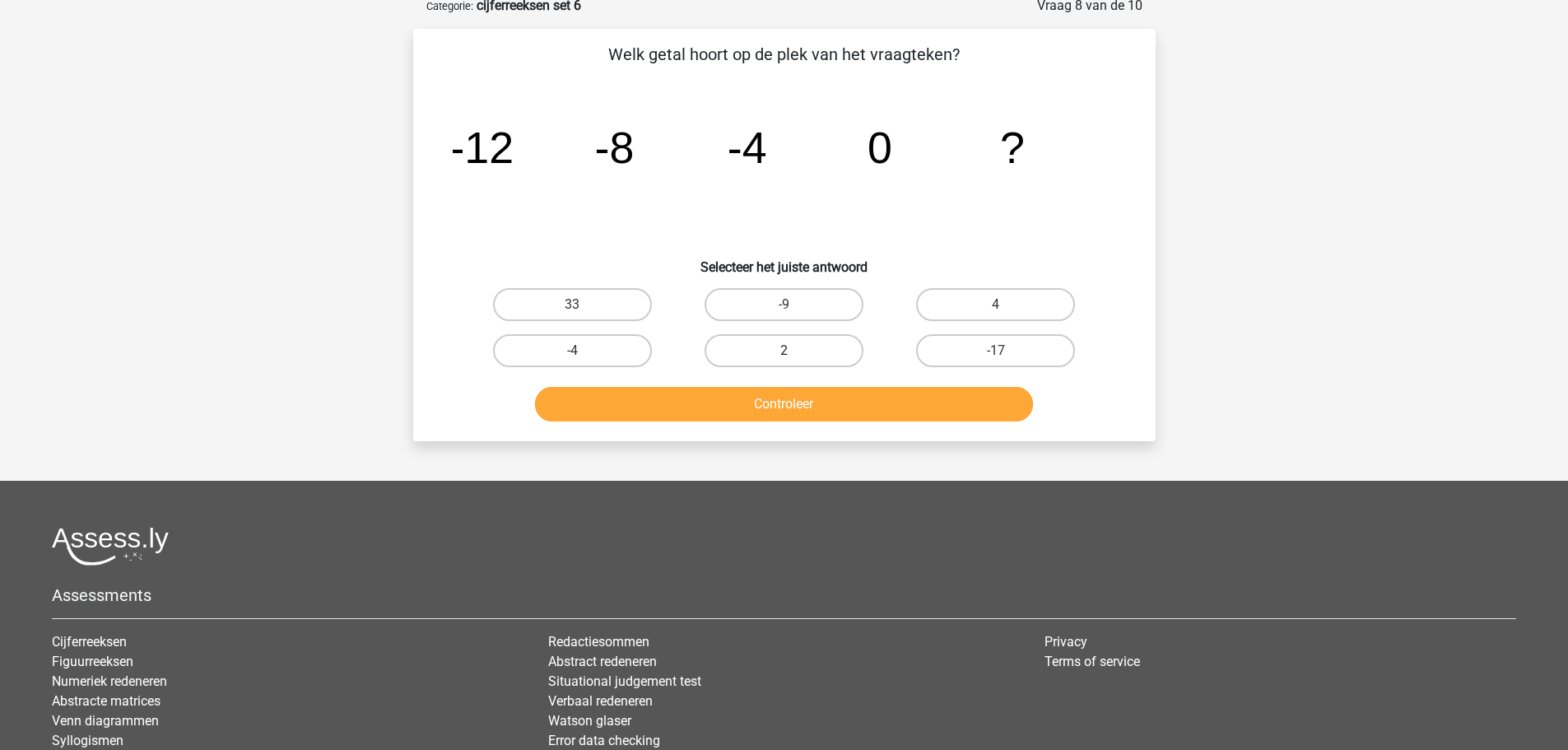
scroll to position [82, 0]
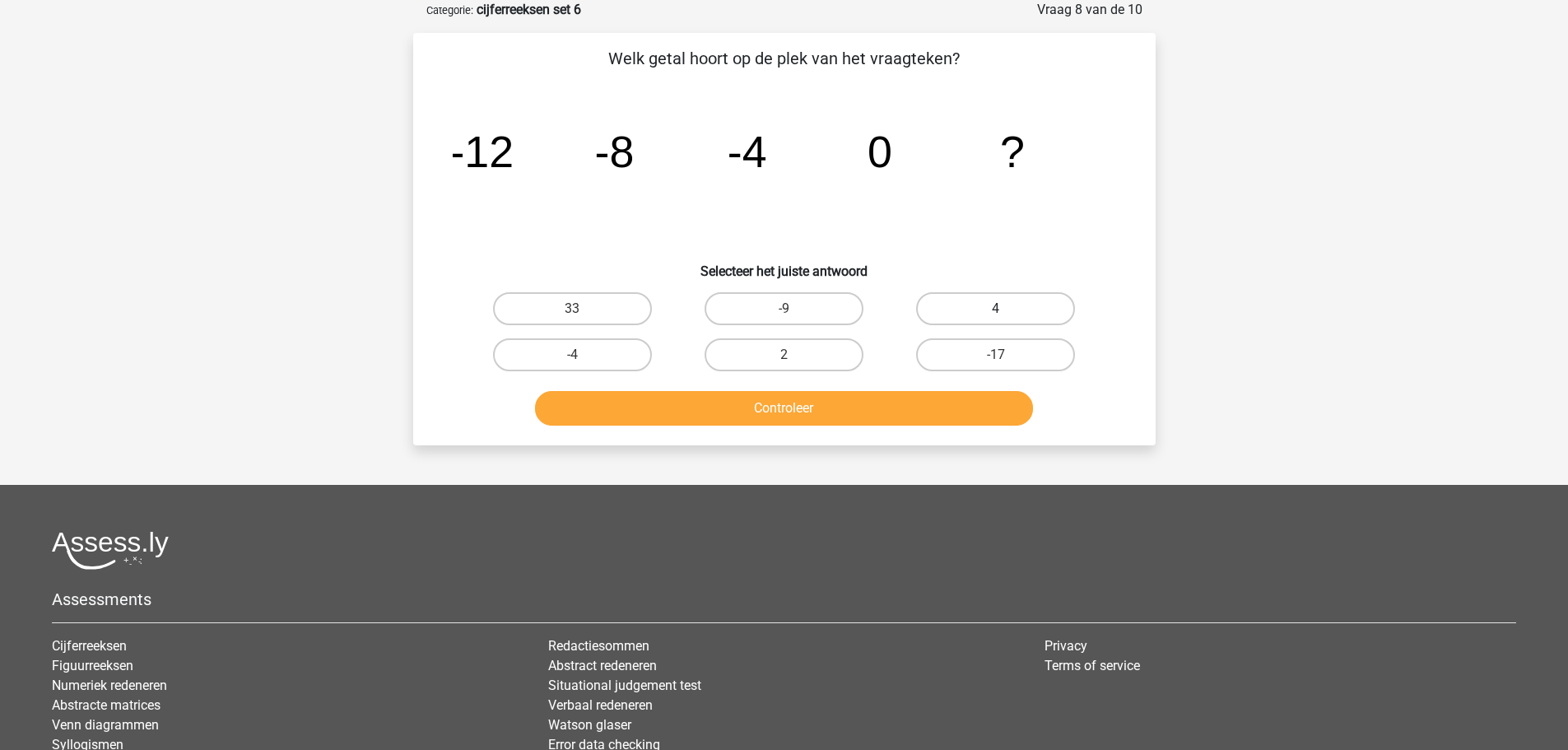
click at [992, 310] on label "4" at bounding box center [996, 309] width 159 height 33
click at [997, 310] on input "4" at bounding box center [1001, 314] width 11 height 11
radio input "true"
click at [783, 410] on button "Controleer" at bounding box center [784, 408] width 498 height 34
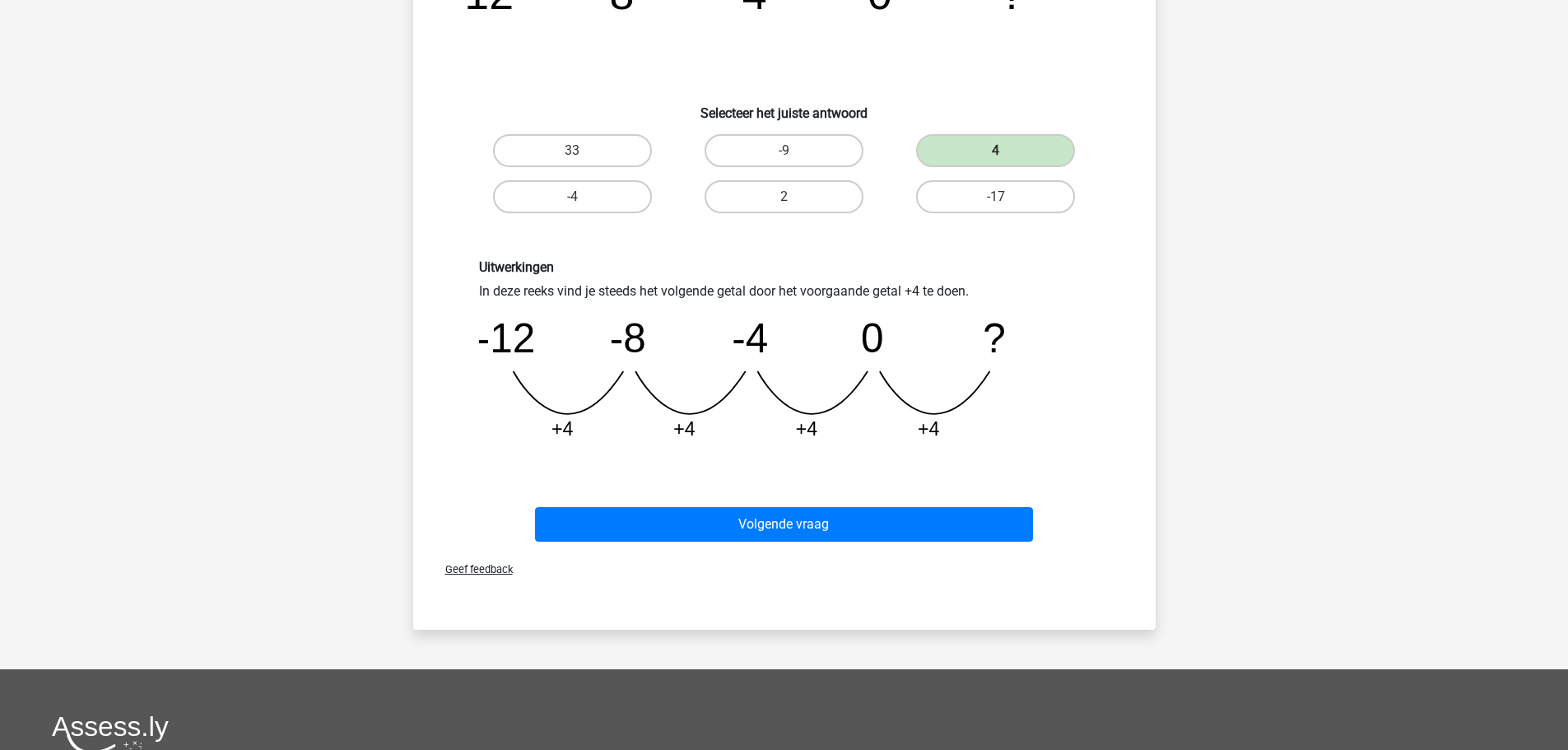
scroll to position [247, 0]
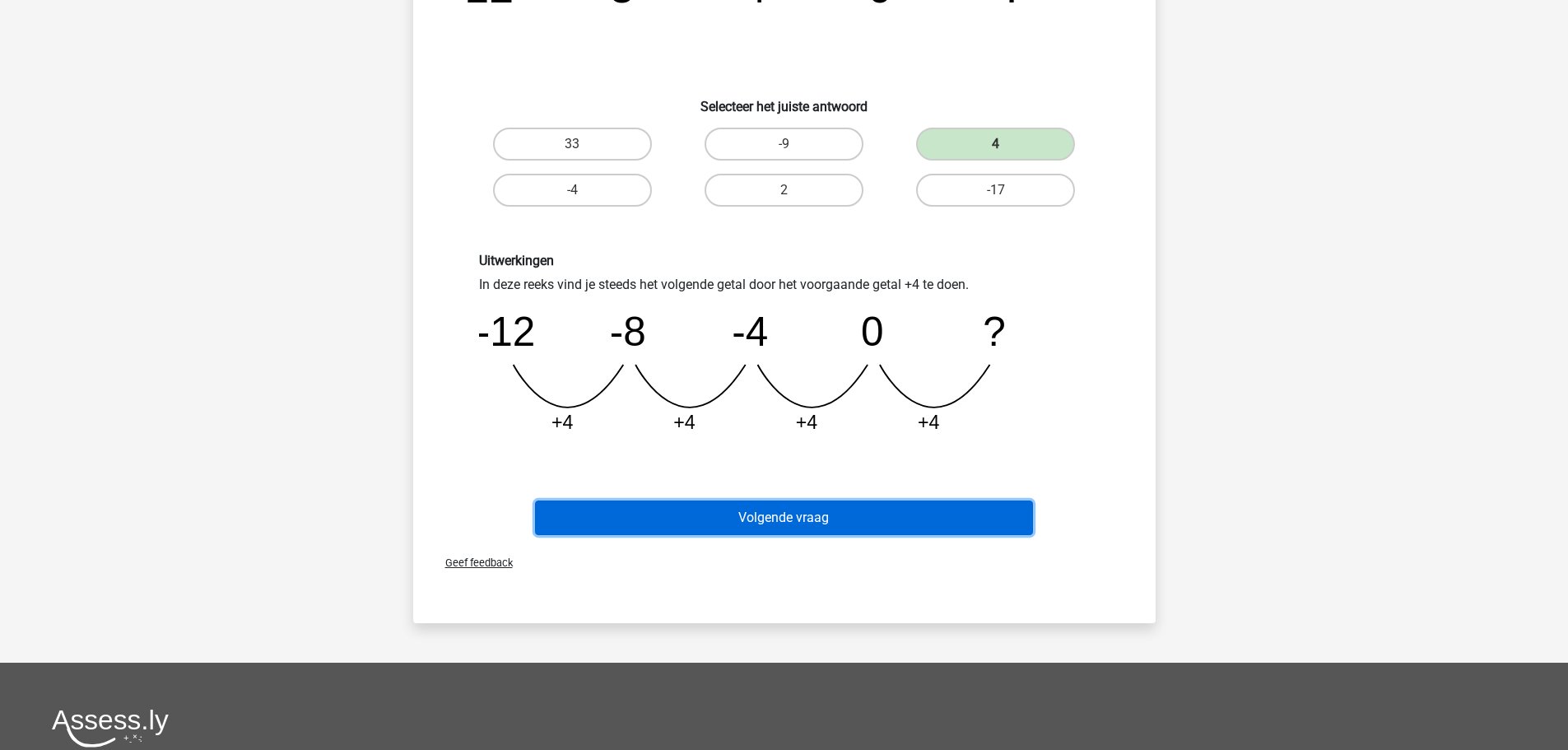
click at [771, 520] on button "Volgende vraag" at bounding box center [784, 517] width 498 height 34
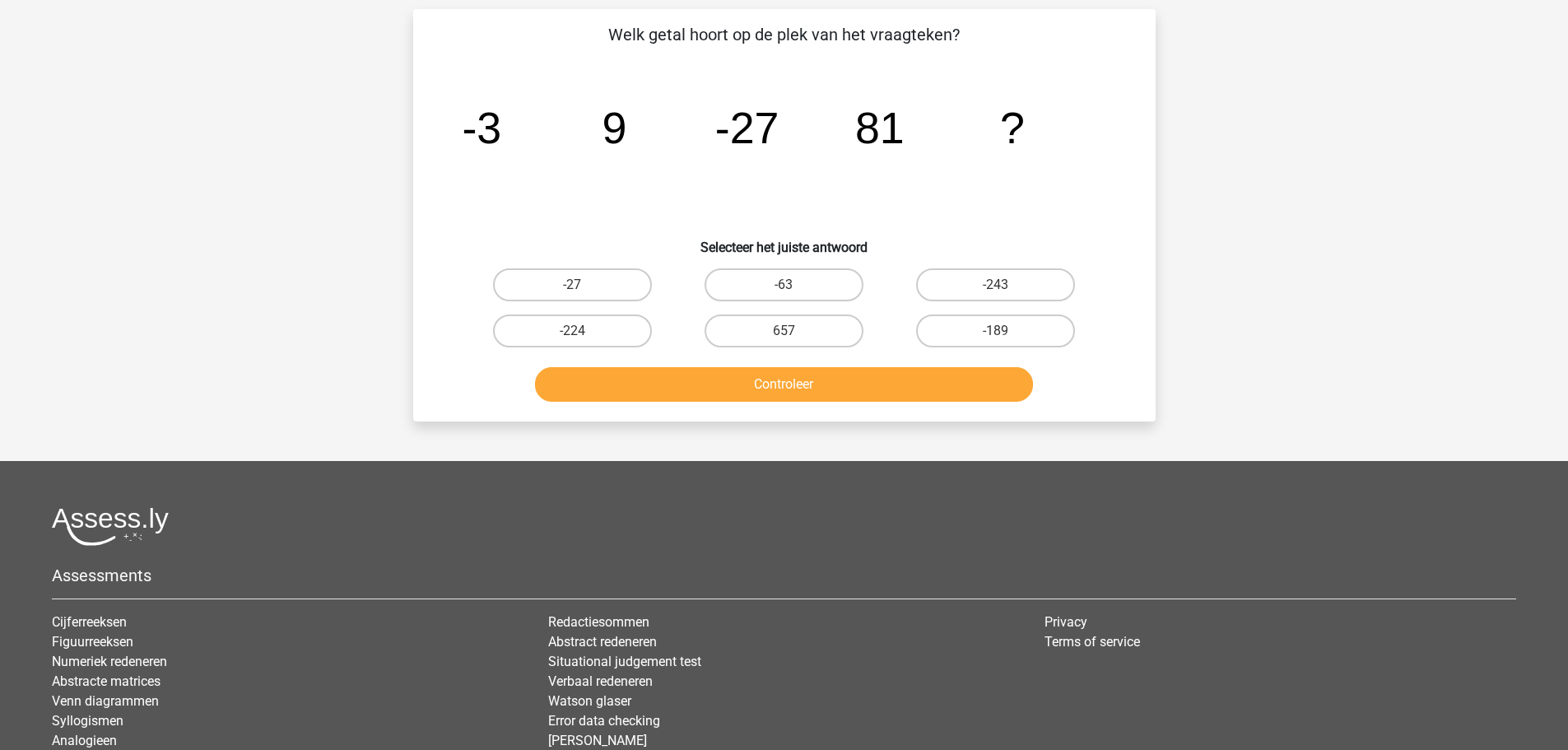
scroll to position [82, 0]
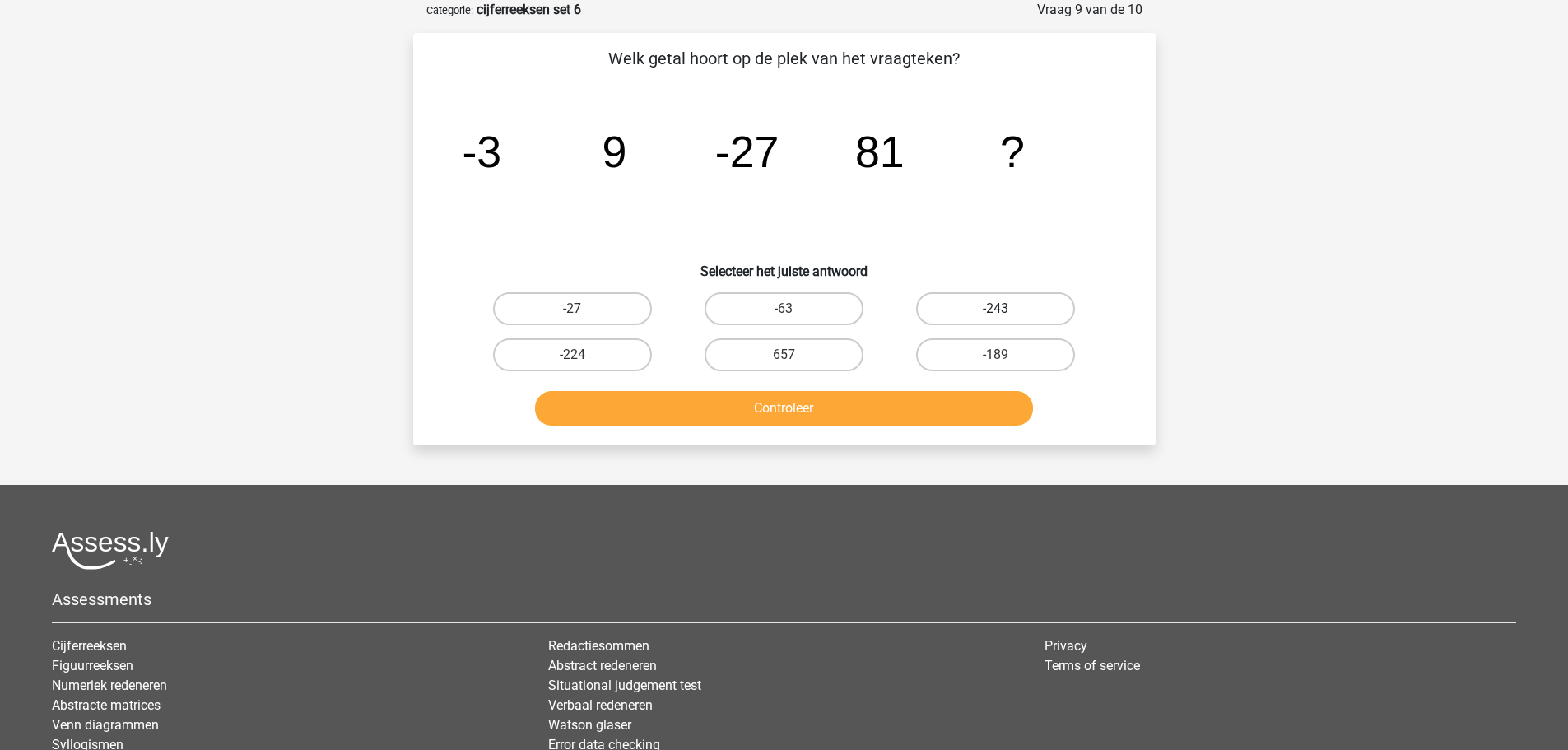
click at [967, 310] on label "-243" at bounding box center [996, 309] width 159 height 33
click at [997, 310] on input "-243" at bounding box center [1001, 314] width 11 height 11
radio input "true"
click at [843, 401] on button "Controleer" at bounding box center [784, 408] width 498 height 34
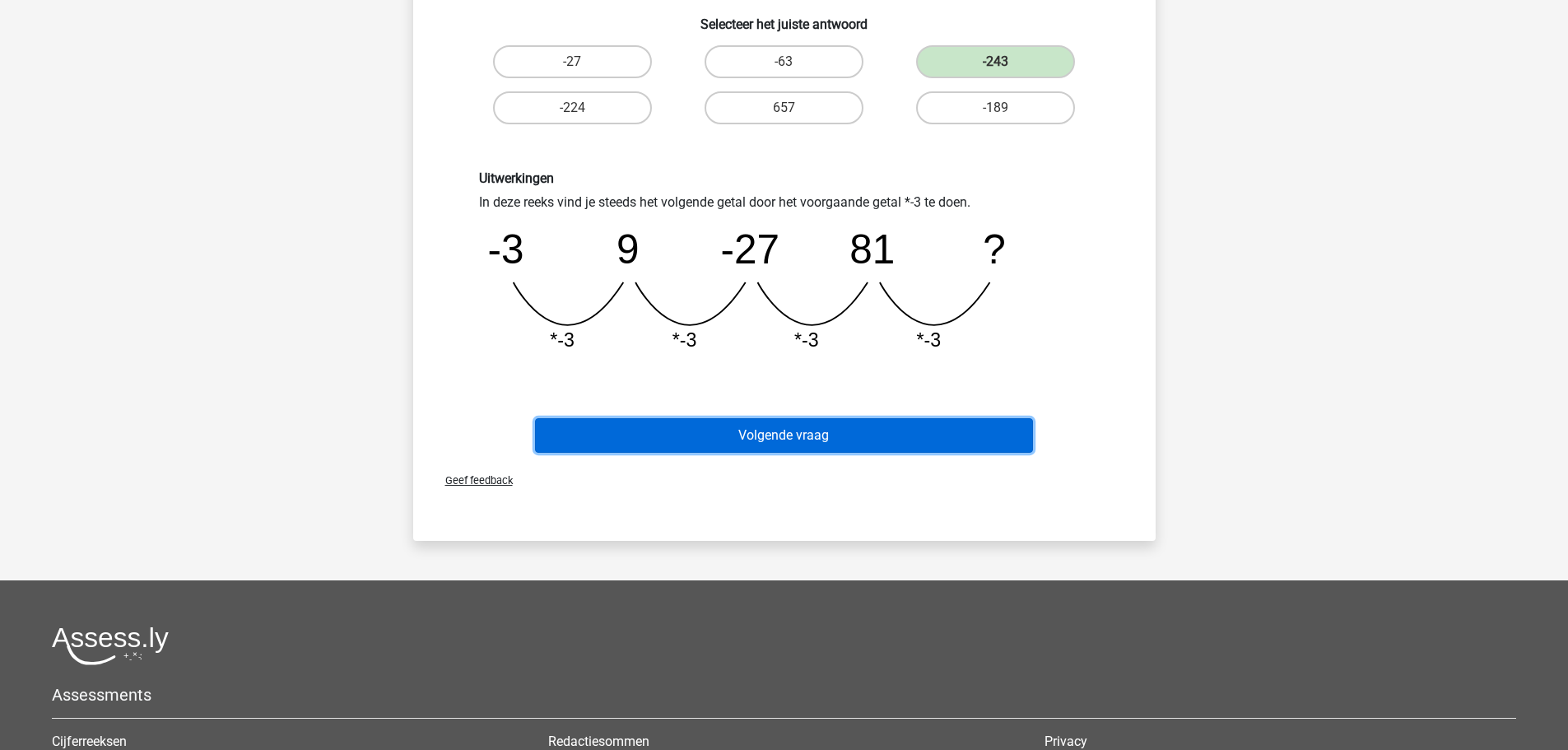
click at [790, 438] on button "Volgende vraag" at bounding box center [784, 435] width 498 height 34
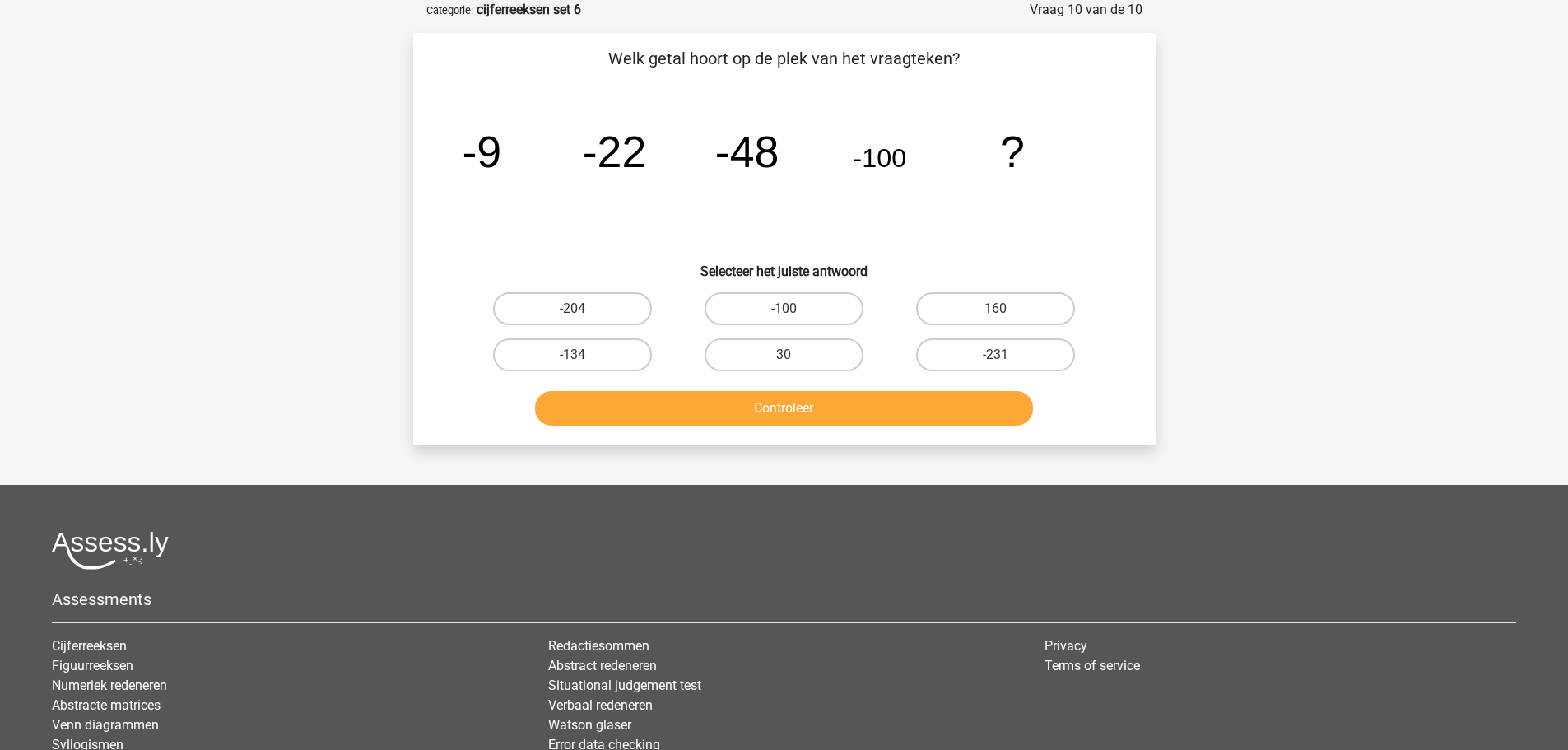
click at [573, 309] on input "-204" at bounding box center [577, 314] width 11 height 11
radio input "true"
click at [732, 412] on button "Controleer" at bounding box center [784, 408] width 498 height 34
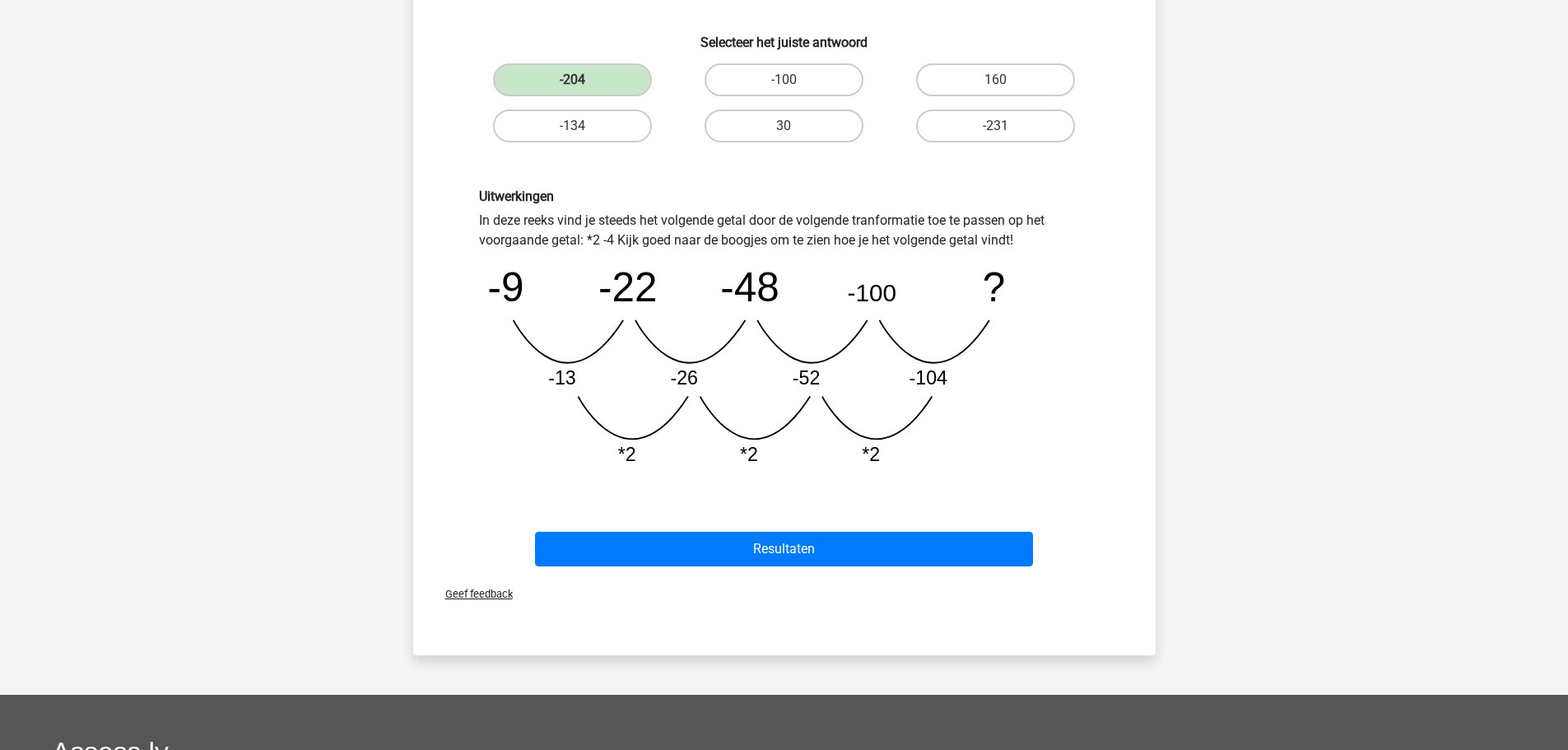
scroll to position [330, 0]
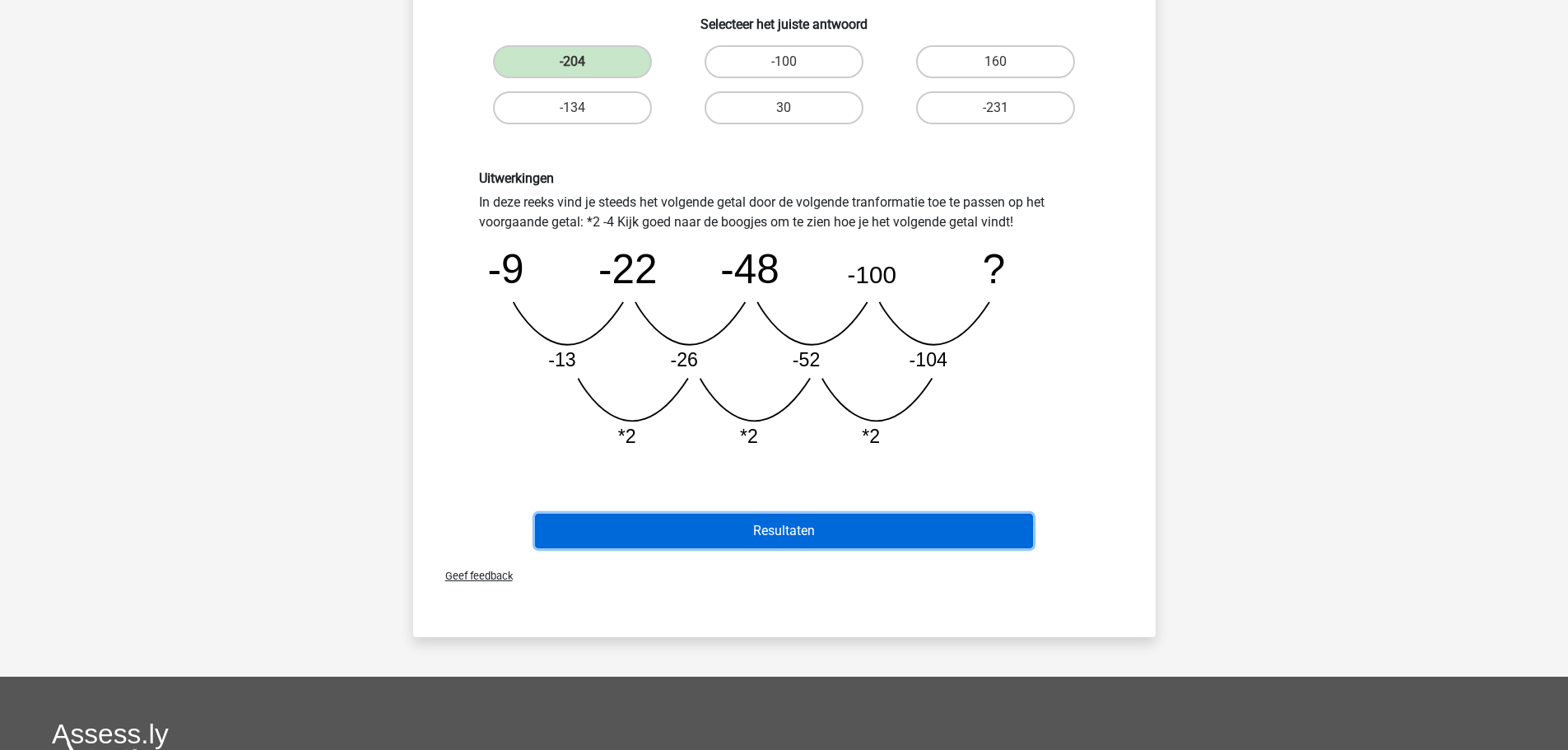
click at [777, 530] on button "Resultaten" at bounding box center [784, 531] width 498 height 34
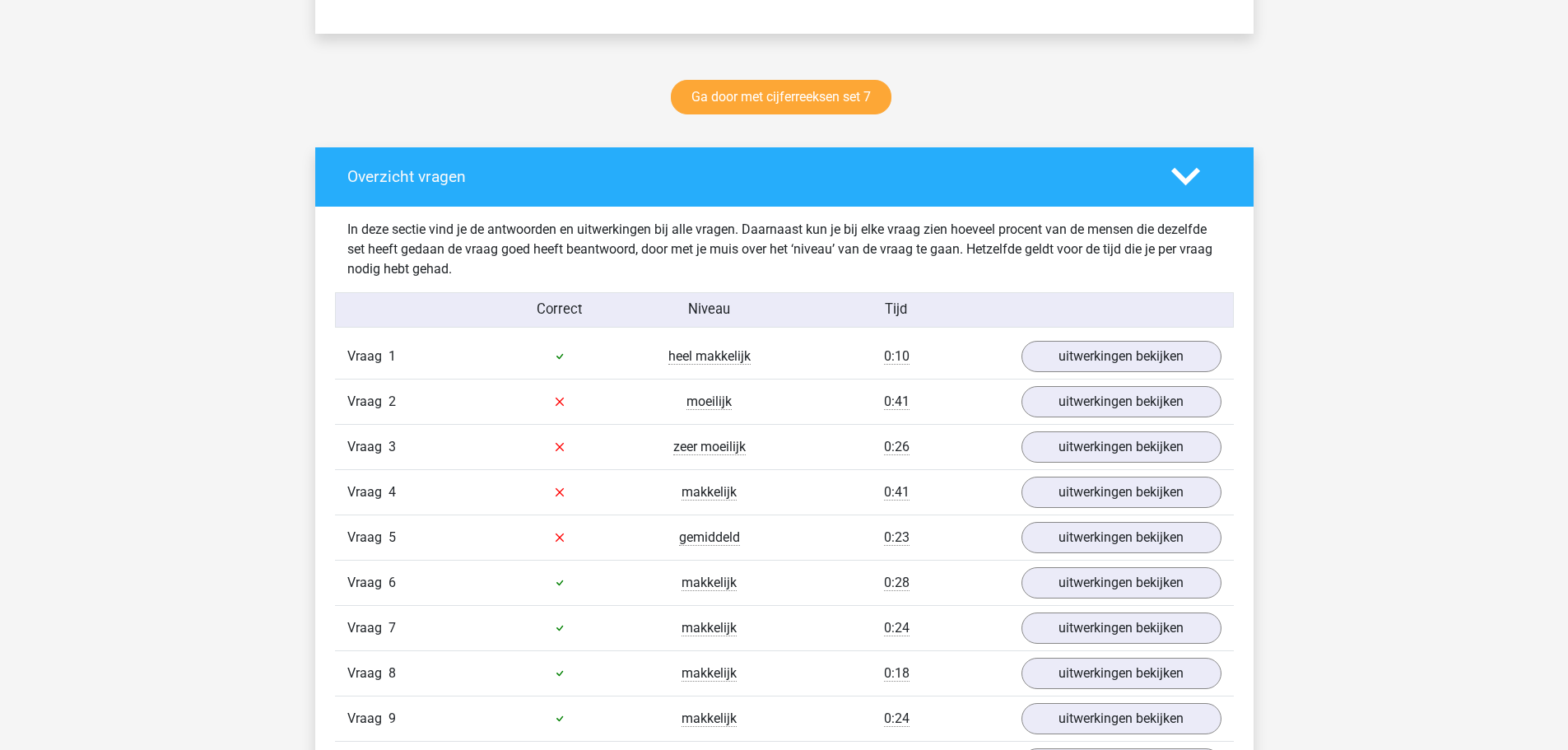
scroll to position [823, 0]
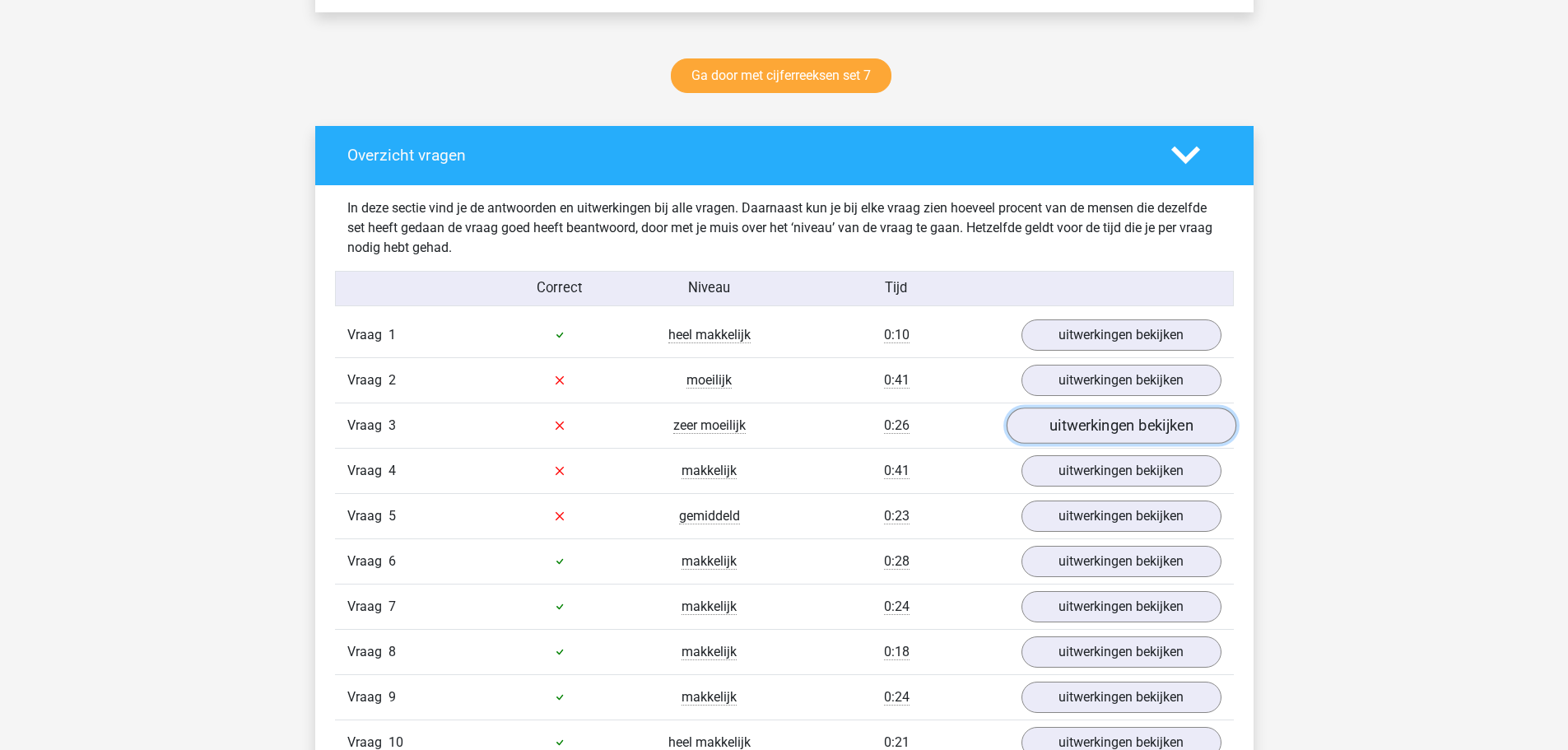
click at [1092, 424] on link "uitwerkingen bekijken" at bounding box center [1121, 425] width 230 height 36
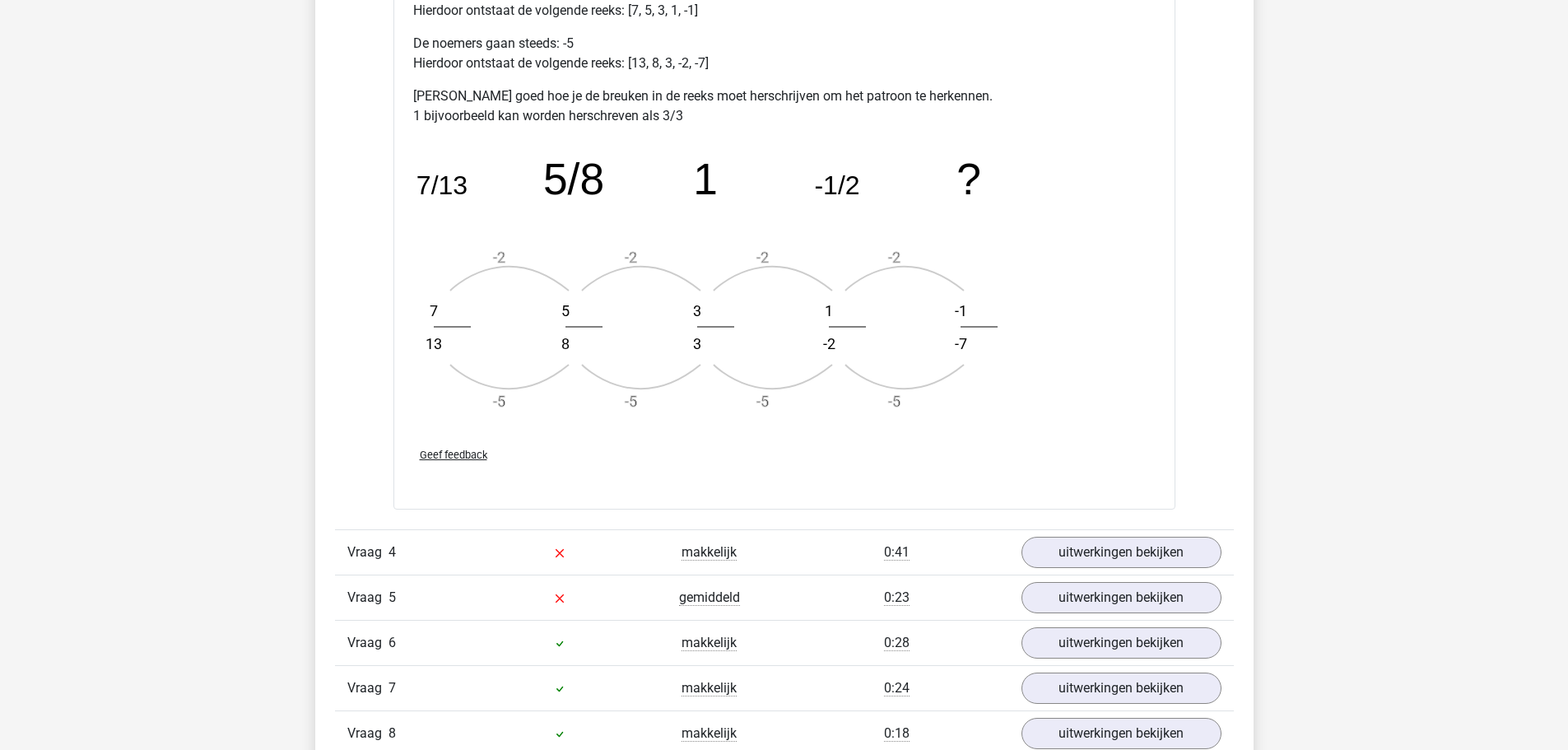
scroll to position [1812, 0]
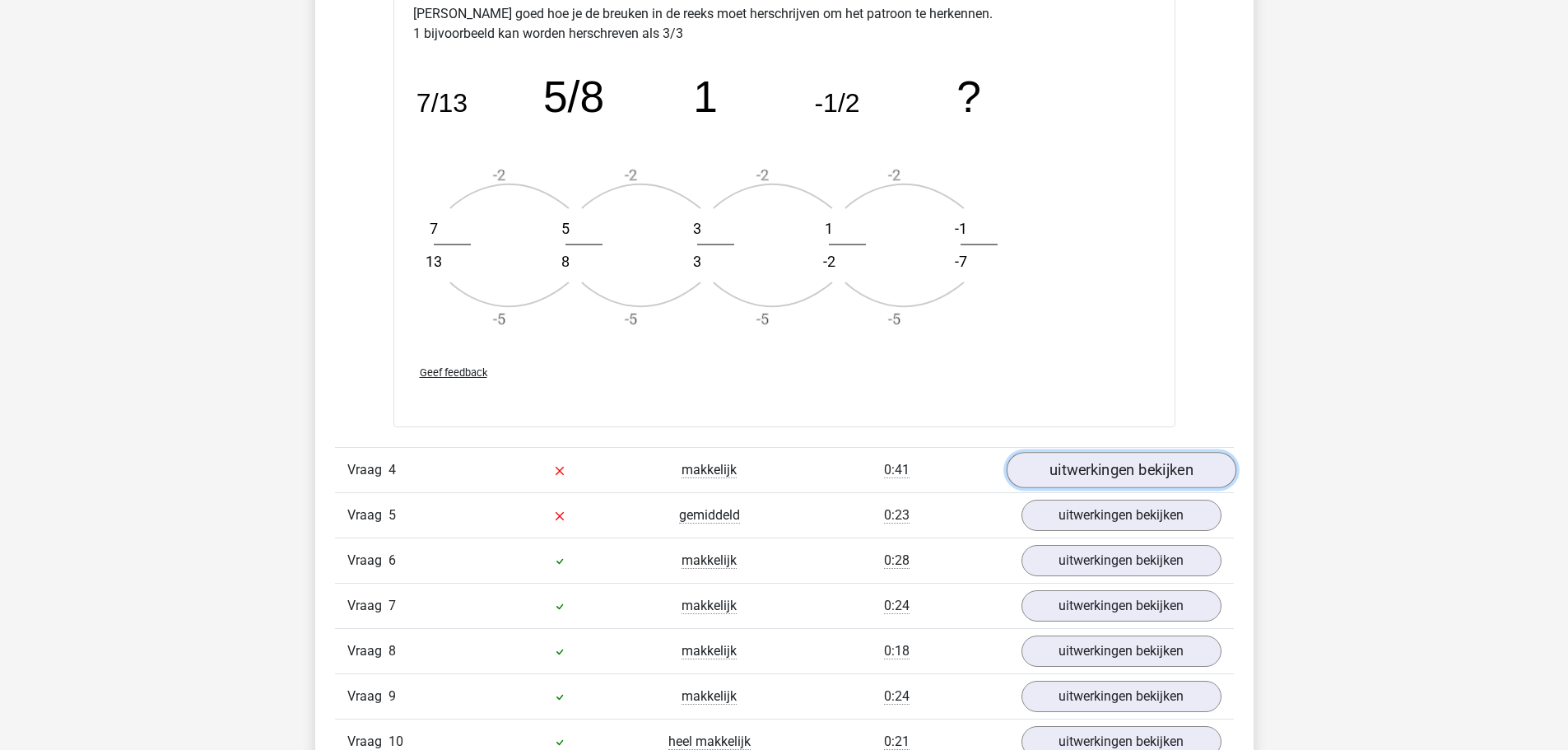
click at [1080, 467] on link "uitwerkingen bekijken" at bounding box center [1121, 470] width 230 height 36
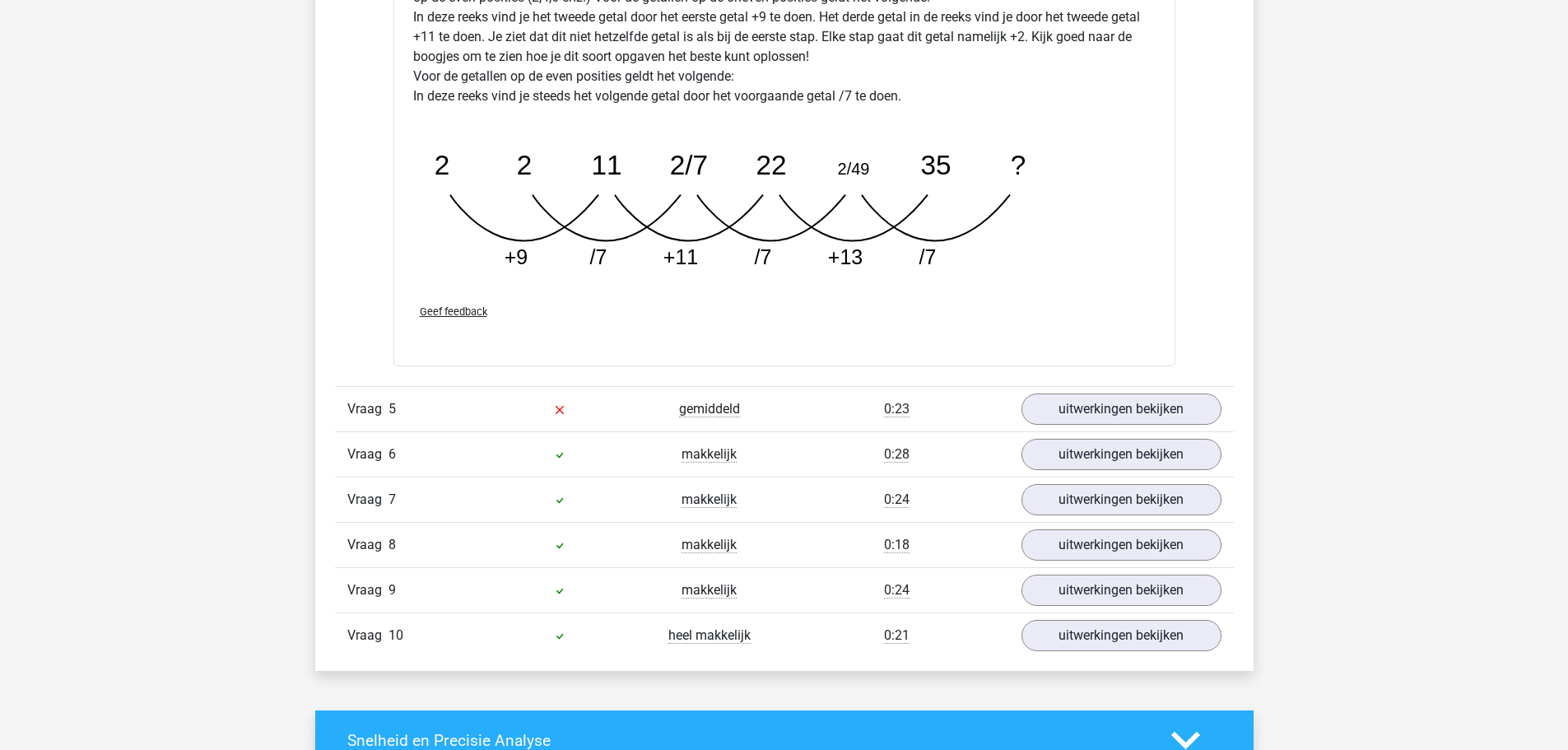
scroll to position [2800, 0]
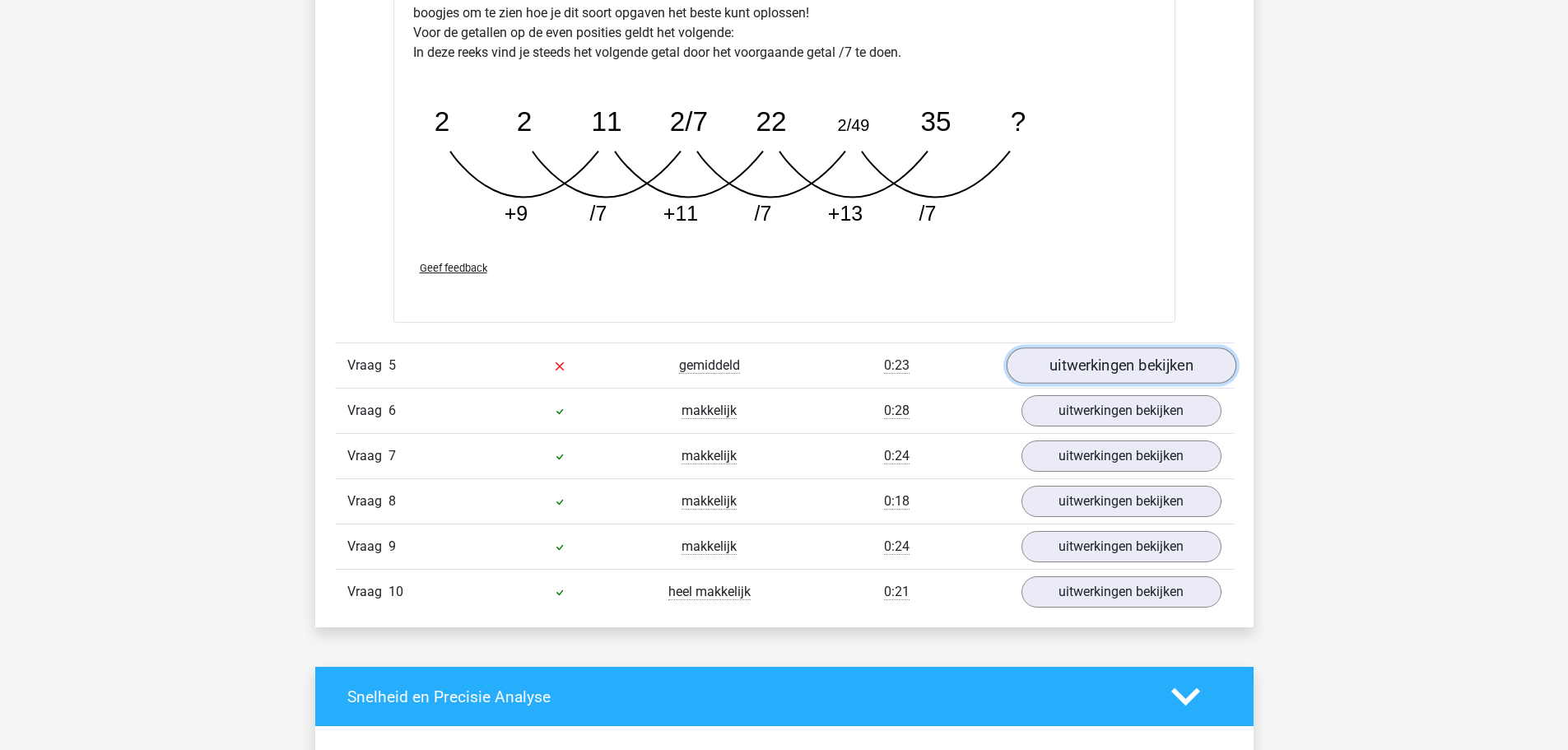
click at [1081, 357] on link "uitwerkingen bekijken" at bounding box center [1121, 365] width 230 height 36
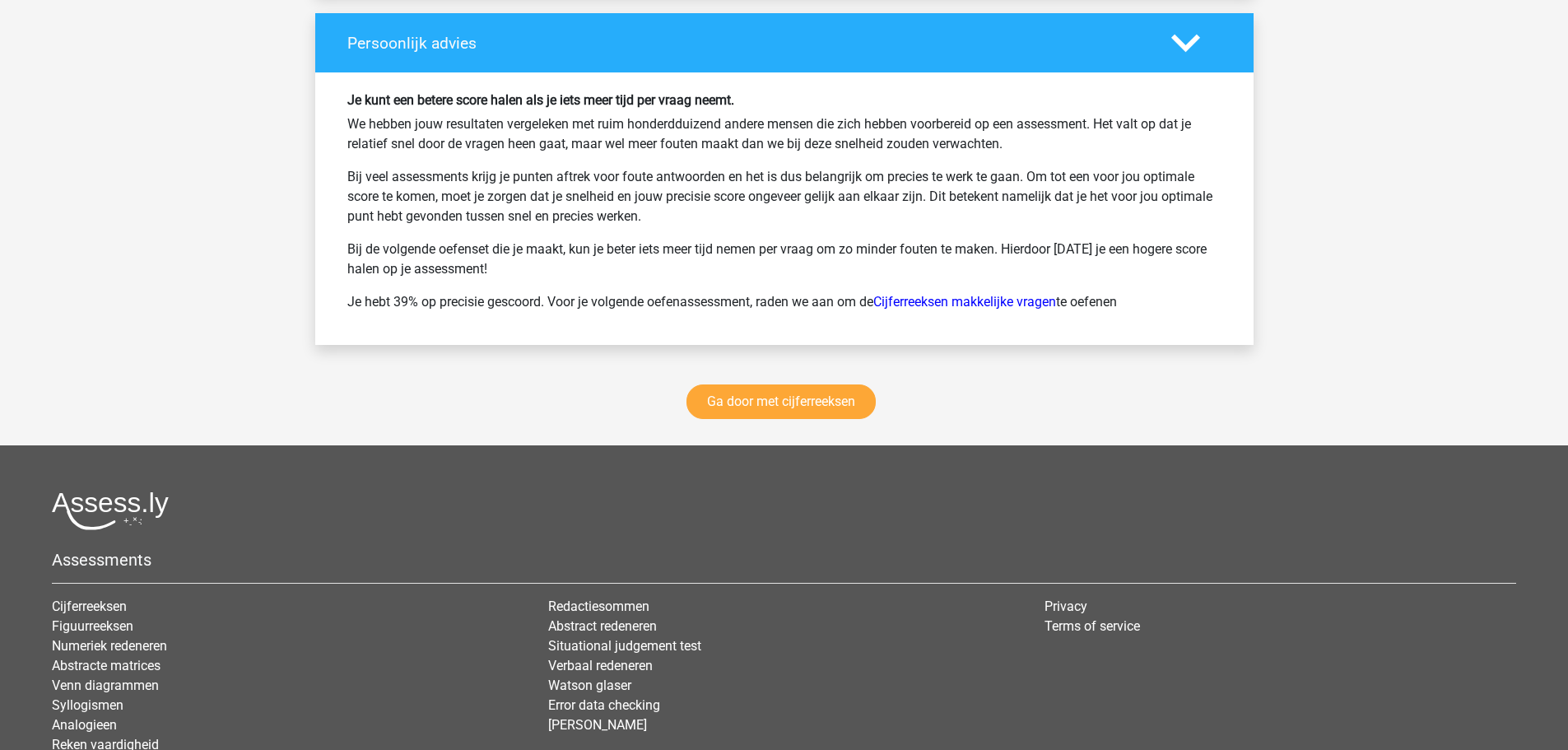
scroll to position [4941, 0]
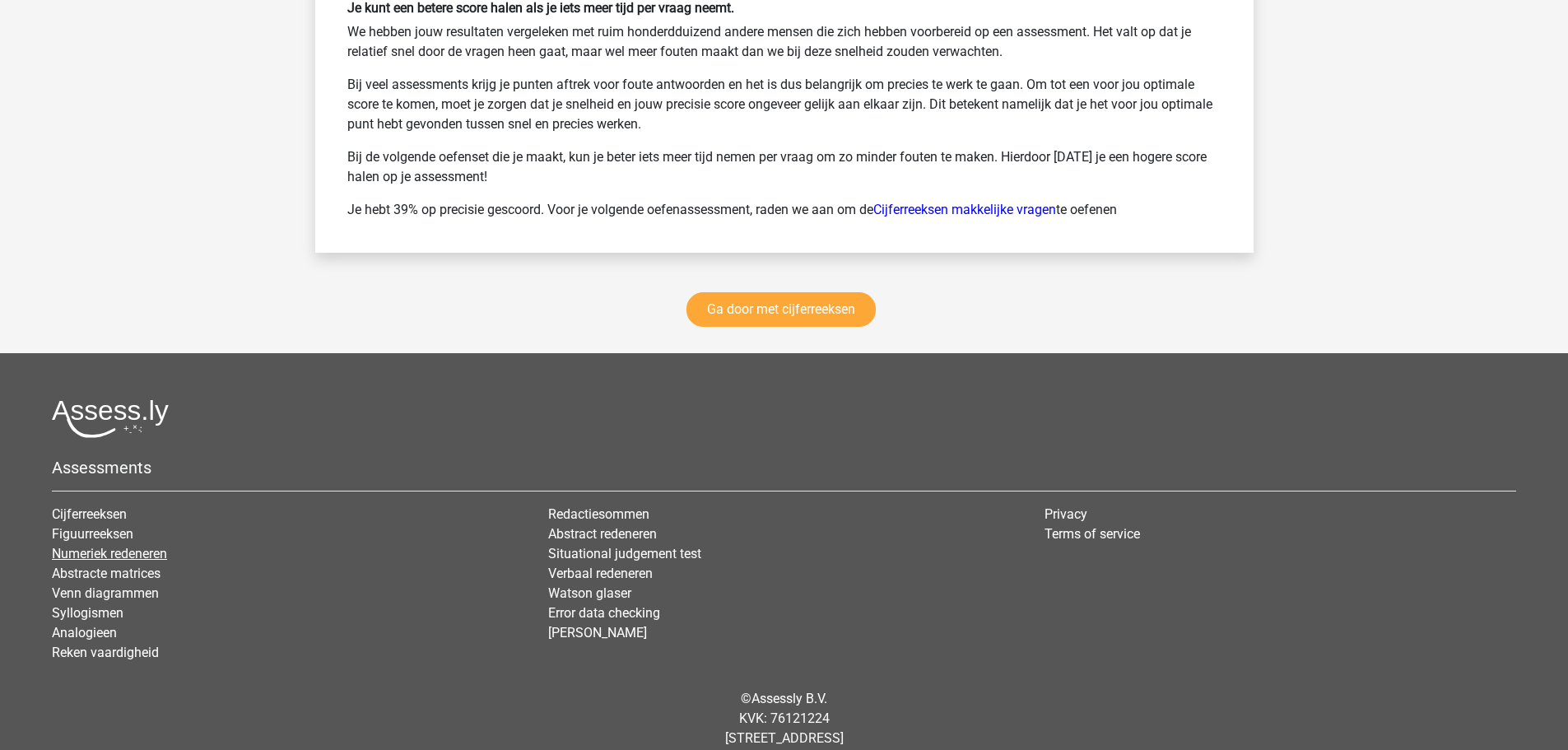
click at [125, 552] on link "Numeriek redeneren" at bounding box center [109, 554] width 115 height 16
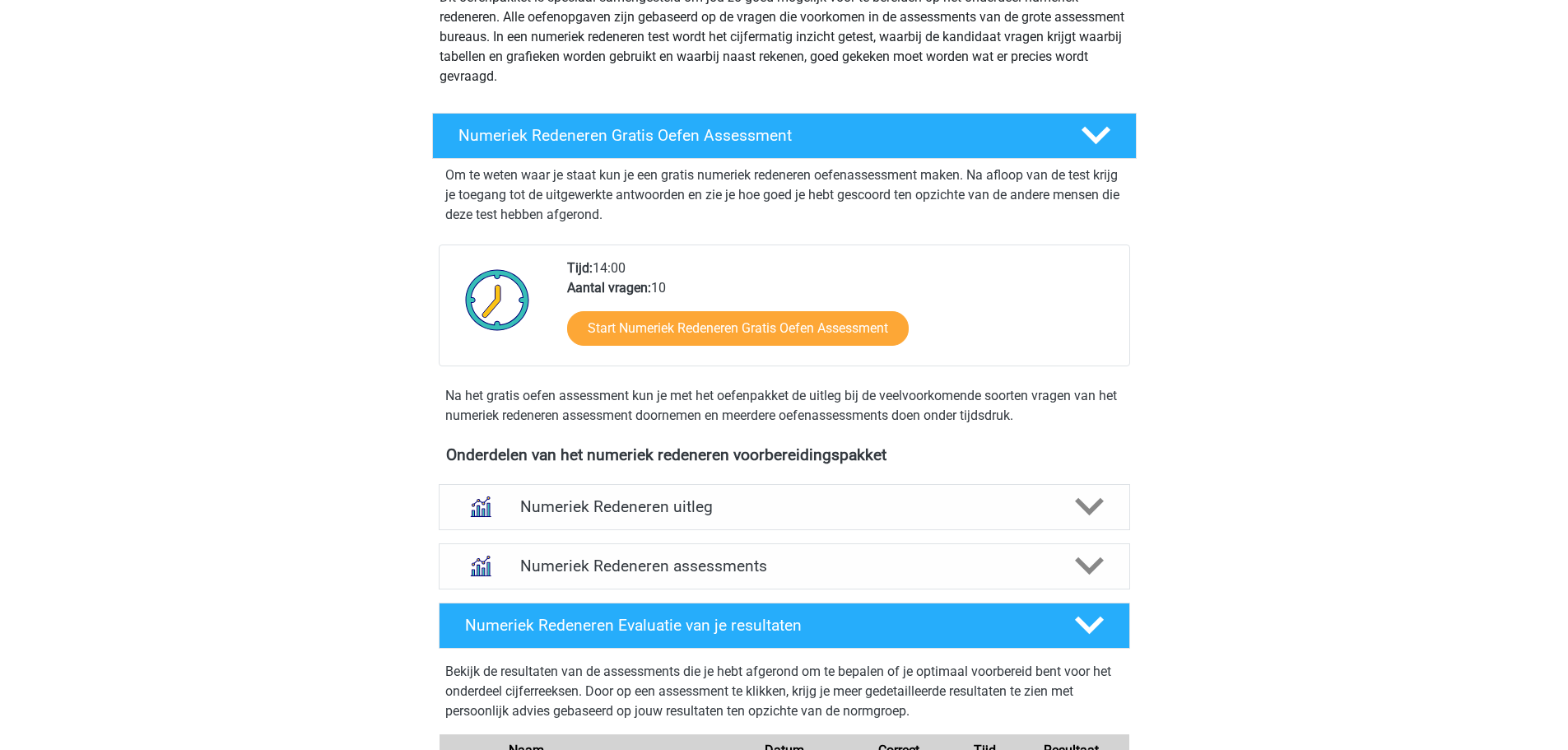
scroll to position [247, 0]
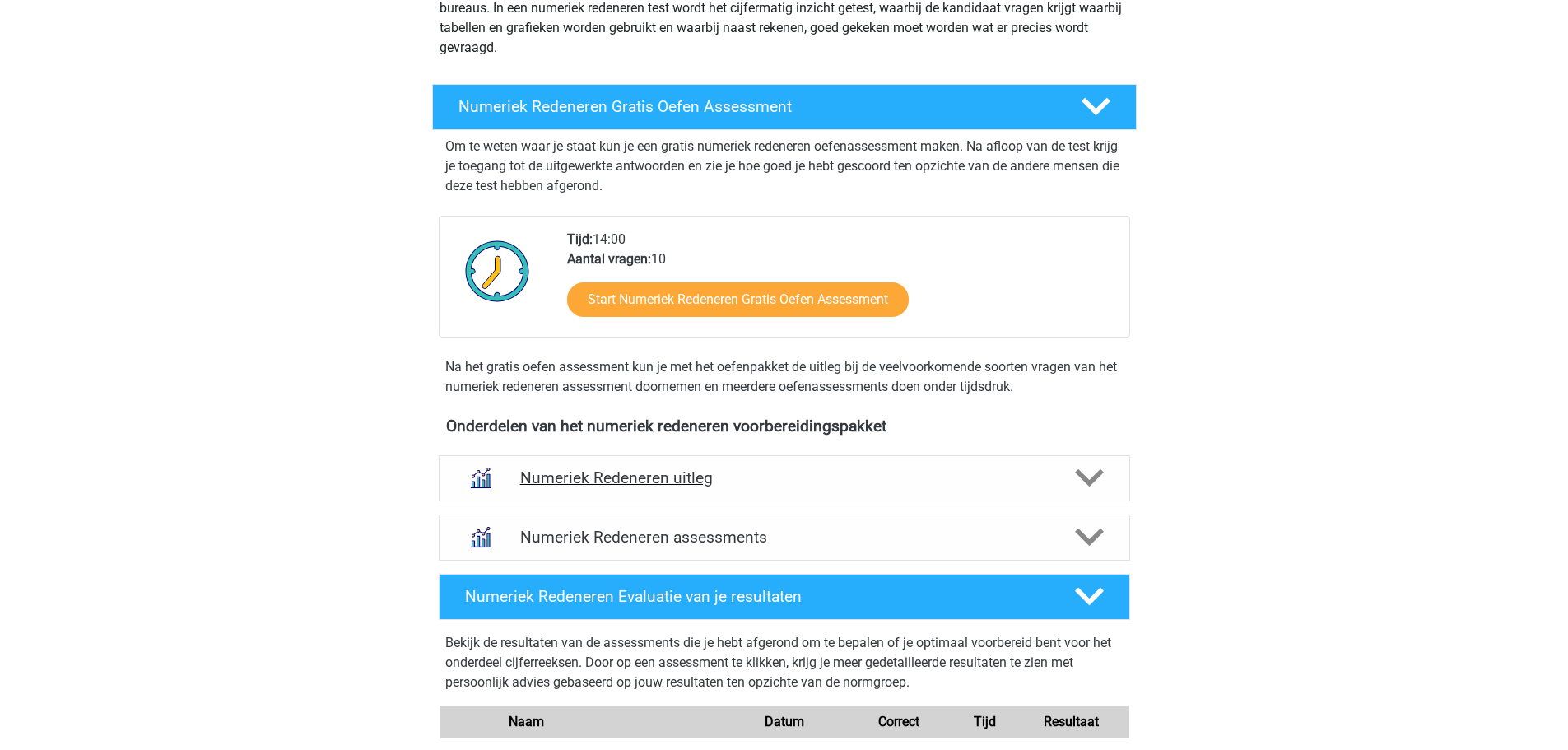
click at [693, 484] on h4 "Numeriek Redeneren uitleg" at bounding box center [785, 477] width 529 height 19
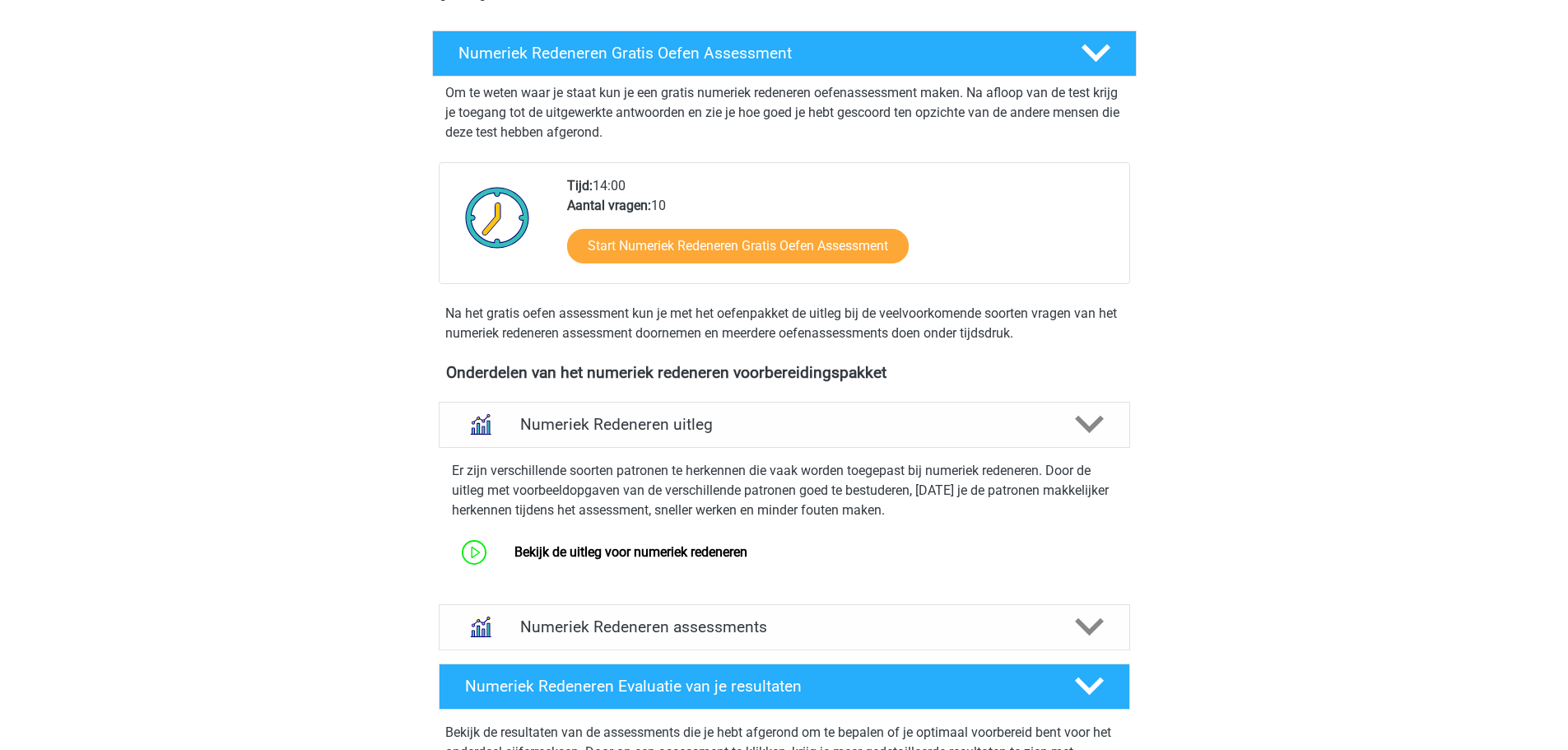
scroll to position [330, 0]
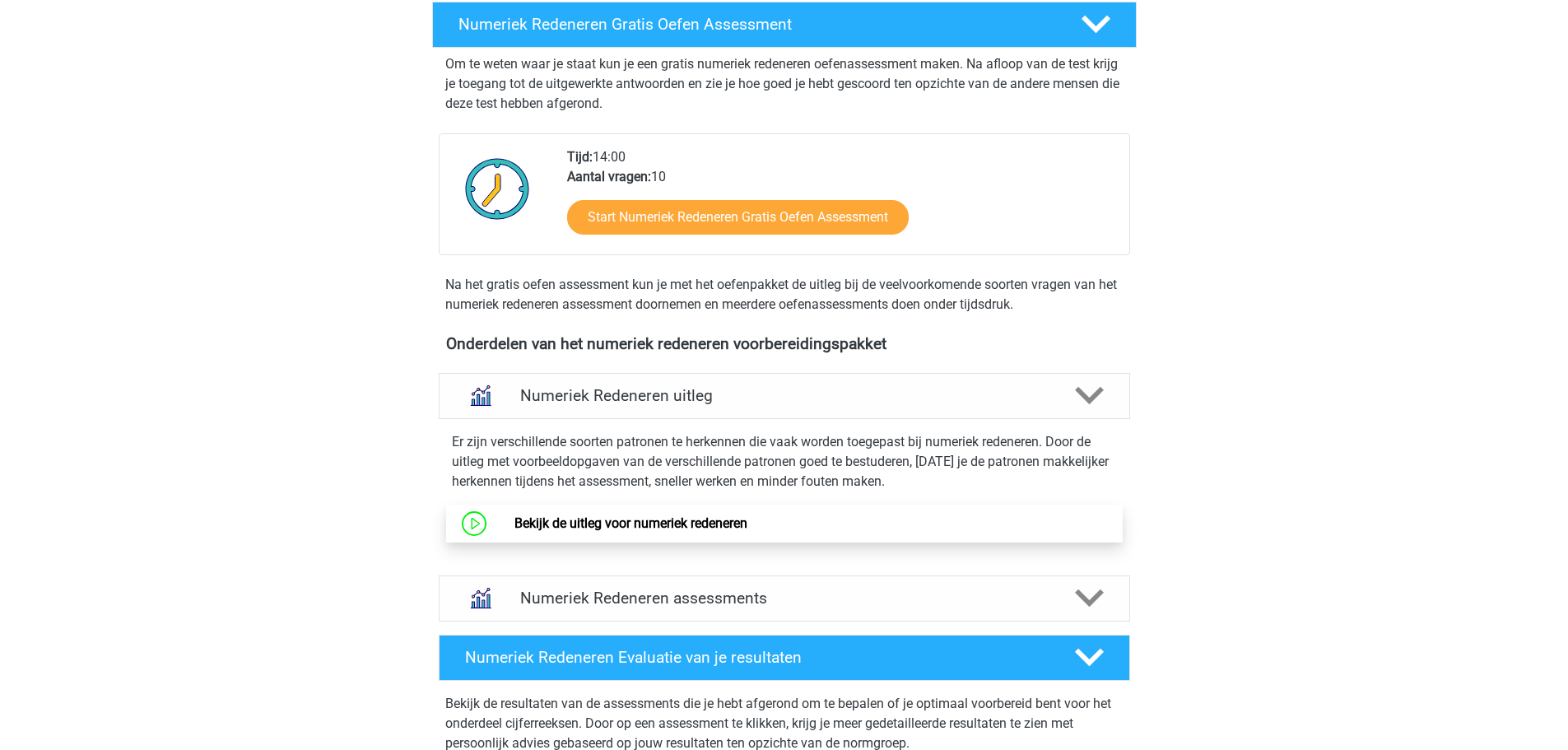
click at [617, 519] on link "Bekijk de uitleg voor numeriek redeneren" at bounding box center [631, 524] width 233 height 16
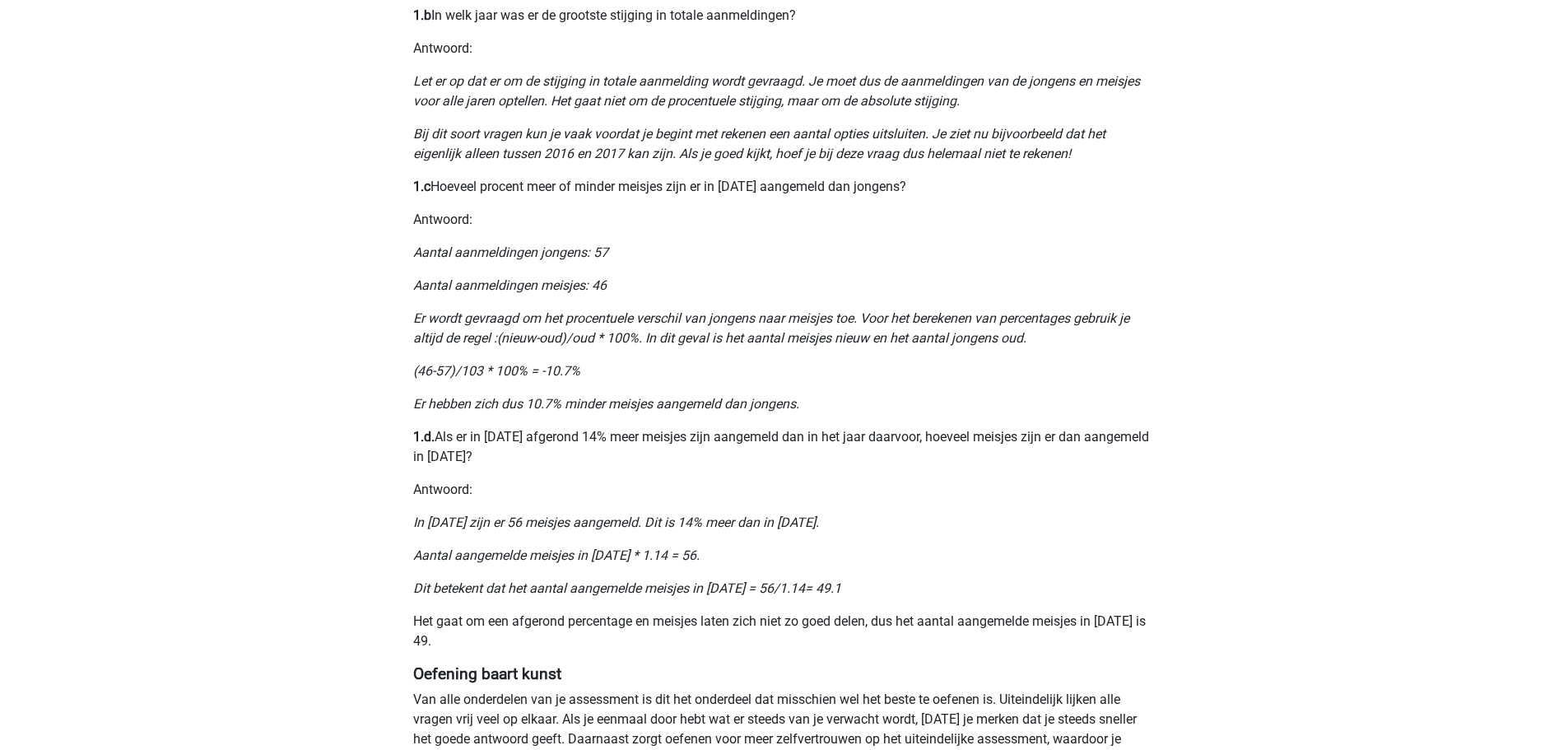
scroll to position [1475, 0]
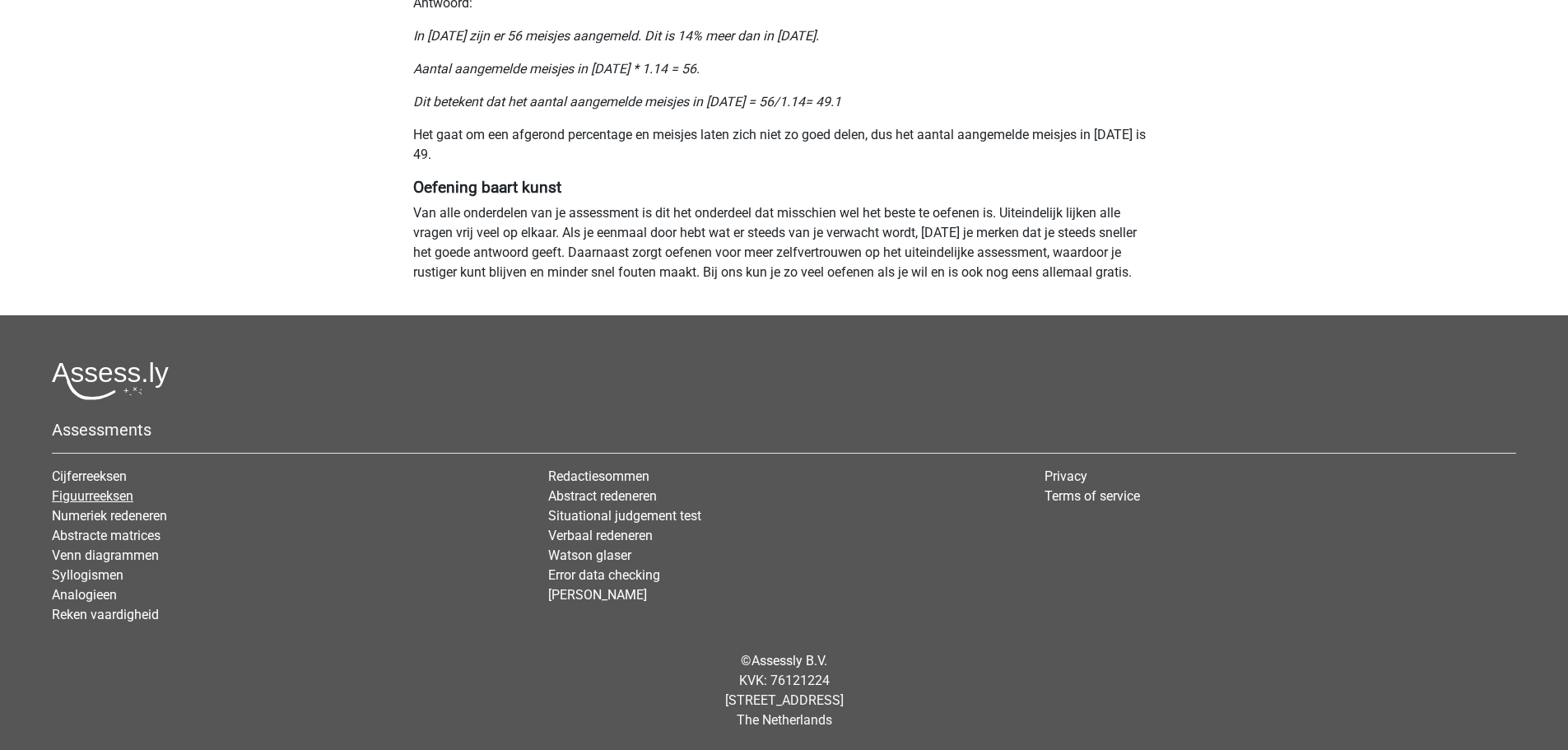
click at [106, 500] on link "Figuurreeksen" at bounding box center [93, 496] width 82 height 16
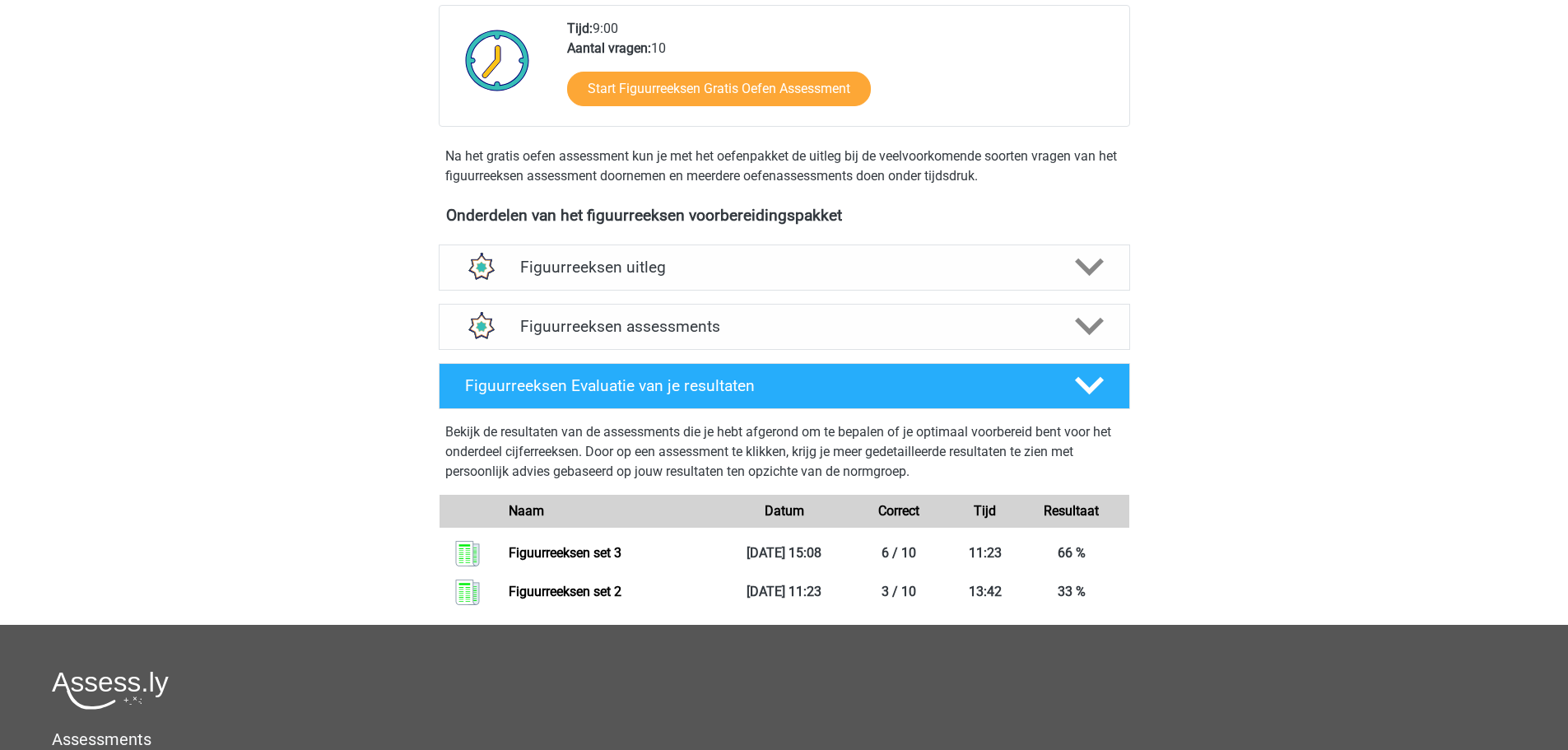
scroll to position [412, 0]
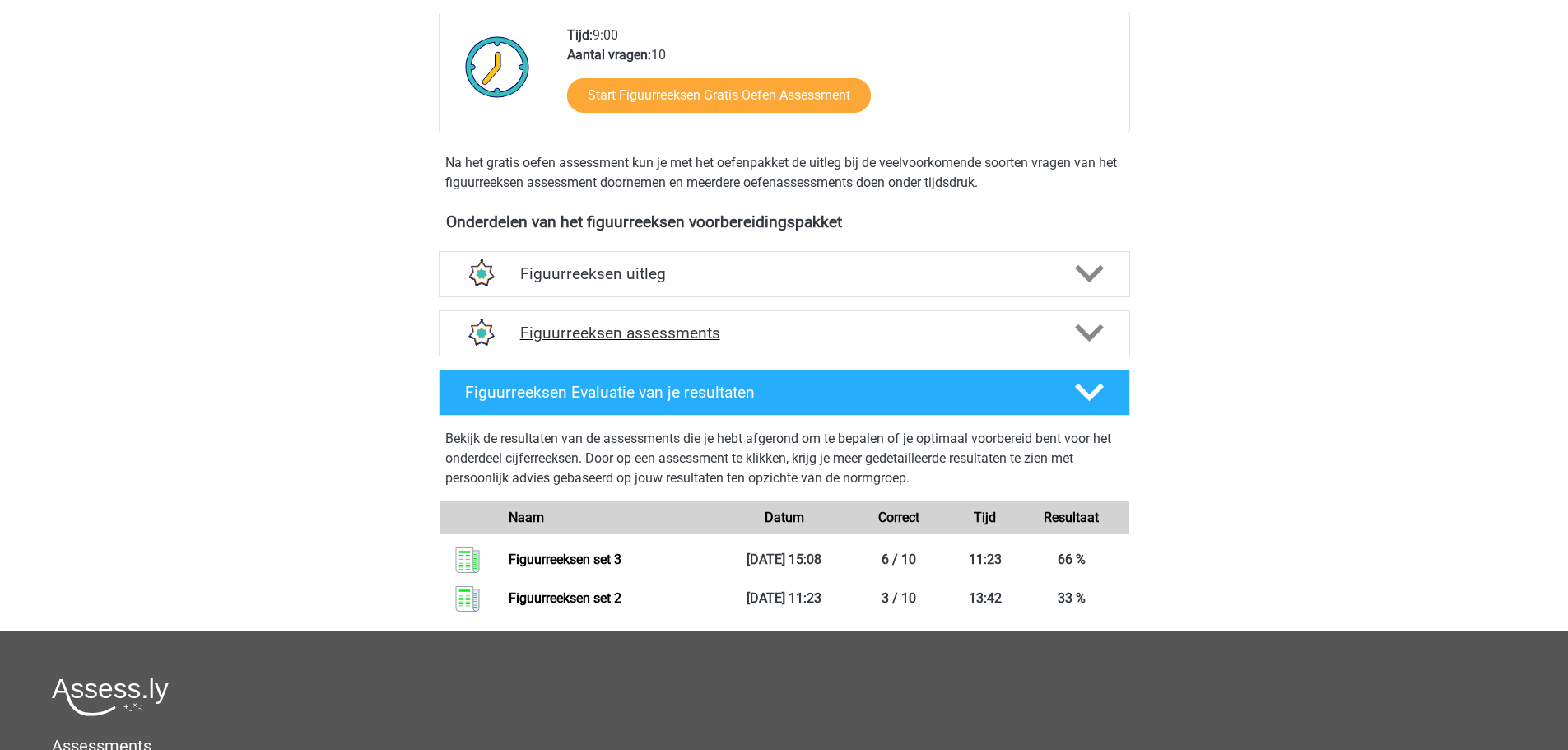
click at [659, 335] on h4 "Figuurreeksen assessments" at bounding box center [785, 333] width 529 height 19
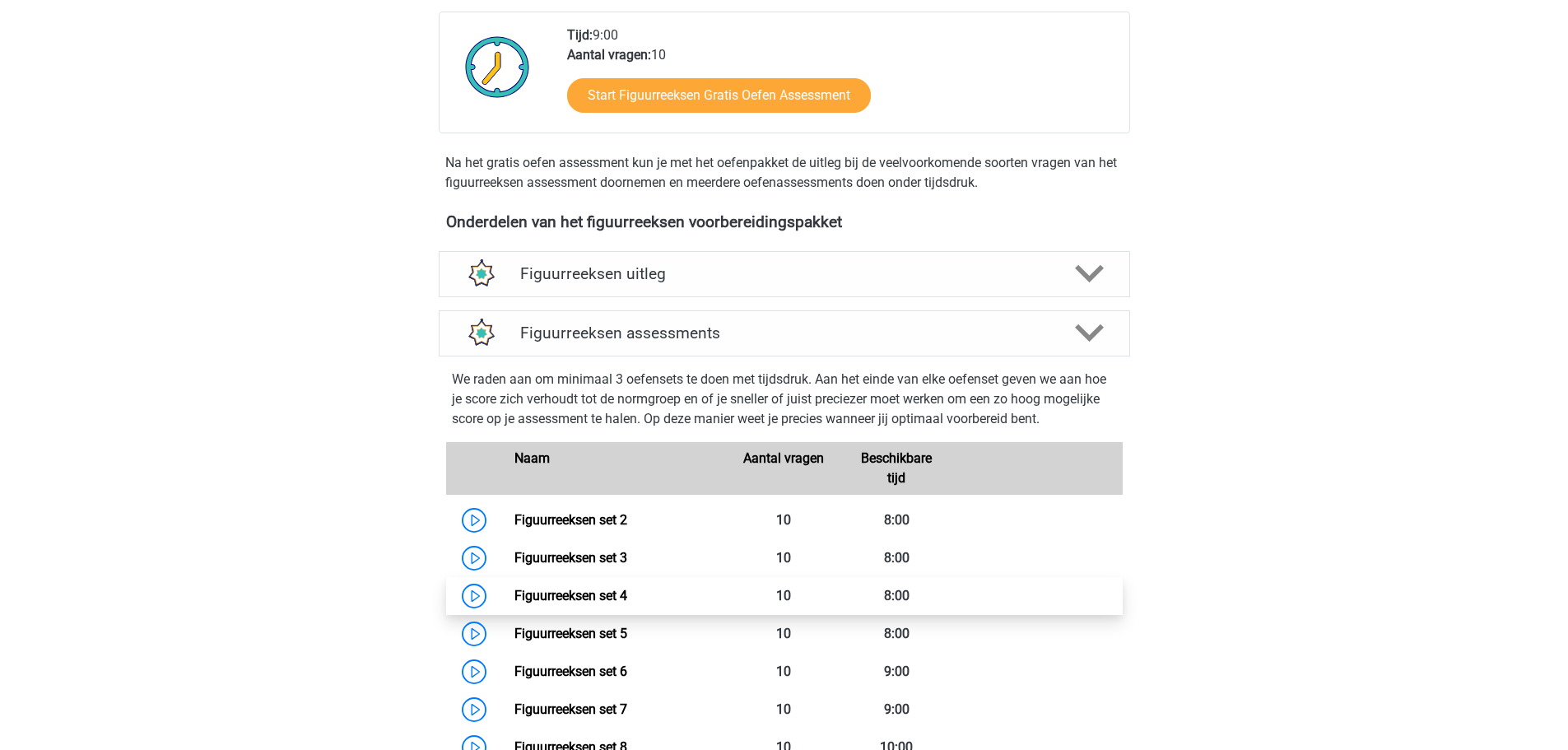
click at [579, 596] on link "Figuurreeksen set 4" at bounding box center [571, 596] width 113 height 16
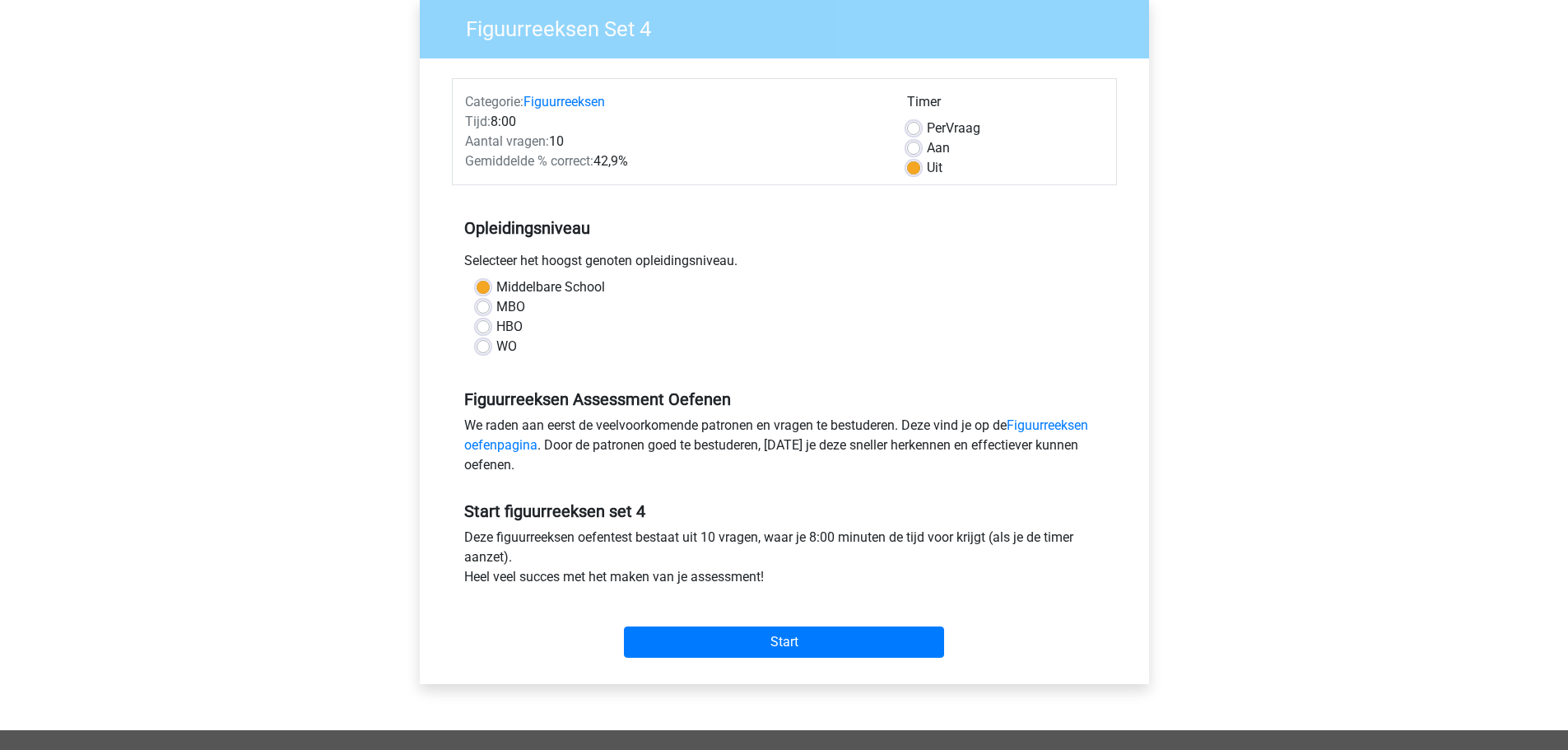
scroll to position [165, 0]
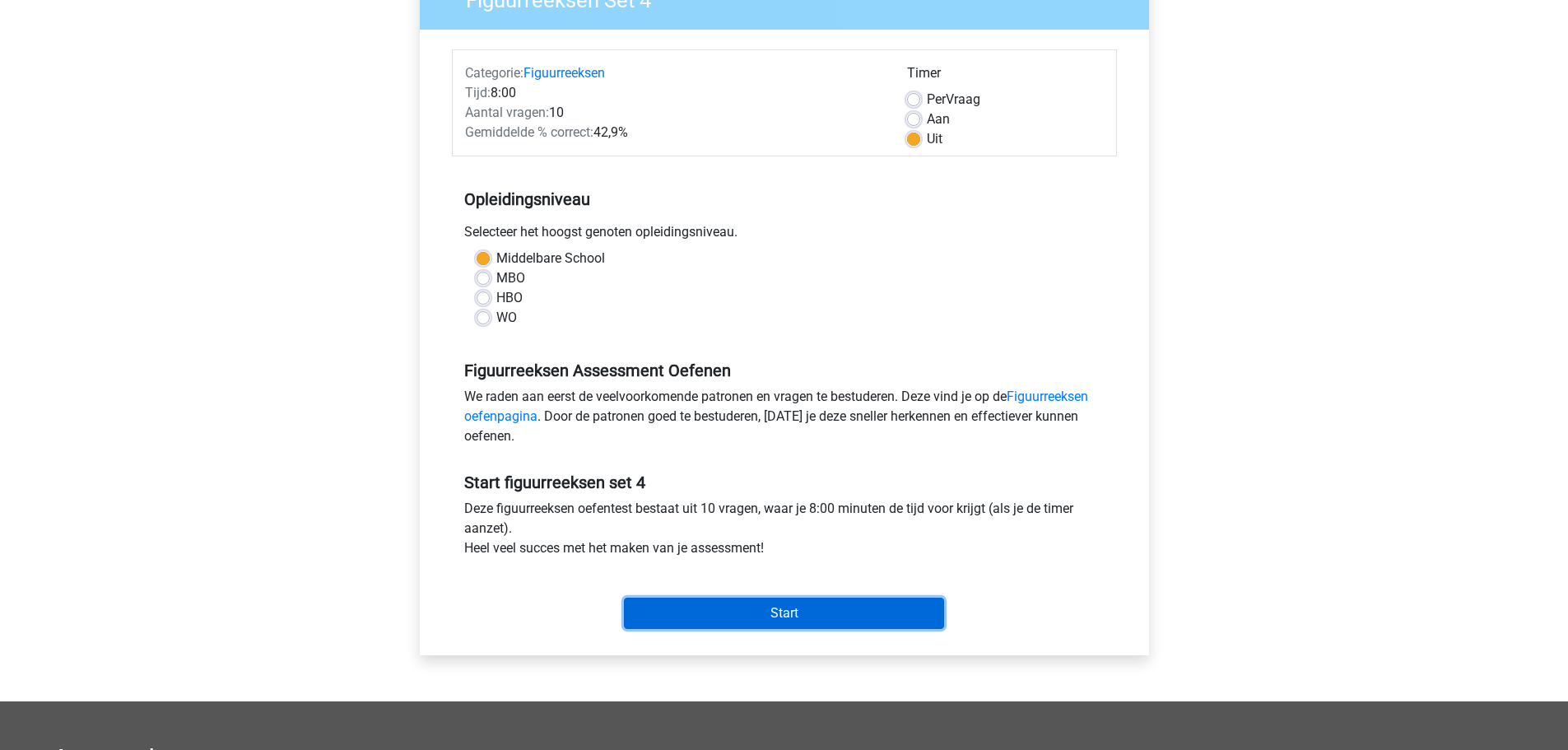
click at [735, 618] on input "Start" at bounding box center [784, 613] width 320 height 31
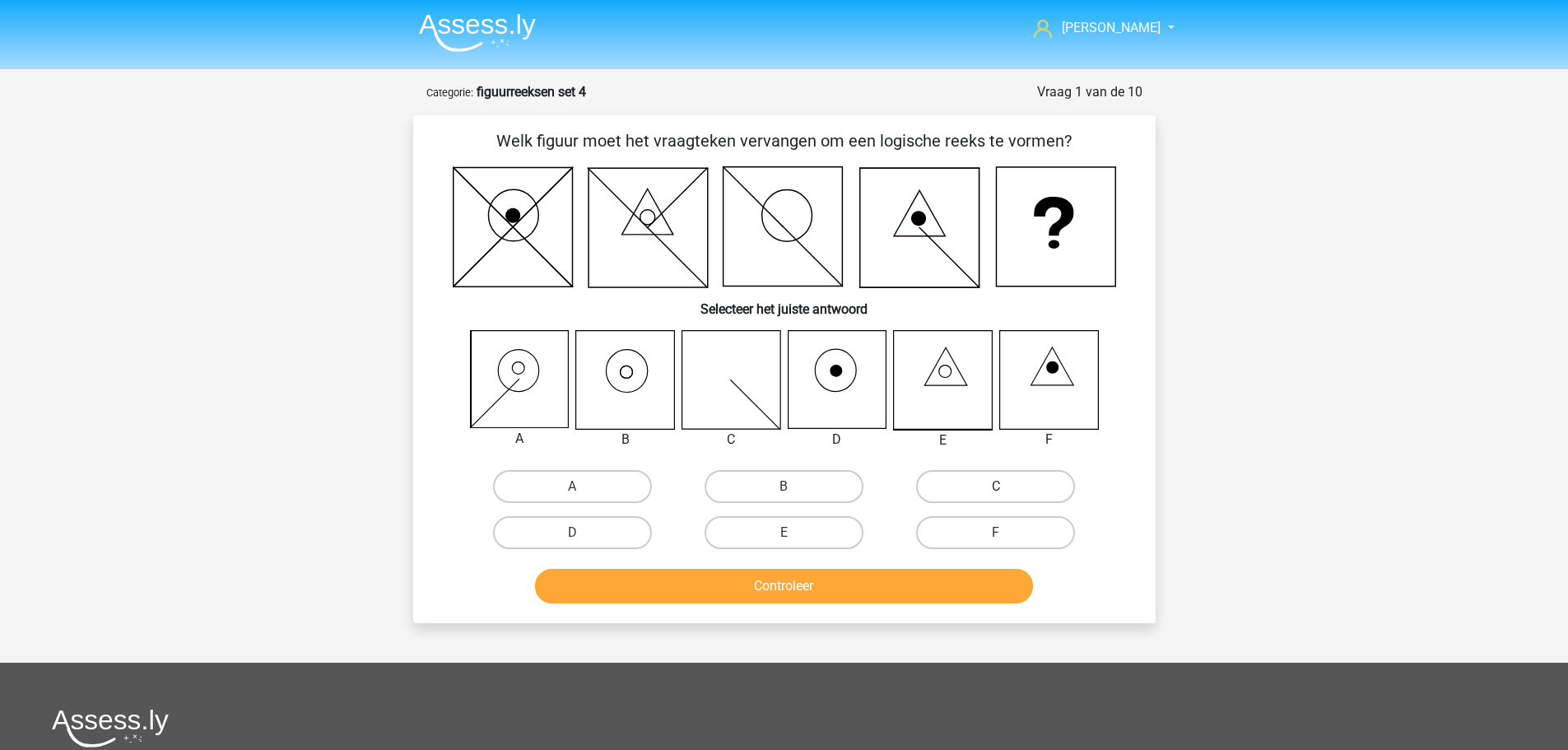
click at [976, 489] on label "C" at bounding box center [996, 487] width 159 height 33
click at [997, 489] on input "C" at bounding box center [1001, 492] width 11 height 11
radio input "true"
click at [789, 592] on button "Controleer" at bounding box center [784, 585] width 498 height 34
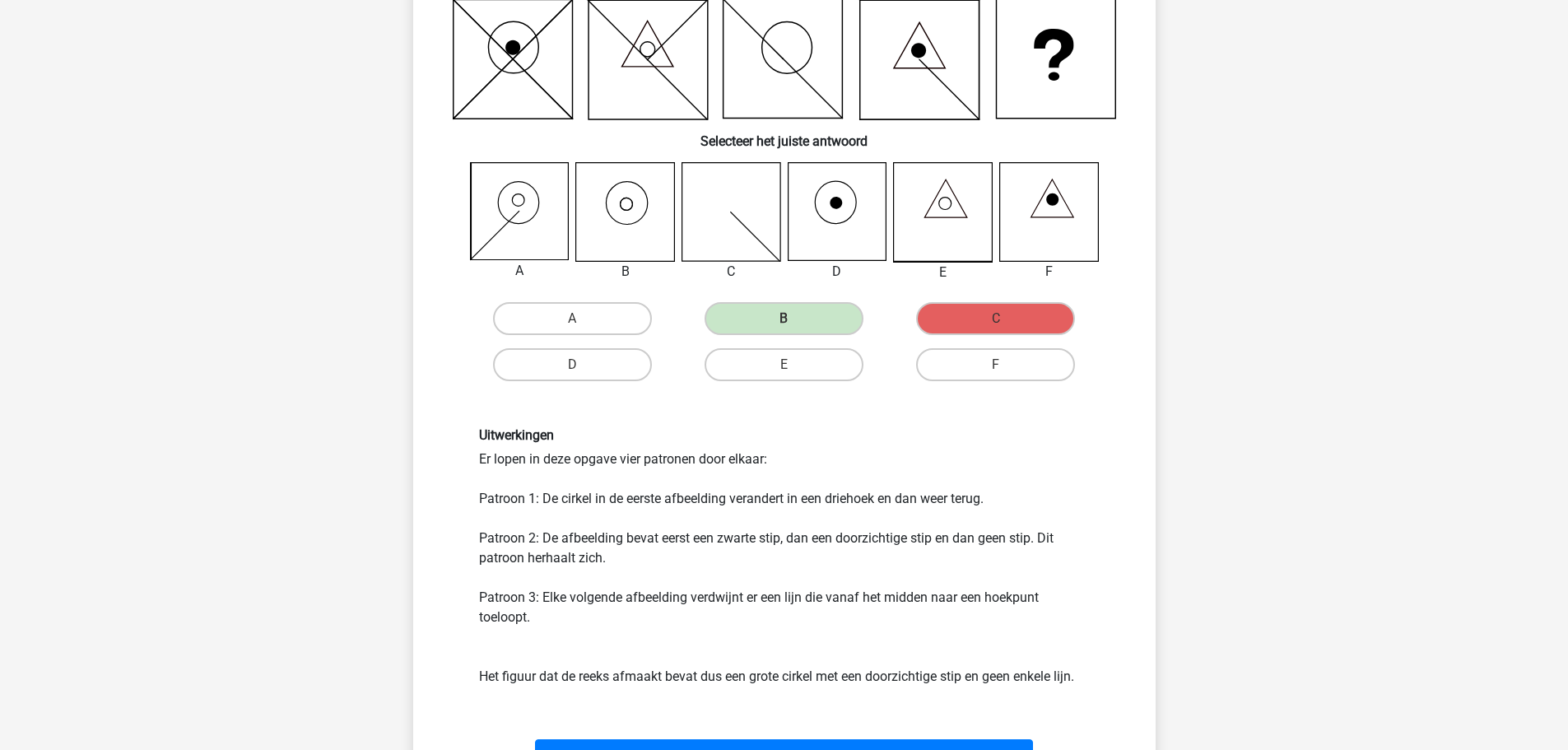
scroll to position [247, 0]
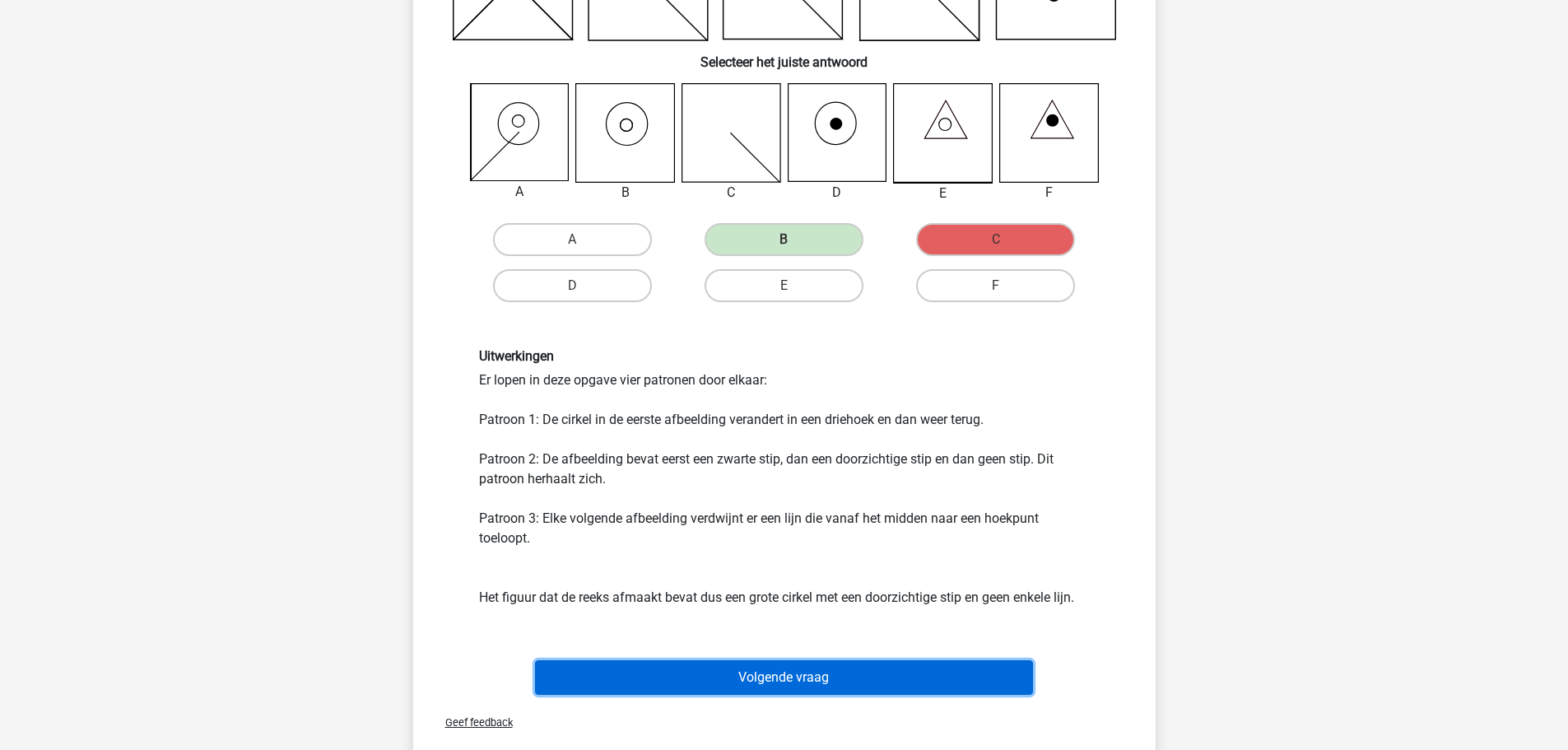
click at [736, 676] on button "Volgende vraag" at bounding box center [784, 677] width 498 height 34
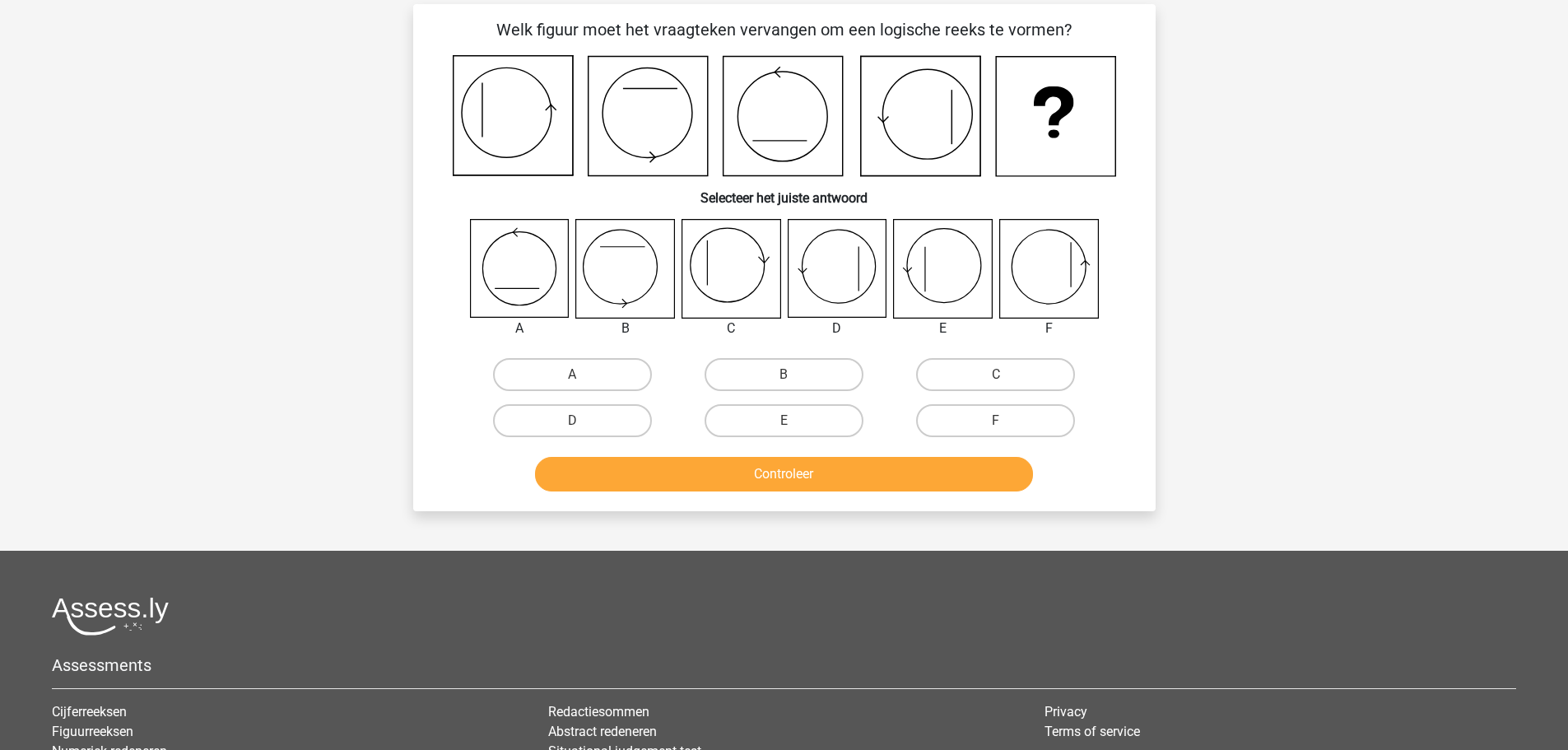
scroll to position [82, 0]
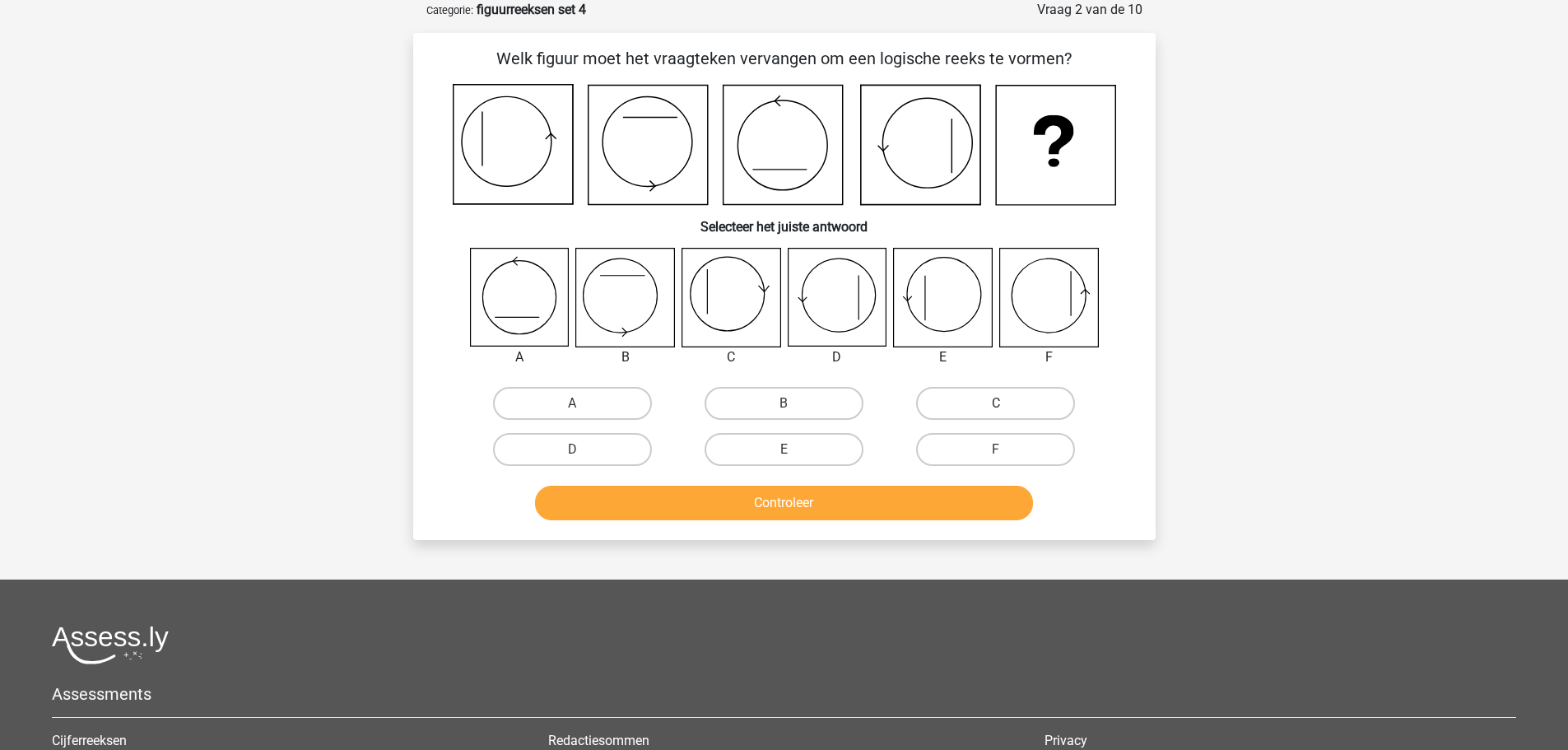
click at [935, 407] on label "C" at bounding box center [996, 404] width 159 height 33
click at [997, 407] on input "C" at bounding box center [1001, 409] width 11 height 11
radio input "true"
click at [806, 499] on button "Controleer" at bounding box center [784, 502] width 498 height 34
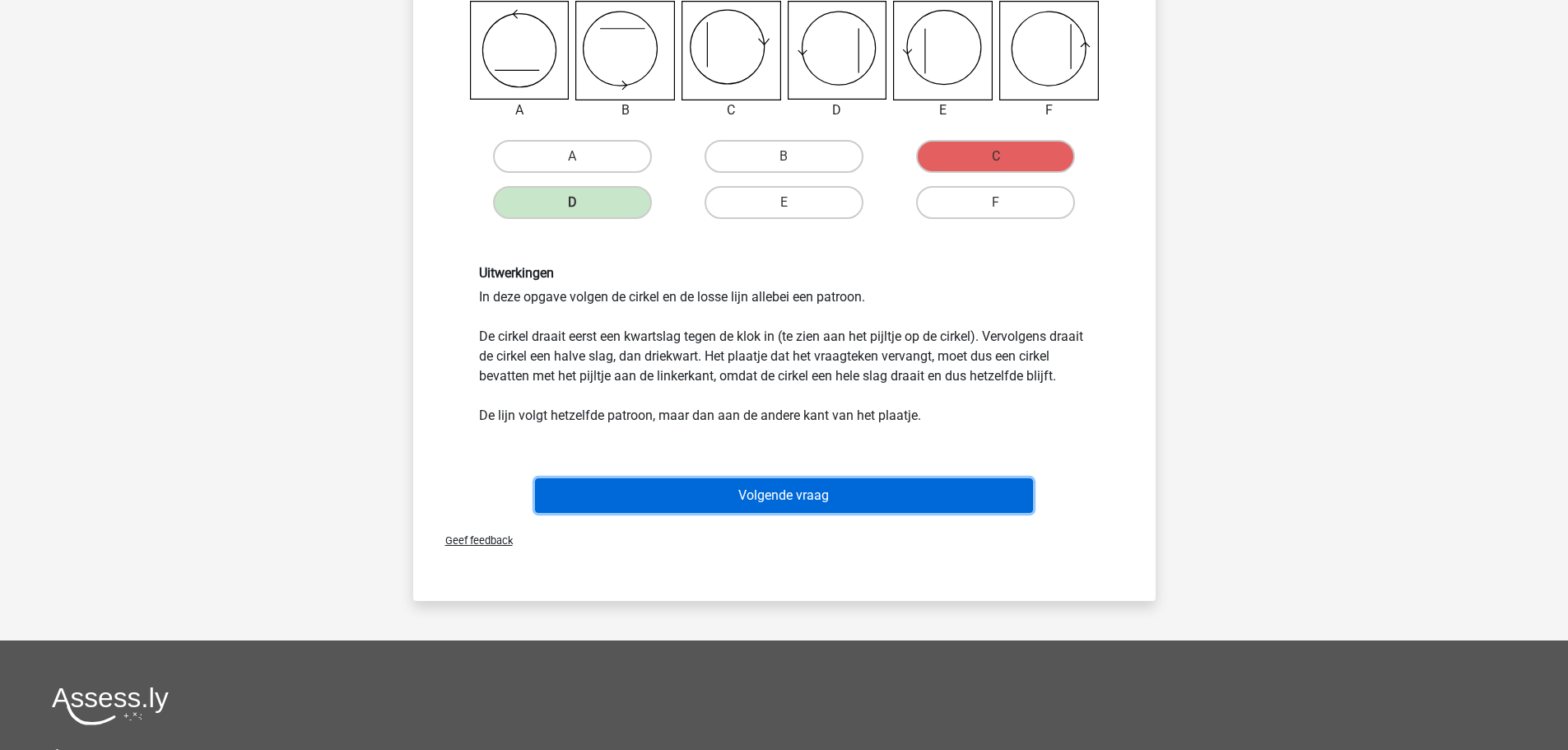
click at [805, 513] on button "Volgende vraag" at bounding box center [784, 495] width 498 height 34
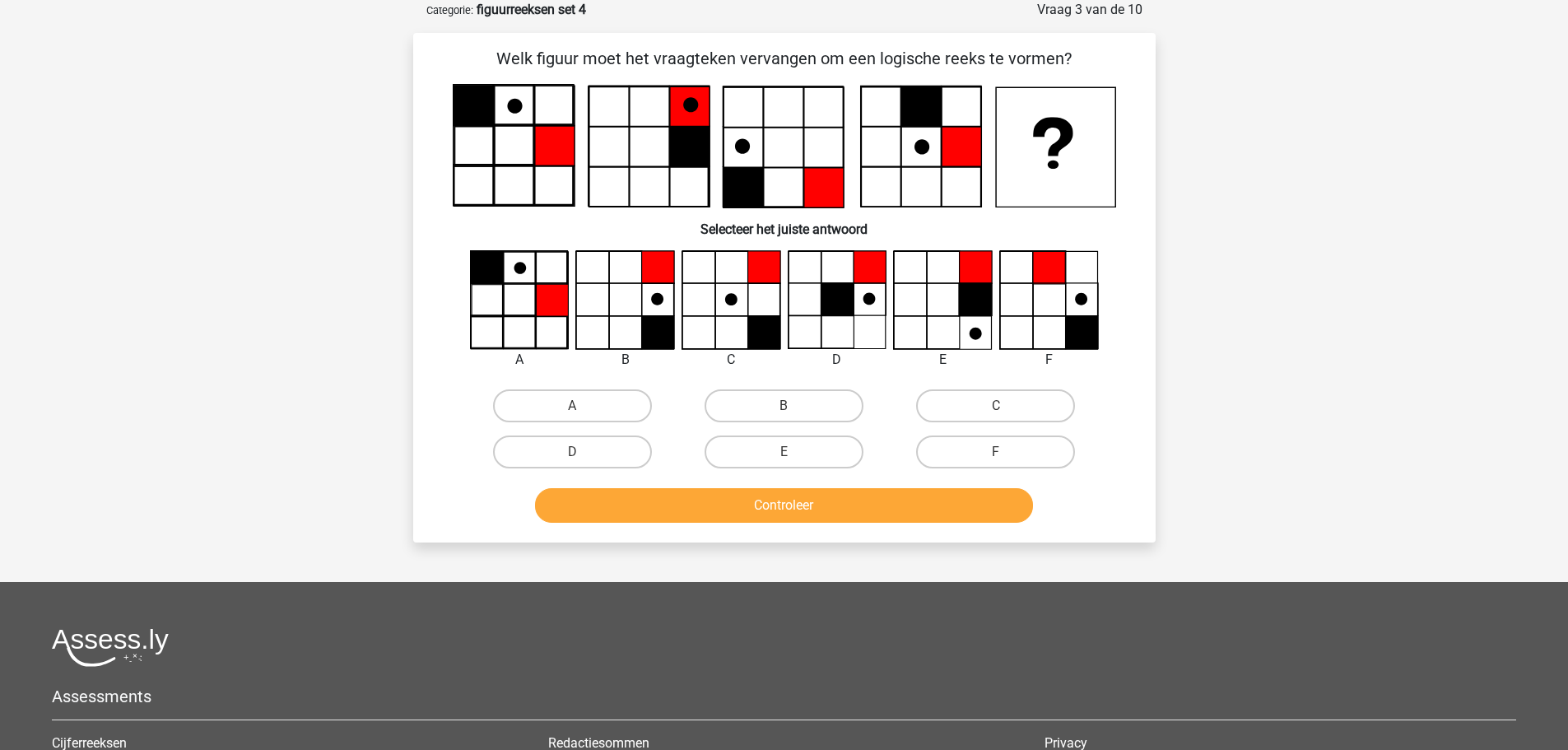
click at [785, 409] on input "B" at bounding box center [789, 411] width 11 height 11
radio input "true"
click at [766, 506] on button "Controleer" at bounding box center [784, 505] width 498 height 34
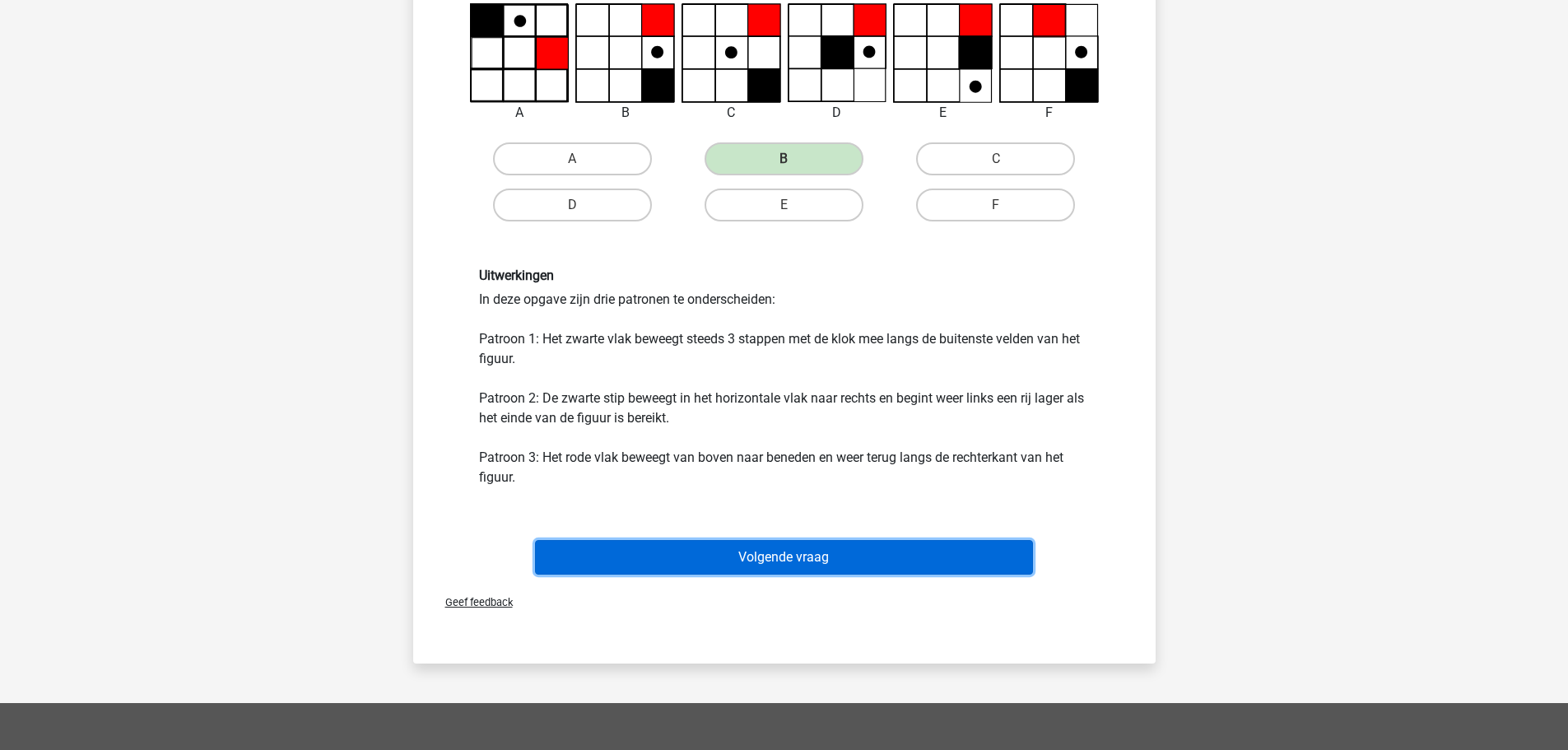
click at [788, 542] on button "Volgende vraag" at bounding box center [784, 557] width 498 height 34
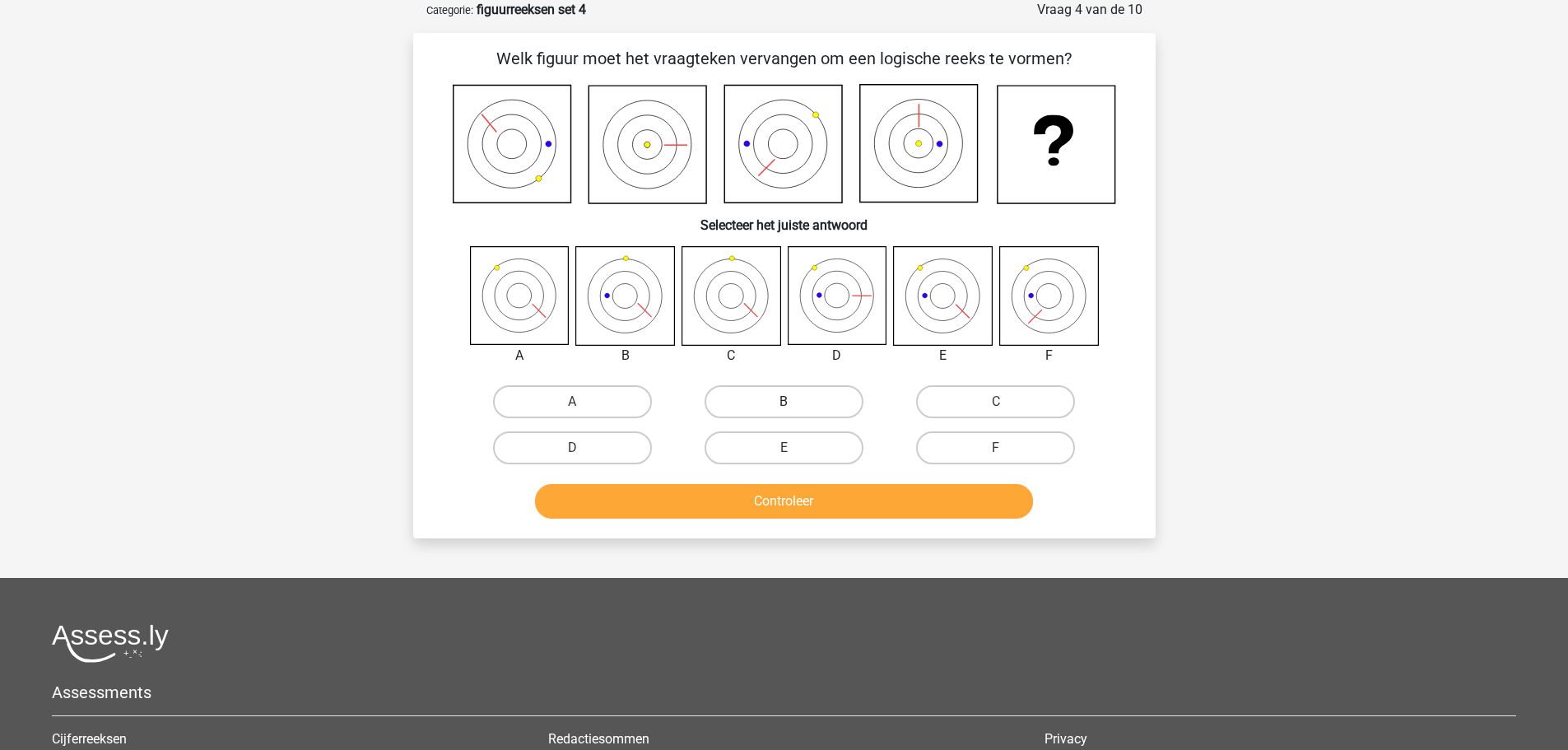
click at [749, 400] on label "B" at bounding box center [784, 402] width 159 height 33
click at [784, 402] on input "B" at bounding box center [789, 407] width 11 height 11
radio input "true"
click at [765, 501] on button "Controleer" at bounding box center [784, 500] width 498 height 34
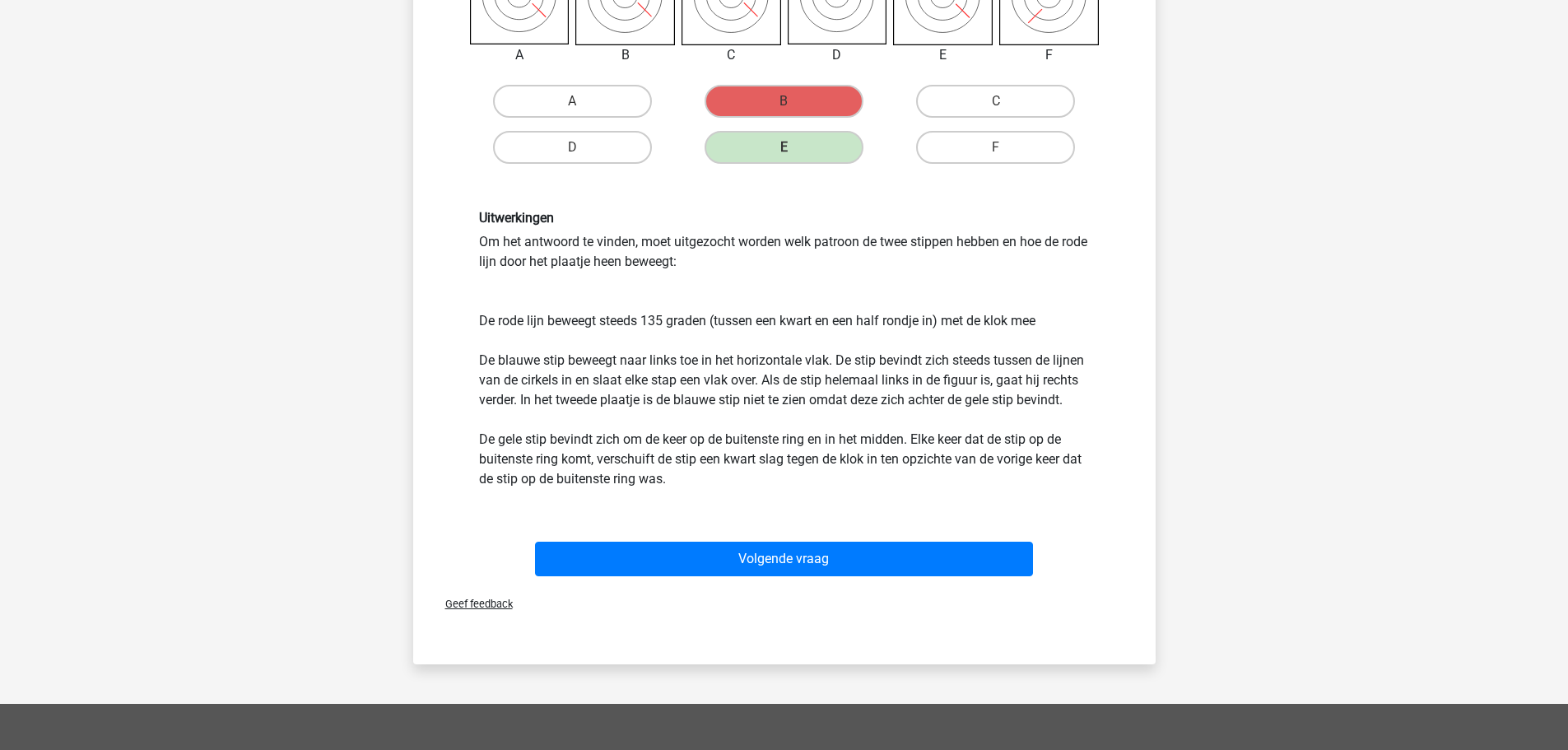
scroll to position [412, 0]
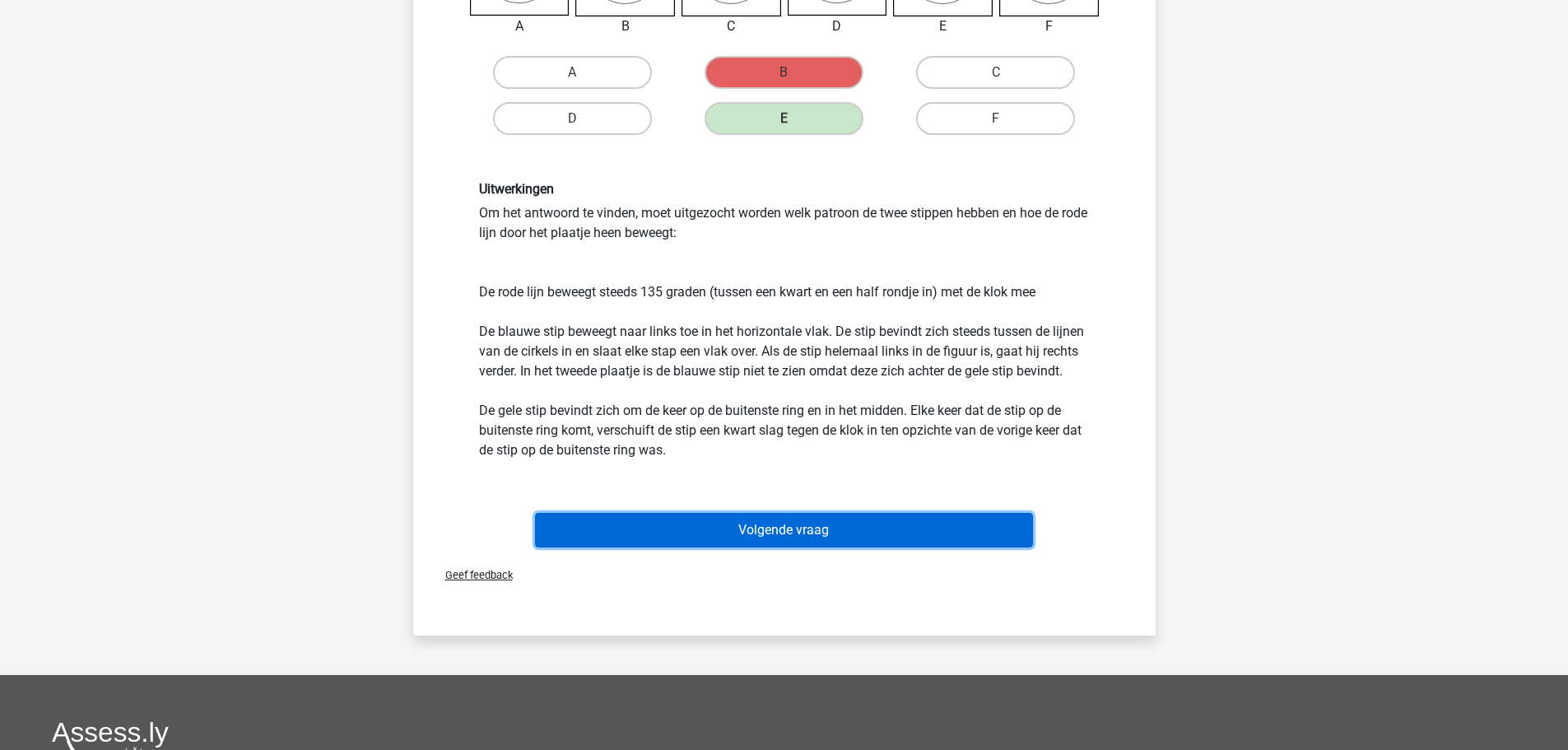
click at [769, 537] on button "Volgende vraag" at bounding box center [784, 530] width 498 height 34
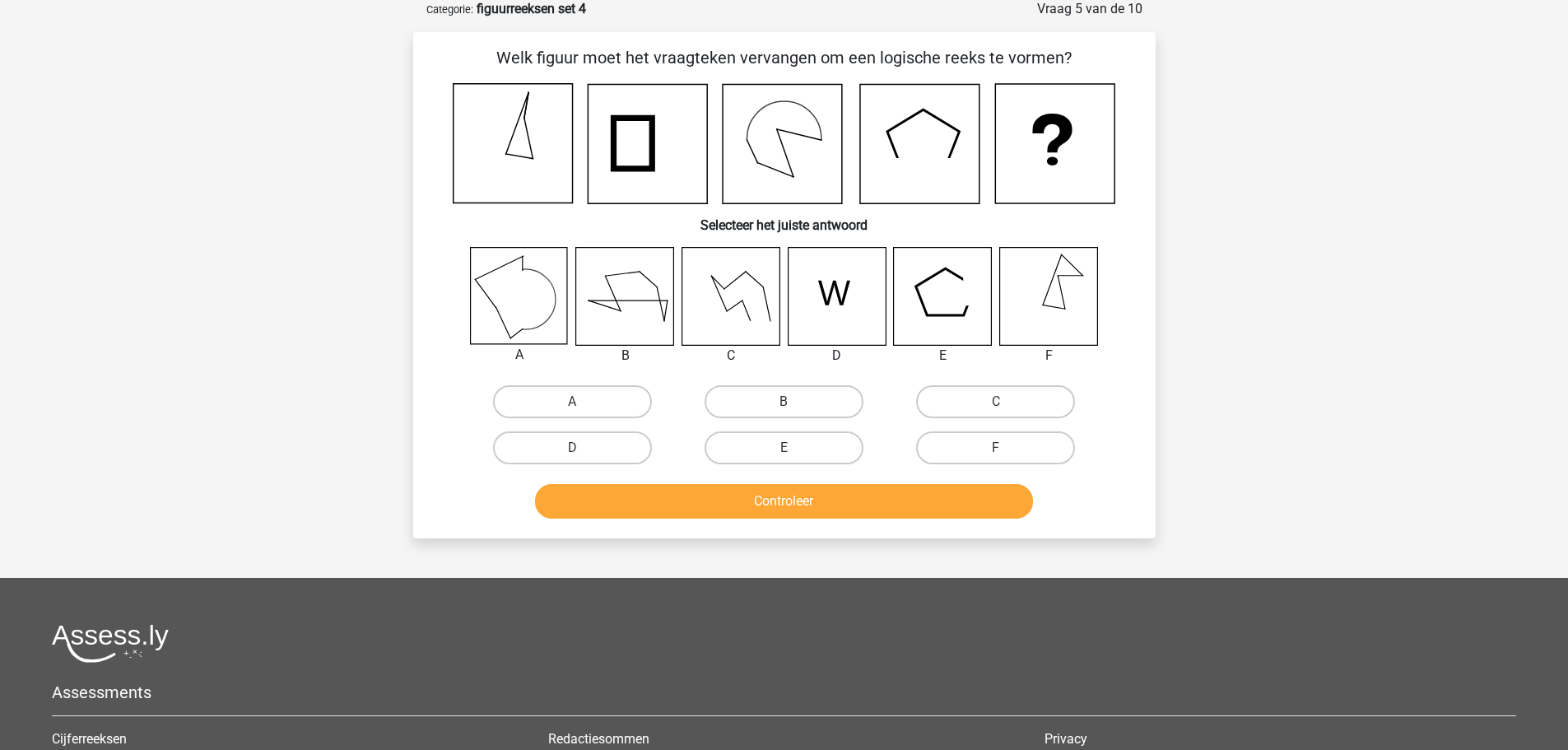
scroll to position [82, 0]
click at [937, 402] on label "C" at bounding box center [996, 403] width 159 height 33
click at [997, 403] on input "C" at bounding box center [1001, 408] width 11 height 11
radio input "true"
click at [811, 504] on button "Controleer" at bounding box center [784, 501] width 498 height 34
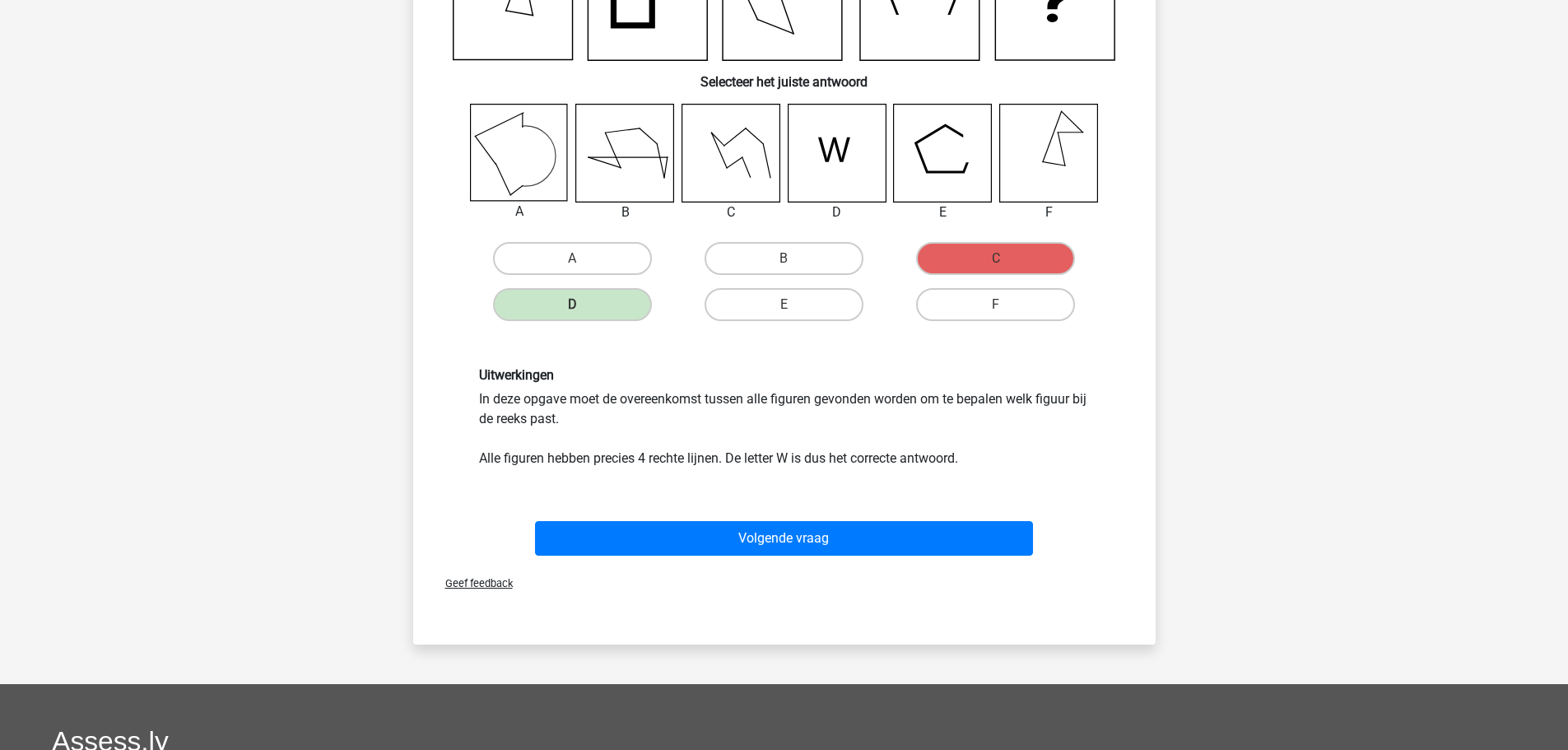
scroll to position [247, 0]
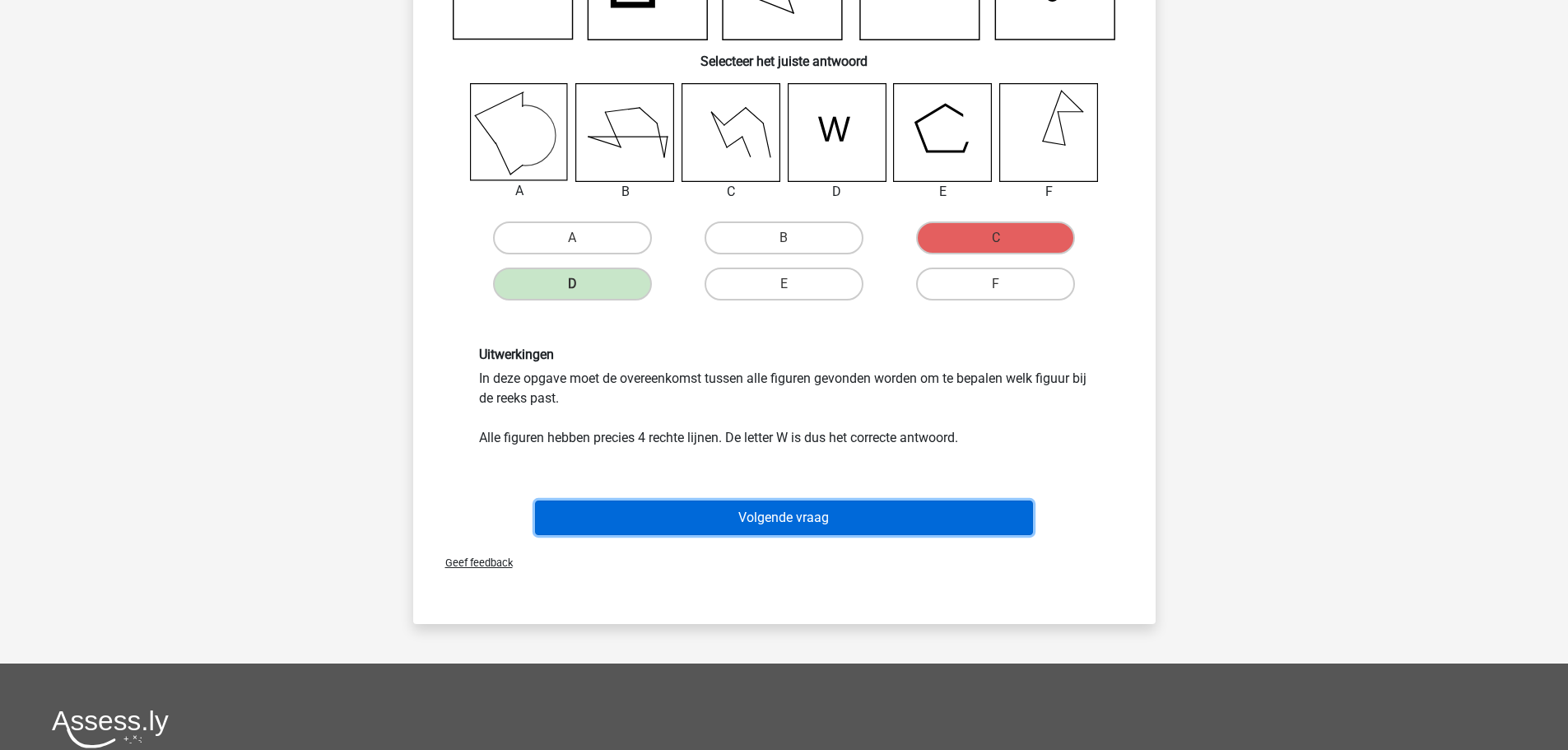
click at [814, 529] on button "Volgende vraag" at bounding box center [784, 517] width 498 height 34
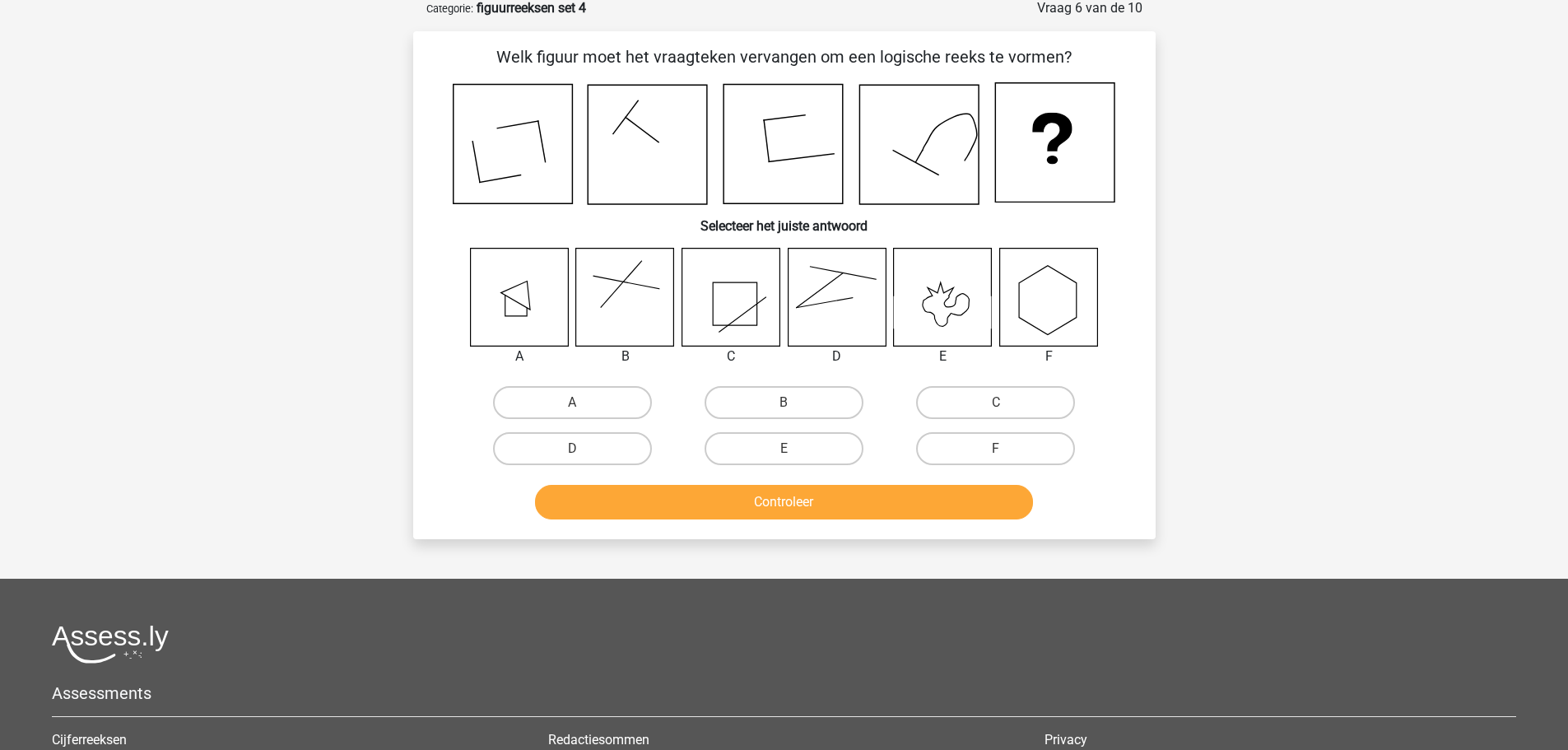
scroll to position [82, 0]
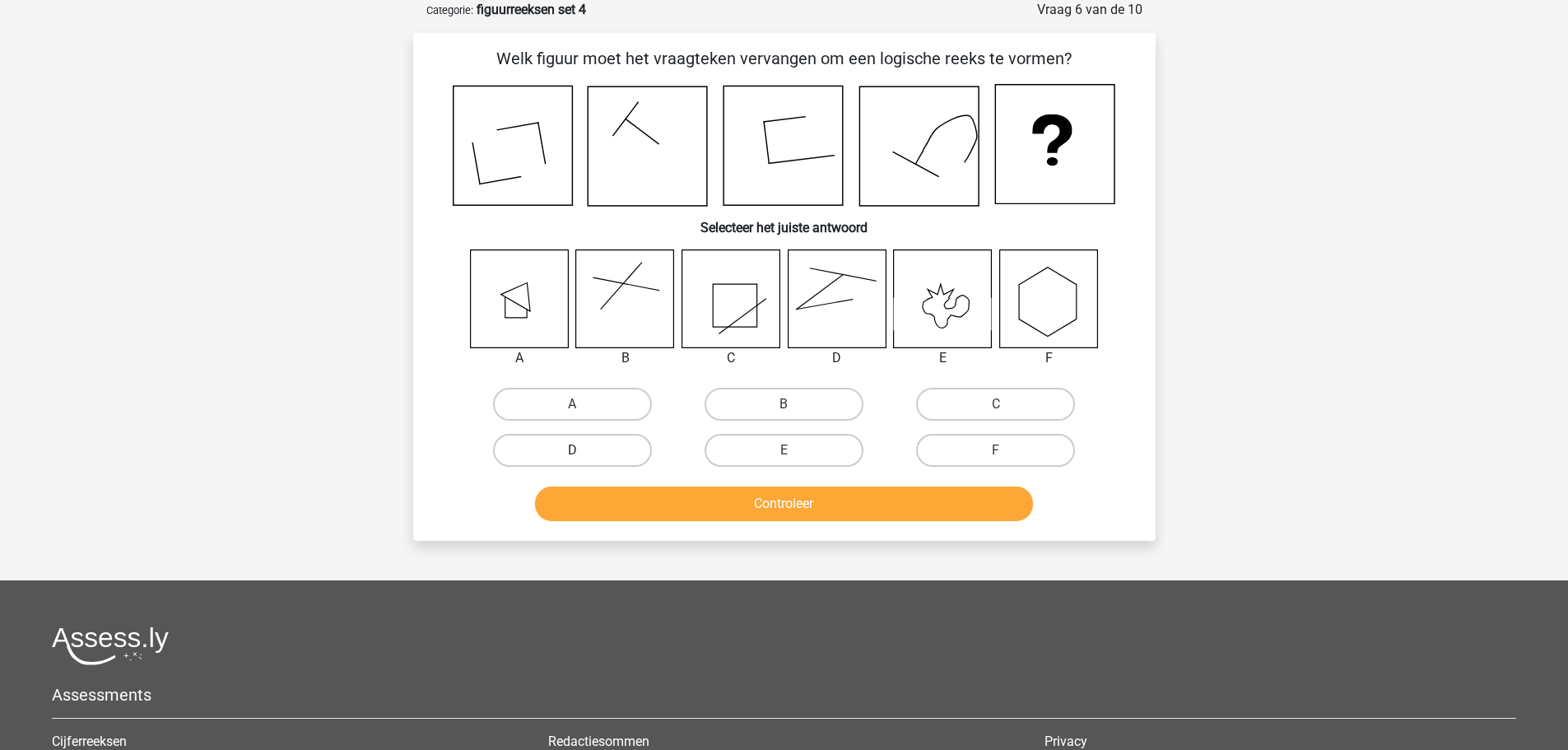
click at [584, 450] on label "D" at bounding box center [572, 451] width 159 height 33
click at [583, 451] on input "D" at bounding box center [577, 455] width 11 height 11
radio input "true"
click at [745, 507] on button "Controleer" at bounding box center [784, 503] width 498 height 34
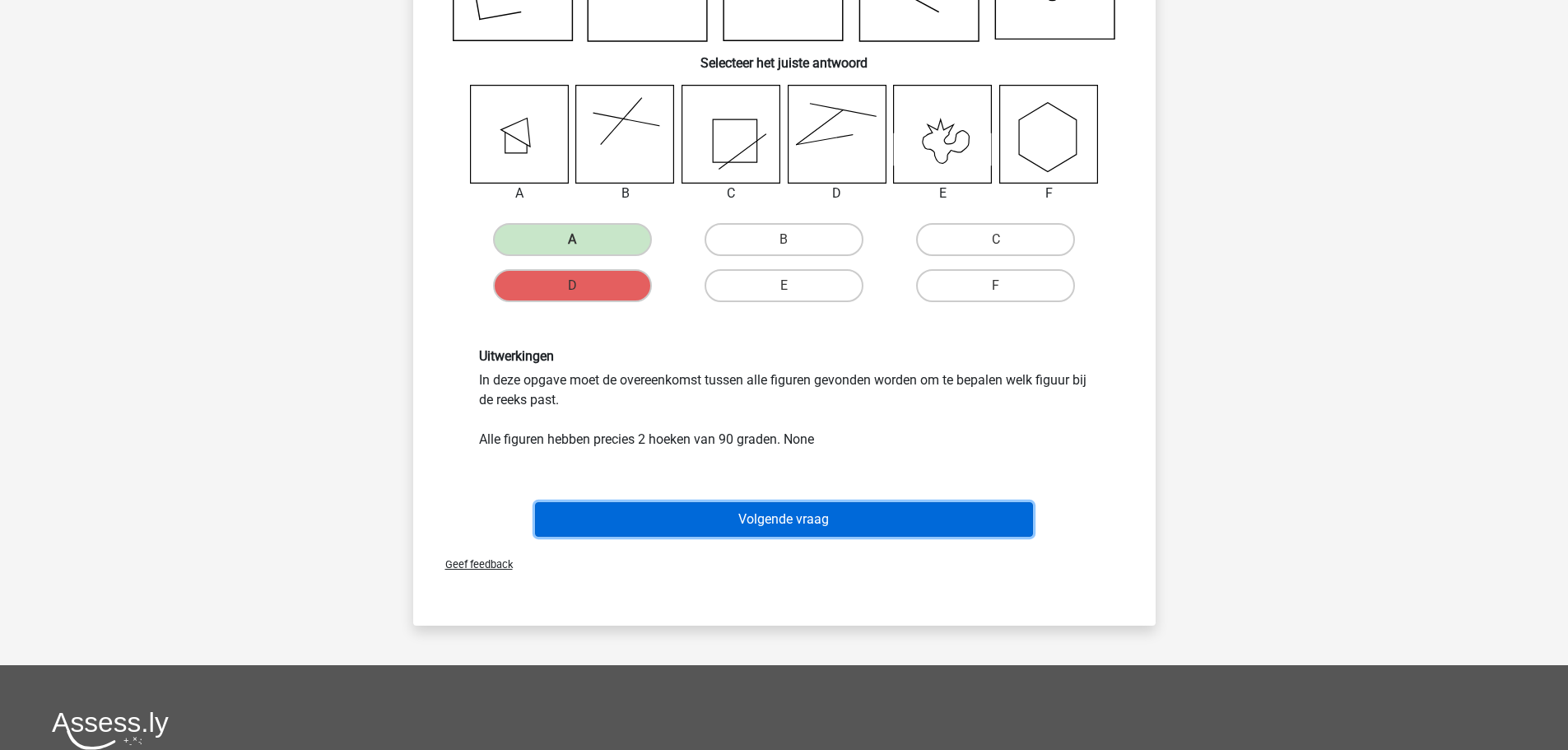
click at [754, 517] on button "Volgende vraag" at bounding box center [784, 519] width 498 height 34
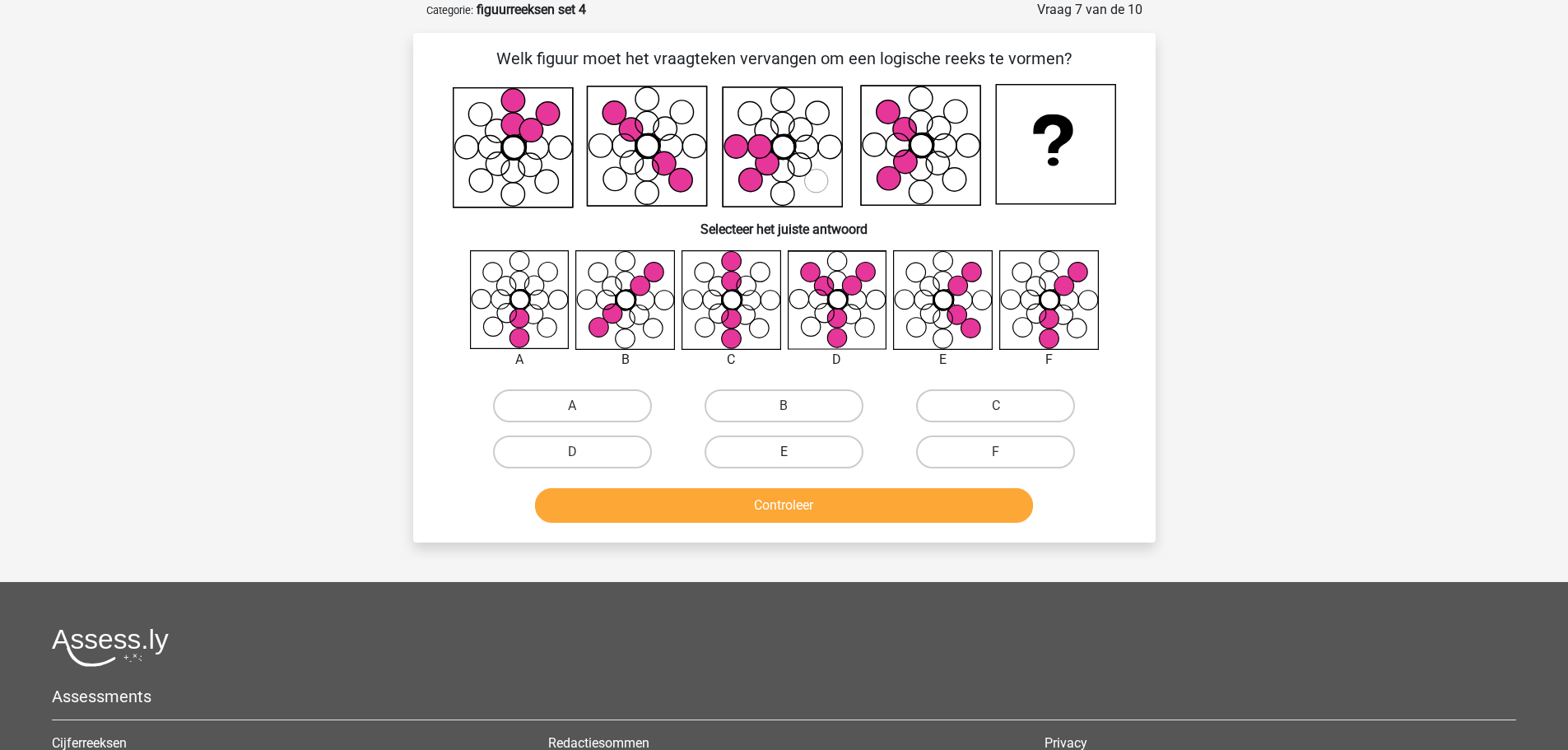
click at [815, 458] on label "E" at bounding box center [784, 453] width 159 height 33
click at [795, 458] on input "E" at bounding box center [789, 457] width 11 height 11
radio input "true"
click at [806, 500] on button "Controleer" at bounding box center [784, 505] width 498 height 34
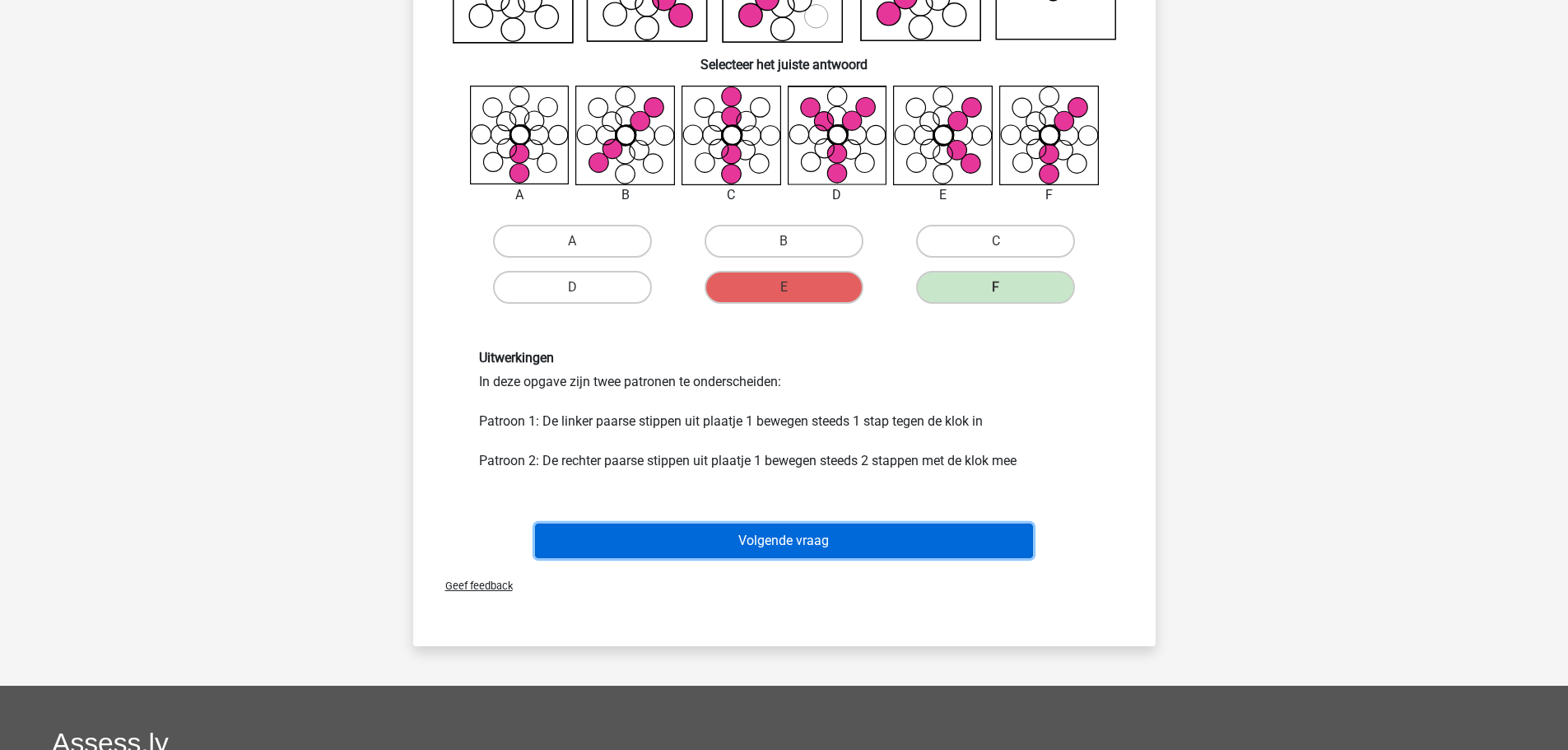
click at [843, 547] on button "Volgende vraag" at bounding box center [784, 540] width 498 height 34
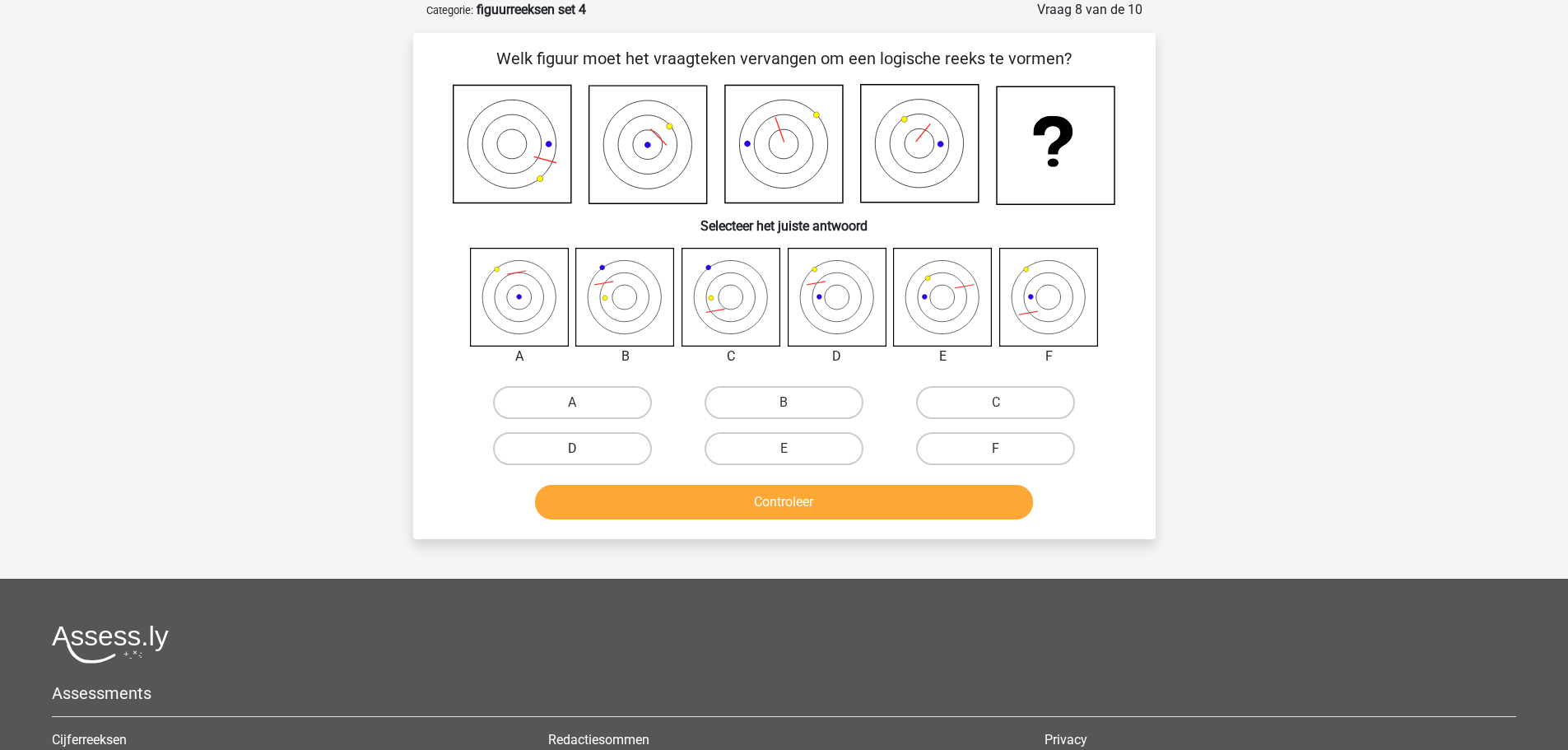
click at [623, 447] on label "D" at bounding box center [572, 449] width 159 height 33
click at [583, 449] on input "D" at bounding box center [577, 454] width 11 height 11
radio input "true"
click at [699, 500] on button "Controleer" at bounding box center [784, 501] width 498 height 34
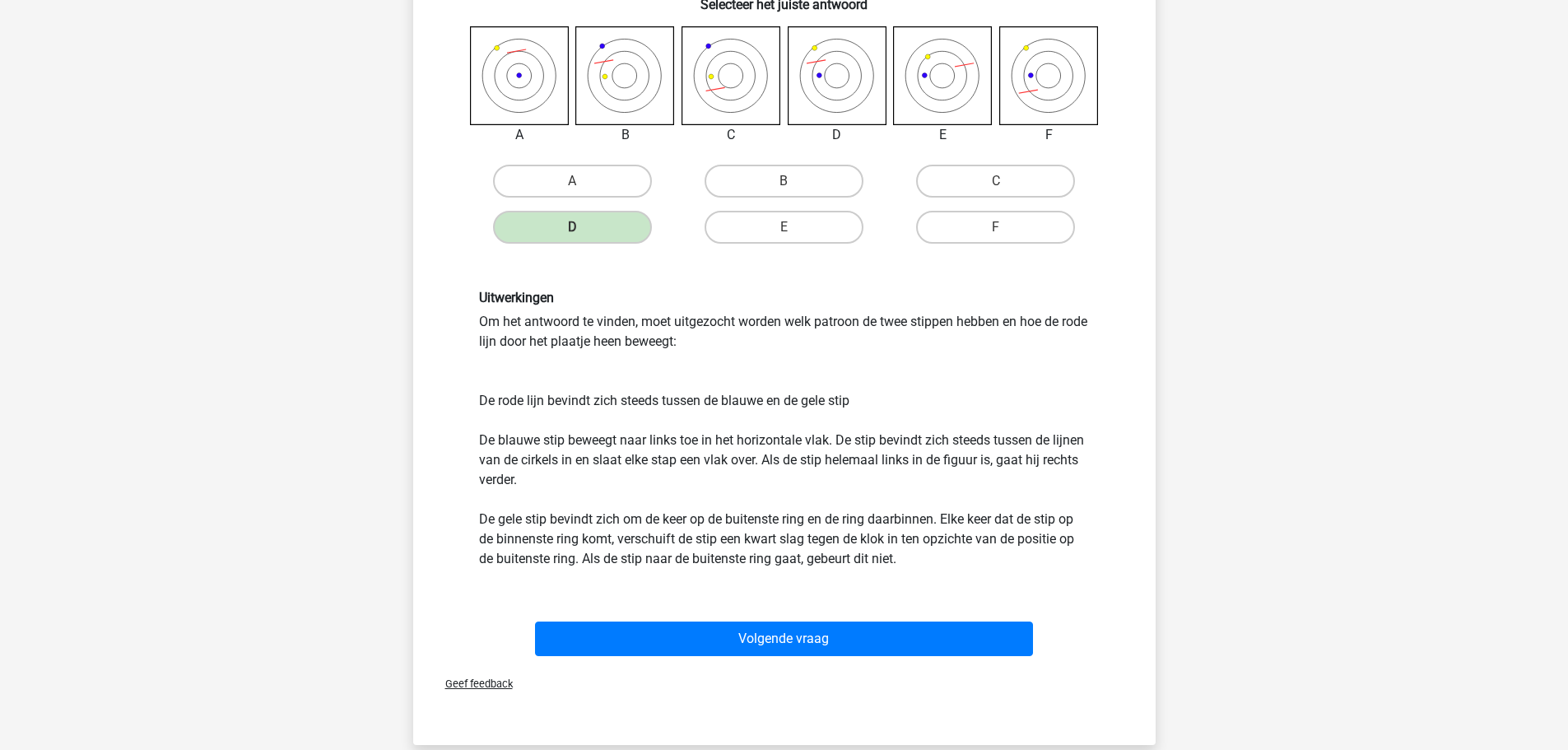
scroll to position [412, 0]
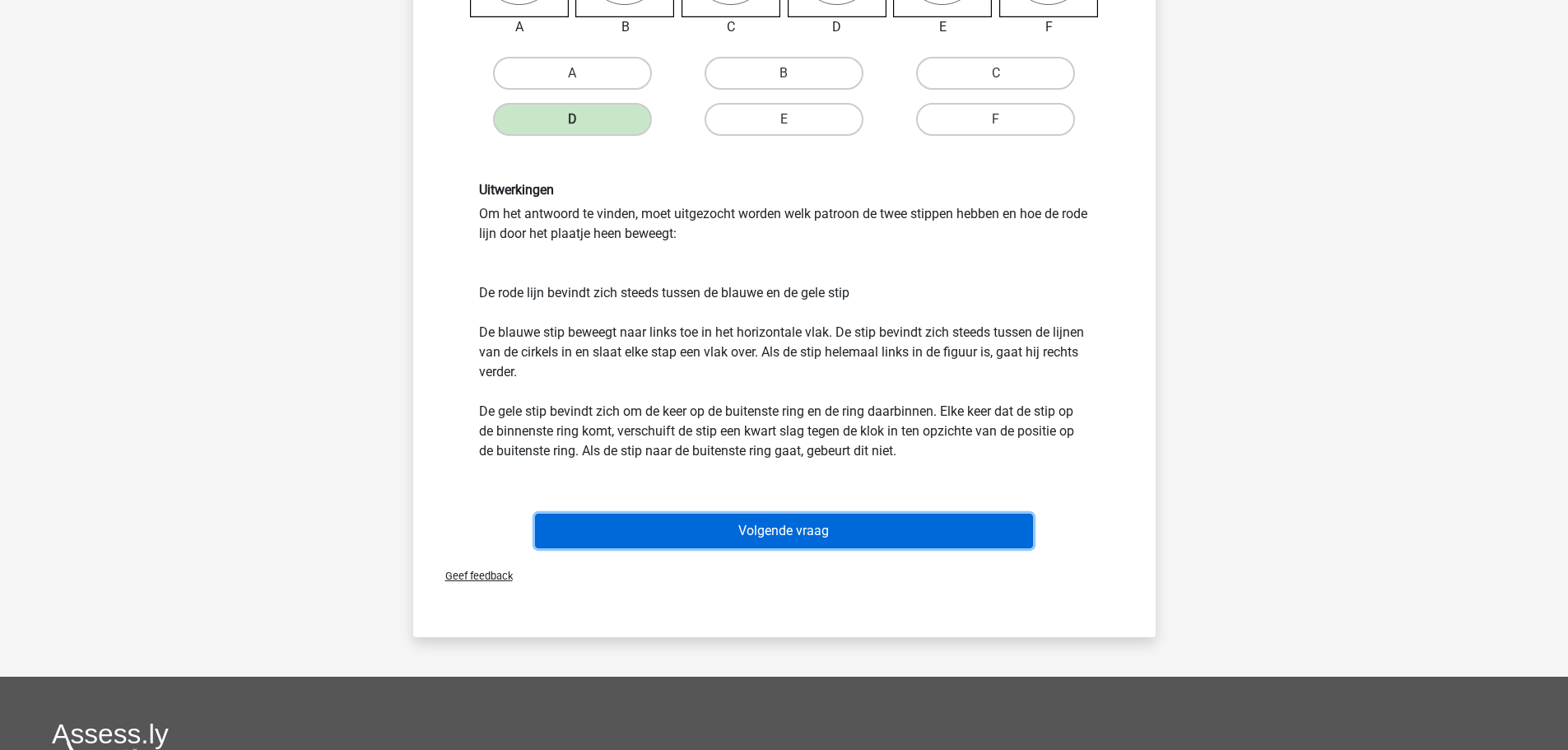
click at [760, 522] on button "Volgende vraag" at bounding box center [784, 531] width 498 height 34
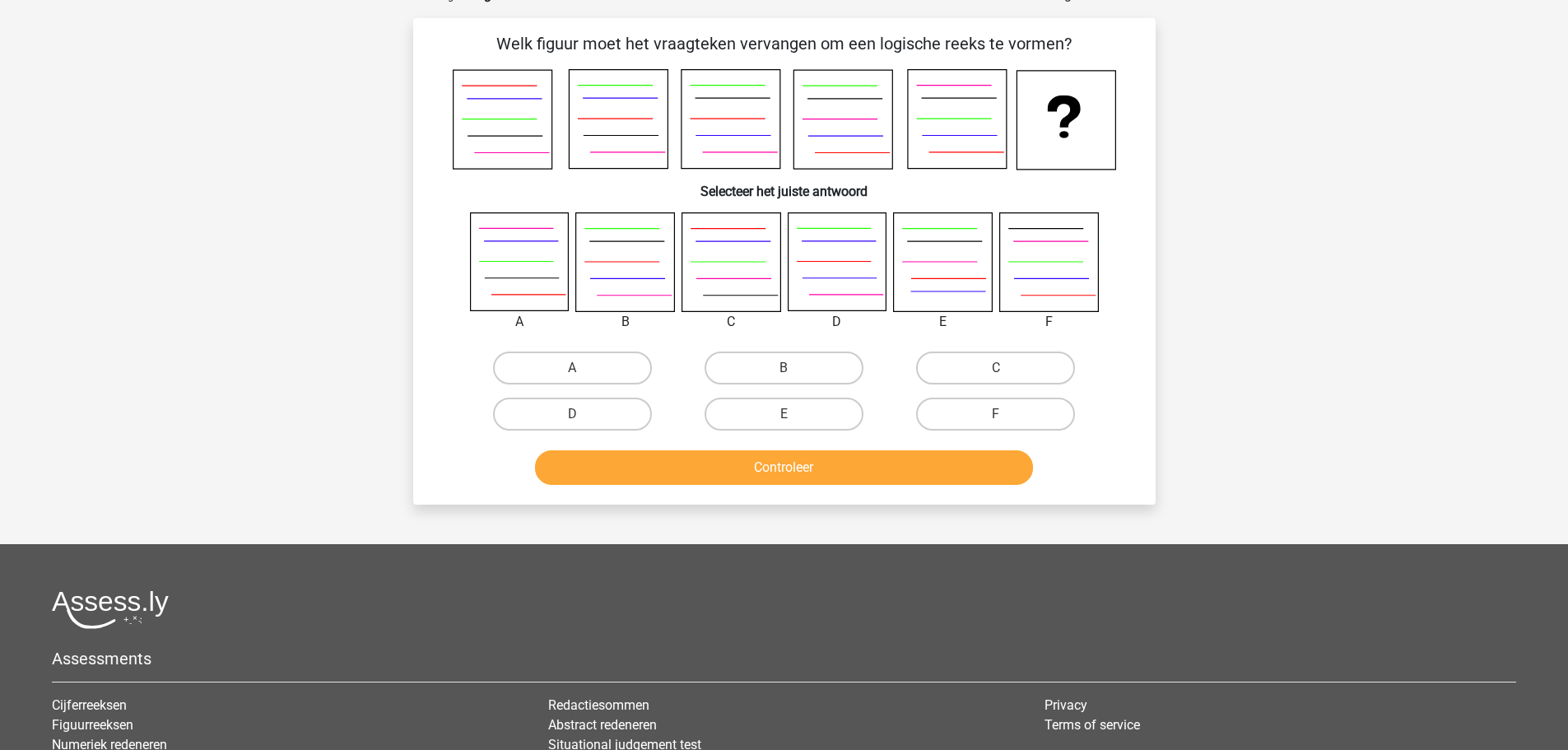
scroll to position [82, 0]
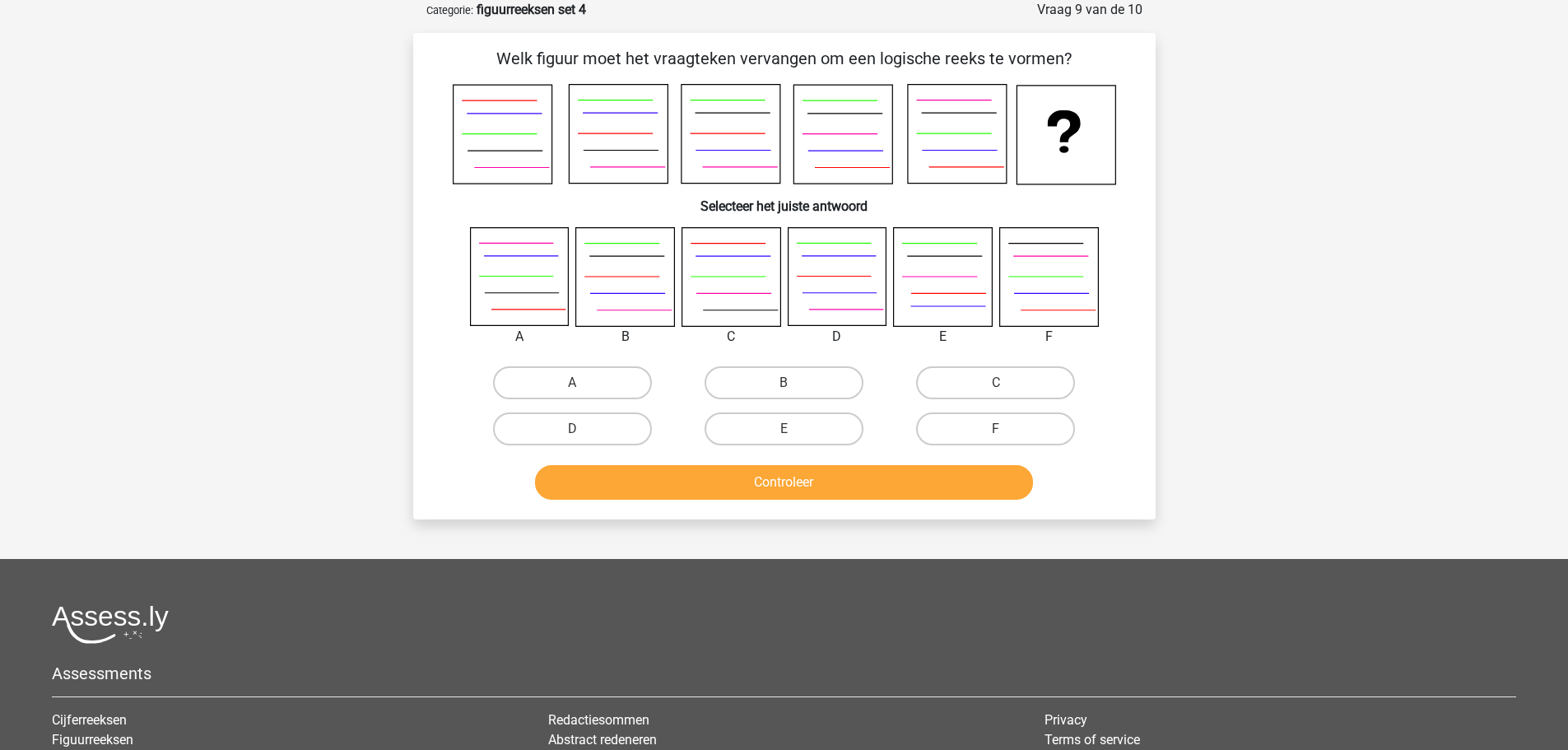
click at [577, 383] on input "A" at bounding box center [577, 388] width 11 height 11
radio input "true"
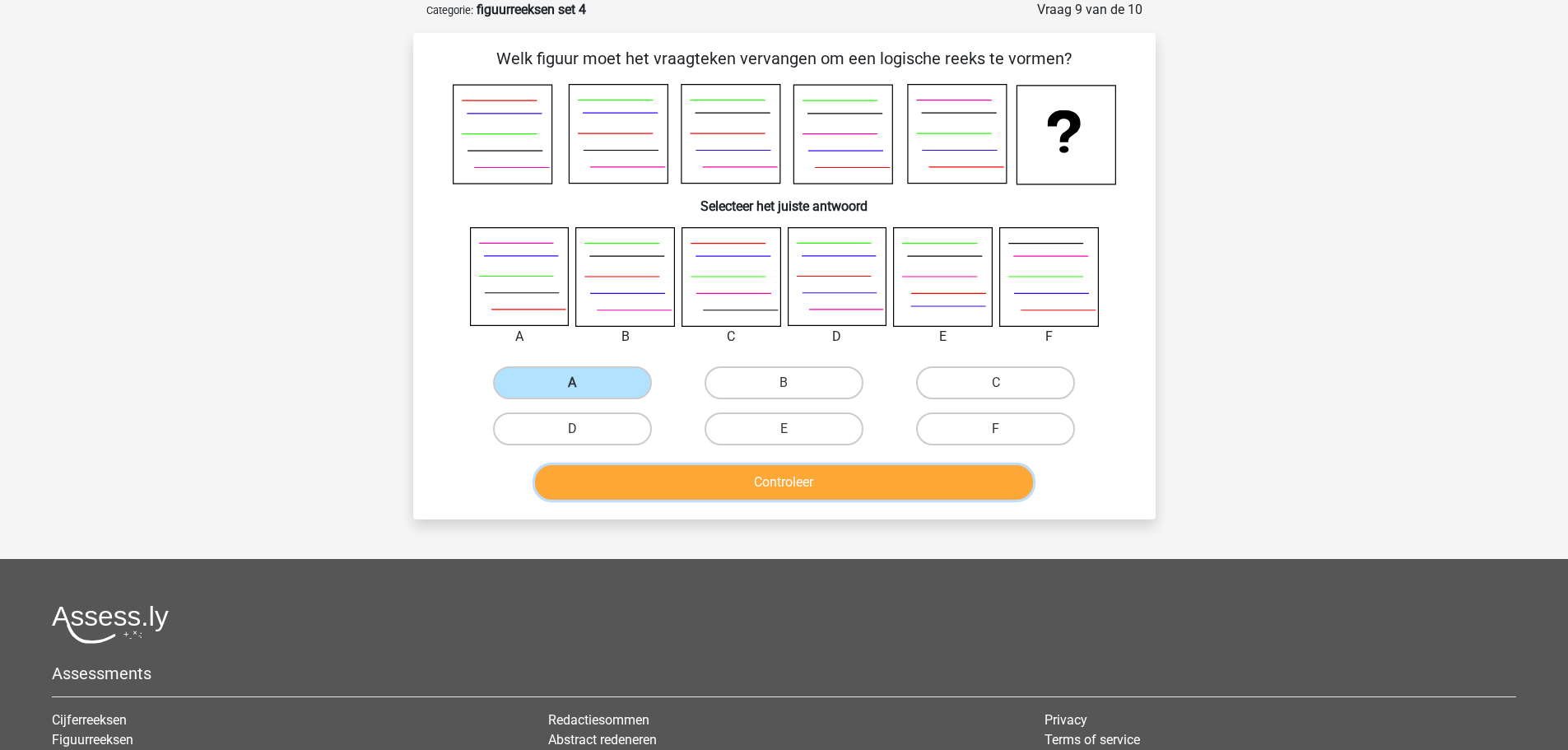
click at [721, 490] on button "Controleer" at bounding box center [784, 482] width 498 height 34
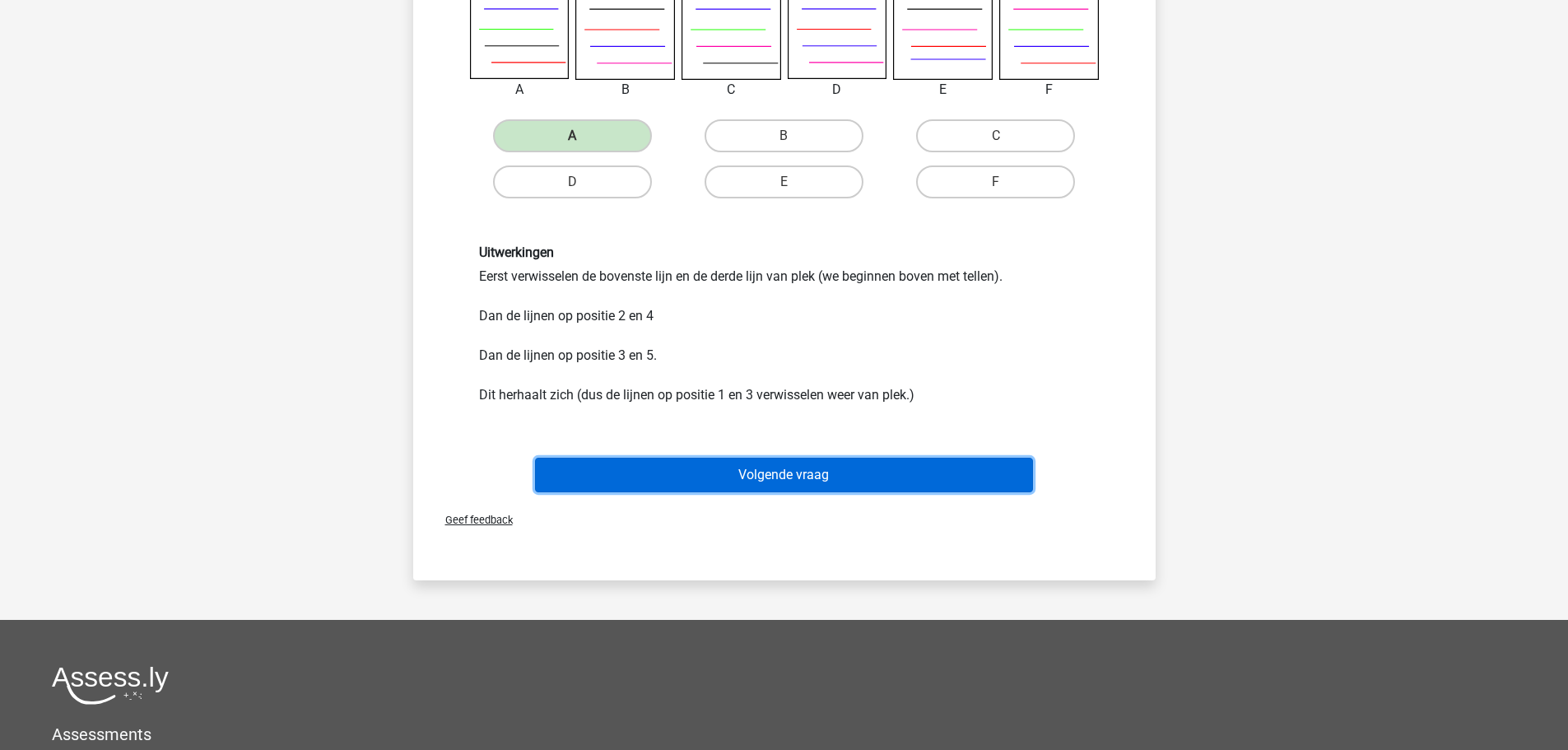
click at [727, 473] on button "Volgende vraag" at bounding box center [784, 474] width 498 height 34
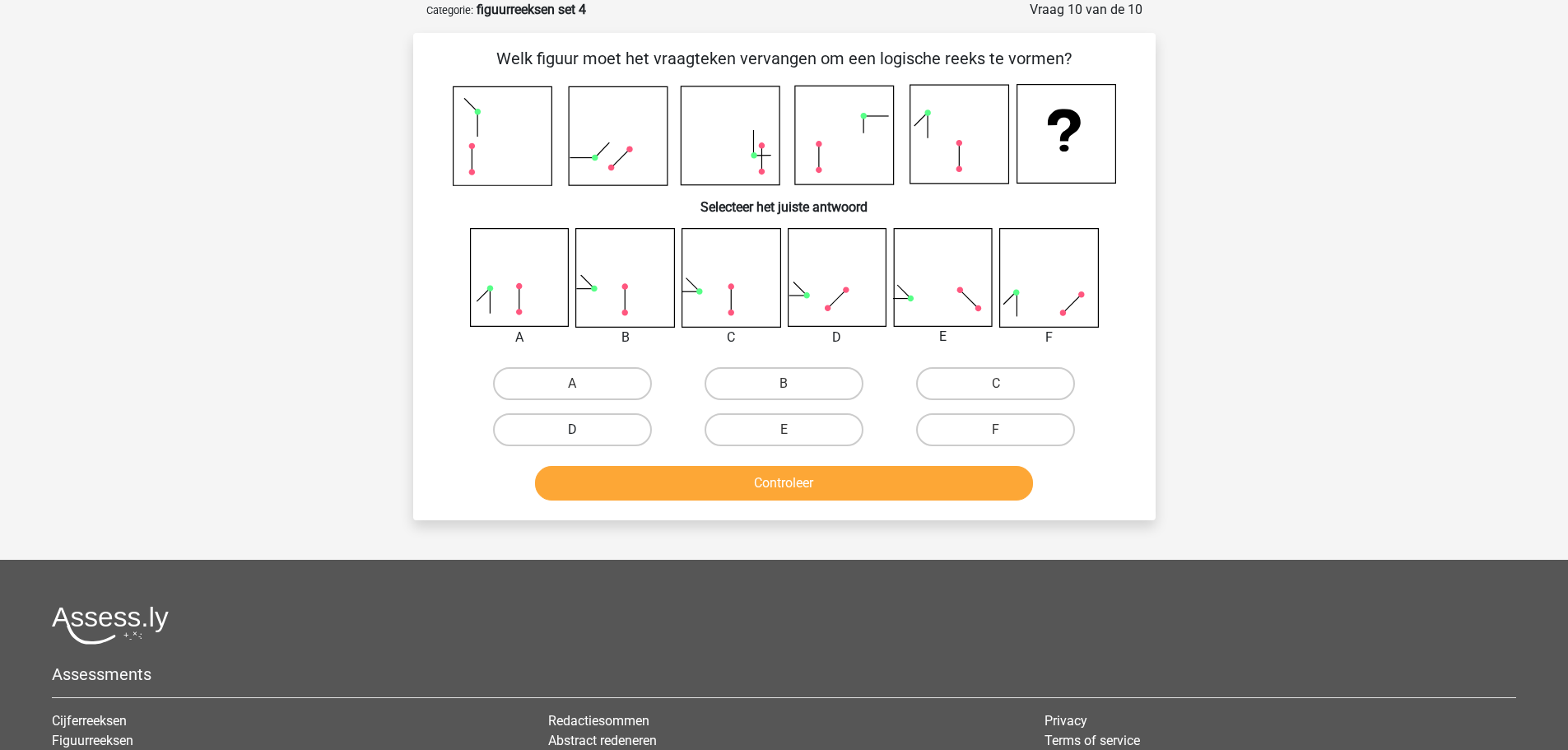
click at [546, 428] on label "D" at bounding box center [572, 430] width 159 height 33
click at [572, 430] on input "D" at bounding box center [577, 435] width 11 height 11
radio input "true"
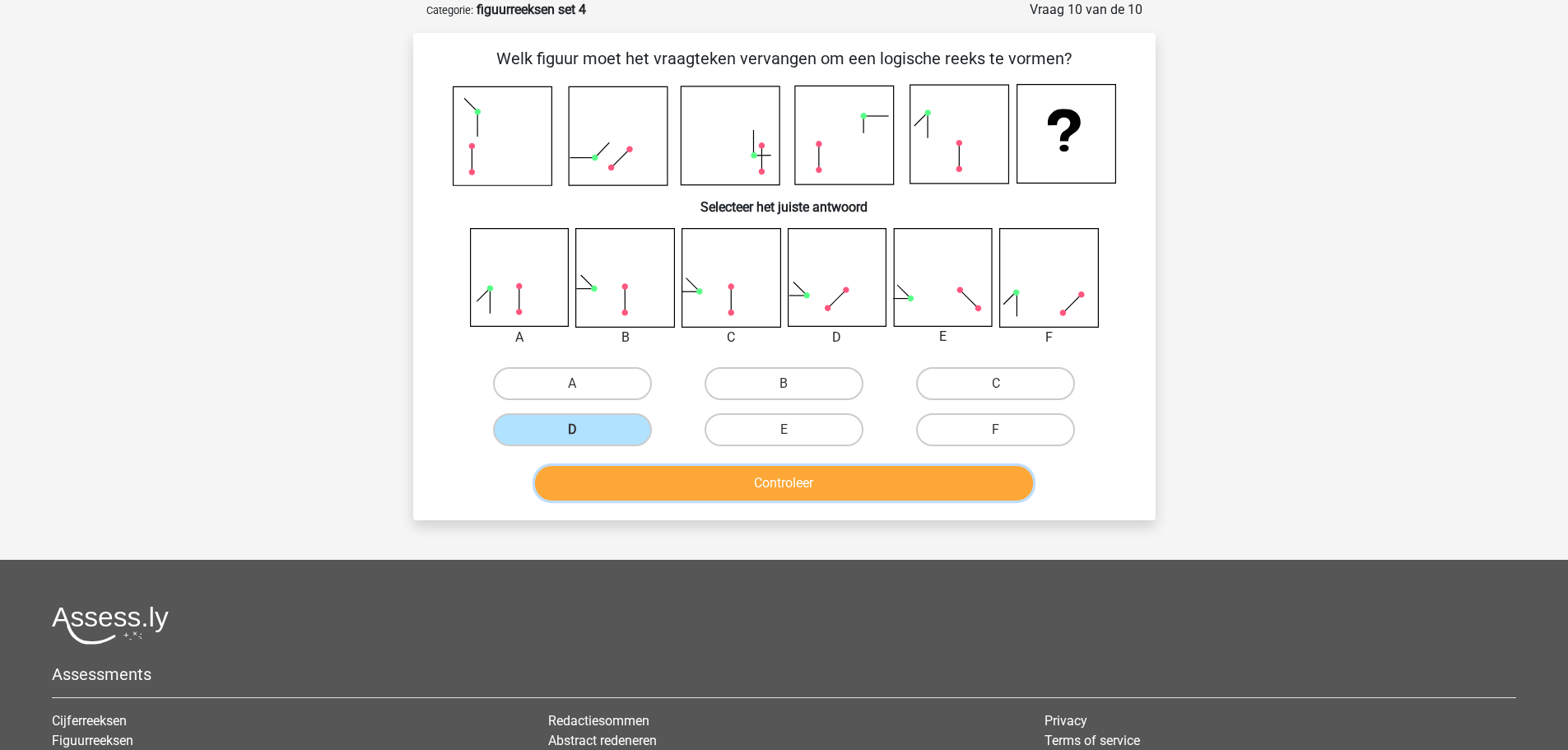
click at [732, 492] on button "Controleer" at bounding box center [784, 483] width 498 height 34
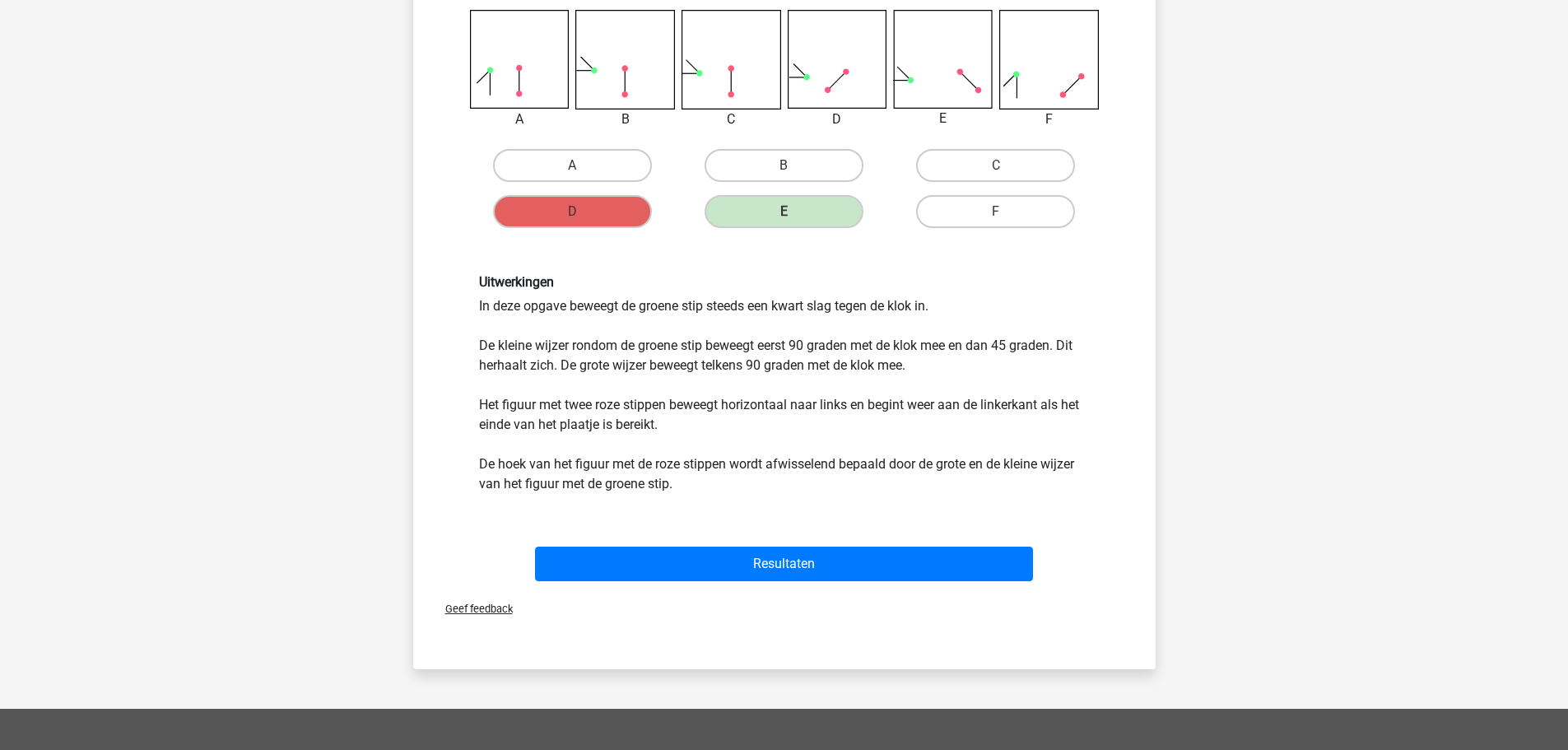
scroll to position [330, 0]
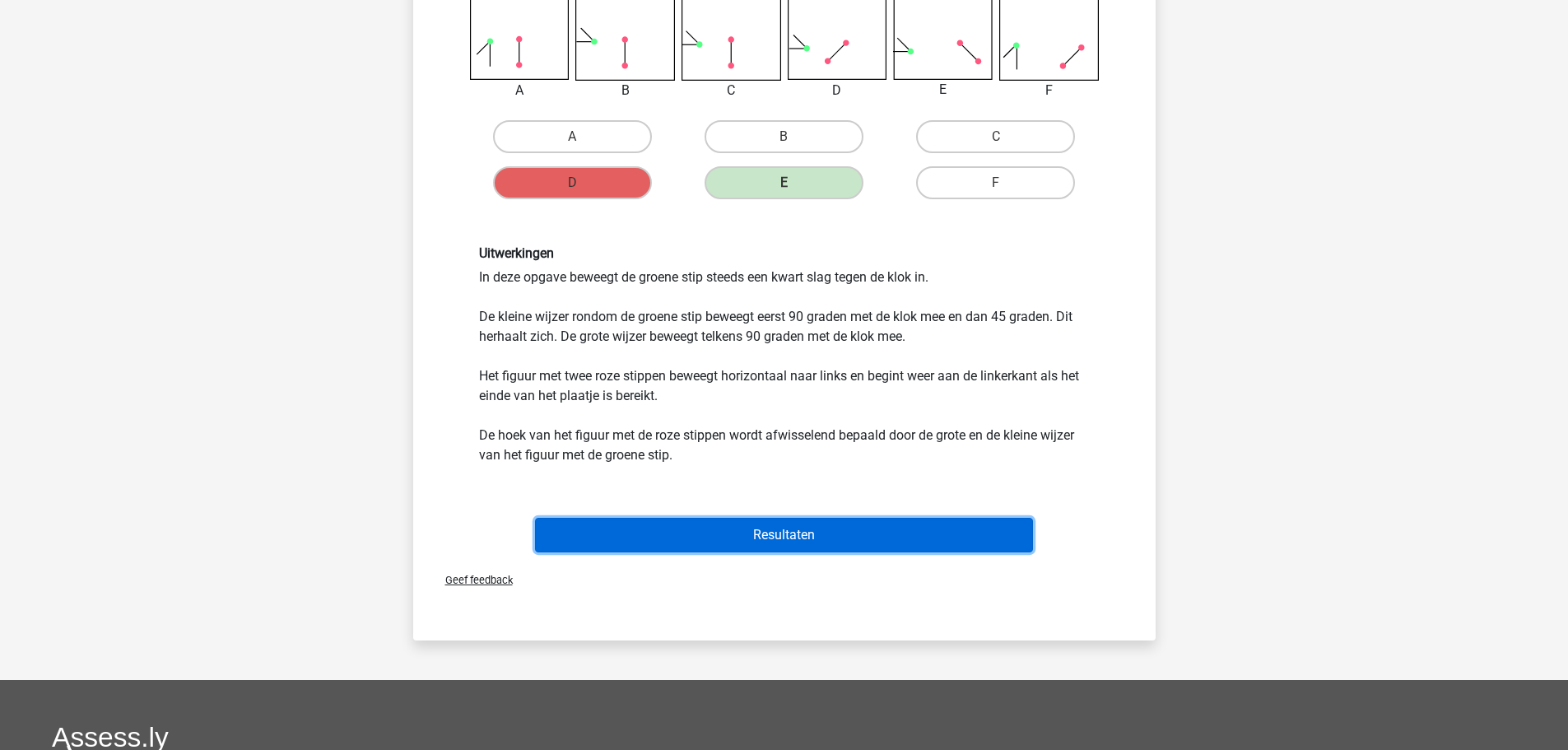
click at [750, 536] on button "Resultaten" at bounding box center [784, 534] width 498 height 34
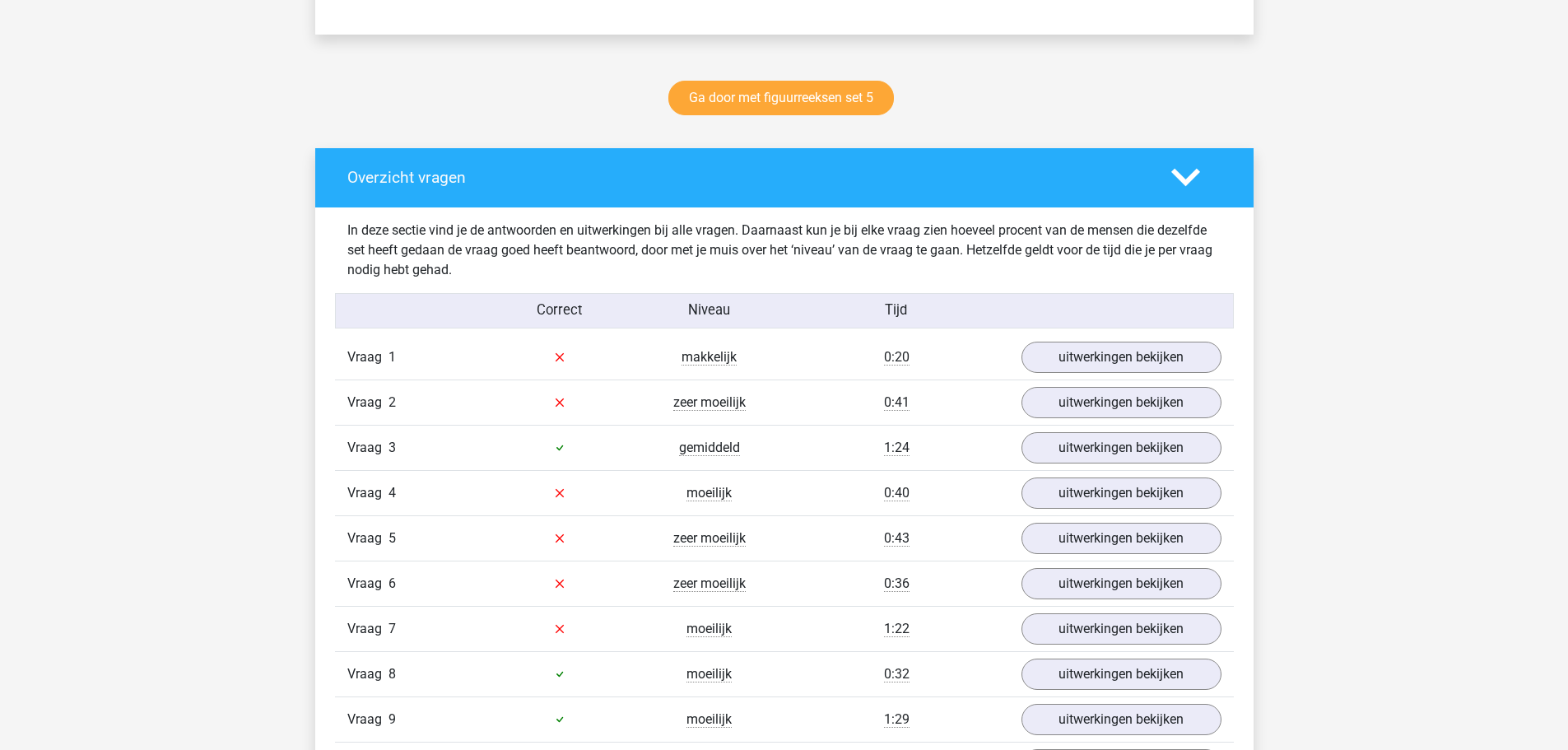
scroll to position [823, 0]
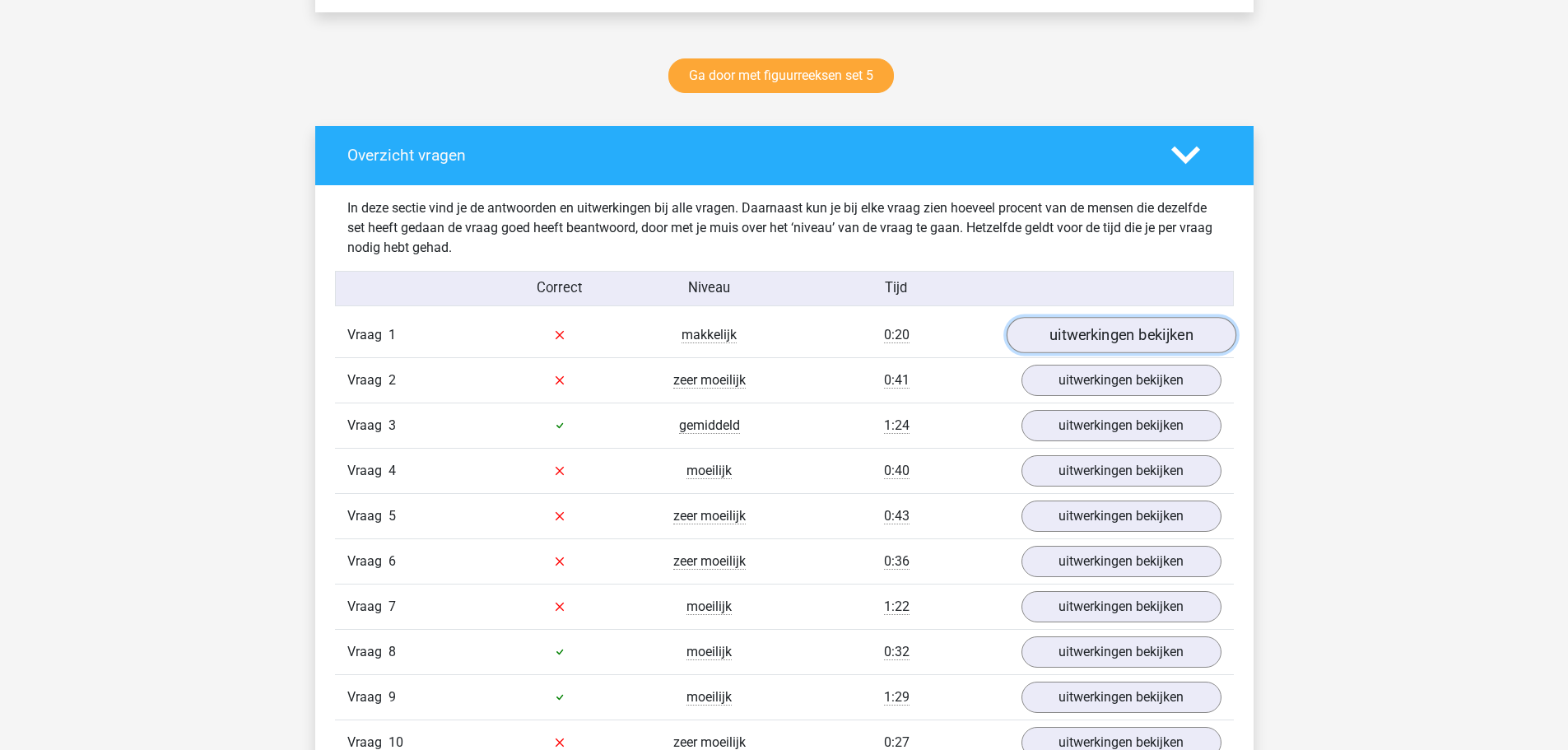
click at [1067, 328] on link "uitwerkingen bekijken" at bounding box center [1121, 335] width 230 height 36
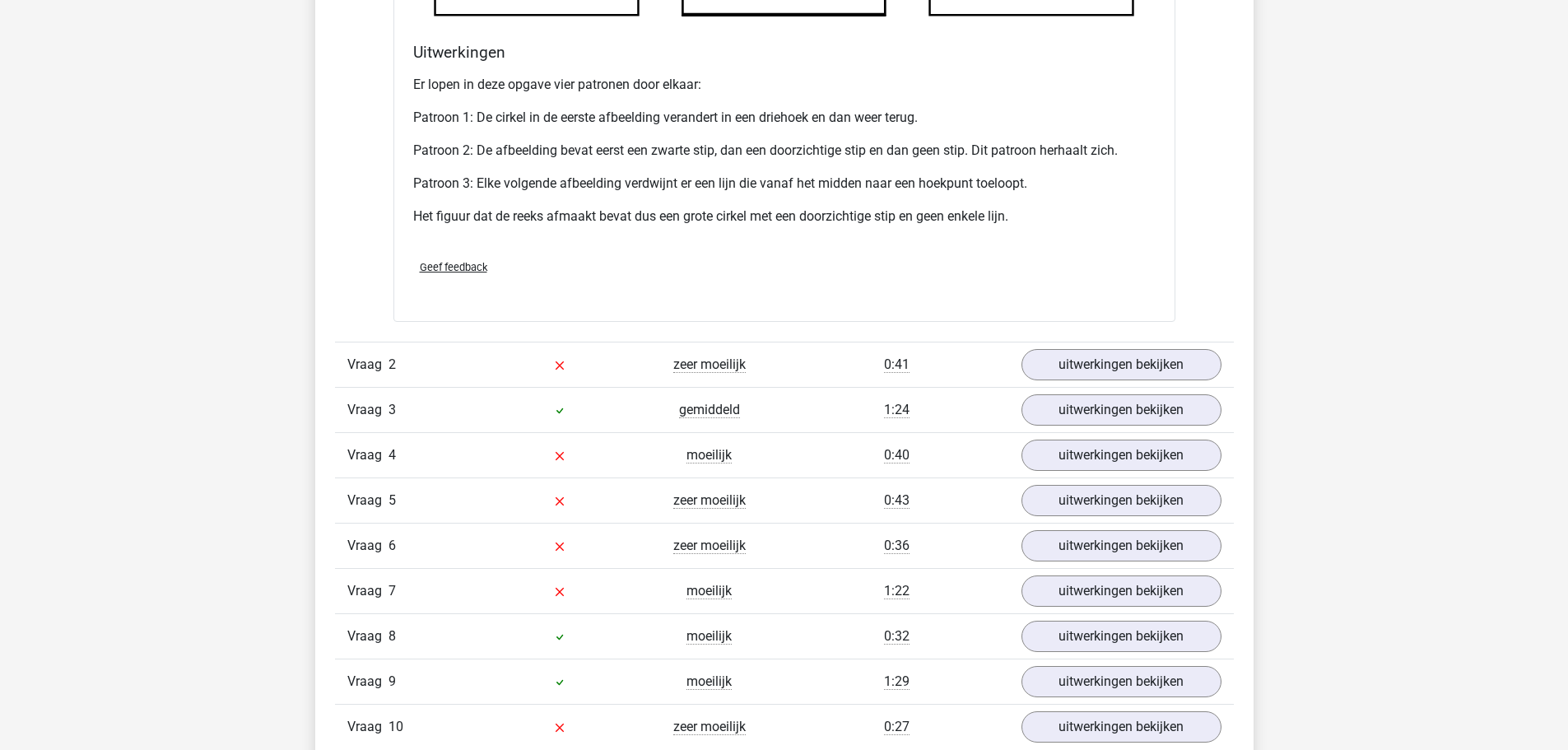
scroll to position [1894, 0]
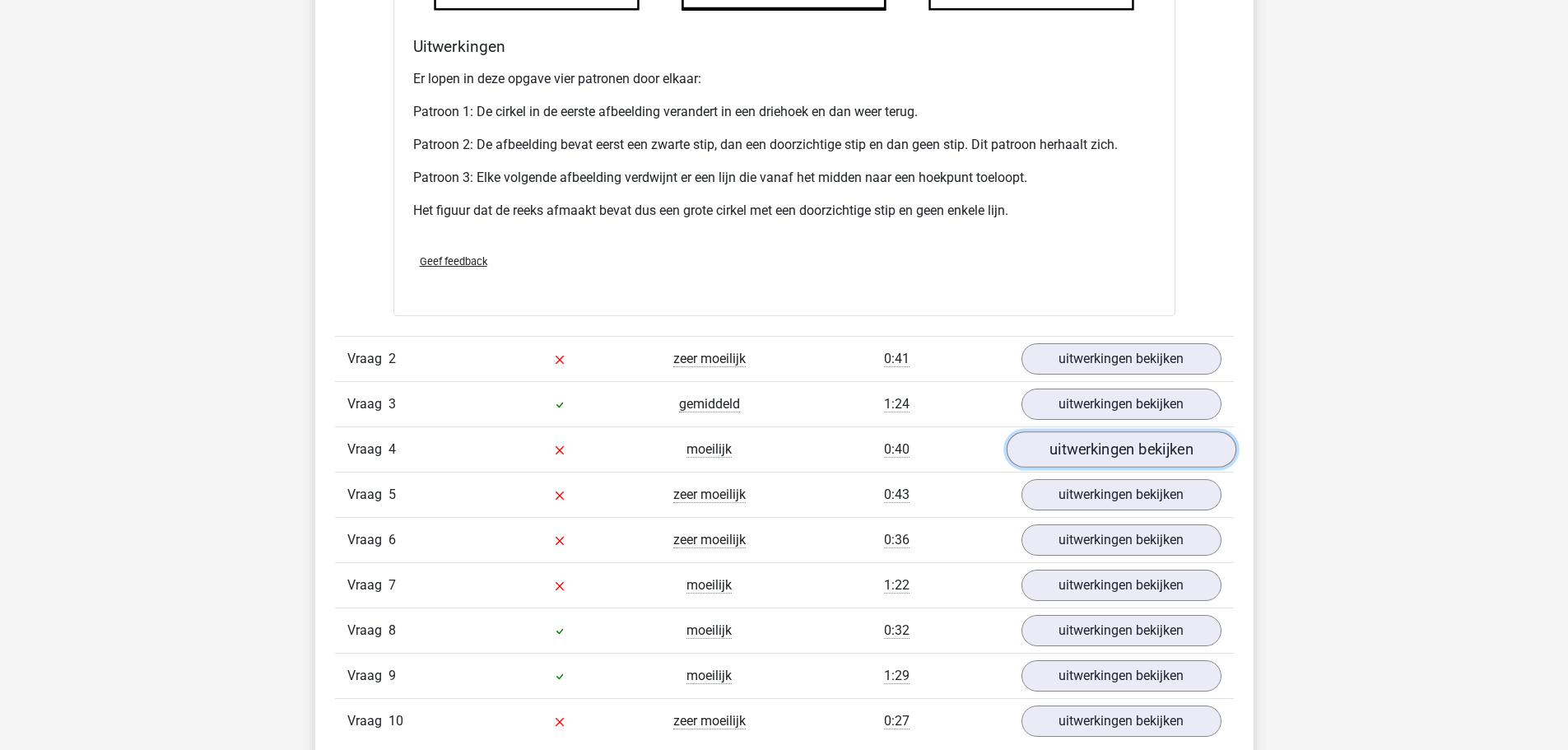
click at [1102, 460] on link "uitwerkingen bekijken" at bounding box center [1121, 449] width 230 height 36
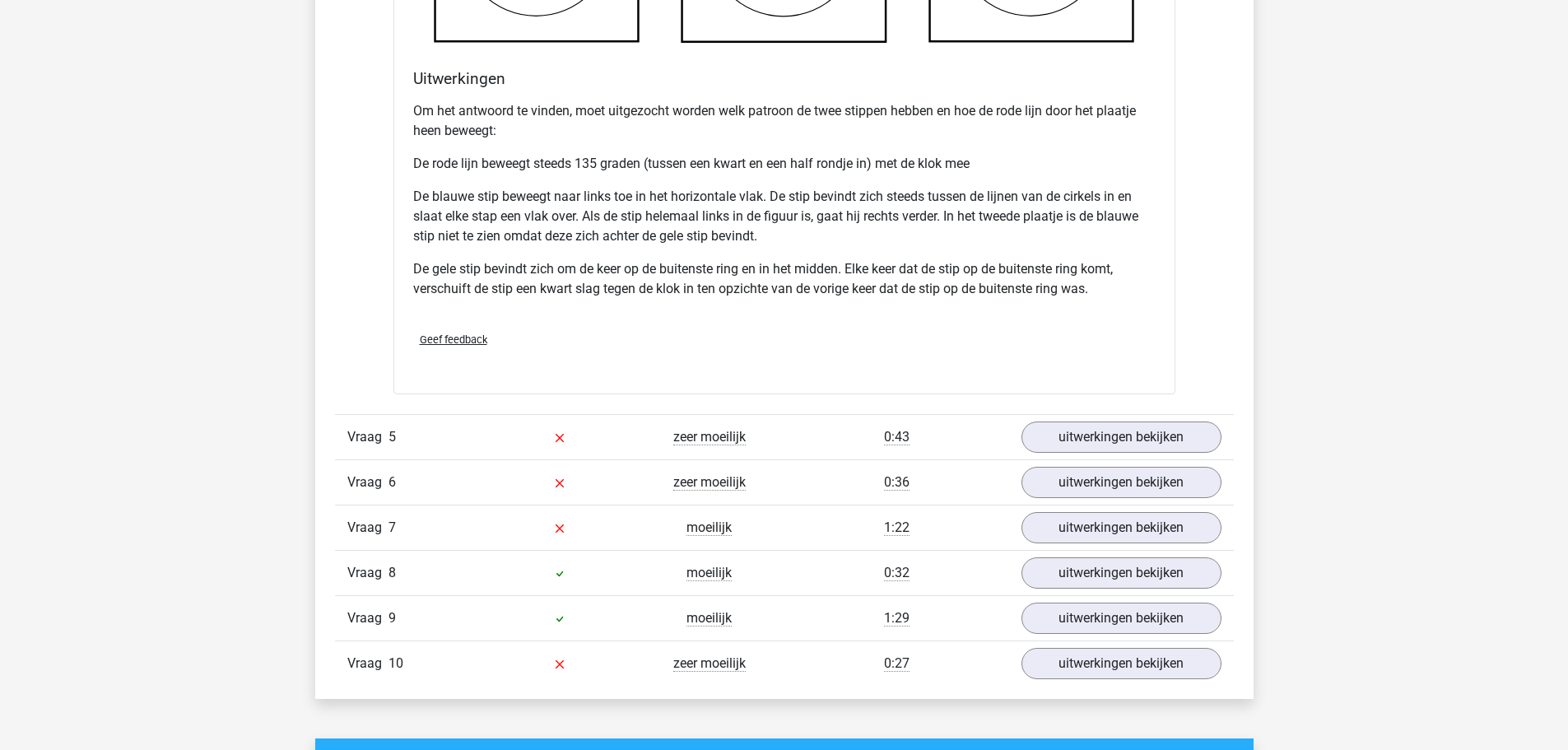
scroll to position [3047, 0]
click at [1144, 437] on link "uitwerkingen bekijken" at bounding box center [1121, 436] width 230 height 36
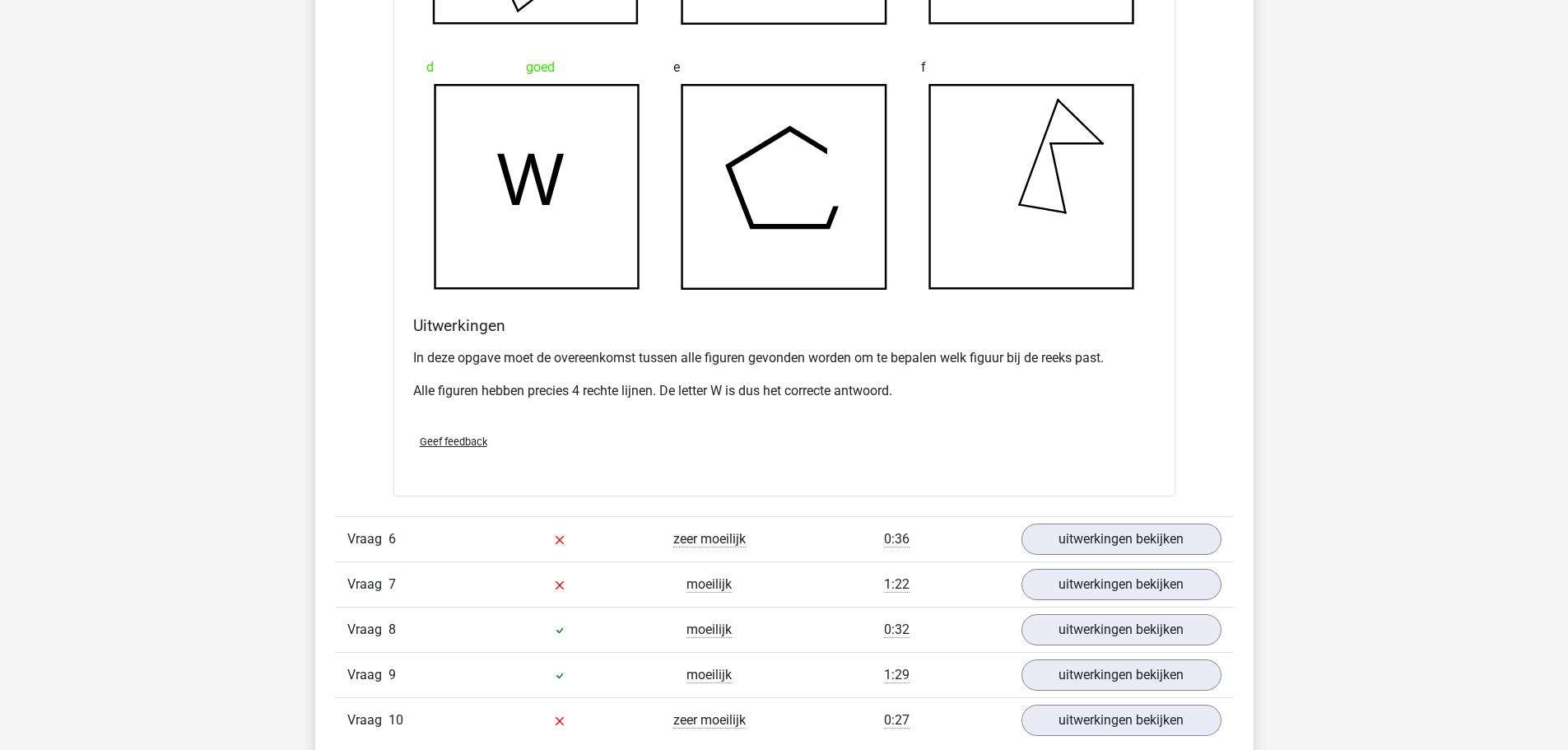
scroll to position [4035, 0]
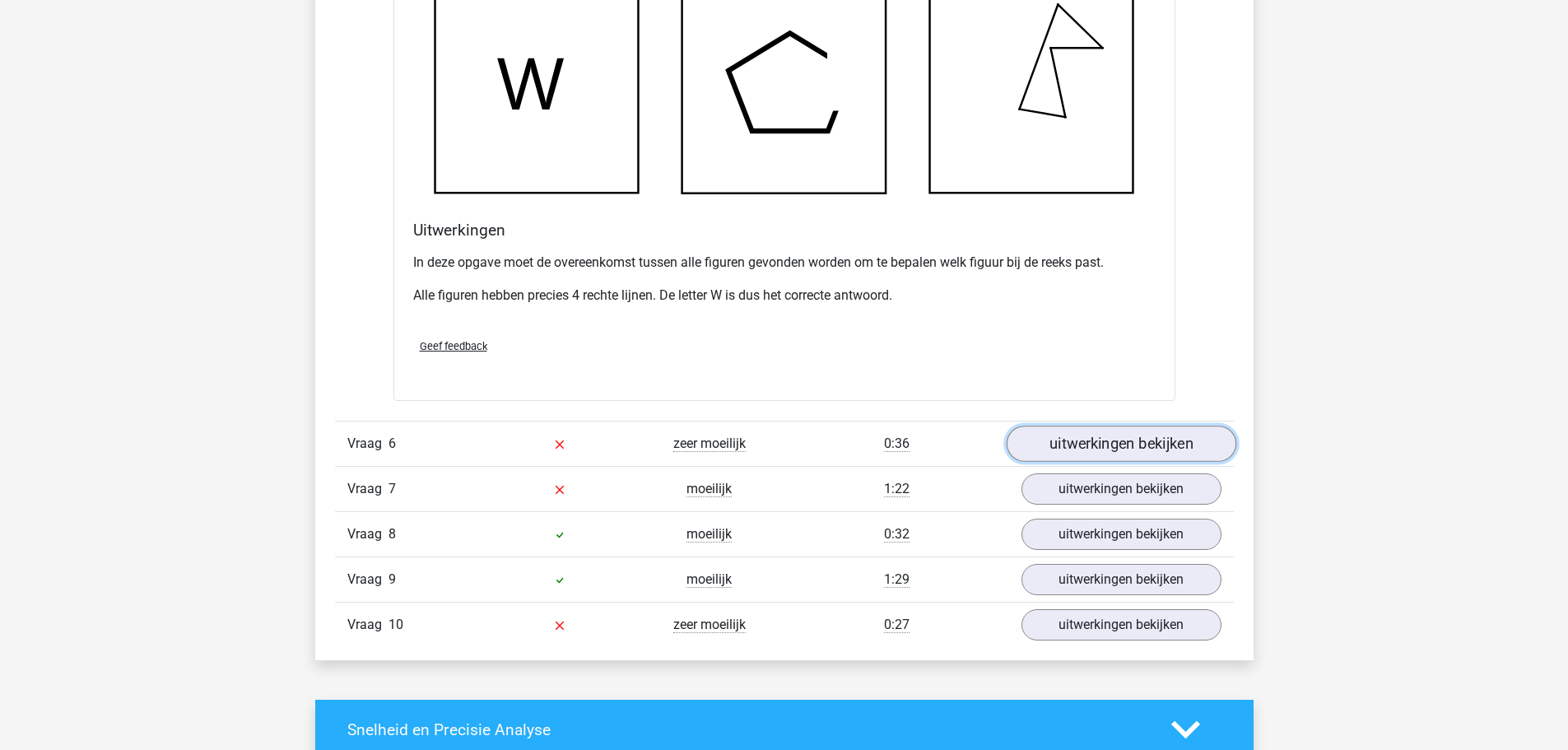
click at [1078, 451] on link "uitwerkingen bekijken" at bounding box center [1121, 444] width 230 height 36
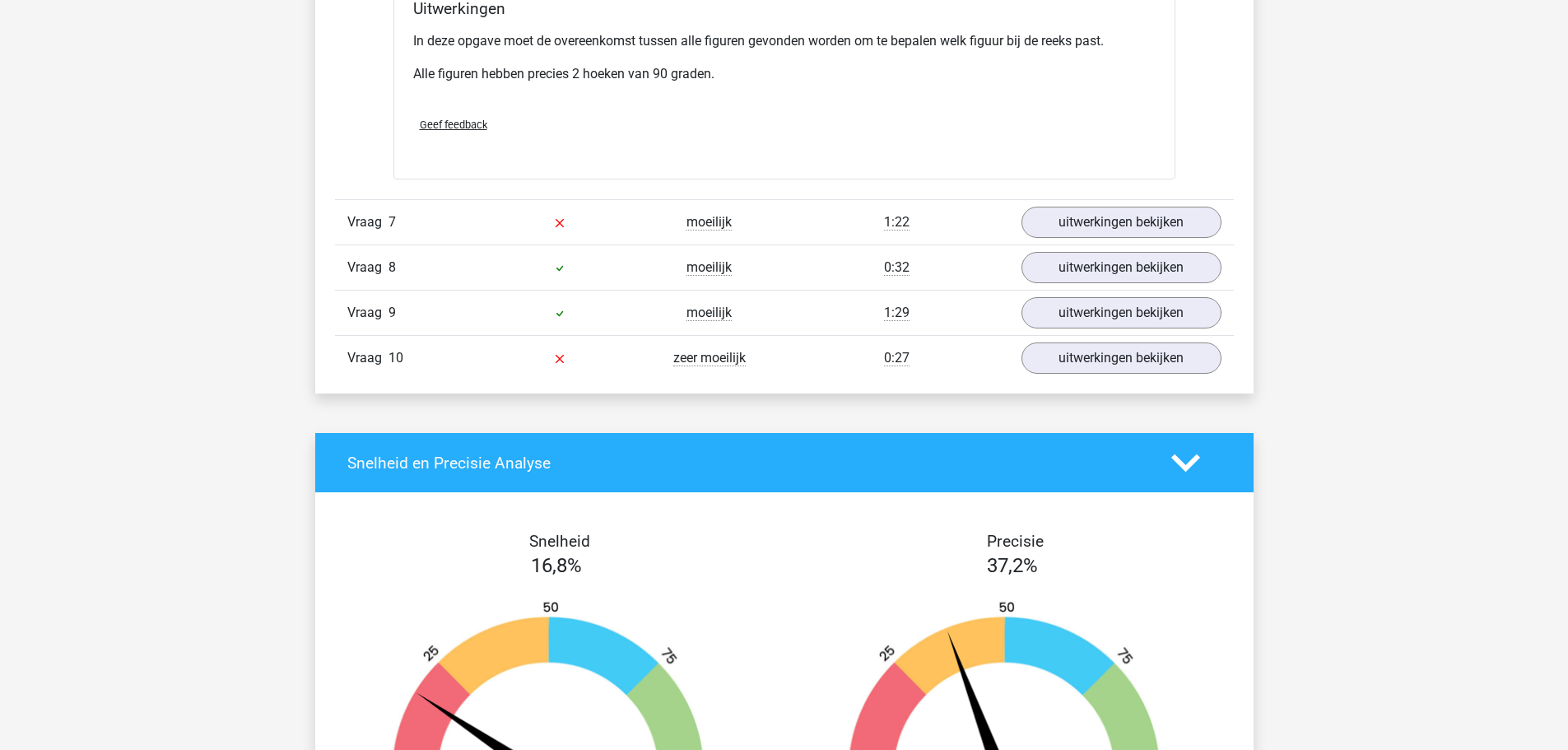
scroll to position [5270, 0]
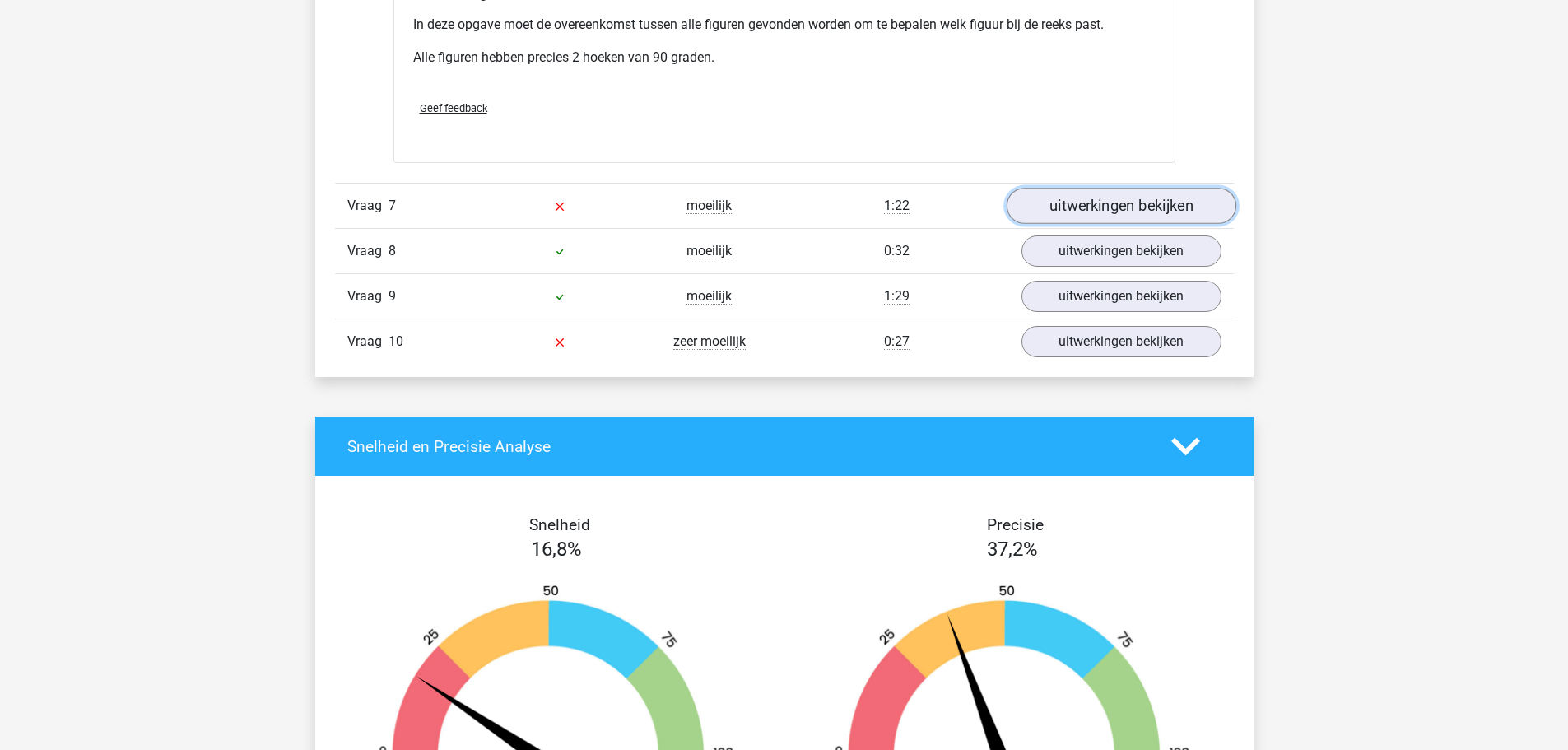
click at [1117, 211] on link "uitwerkingen bekijken" at bounding box center [1121, 206] width 230 height 36
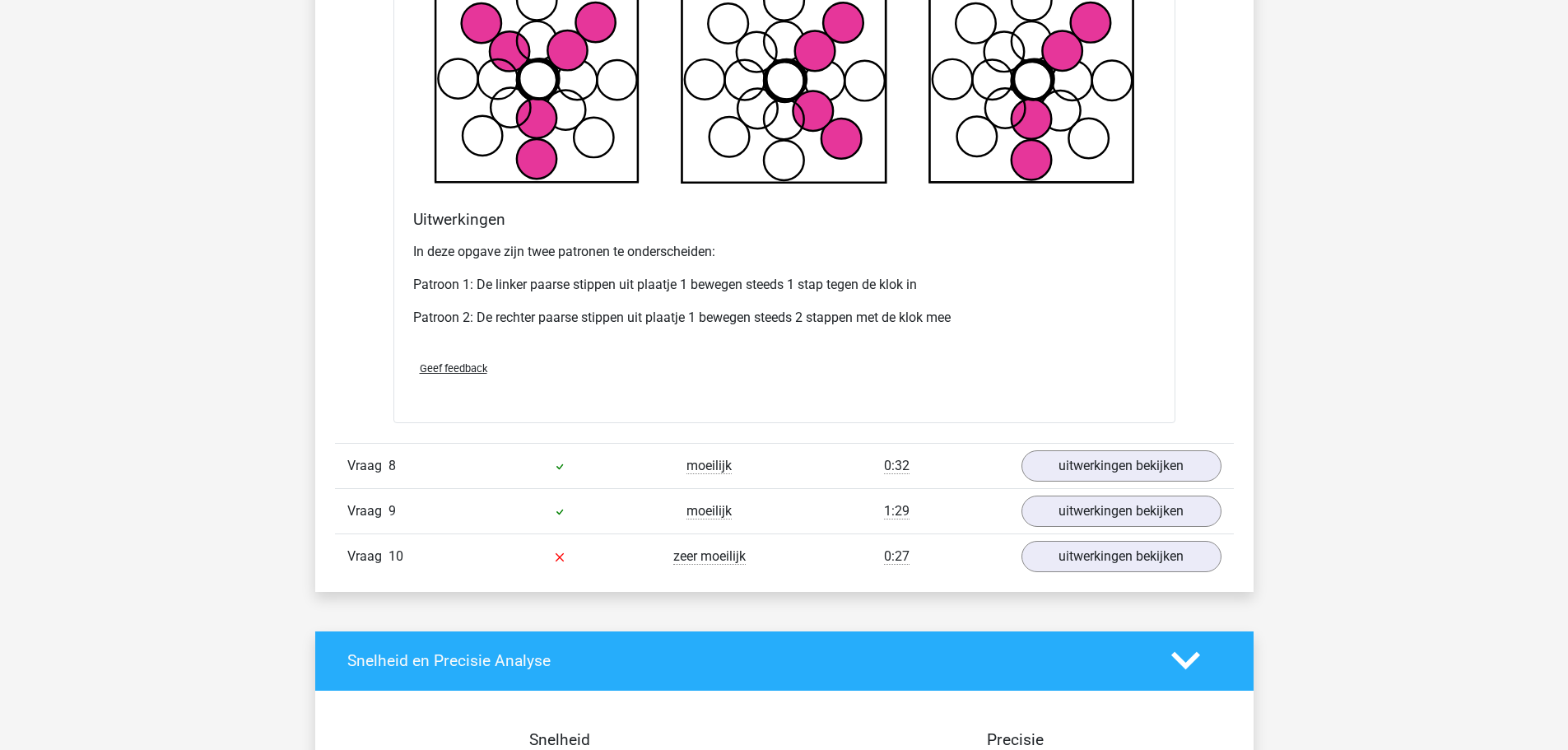
scroll to position [6094, 0]
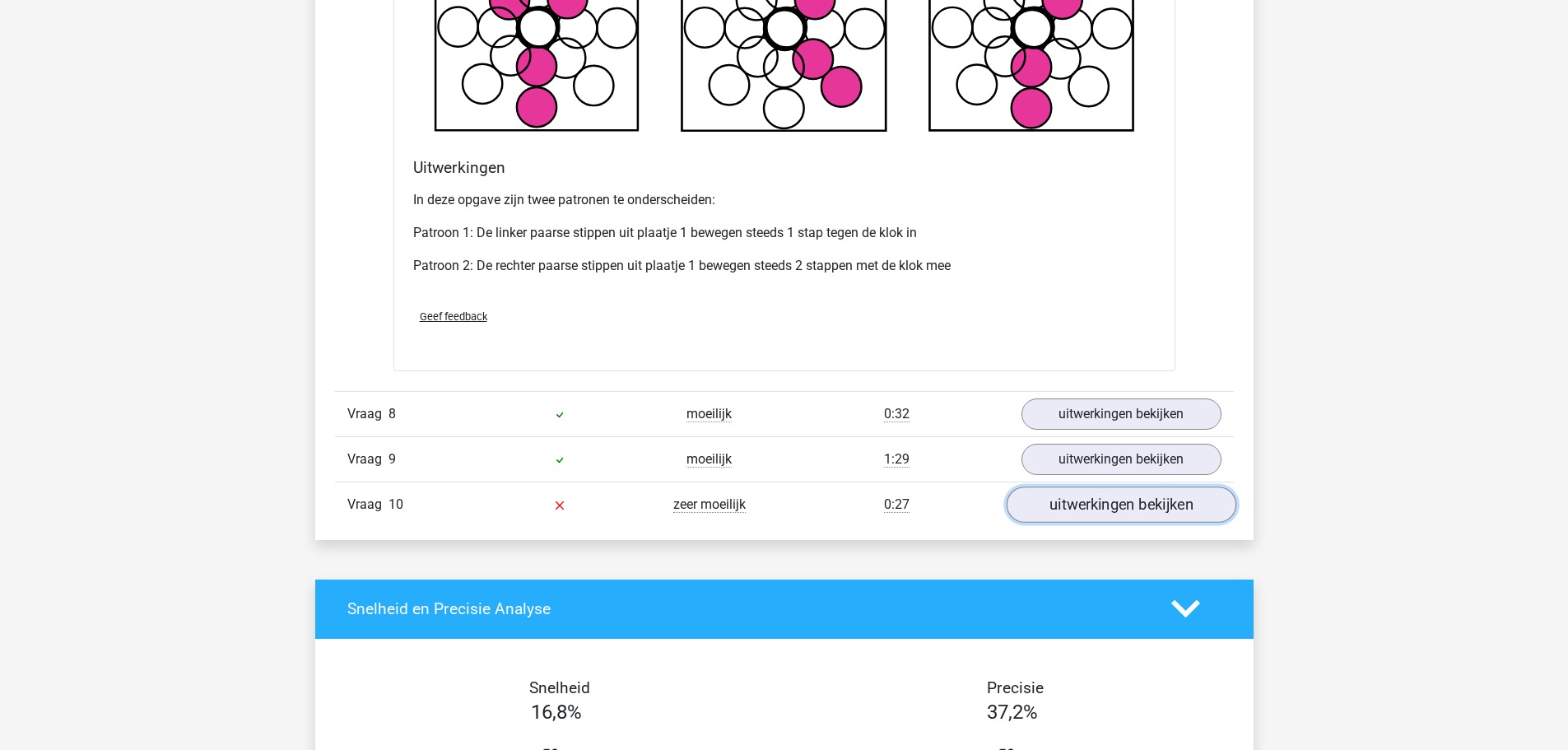
click at [1066, 507] on link "uitwerkingen bekijken" at bounding box center [1121, 504] width 230 height 36
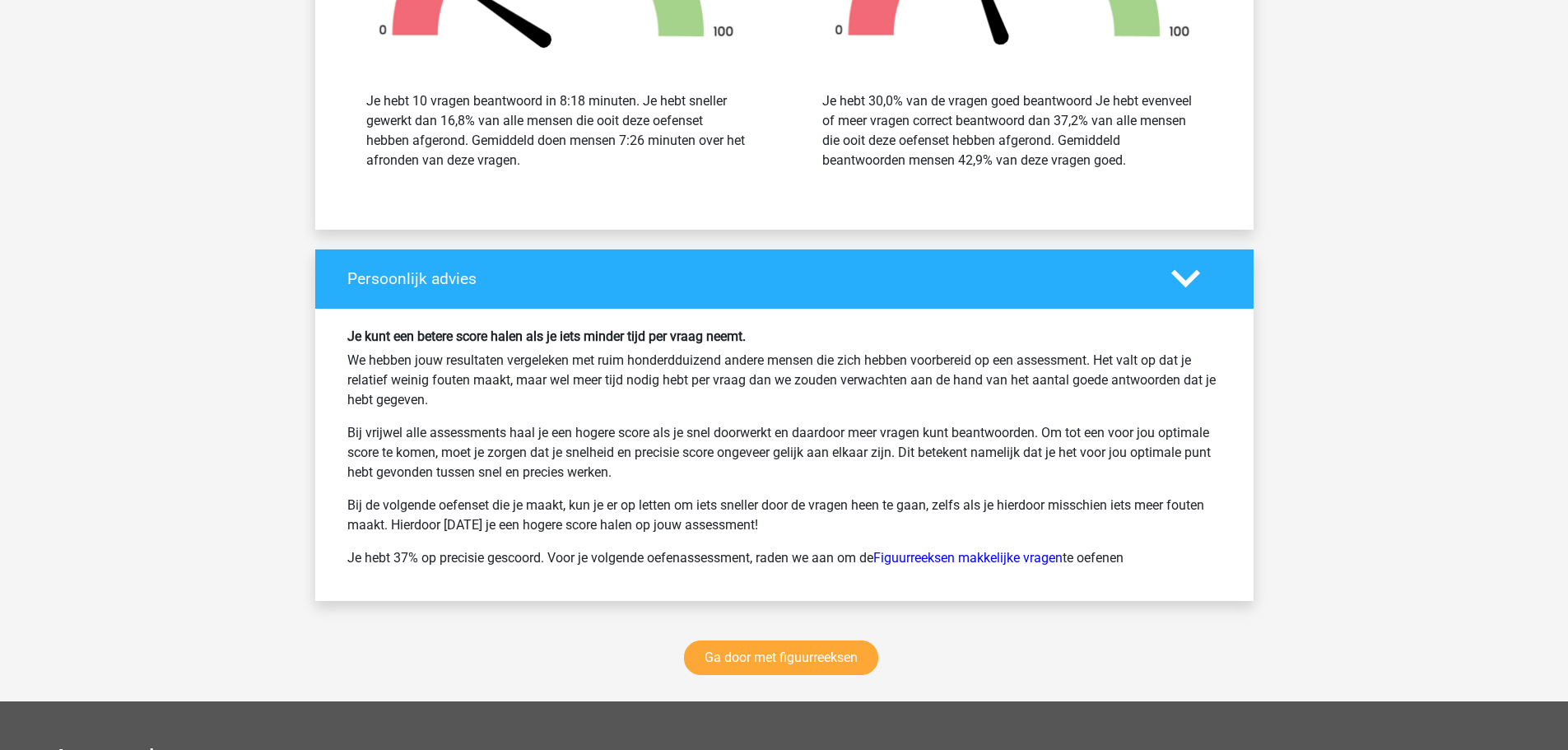
scroll to position [8071, 0]
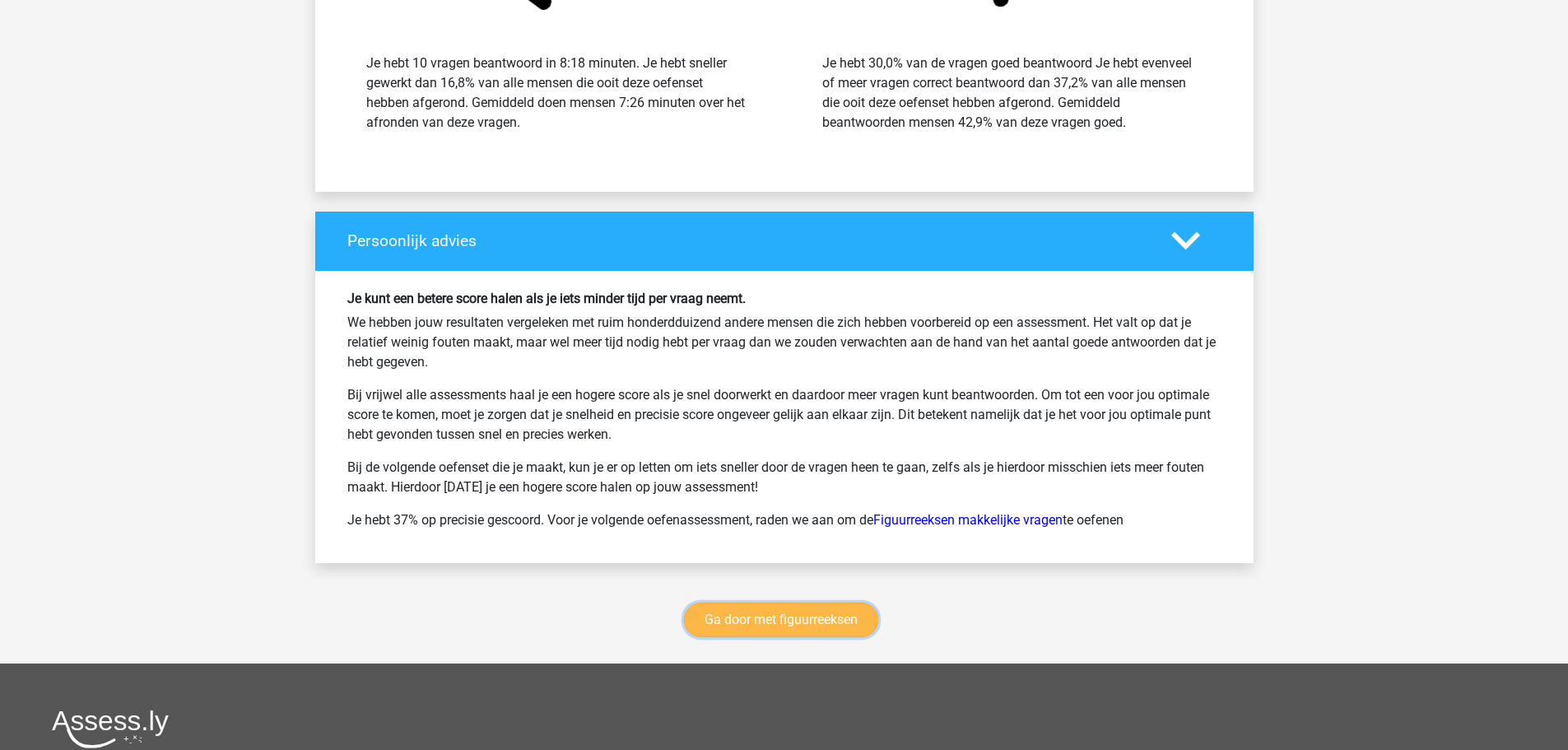
click at [745, 613] on link "Ga door met figuurreeksen" at bounding box center [781, 619] width 194 height 34
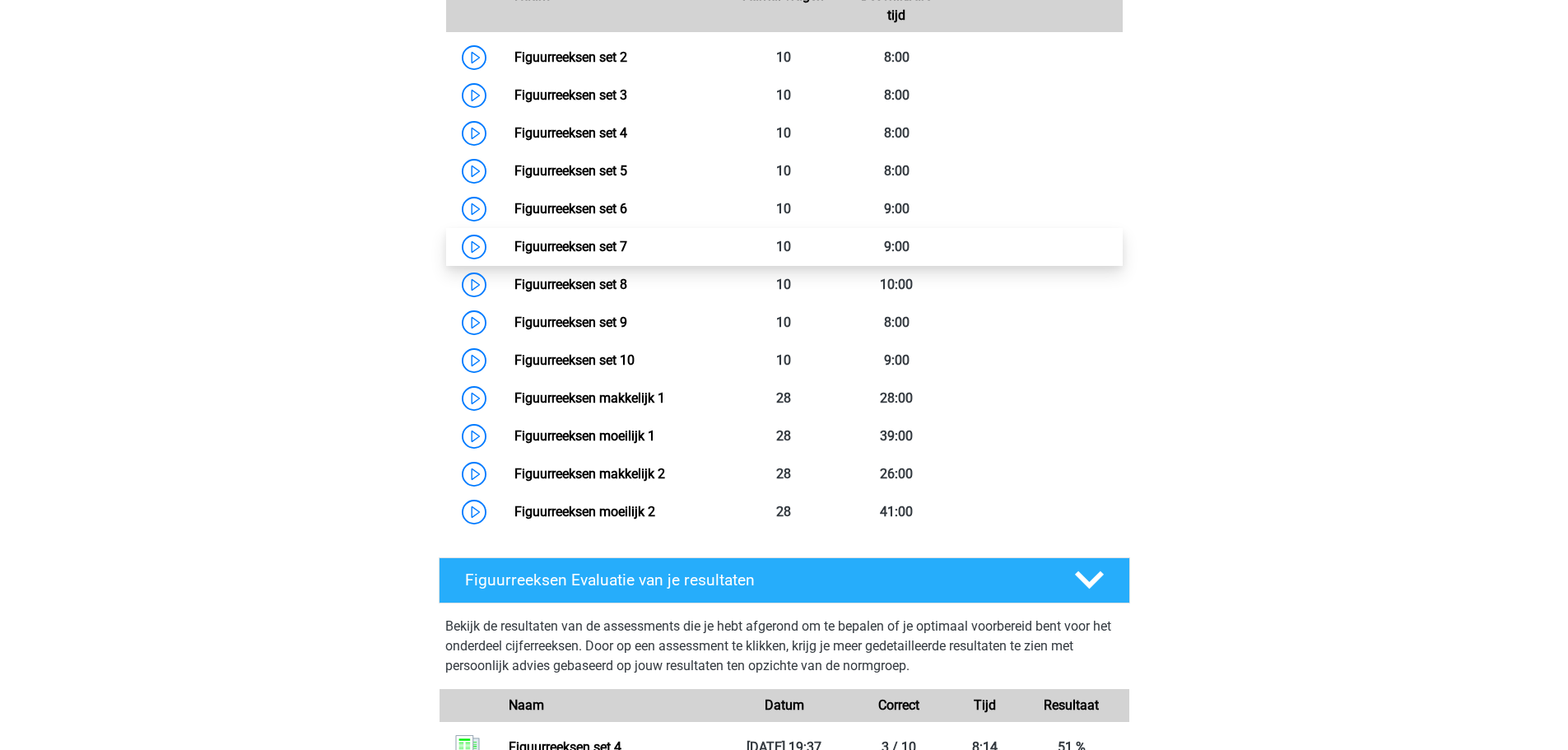
scroll to position [798, 0]
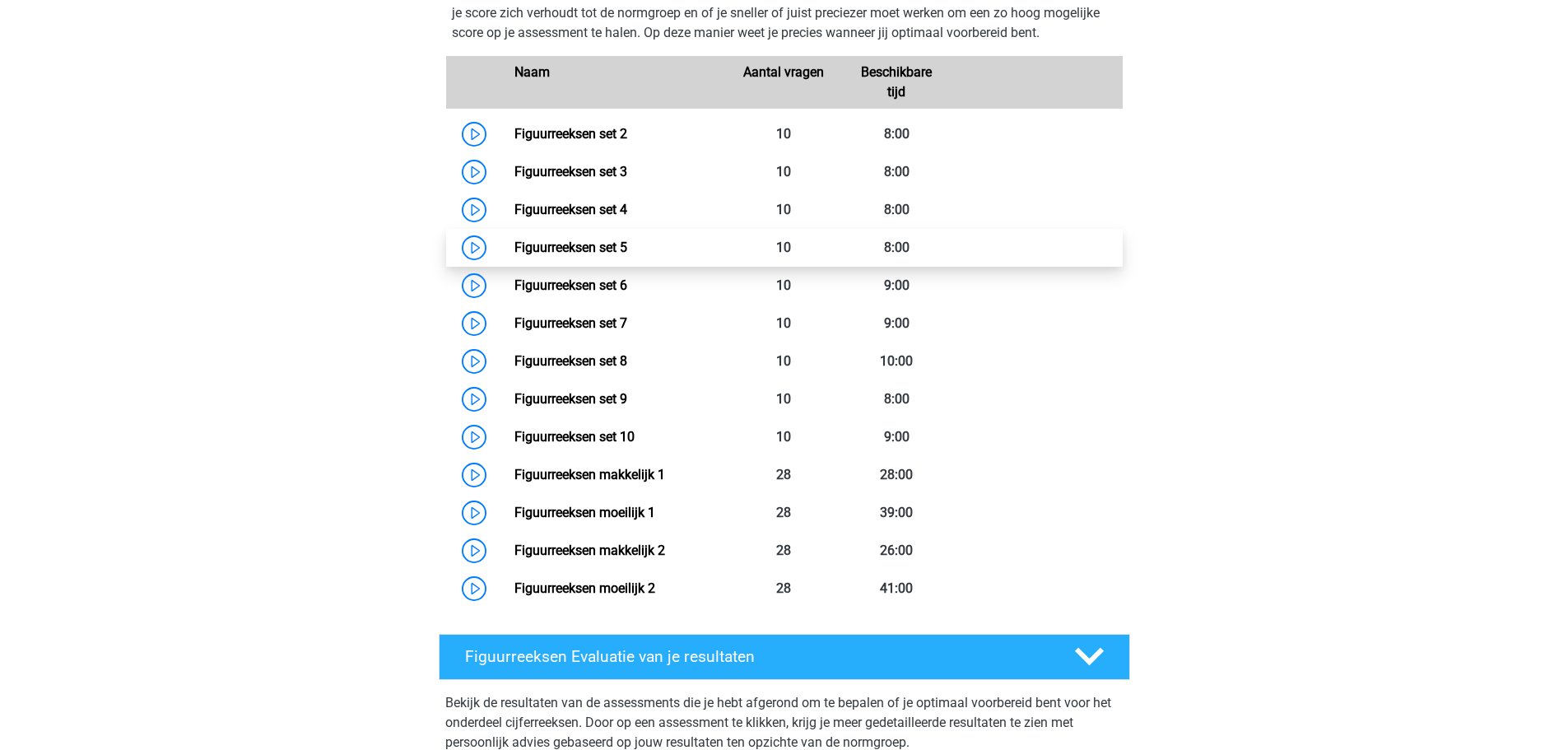
click at [568, 246] on link "Figuurreeksen set 5" at bounding box center [571, 248] width 113 height 16
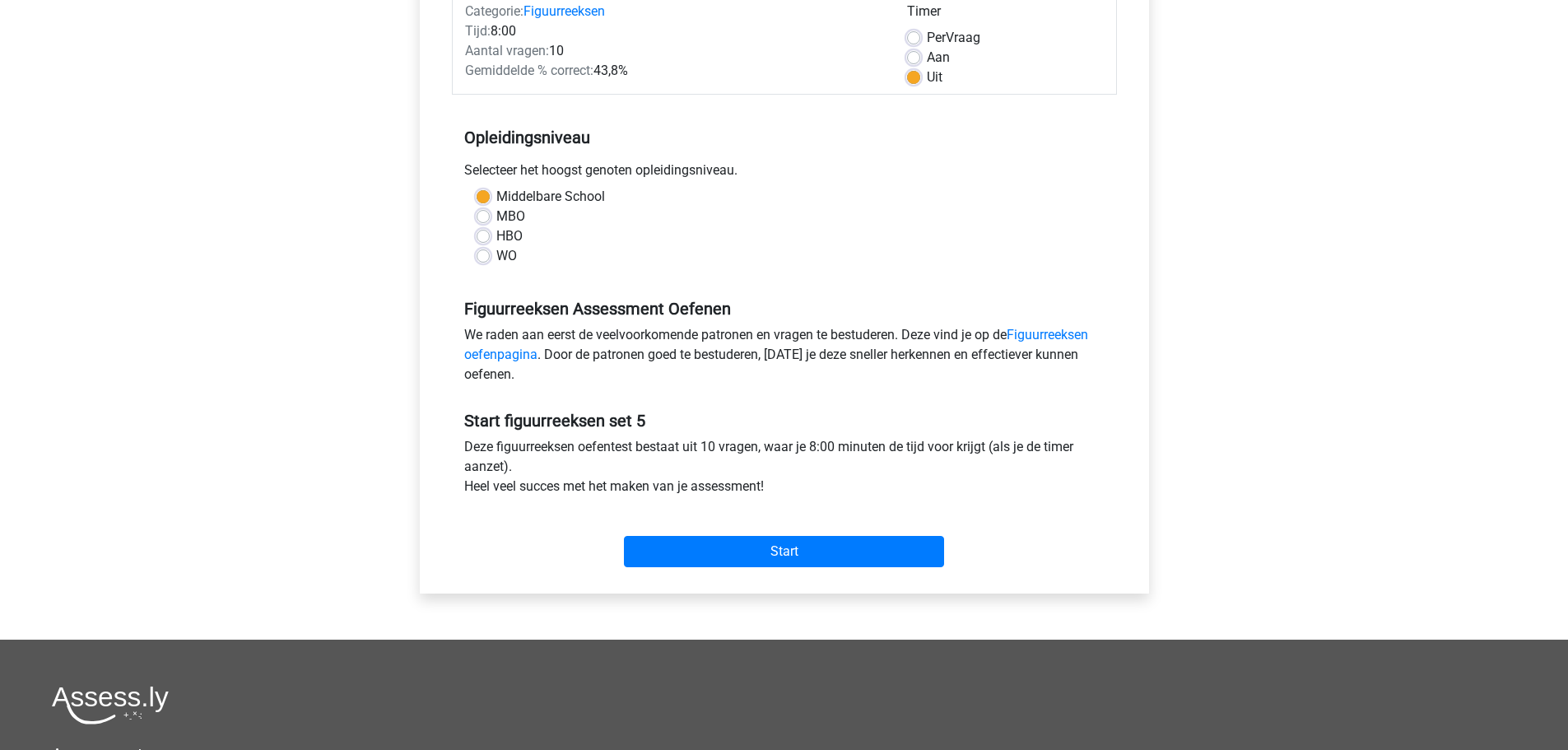
scroll to position [247, 0]
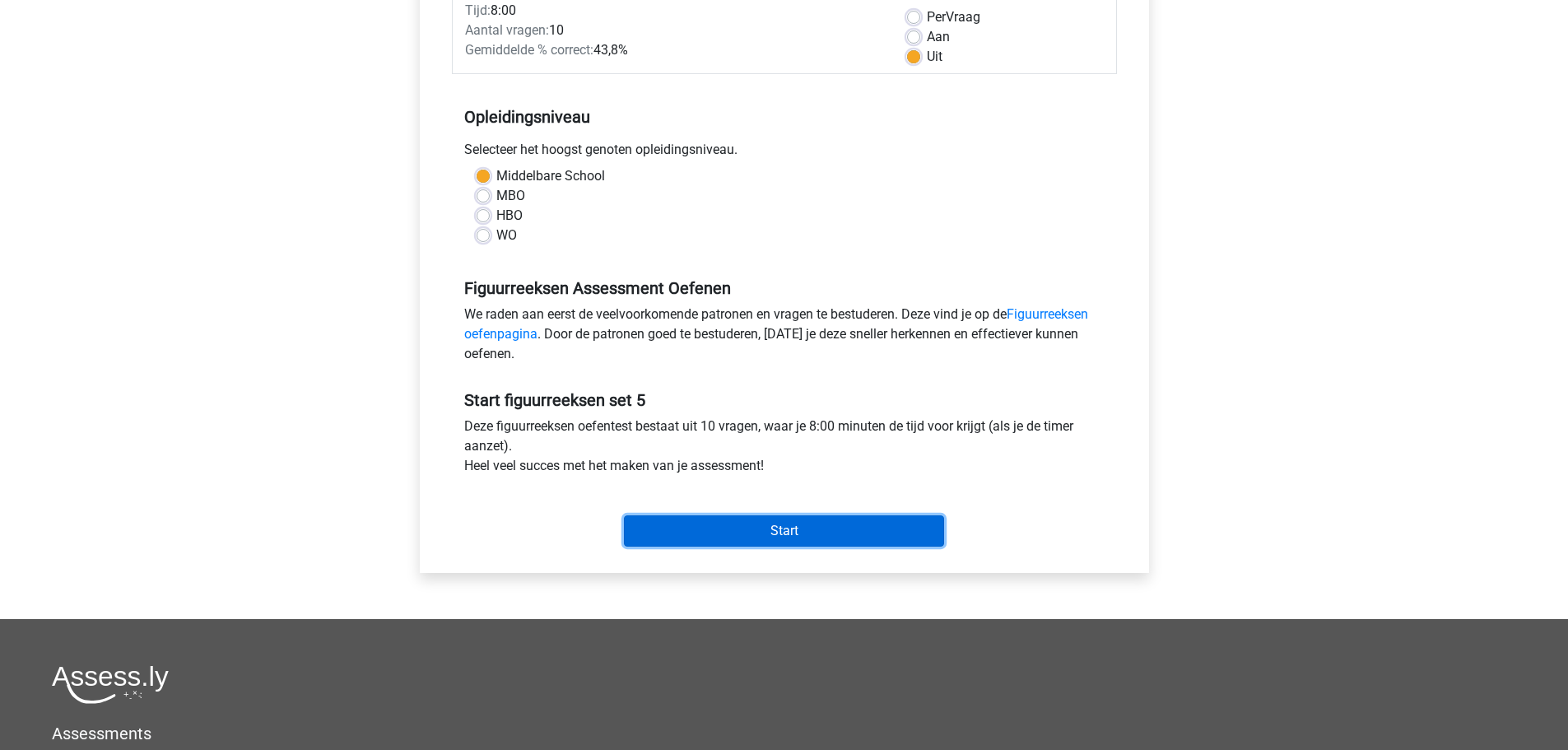
click at [788, 530] on input "Start" at bounding box center [784, 532] width 320 height 31
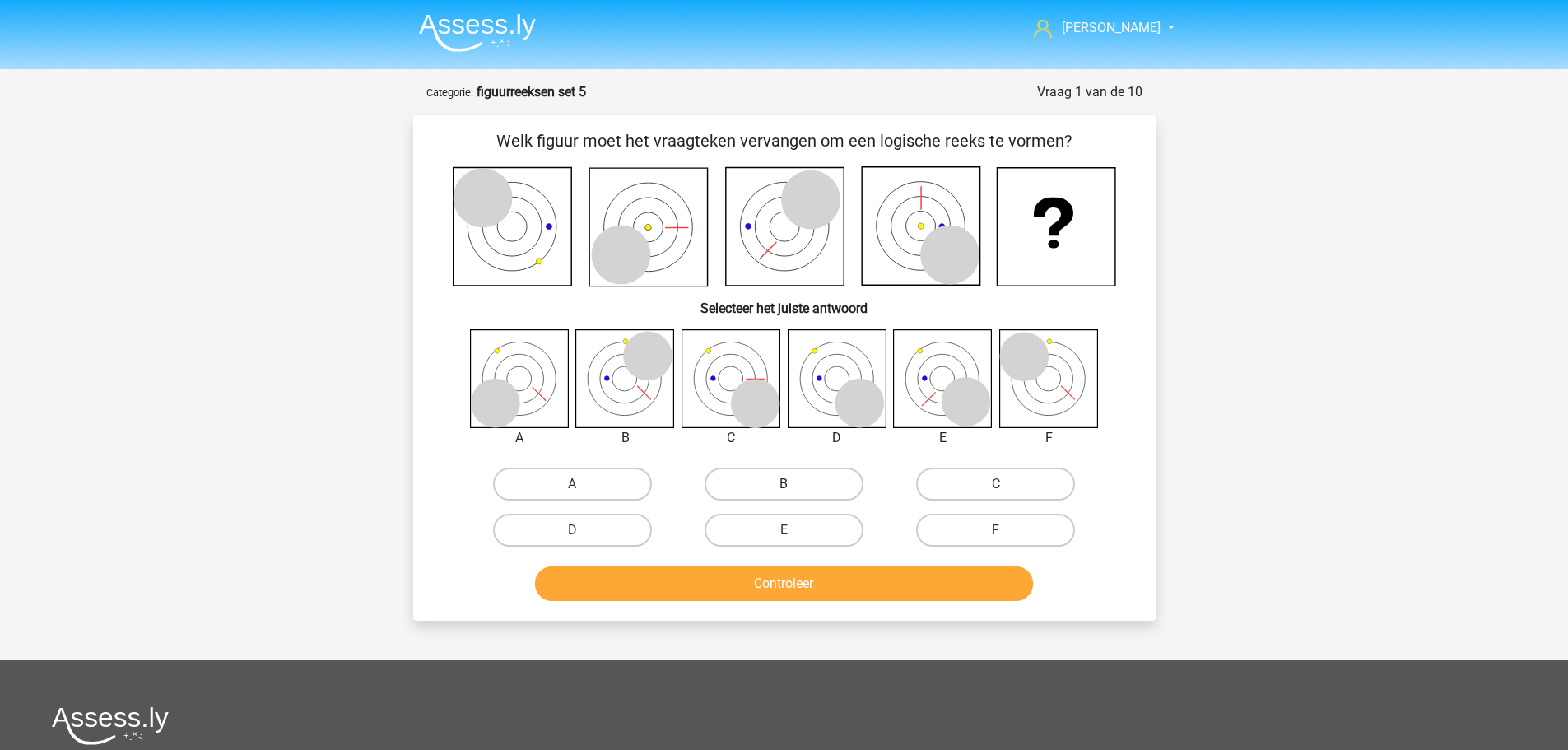
click at [730, 483] on label "B" at bounding box center [784, 485] width 159 height 33
click at [784, 484] on input "B" at bounding box center [789, 489] width 11 height 11
radio input "true"
click at [786, 585] on button "Controleer" at bounding box center [784, 583] width 498 height 34
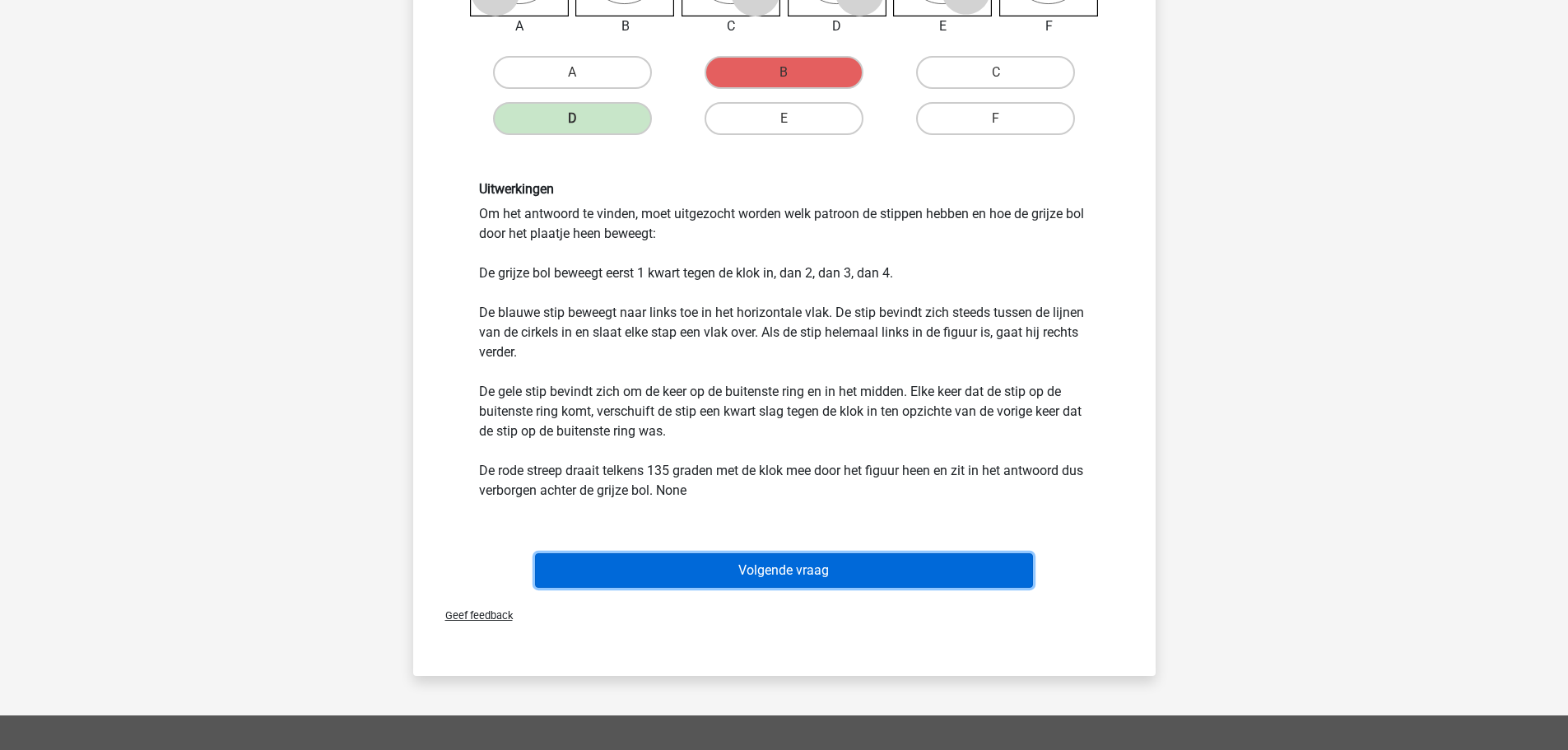
click at [784, 556] on button "Volgende vraag" at bounding box center [784, 570] width 498 height 34
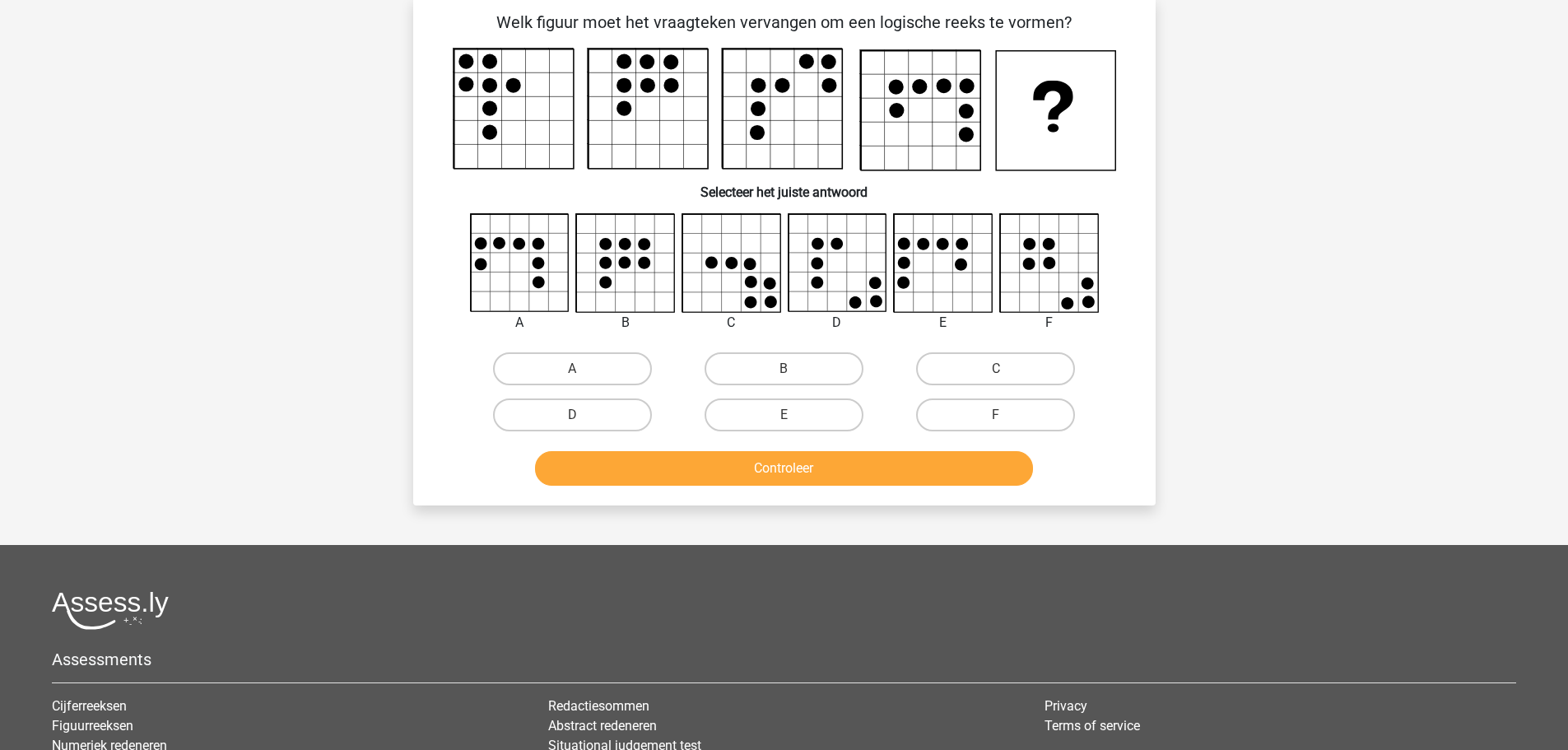
scroll to position [82, 0]
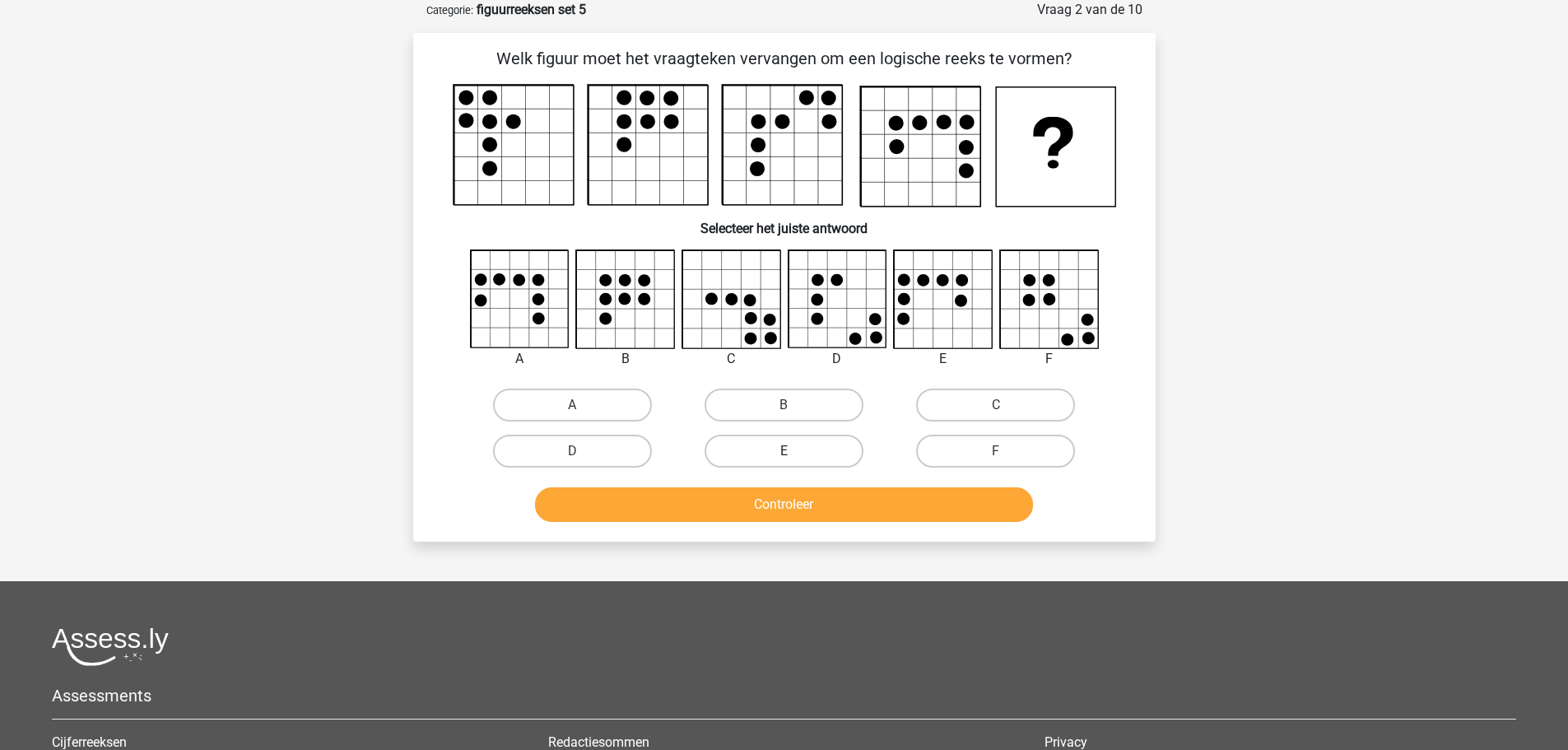
click at [780, 456] on label "E" at bounding box center [784, 452] width 159 height 33
click at [784, 456] on input "E" at bounding box center [789, 456] width 11 height 11
radio input "true"
click at [787, 507] on button "Controleer" at bounding box center [784, 504] width 498 height 34
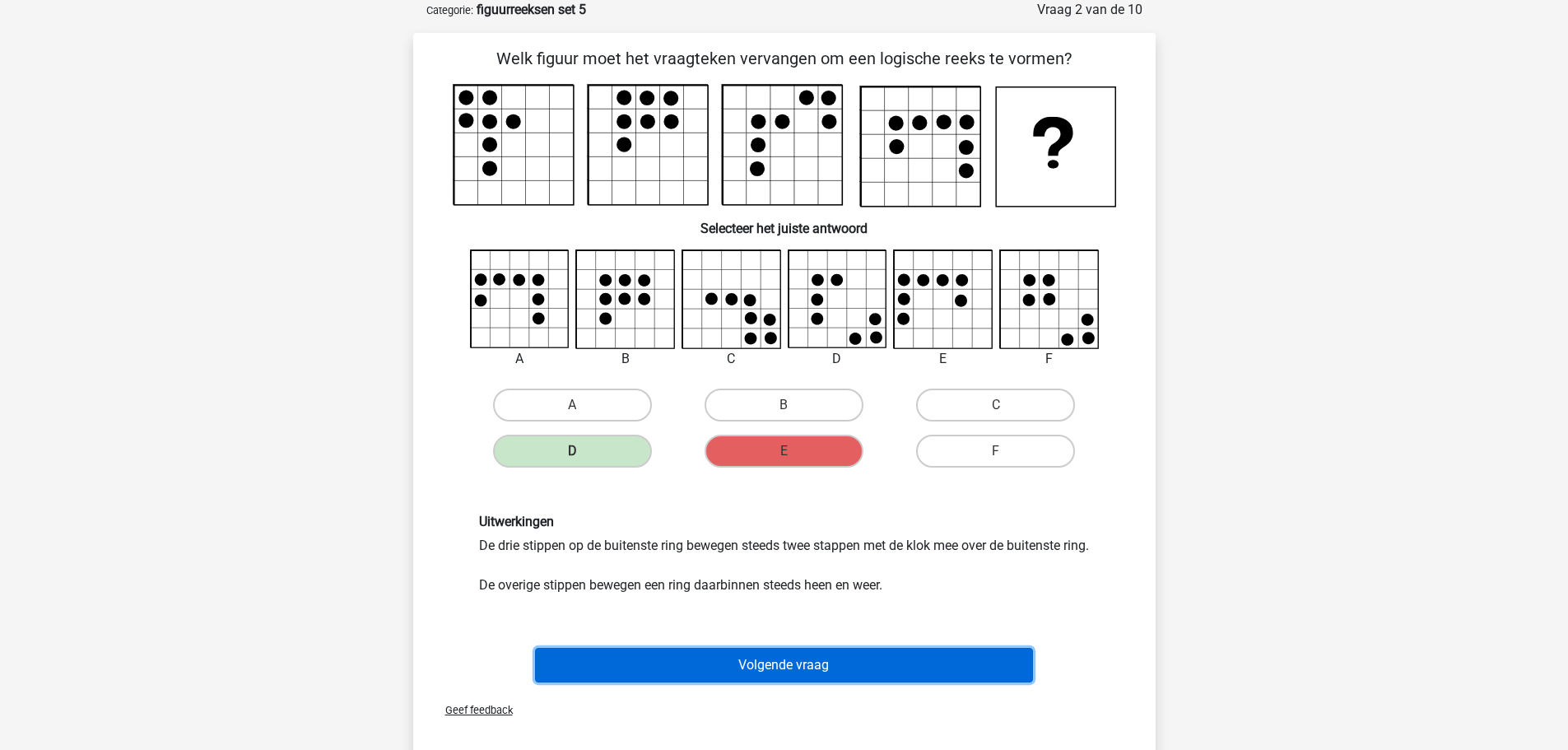
click at [769, 683] on button "Volgende vraag" at bounding box center [784, 664] width 498 height 34
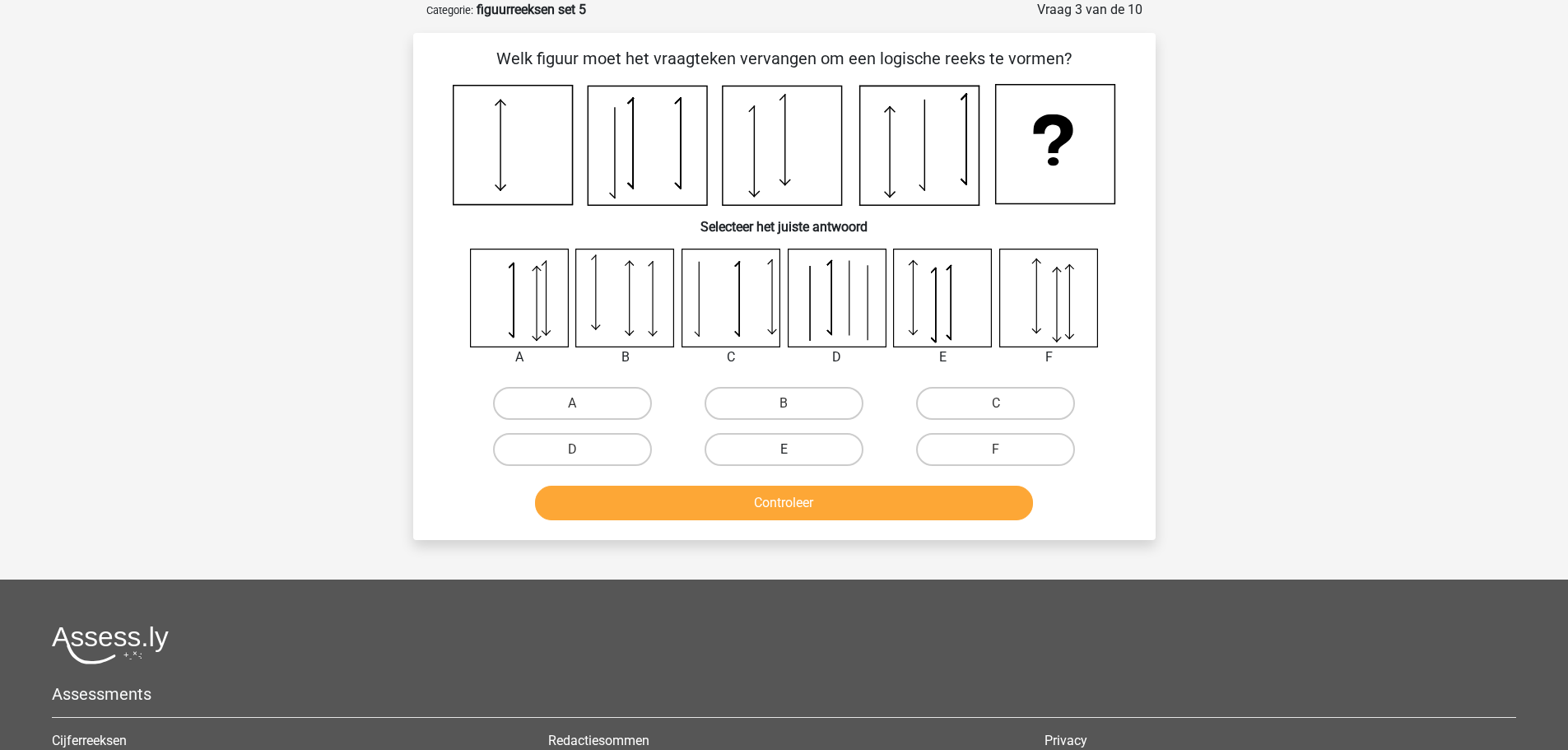
click at [808, 448] on label "E" at bounding box center [784, 450] width 159 height 33
click at [795, 450] on input "E" at bounding box center [789, 454] width 11 height 11
radio input "true"
click at [809, 501] on button "Controleer" at bounding box center [784, 502] width 498 height 34
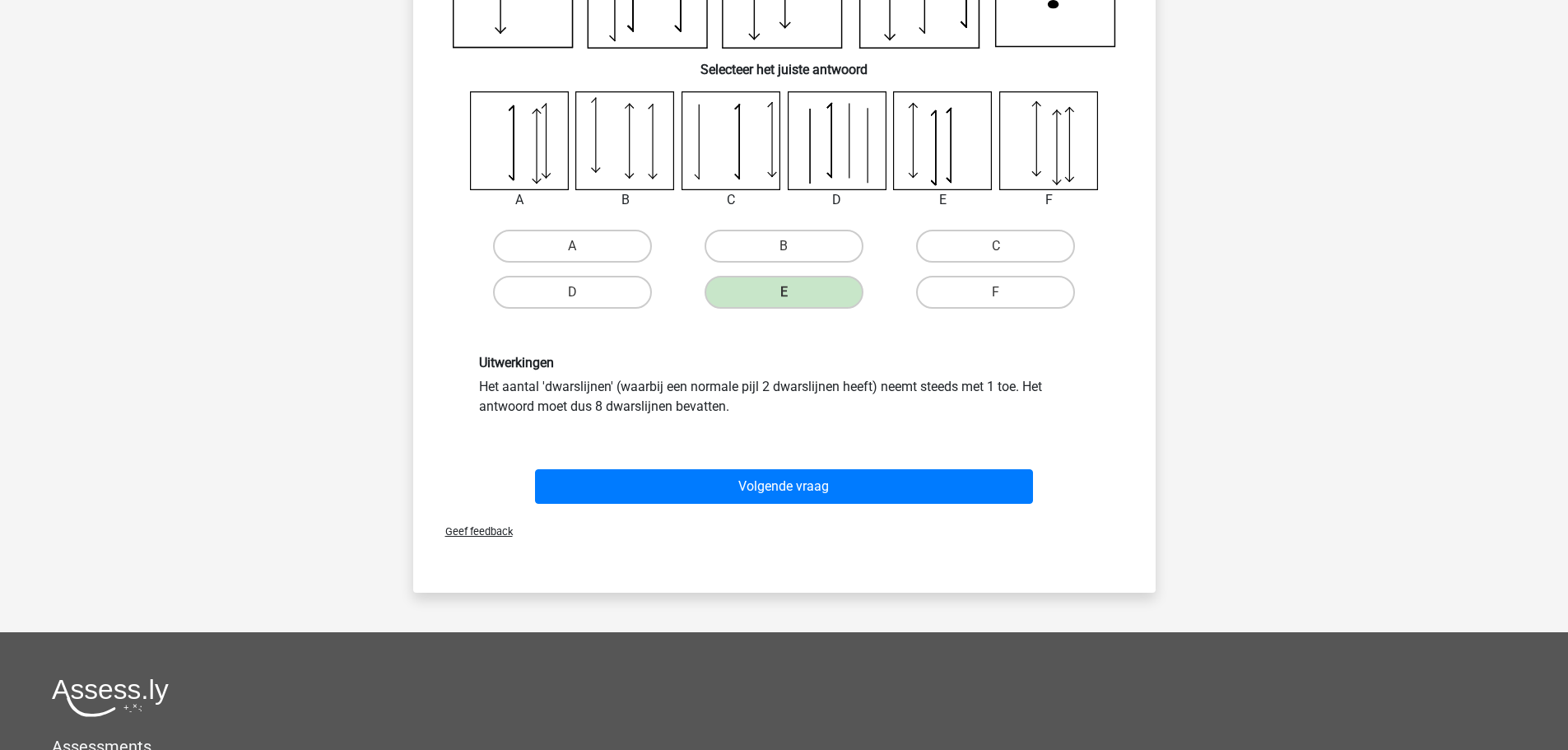
scroll to position [247, 0]
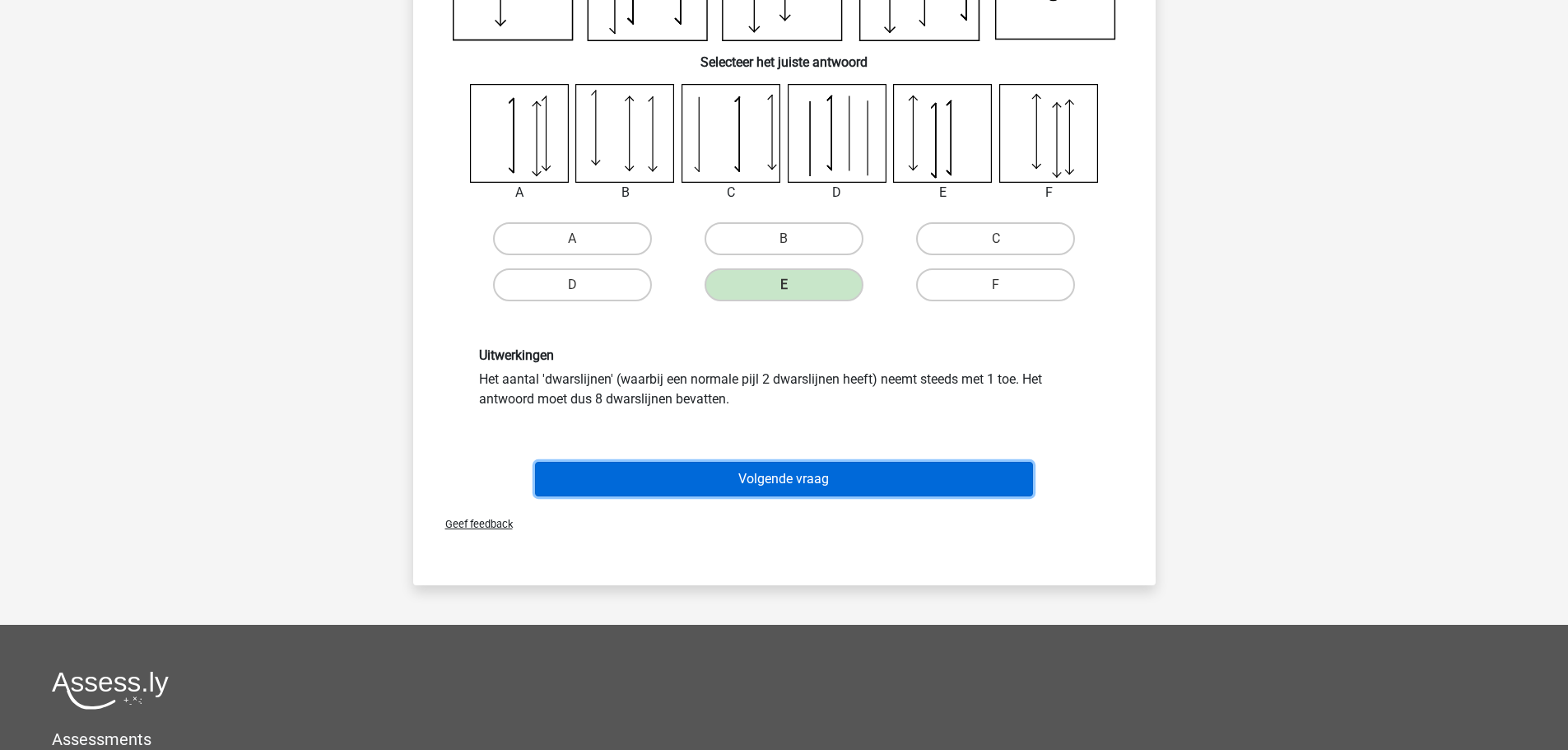
click at [765, 478] on button "Volgende vraag" at bounding box center [784, 479] width 498 height 34
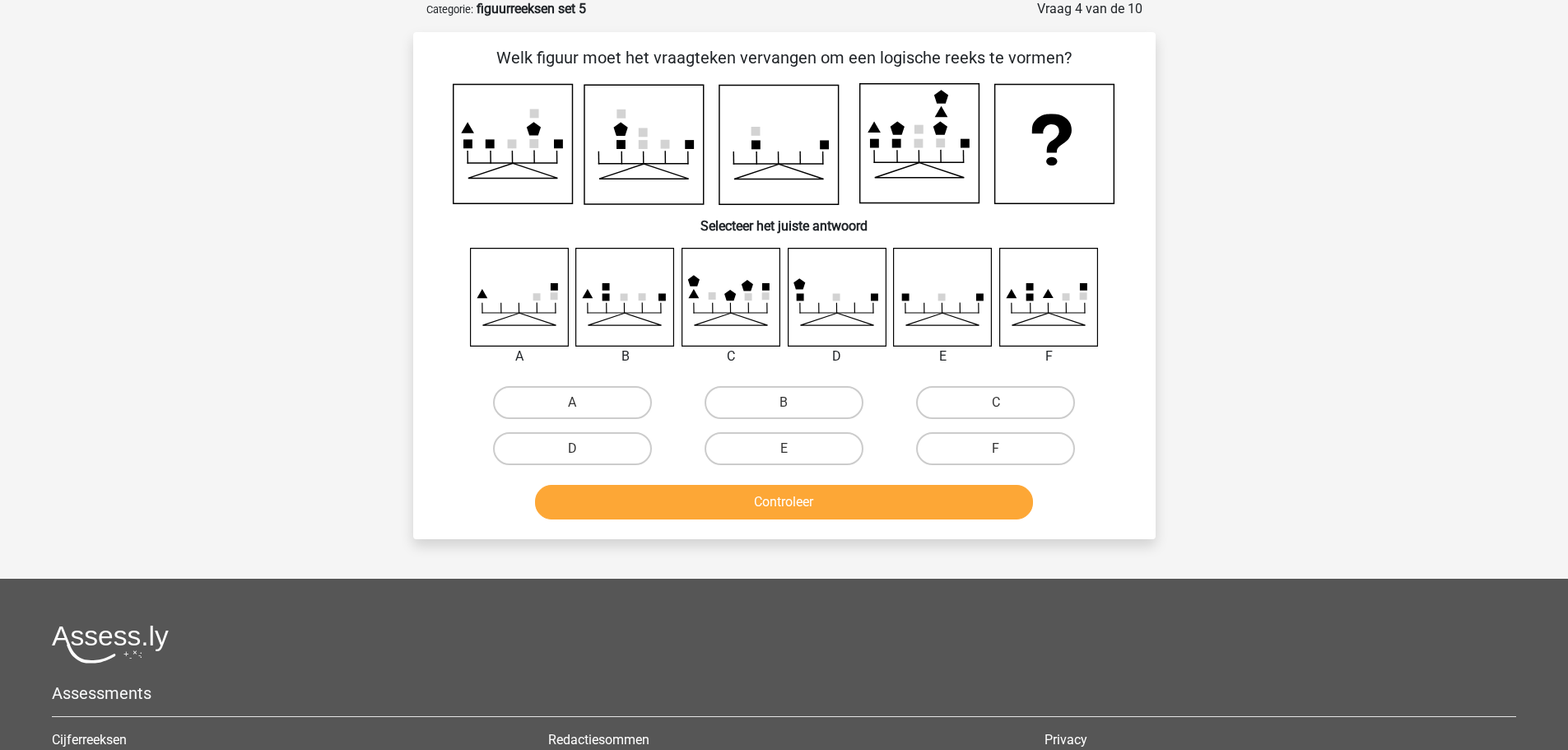
scroll to position [82, 0]
click at [750, 412] on label "B" at bounding box center [784, 404] width 159 height 33
click at [784, 412] on input "B" at bounding box center [789, 409] width 11 height 11
radio input "true"
click at [766, 498] on button "Controleer" at bounding box center [784, 502] width 498 height 34
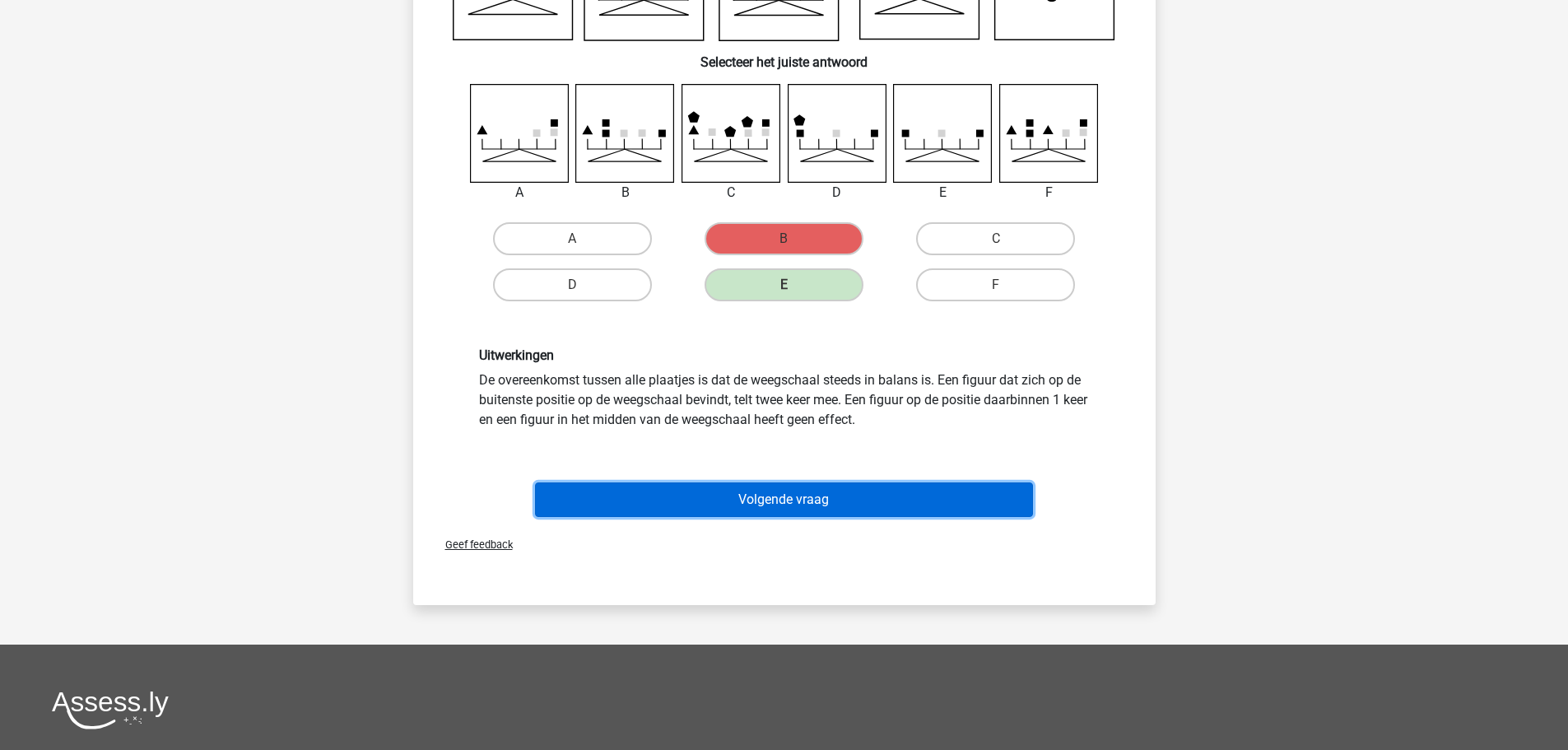
click at [754, 500] on button "Volgende vraag" at bounding box center [784, 499] width 498 height 34
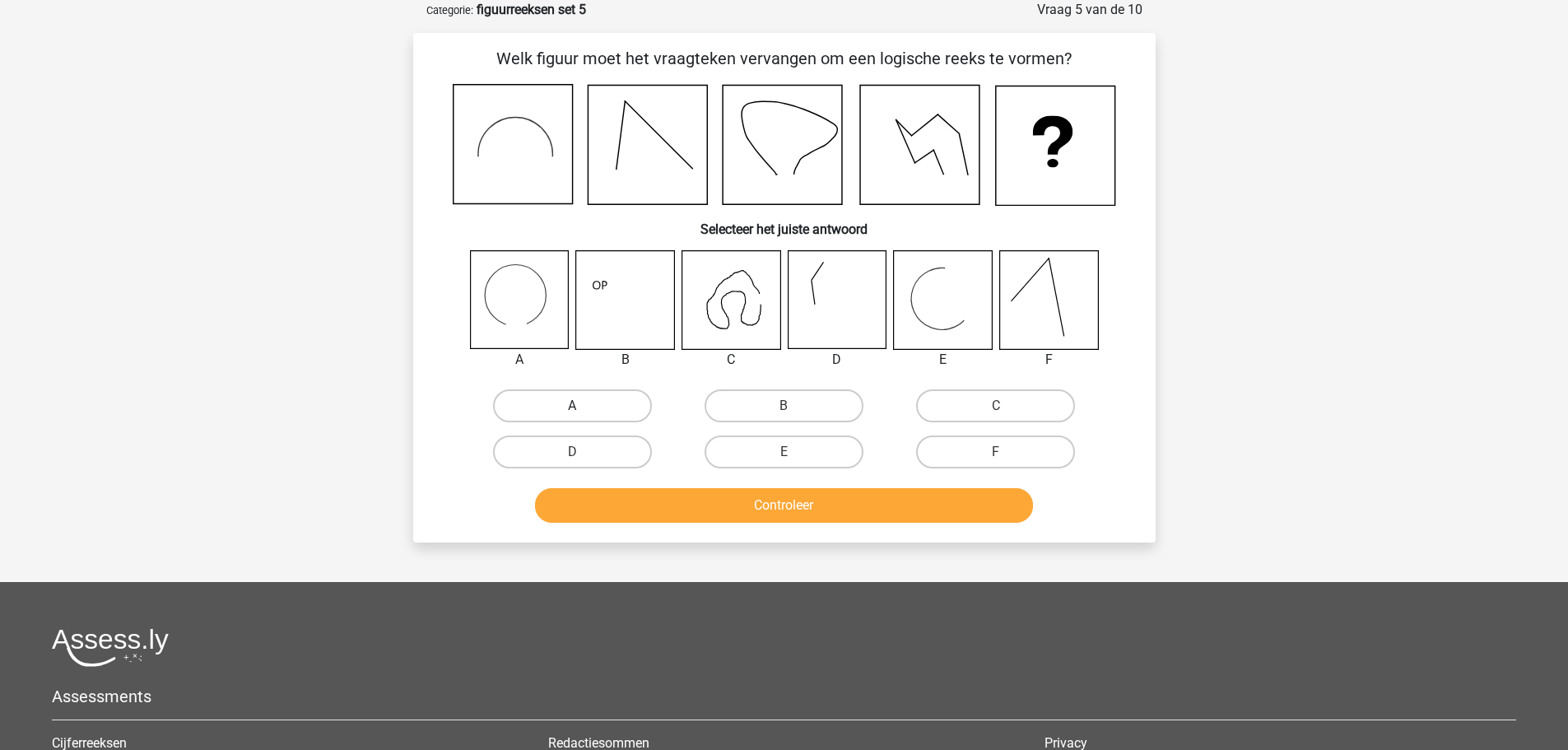
click at [553, 406] on label "A" at bounding box center [572, 406] width 159 height 33
click at [572, 406] on input "A" at bounding box center [577, 411] width 11 height 11
radio input "true"
click at [627, 511] on button "Controleer" at bounding box center [784, 505] width 498 height 34
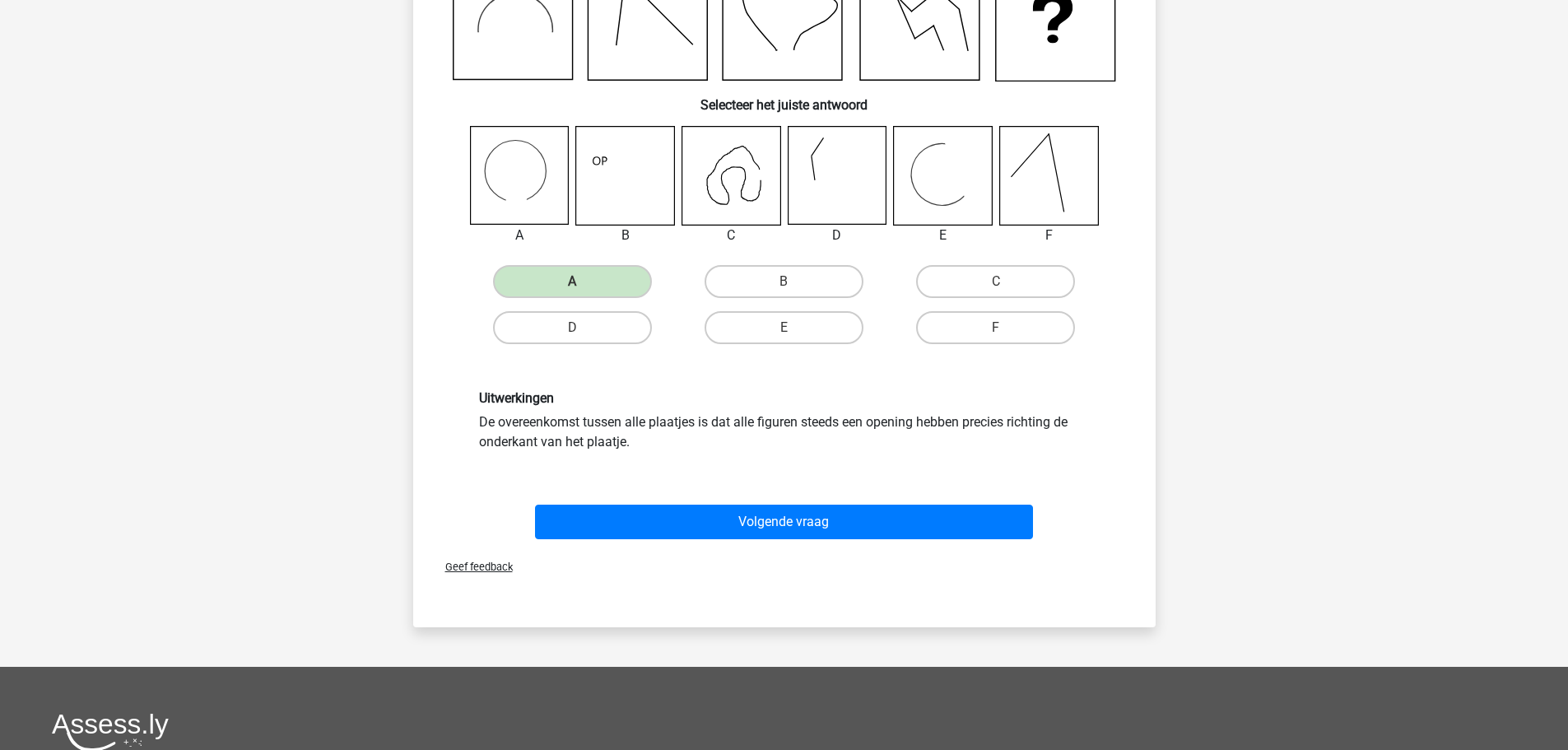
scroll to position [247, 0]
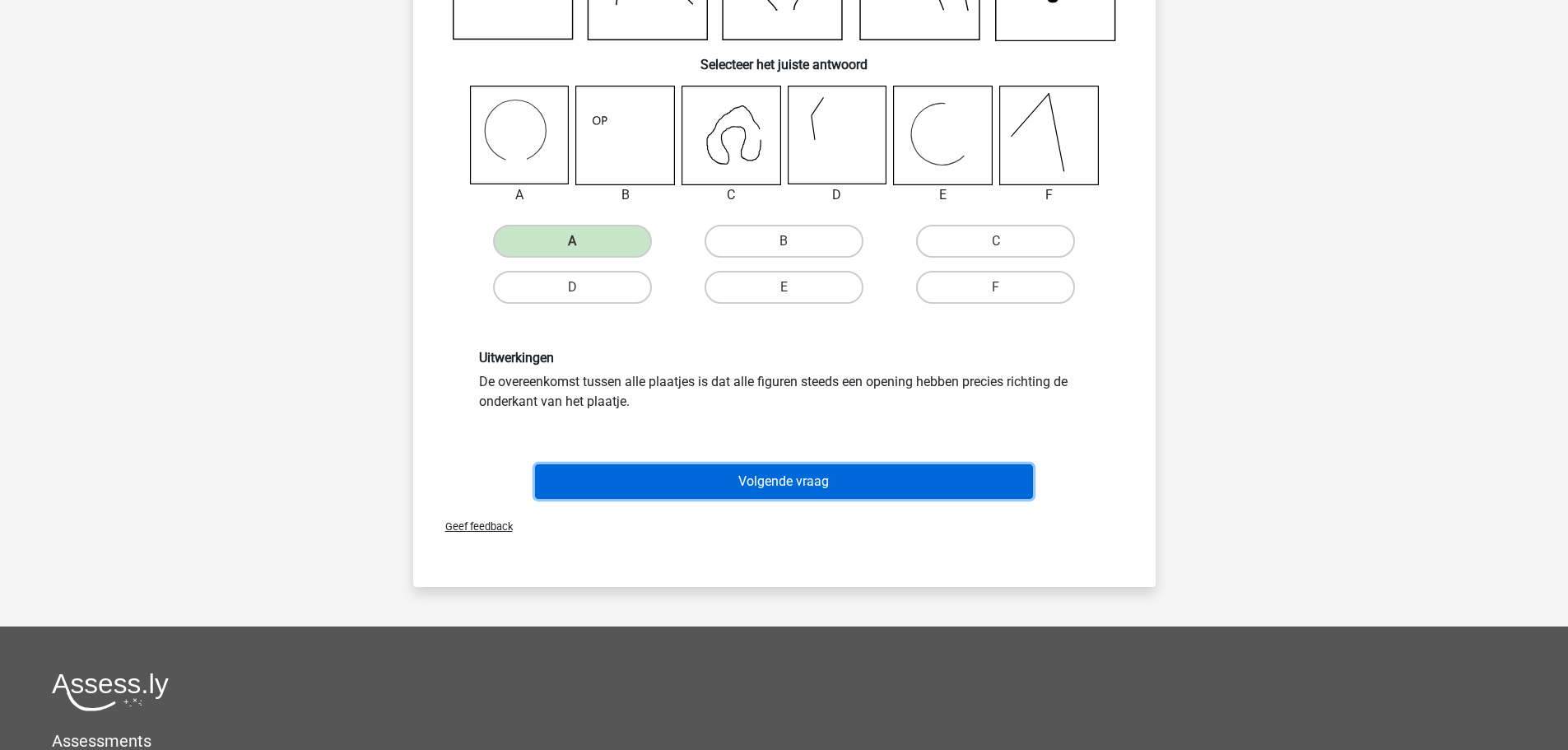
click at [716, 481] on button "Volgende vraag" at bounding box center [784, 481] width 498 height 34
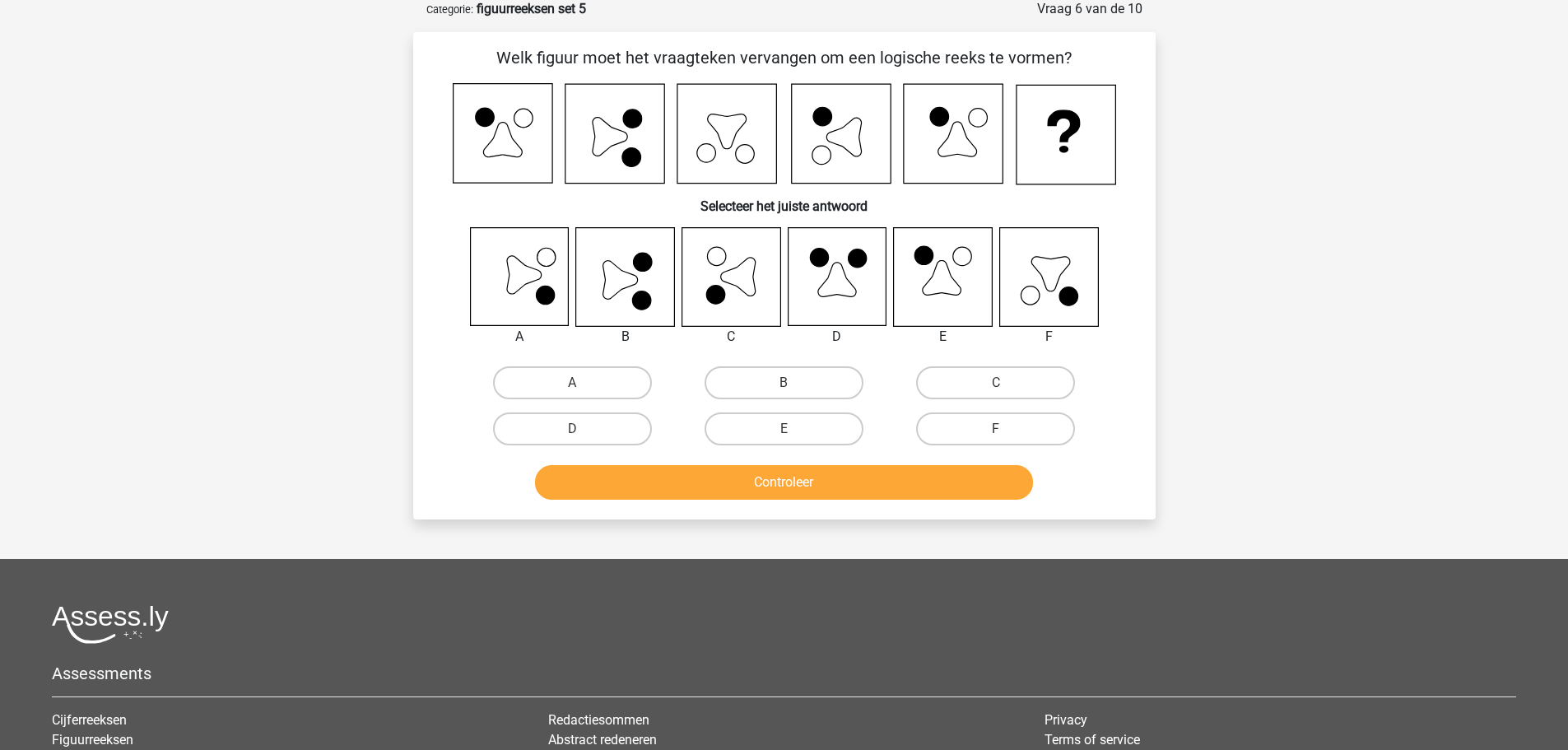
scroll to position [82, 0]
click at [611, 381] on label "A" at bounding box center [572, 384] width 159 height 33
click at [583, 383] on input "A" at bounding box center [577, 388] width 11 height 11
radio input "true"
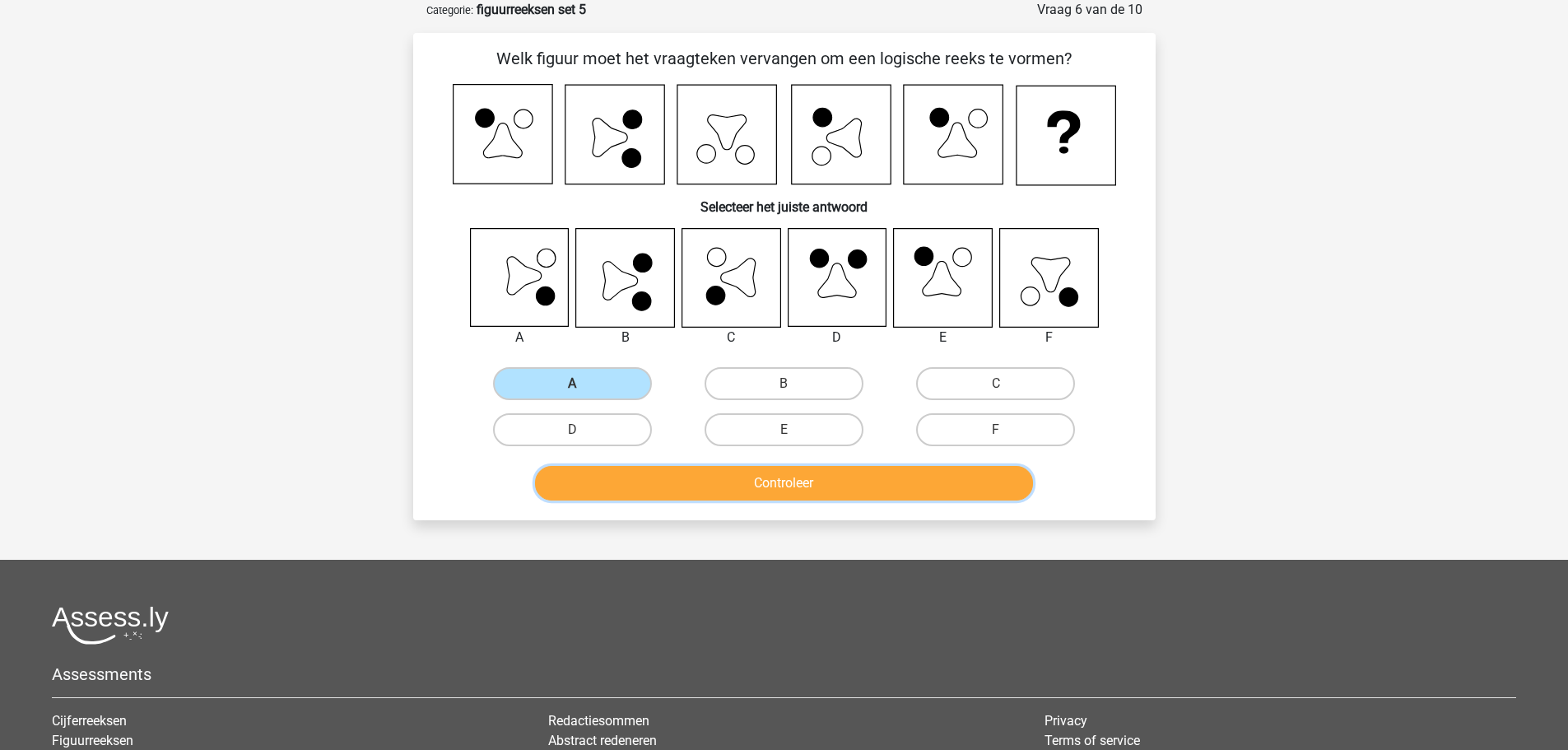
click at [691, 486] on button "Controleer" at bounding box center [784, 483] width 498 height 34
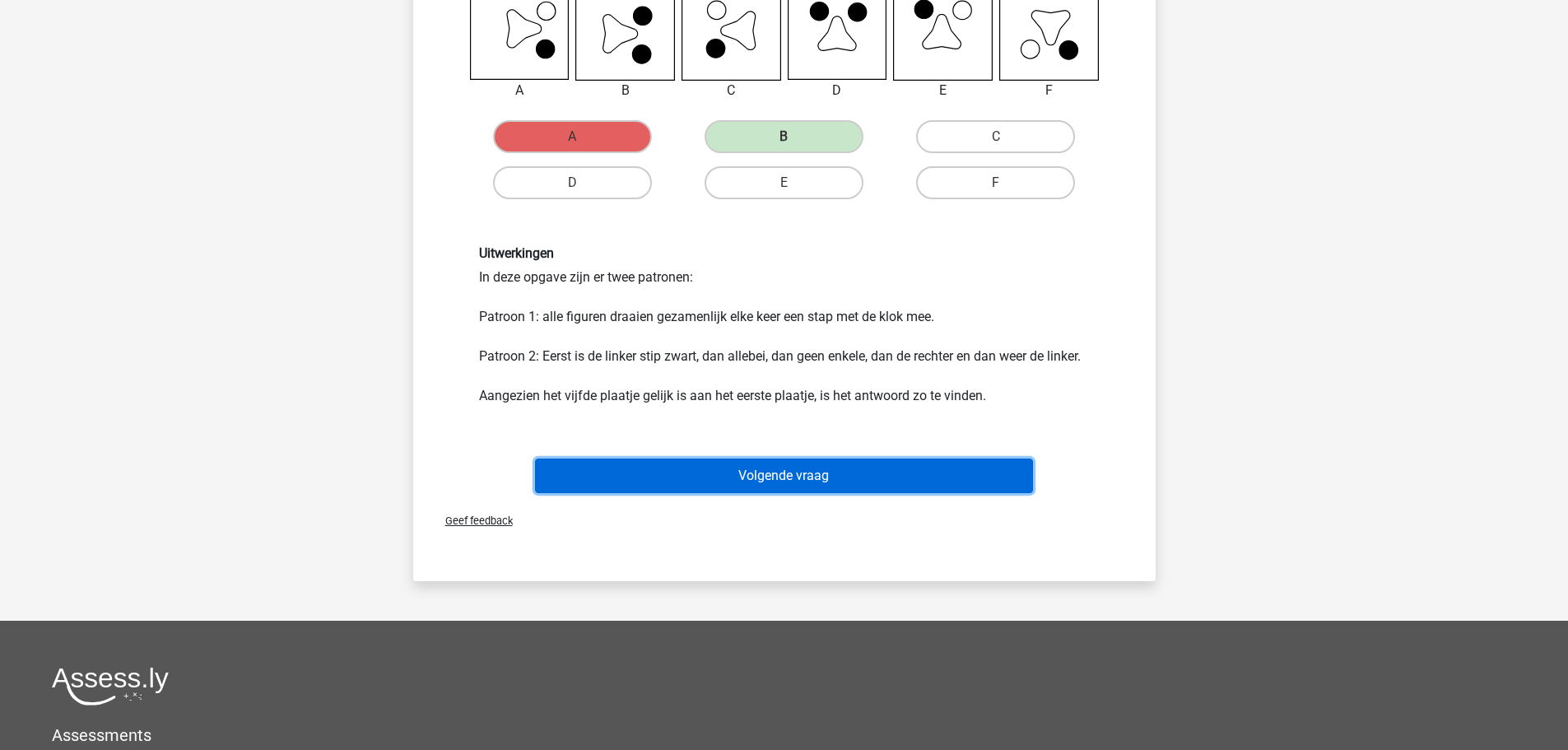
click at [780, 473] on button "Volgende vraag" at bounding box center [784, 475] width 498 height 34
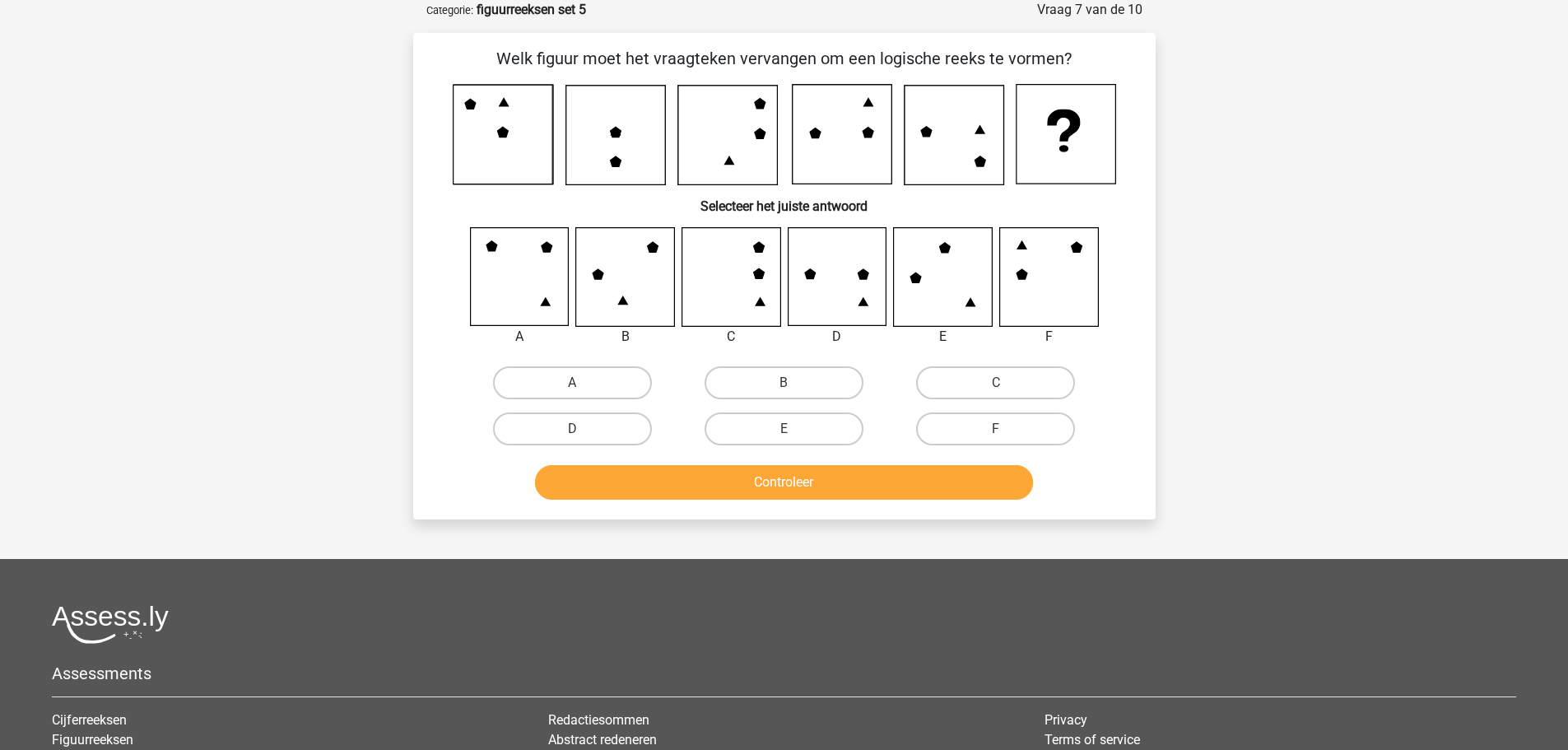
click at [580, 383] on input "A" at bounding box center [577, 388] width 11 height 11
radio input "true"
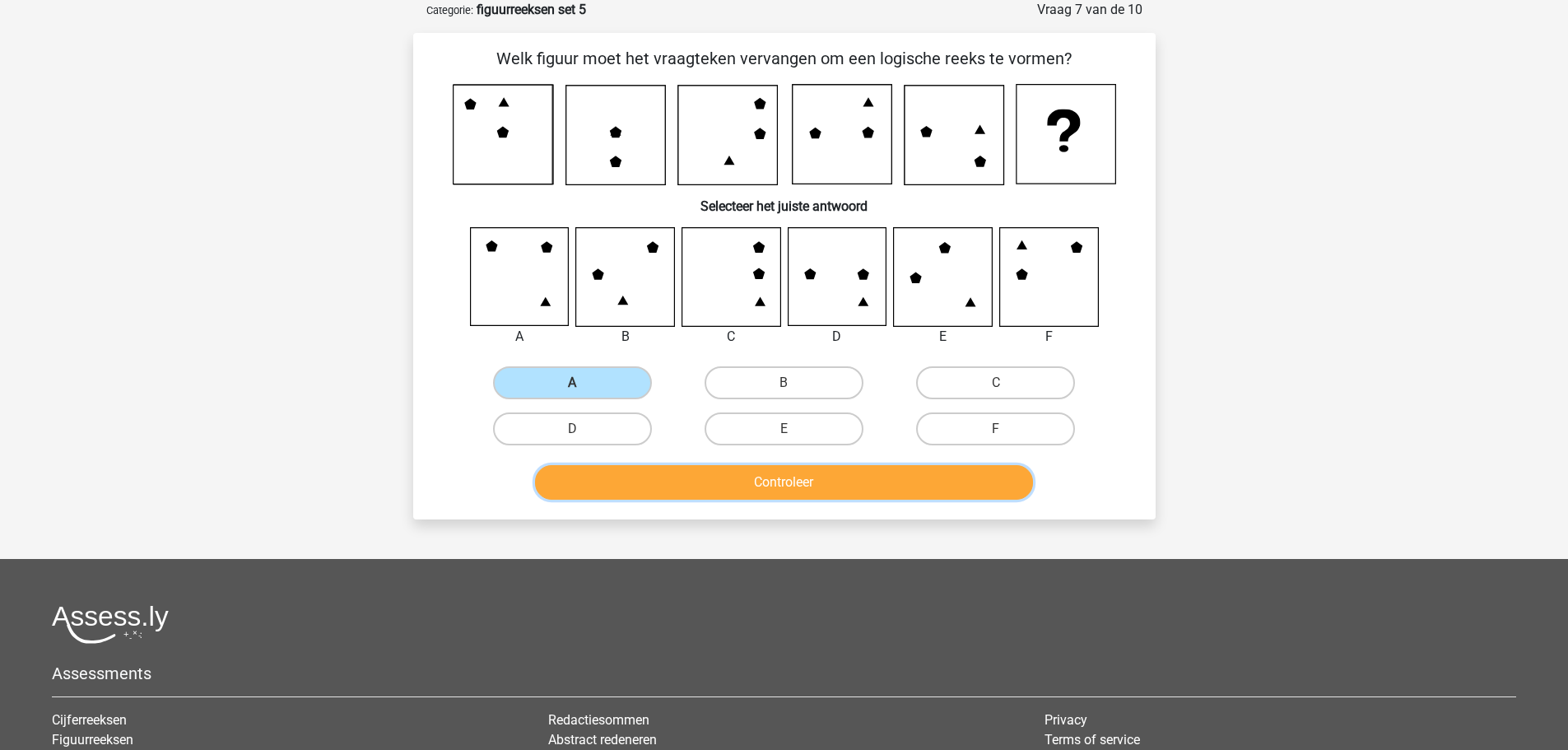
click at [675, 471] on button "Controleer" at bounding box center [784, 482] width 498 height 34
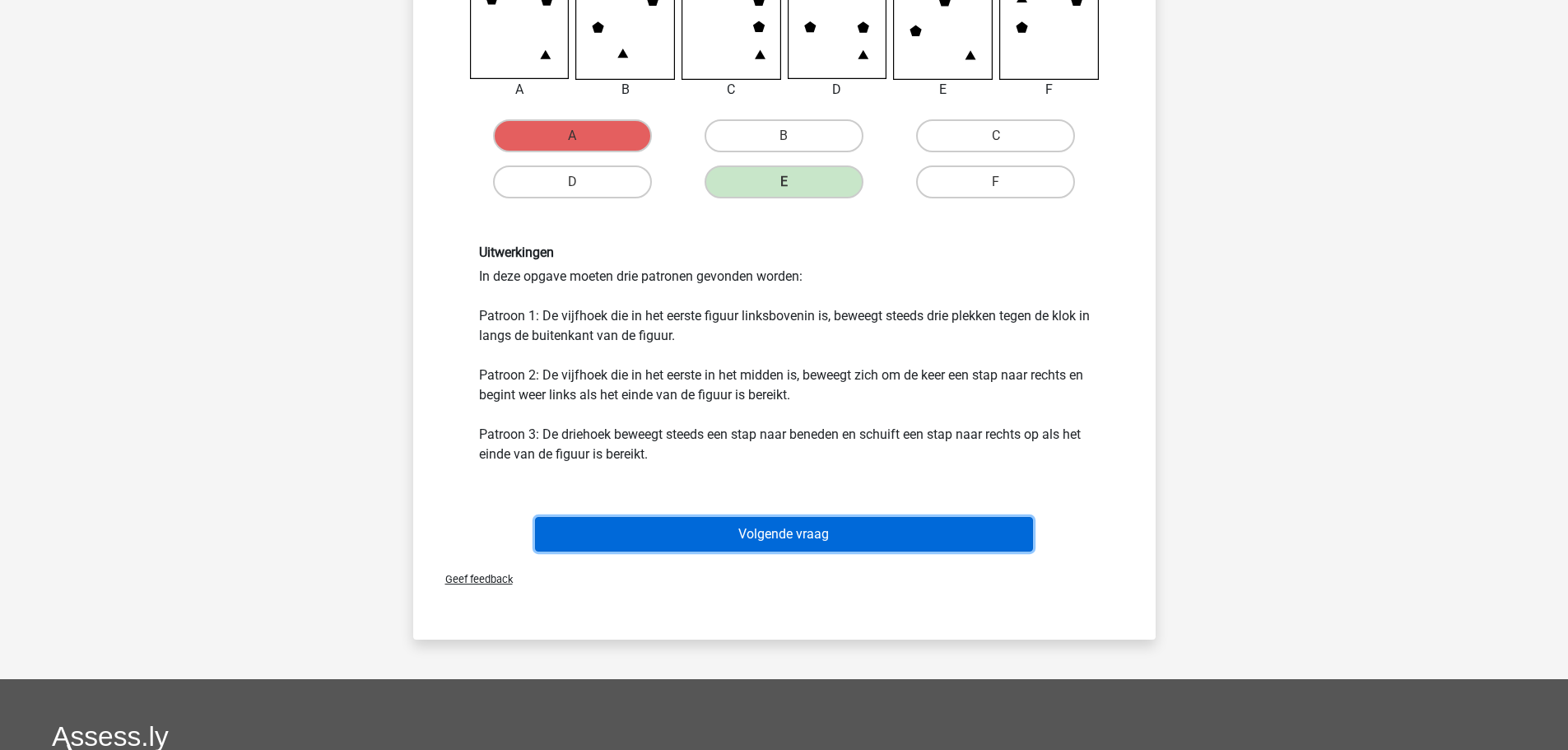
click at [784, 533] on button "Volgende vraag" at bounding box center [784, 533] width 498 height 34
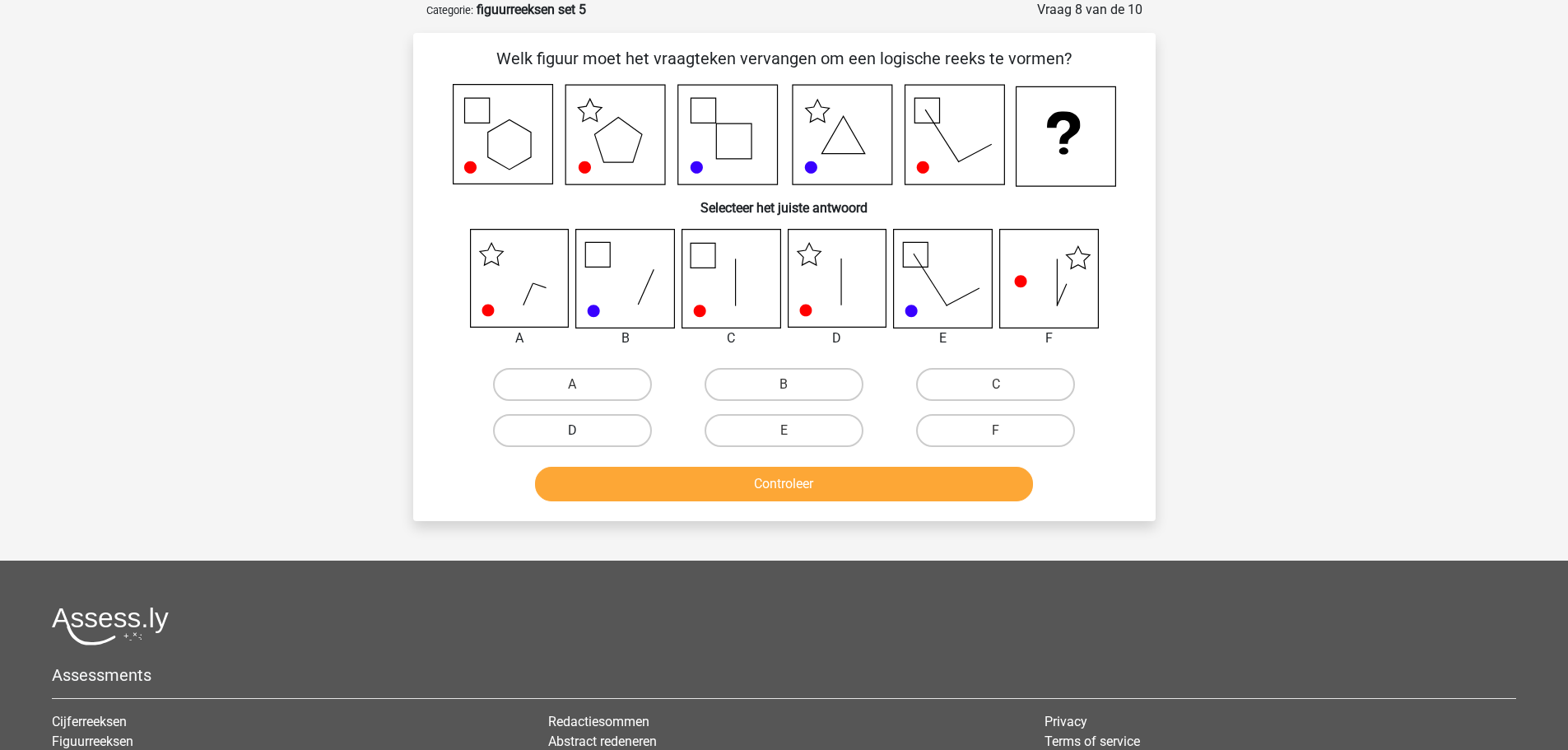
click at [599, 431] on label "D" at bounding box center [572, 431] width 159 height 33
click at [583, 431] on input "D" at bounding box center [577, 436] width 11 height 11
radio input "true"
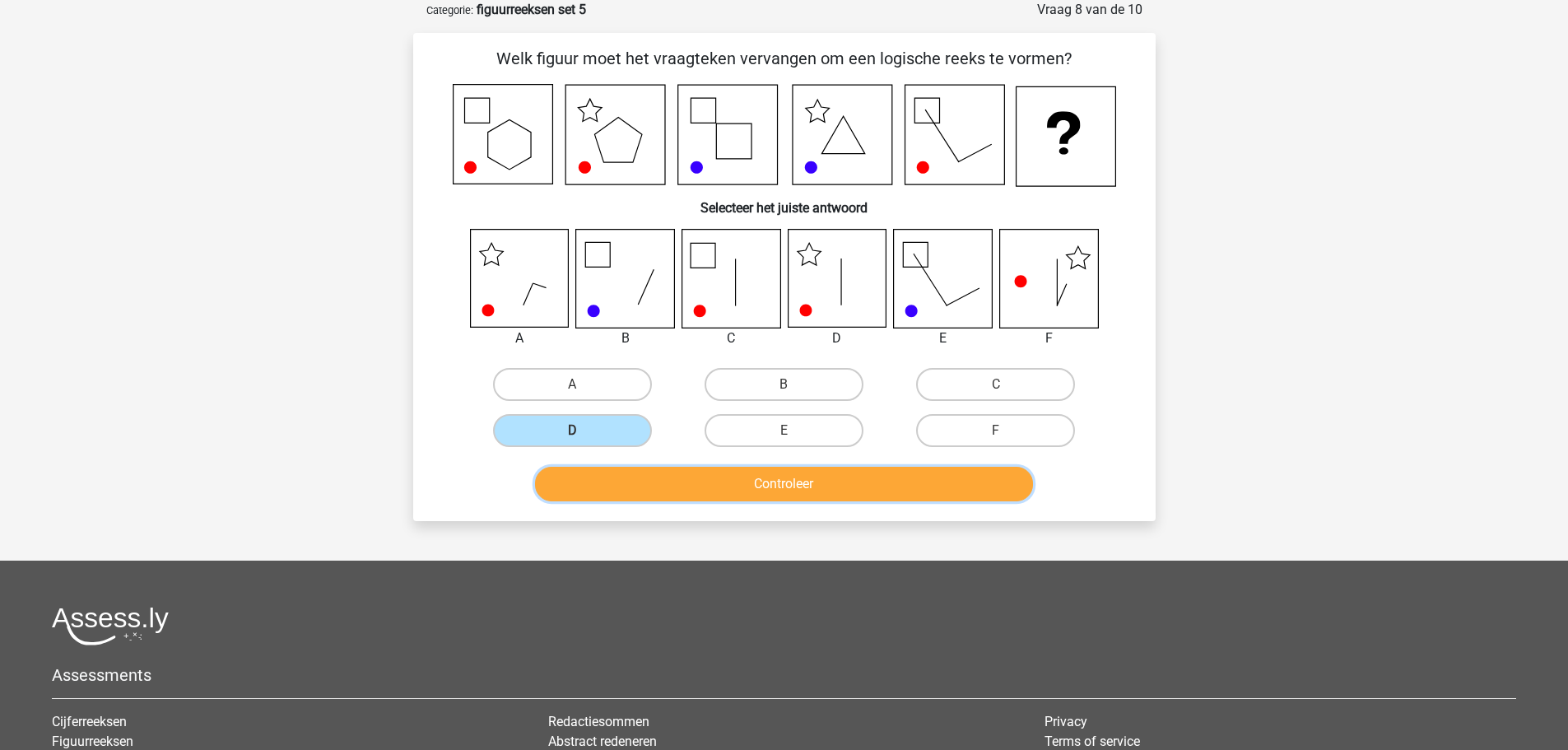
click at [720, 495] on button "Controleer" at bounding box center [784, 484] width 498 height 34
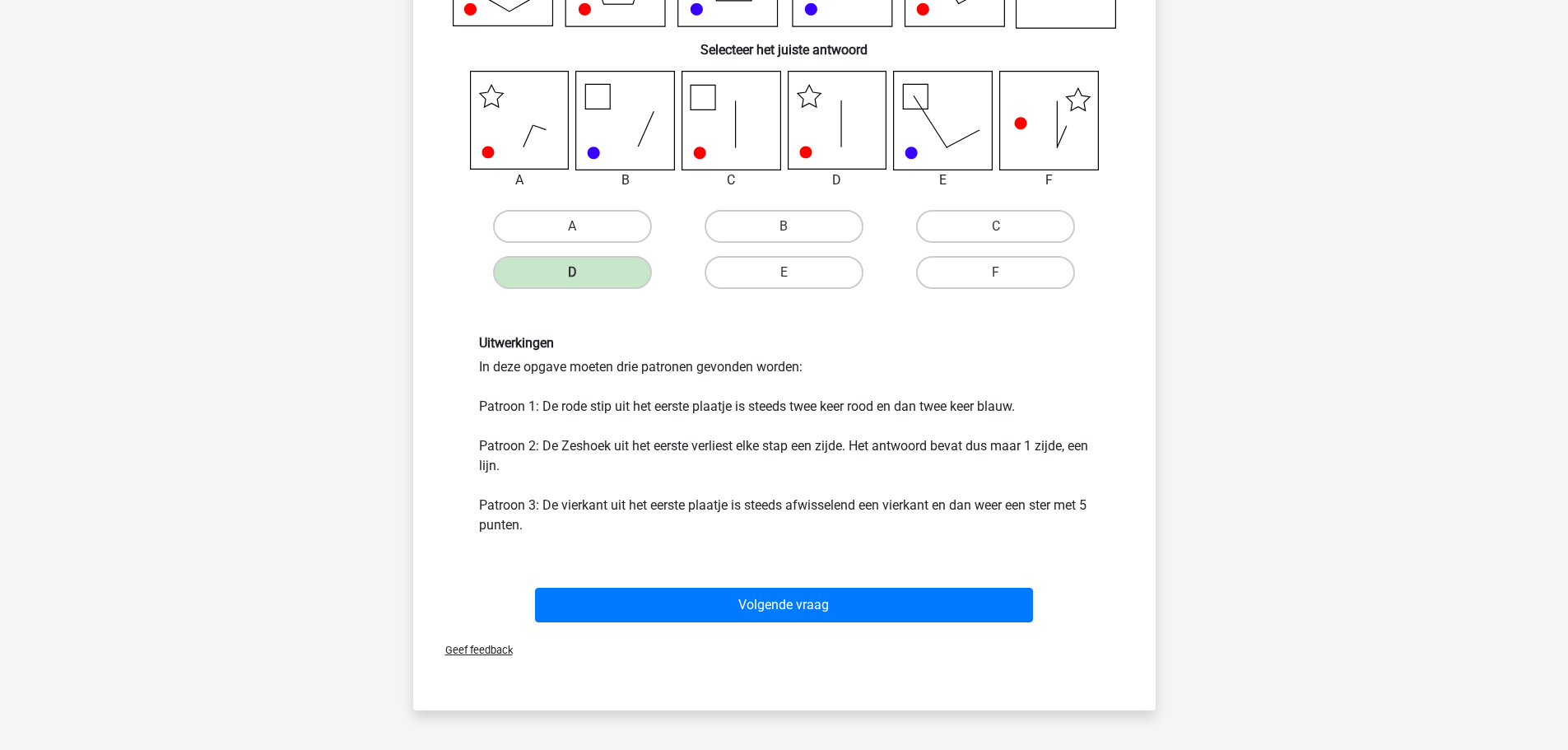
scroll to position [247, 0]
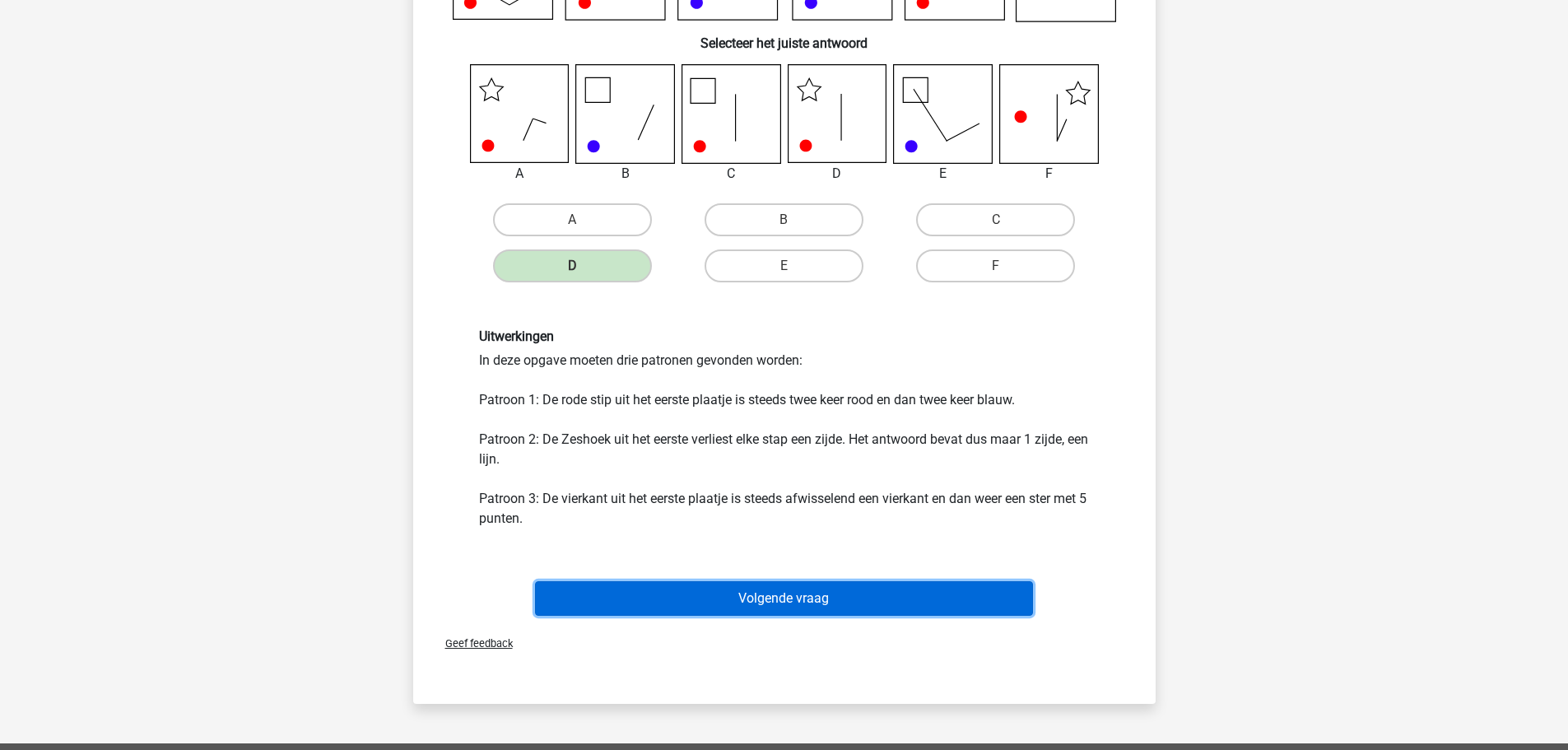
click at [790, 595] on button "Volgende vraag" at bounding box center [784, 598] width 498 height 34
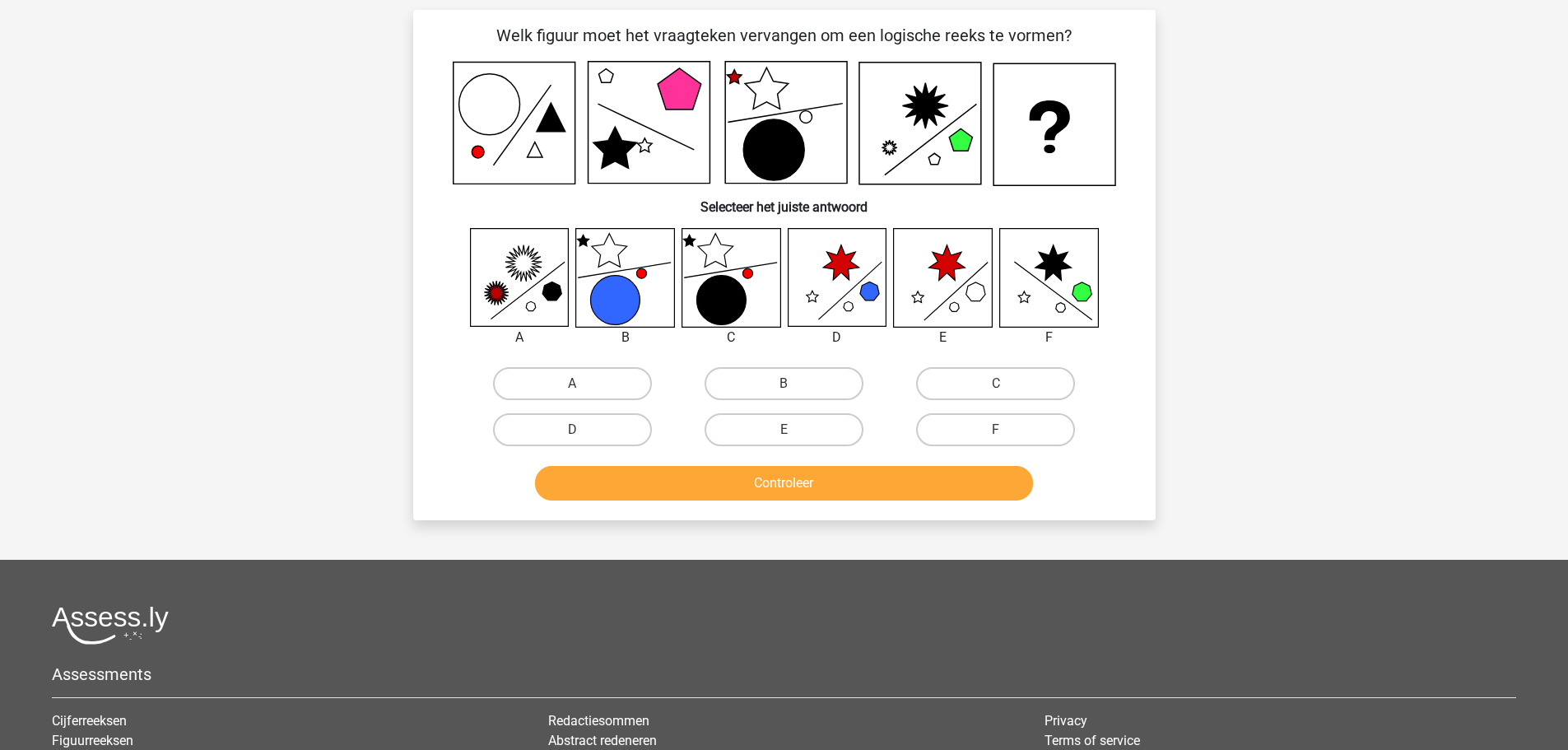
scroll to position [82, 0]
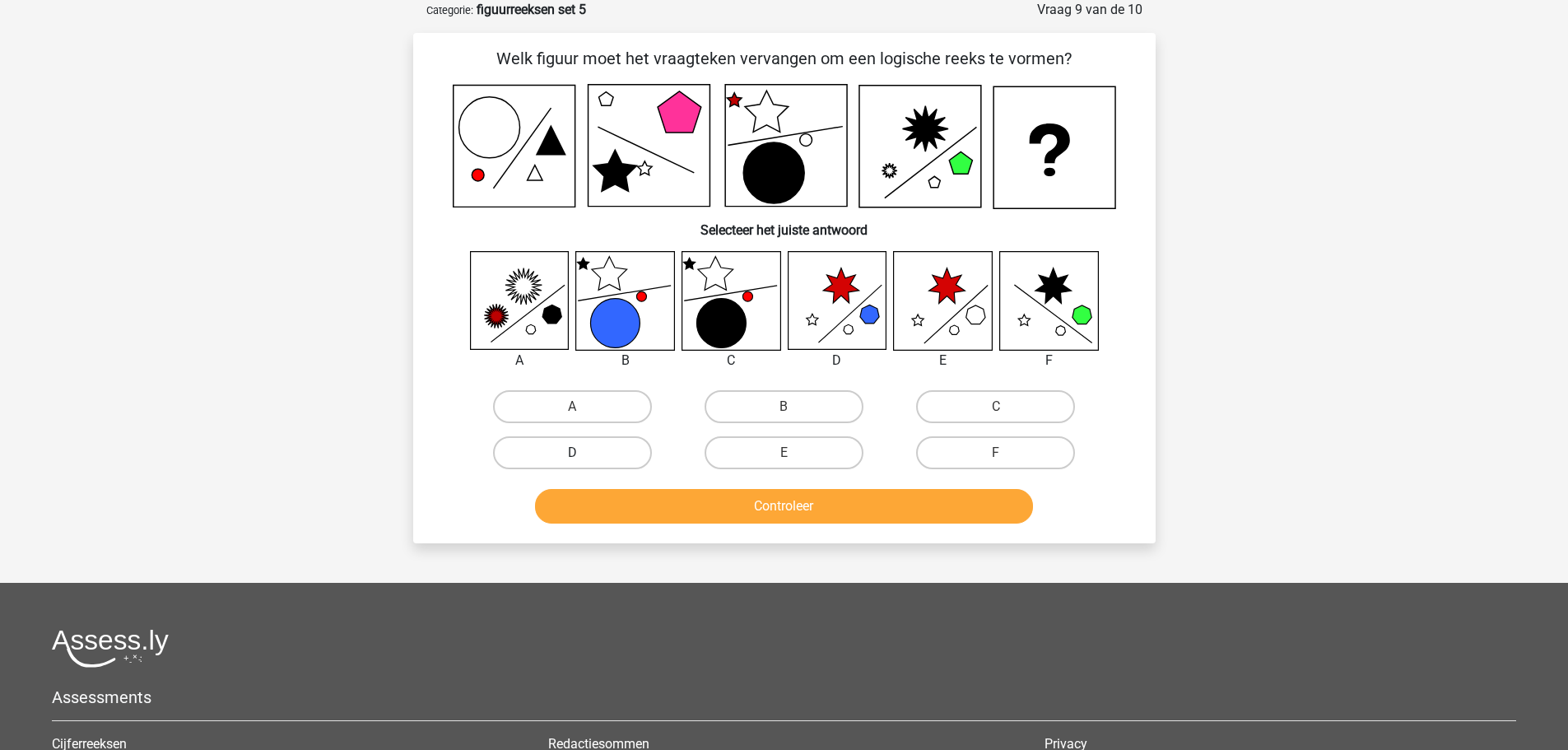
click at [614, 452] on label "D" at bounding box center [572, 453] width 159 height 33
click at [583, 453] on input "D" at bounding box center [577, 457] width 11 height 11
radio input "true"
click at [669, 498] on button "Controleer" at bounding box center [784, 506] width 498 height 34
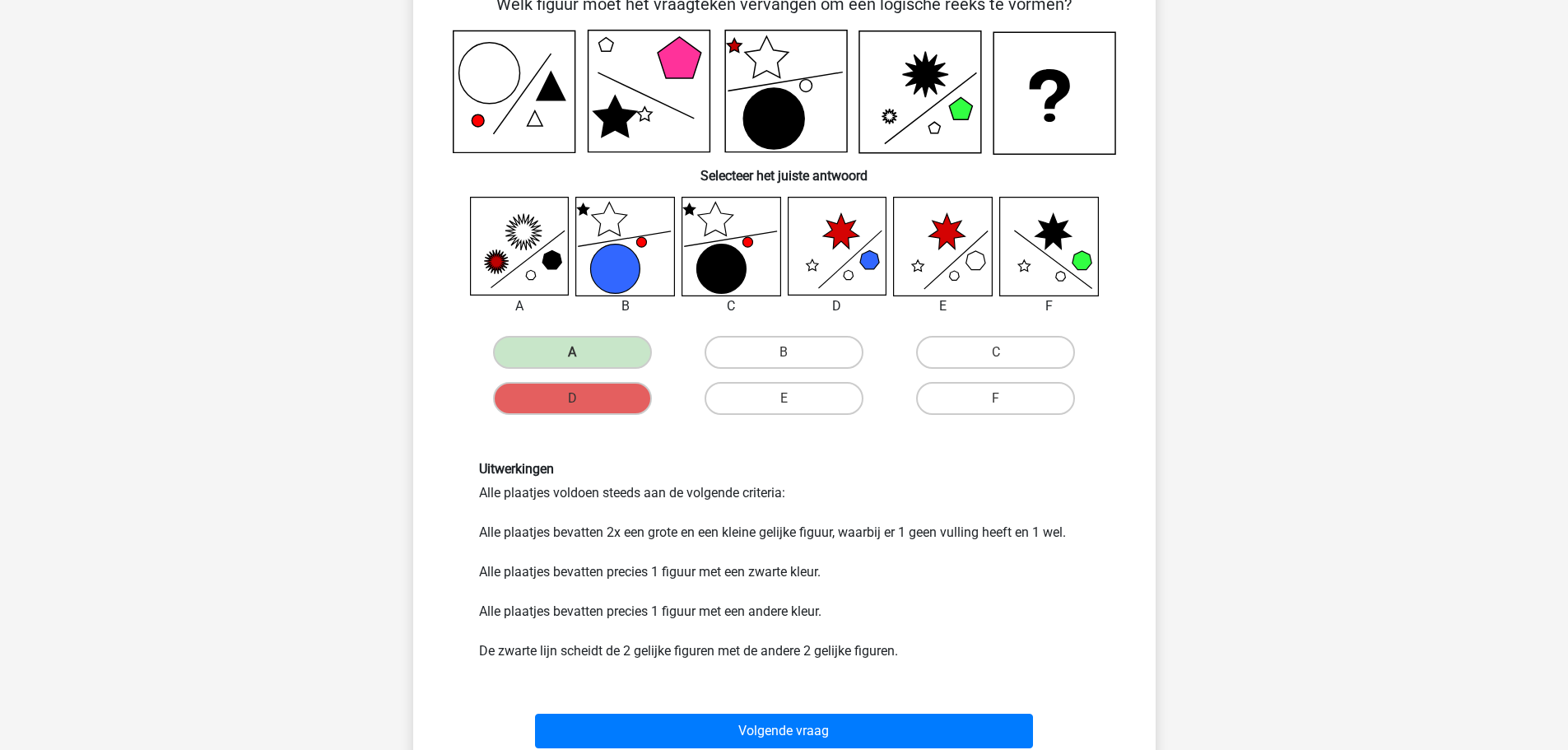
scroll to position [165, 0]
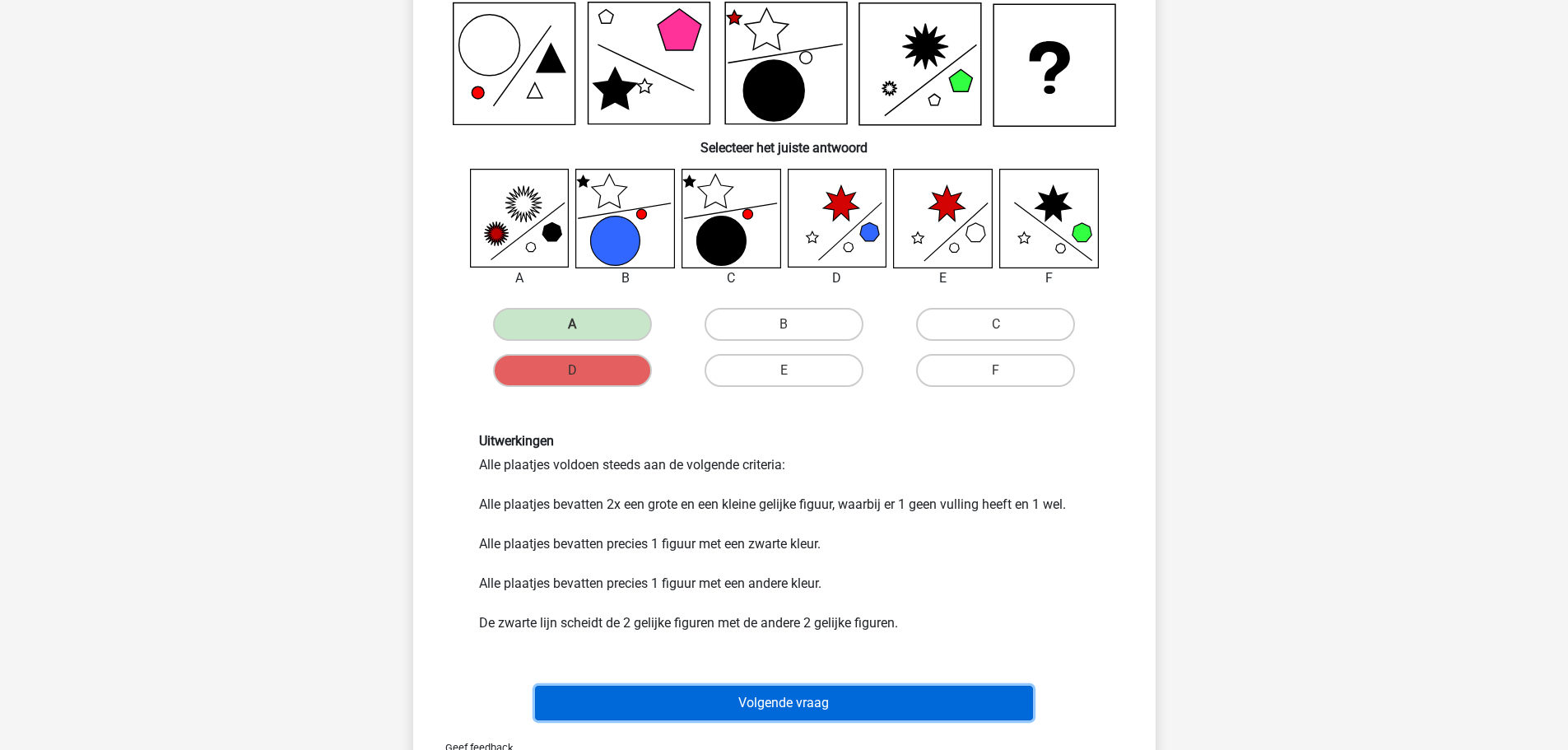
click at [770, 708] on button "Volgende vraag" at bounding box center [784, 702] width 498 height 34
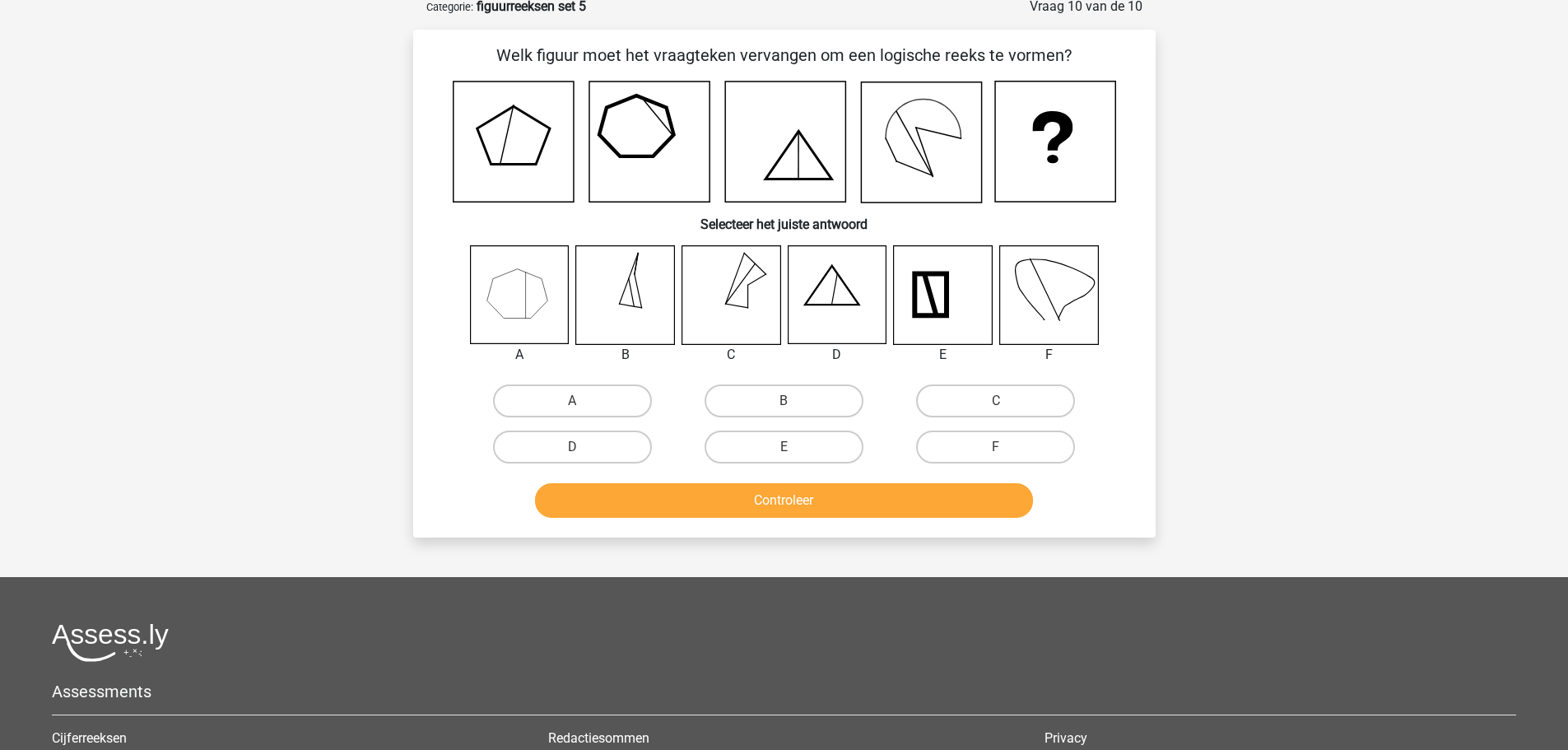
scroll to position [82, 0]
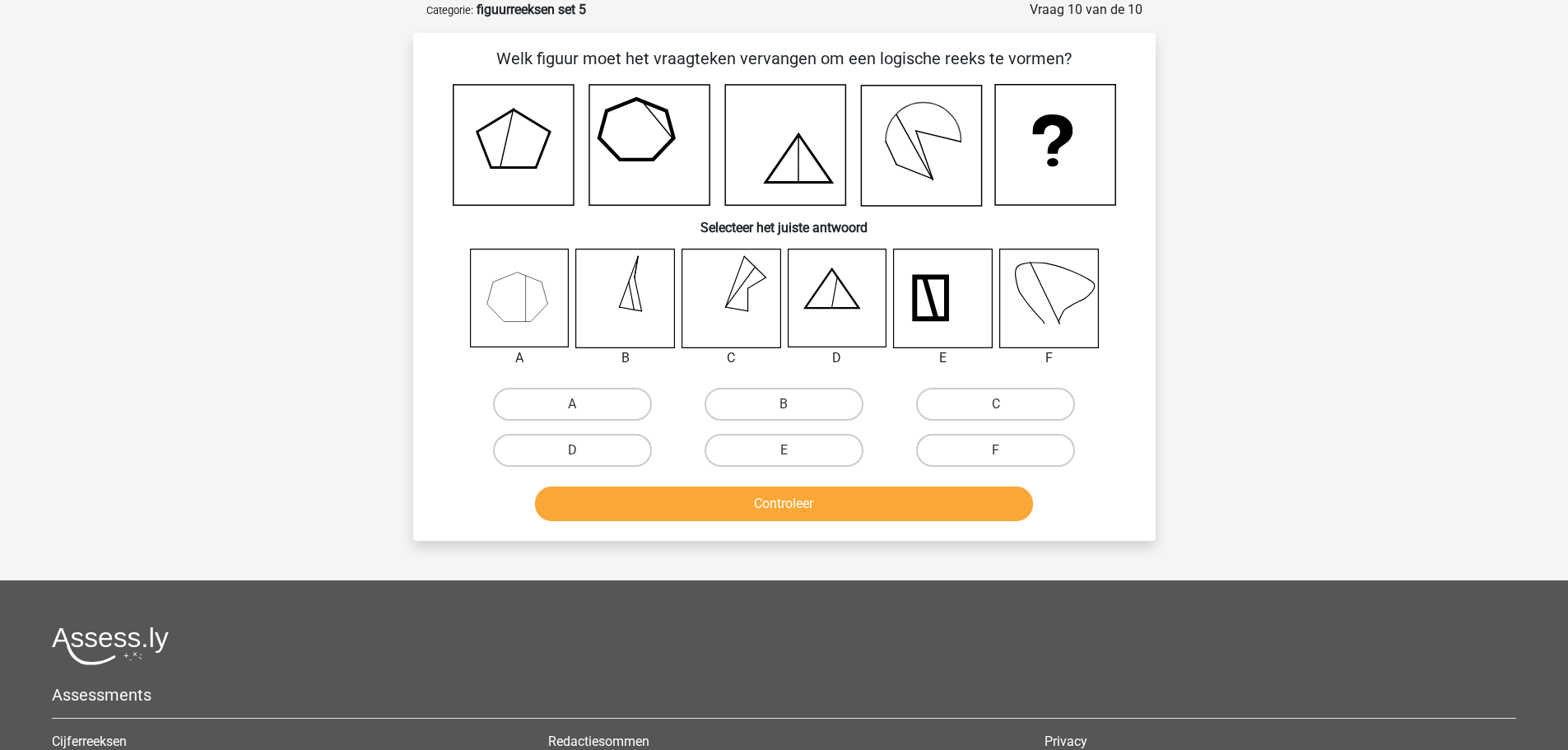
click at [668, 292] on icon at bounding box center [625, 298] width 98 height 98
click at [785, 386] on div "B" at bounding box center [784, 404] width 212 height 46
click at [784, 395] on label "B" at bounding box center [784, 405] width 159 height 33
click at [784, 405] on input "B" at bounding box center [789, 410] width 11 height 11
radio input "true"
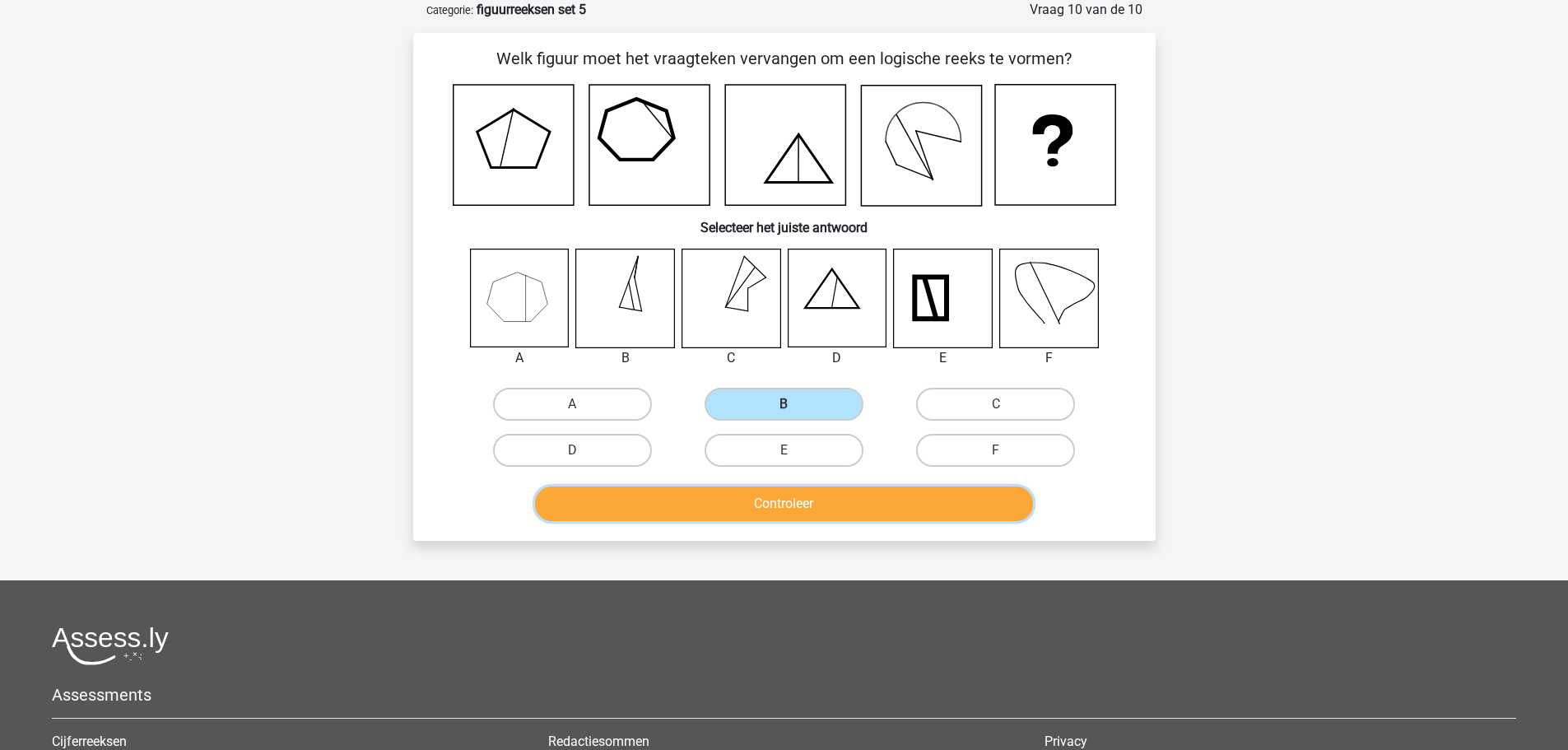
click at [776, 493] on button "Controleer" at bounding box center [784, 503] width 498 height 34
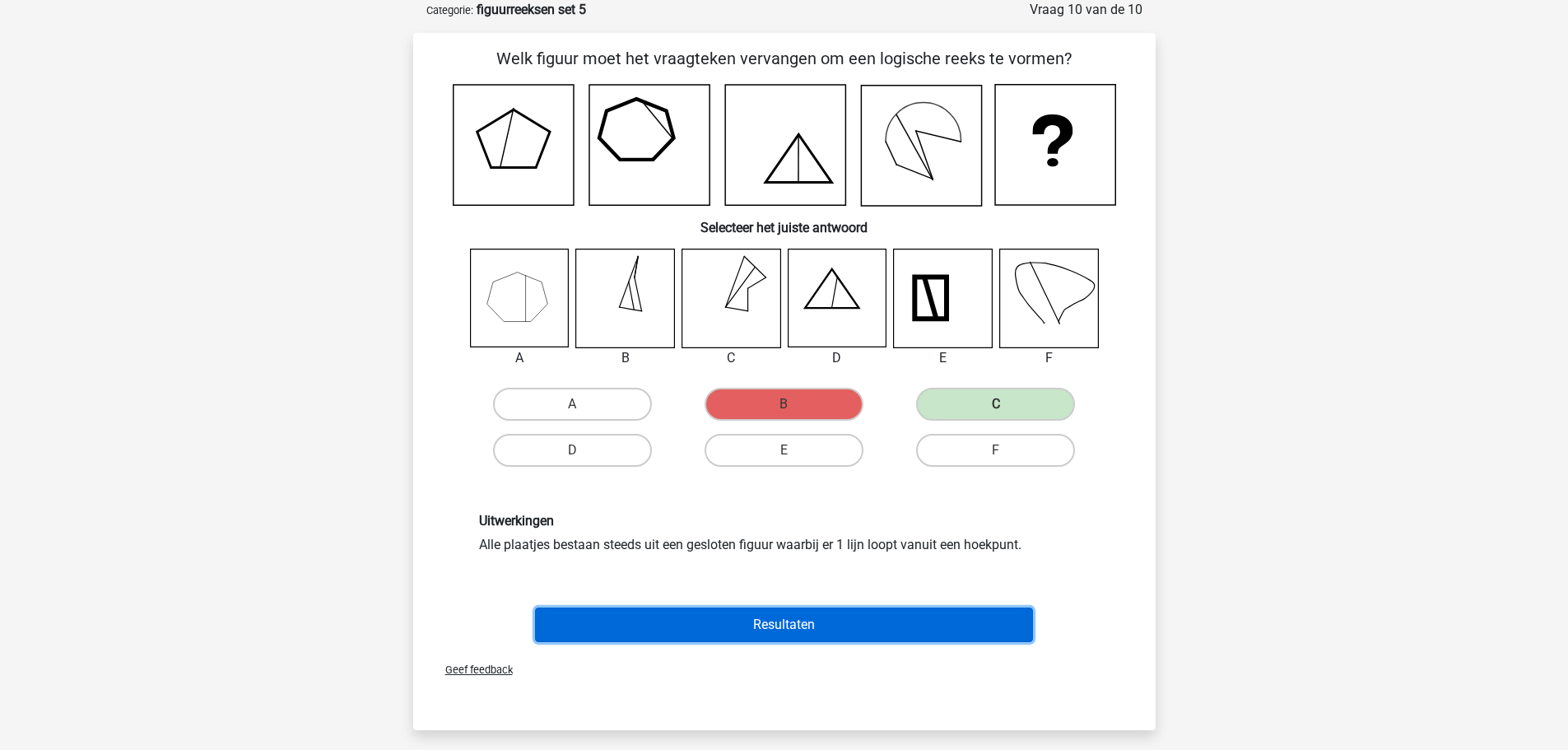
drag, startPoint x: 778, startPoint y: 496, endPoint x: 881, endPoint y: 632, distance: 170.6
click at [881, 632] on button "Resultaten" at bounding box center [784, 624] width 498 height 34
